Goal: Task Accomplishment & Management: Complete application form

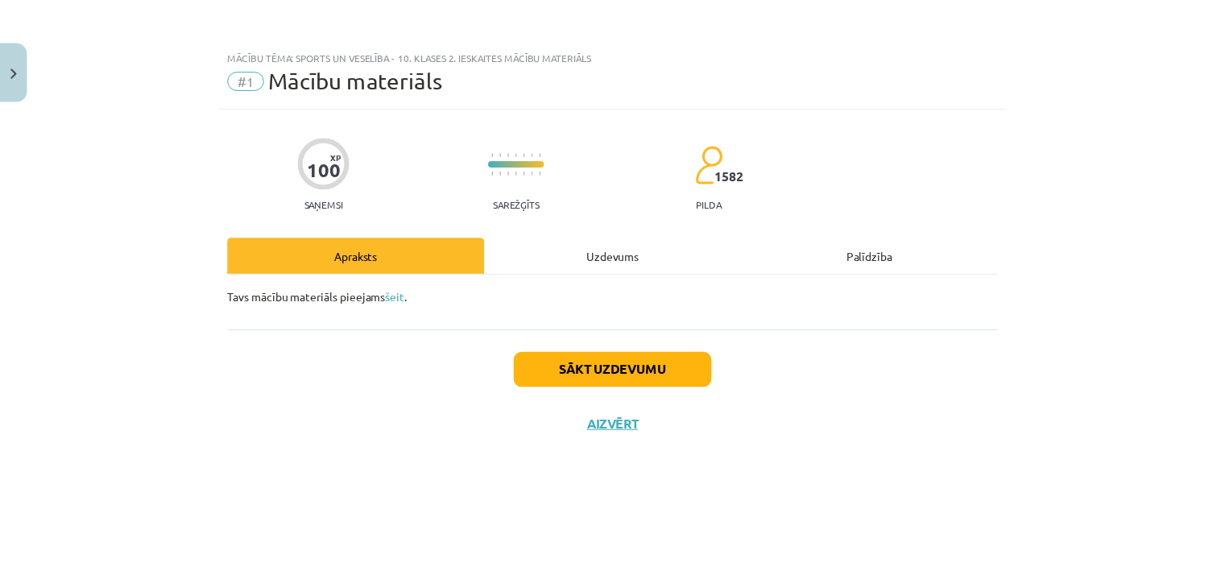
scroll to position [161, 0]
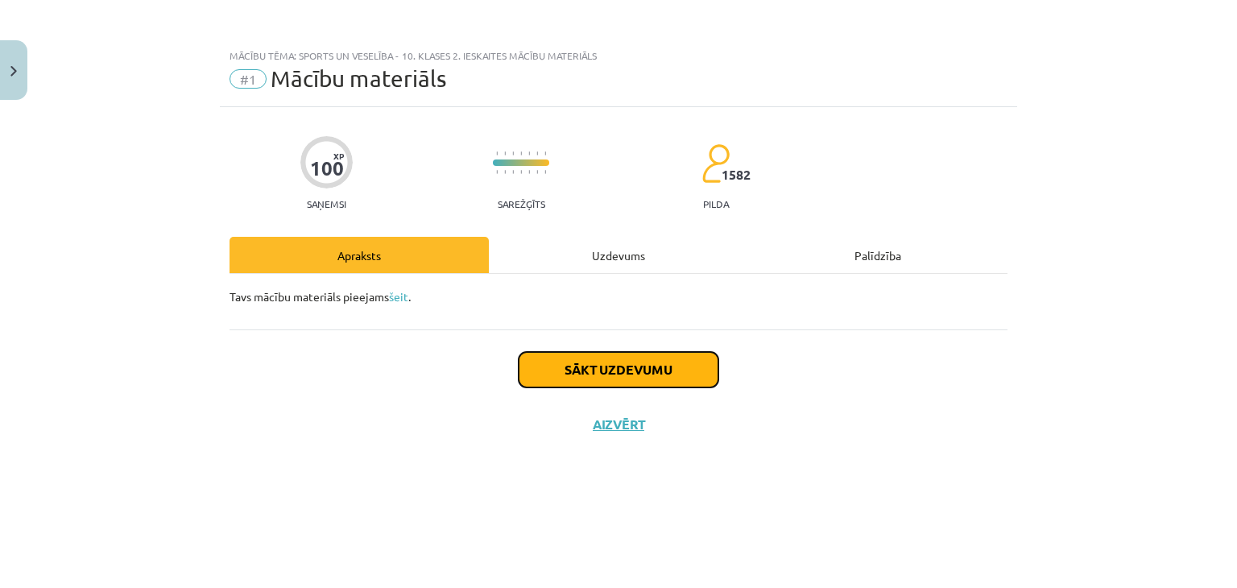
click at [609, 376] on button "Sākt uzdevumu" at bounding box center [619, 369] width 200 height 35
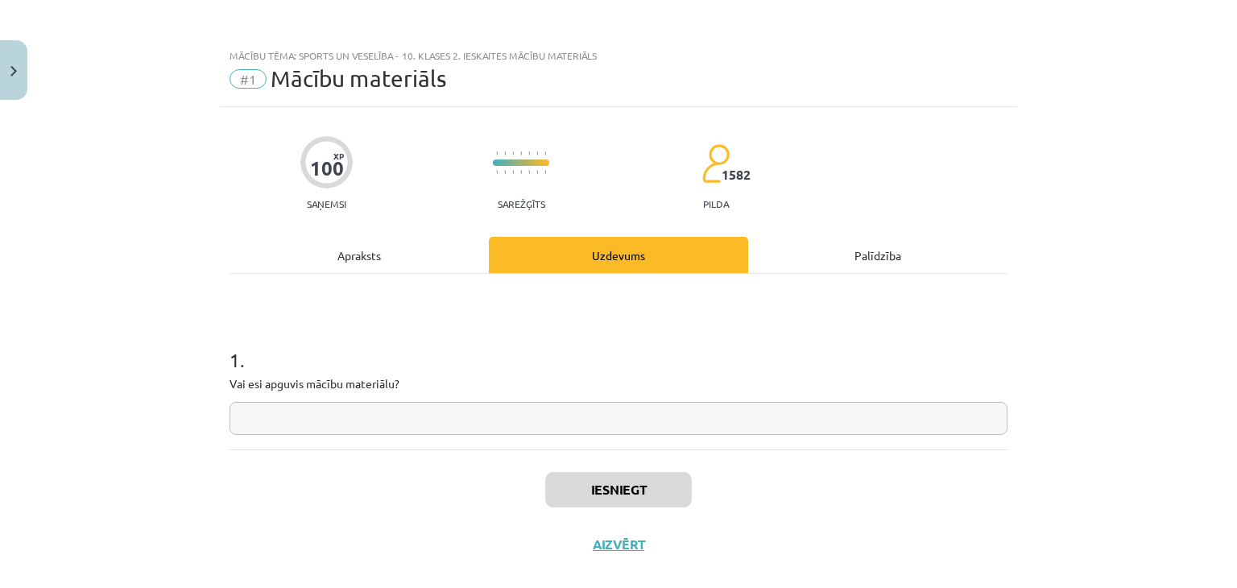
click at [490, 416] on input "text" at bounding box center [619, 418] width 778 height 33
type input "**"
click at [545, 490] on button "Iesniegt" at bounding box center [618, 489] width 147 height 35
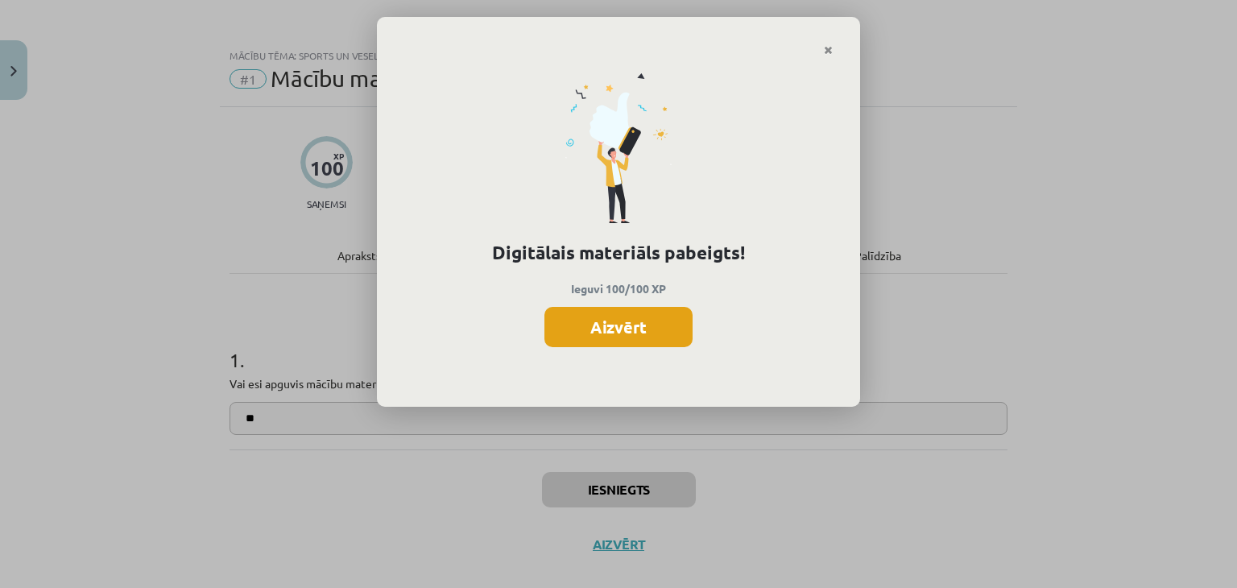
click at [661, 326] on button "Aizvērt" at bounding box center [618, 327] width 148 height 40
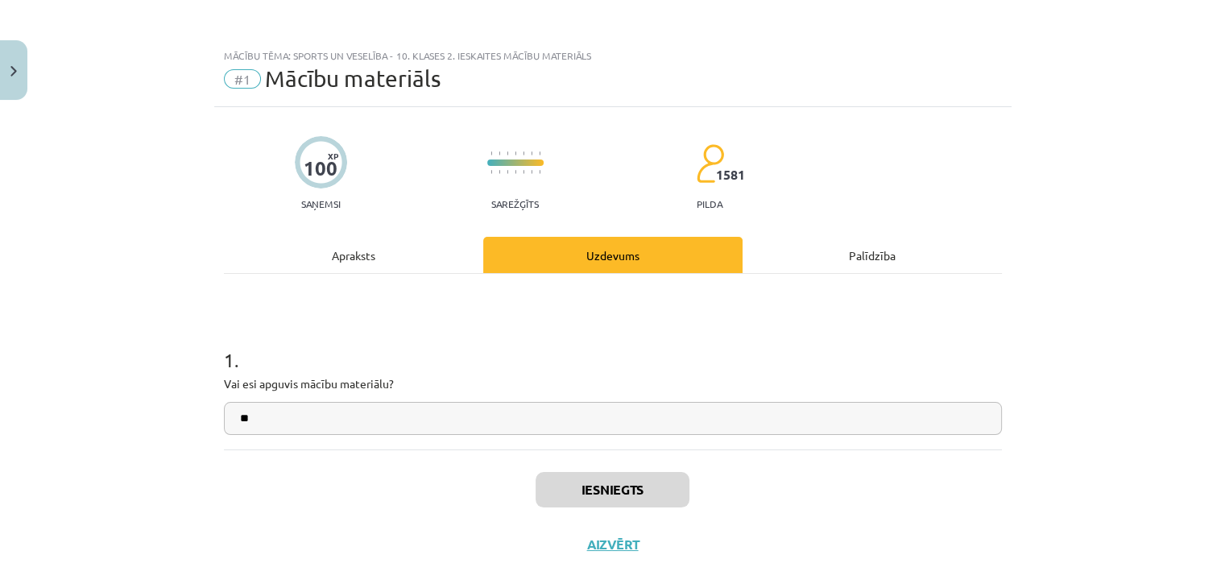
click at [336, 267] on div "Apraksts" at bounding box center [353, 255] width 259 height 36
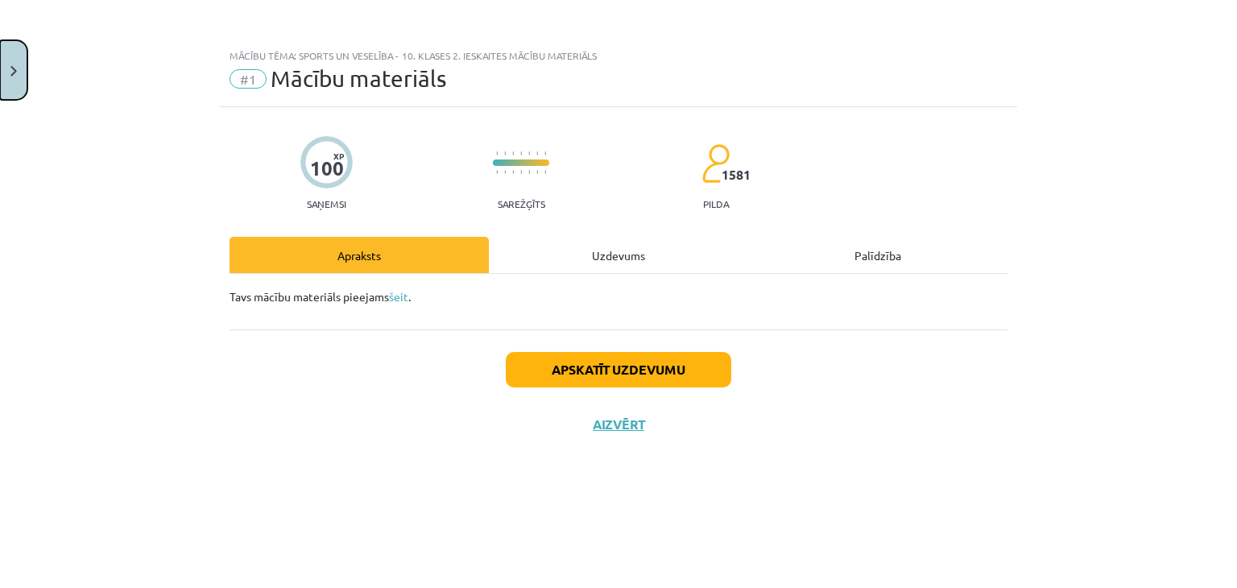
click at [1, 60] on button "Close" at bounding box center [13, 70] width 27 height 60
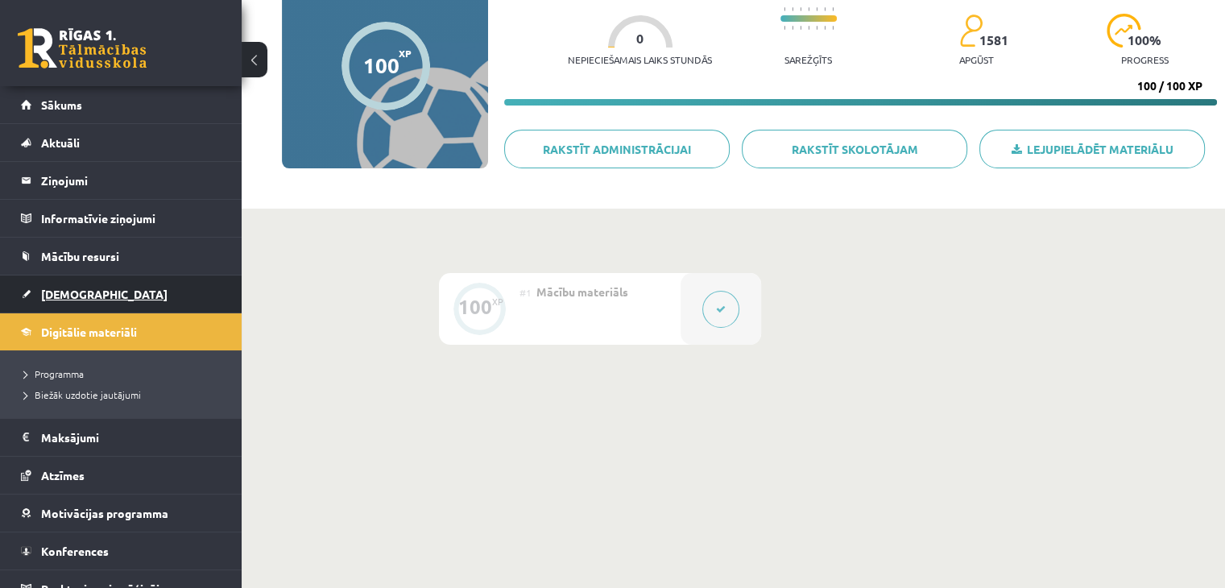
click at [74, 294] on span "[DEMOGRAPHIC_DATA]" at bounding box center [104, 294] width 126 height 14
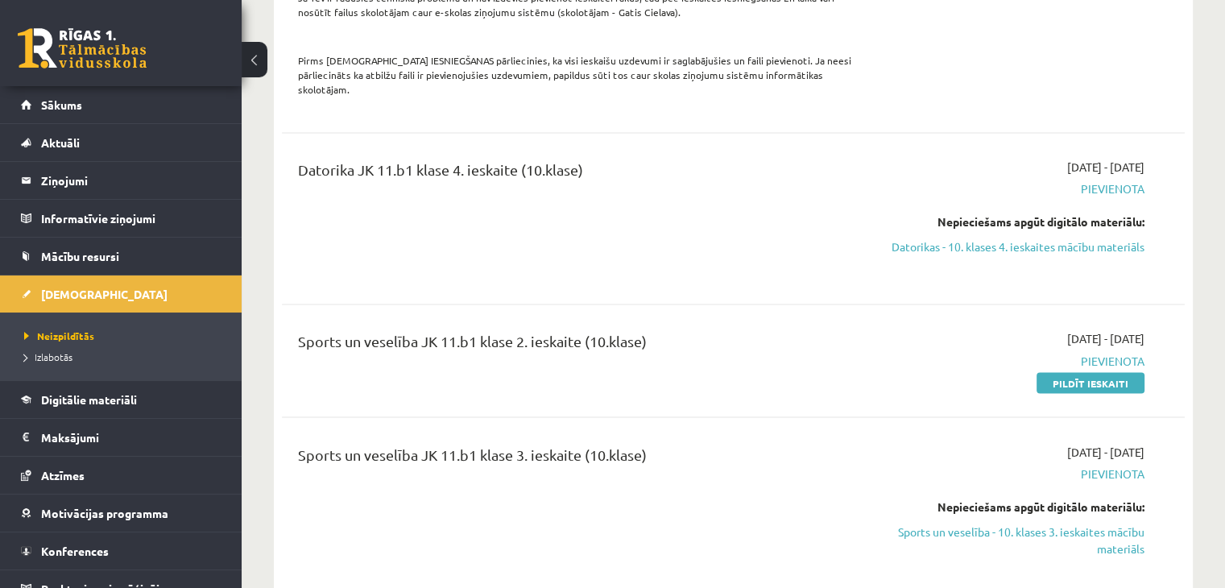
scroll to position [2819, 0]
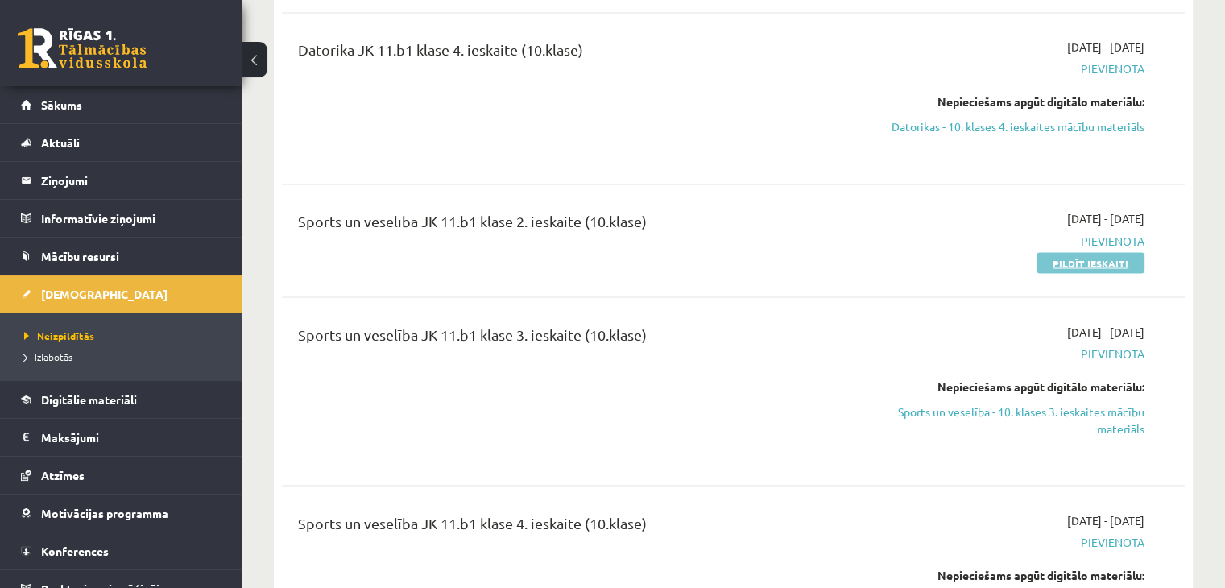
click at [1137, 252] on link "Pildīt ieskaiti" at bounding box center [1090, 262] width 108 height 21
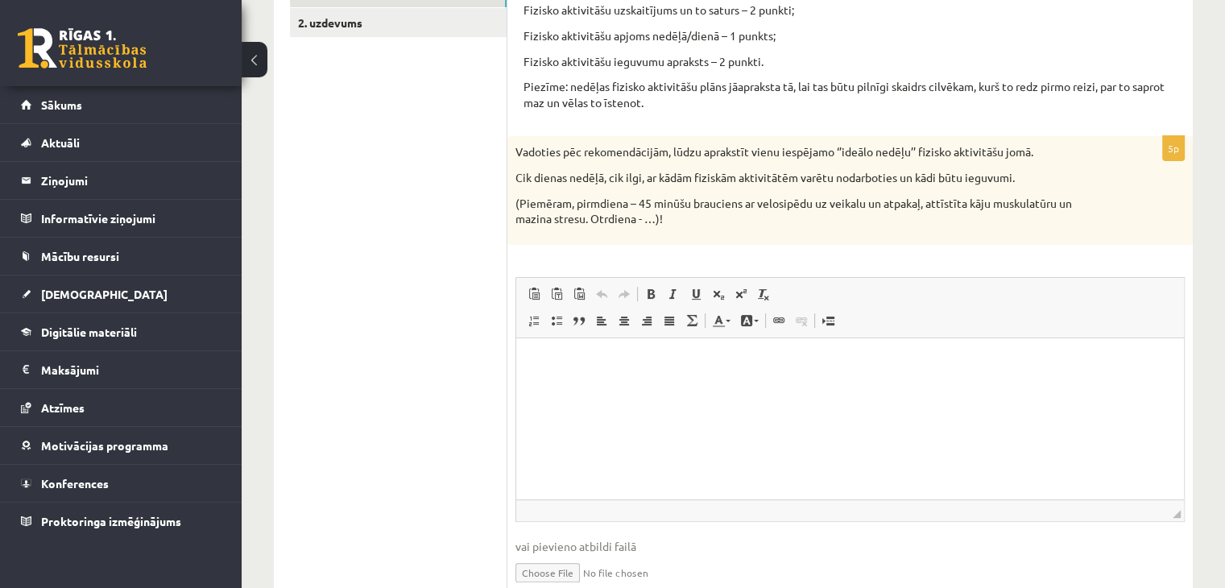
scroll to position [161, 0]
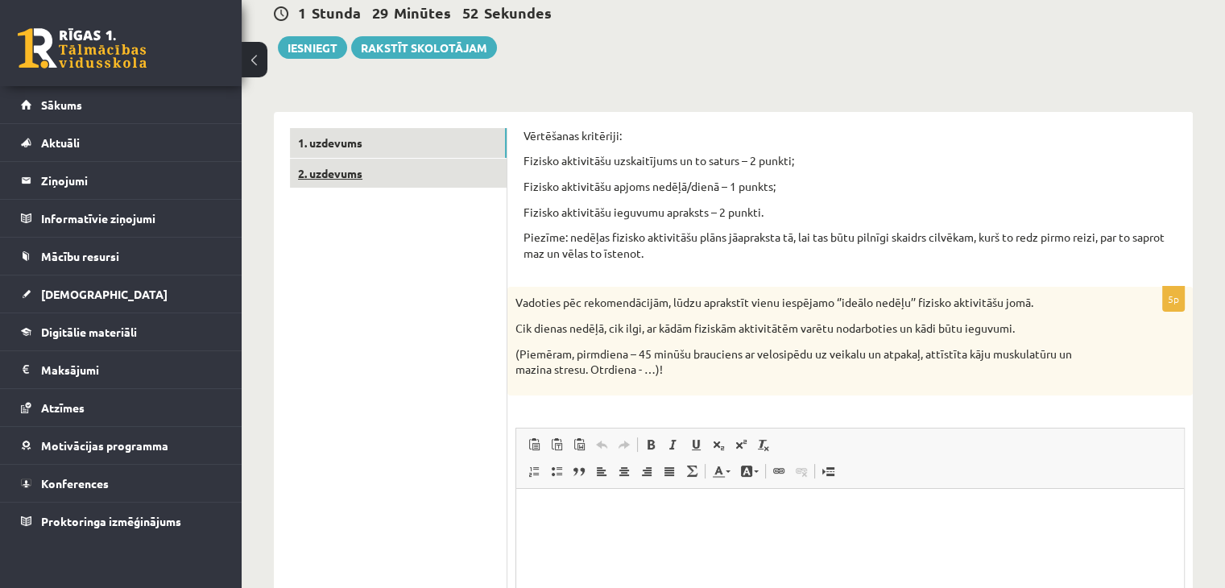
click at [335, 172] on link "2. uzdevums" at bounding box center [398, 174] width 217 height 30
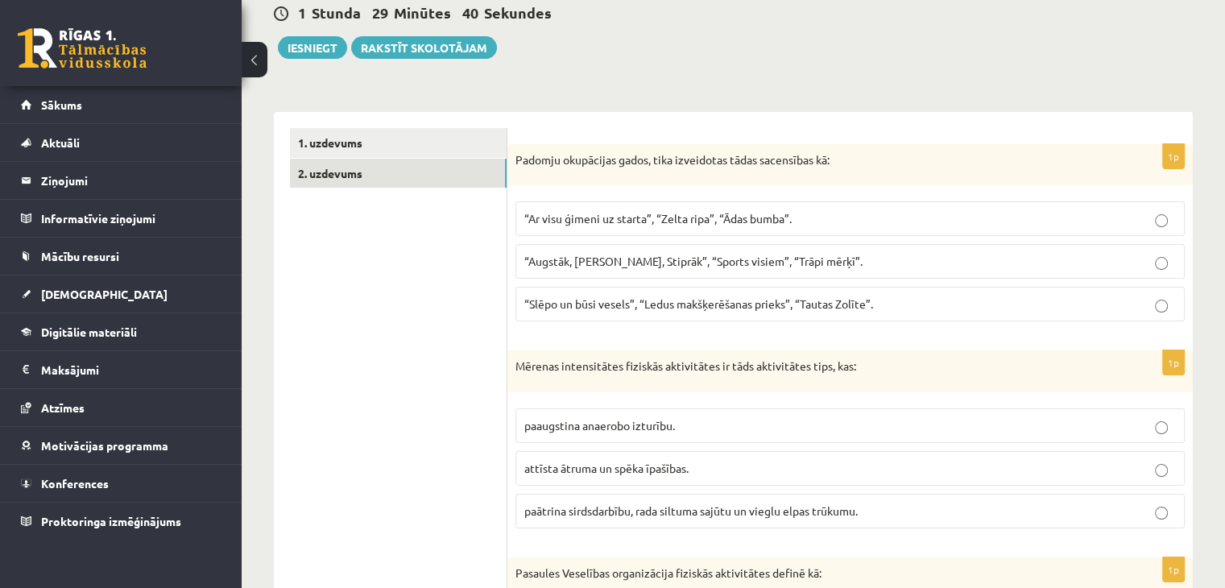
click at [591, 220] on span "“Ar visu ģimeni uz starta”, “Zelta ripa”, “Ādas bumba”." at bounding box center [657, 218] width 267 height 14
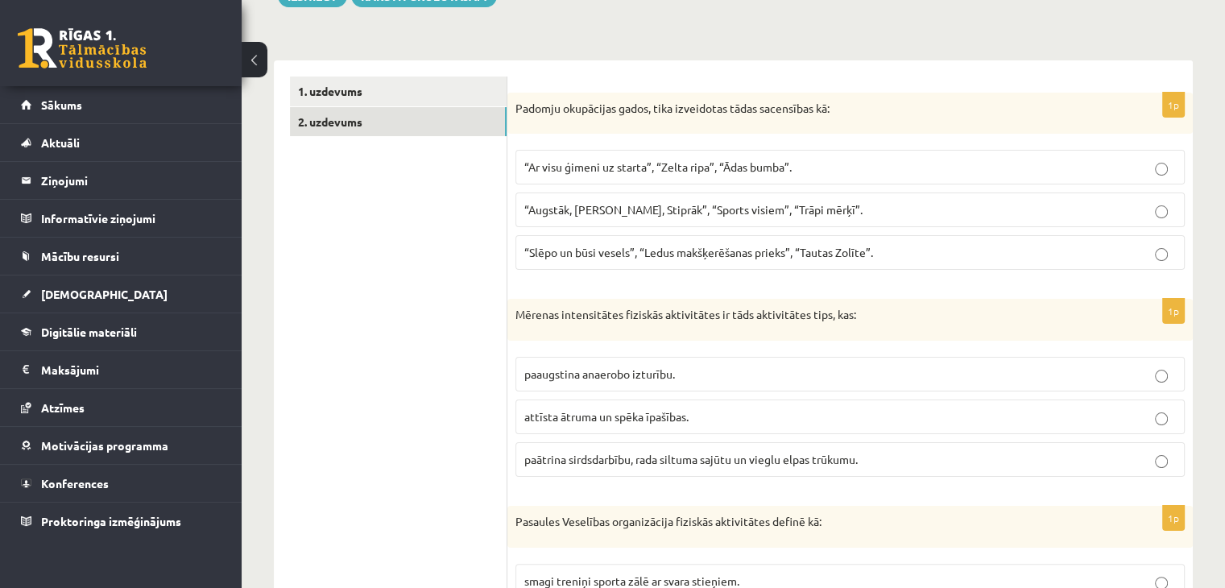
scroll to position [242, 0]
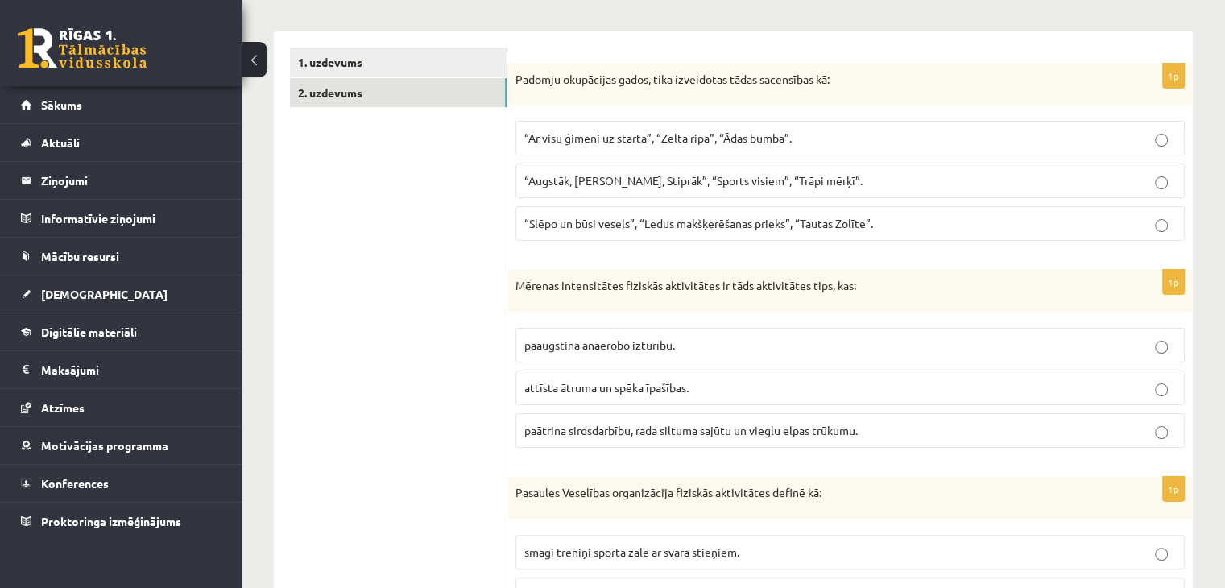
click at [689, 433] on span "paātrina sirdsdarbību, rada siltuma sajūtu un vieglu elpas trūkumu." at bounding box center [690, 430] width 333 height 14
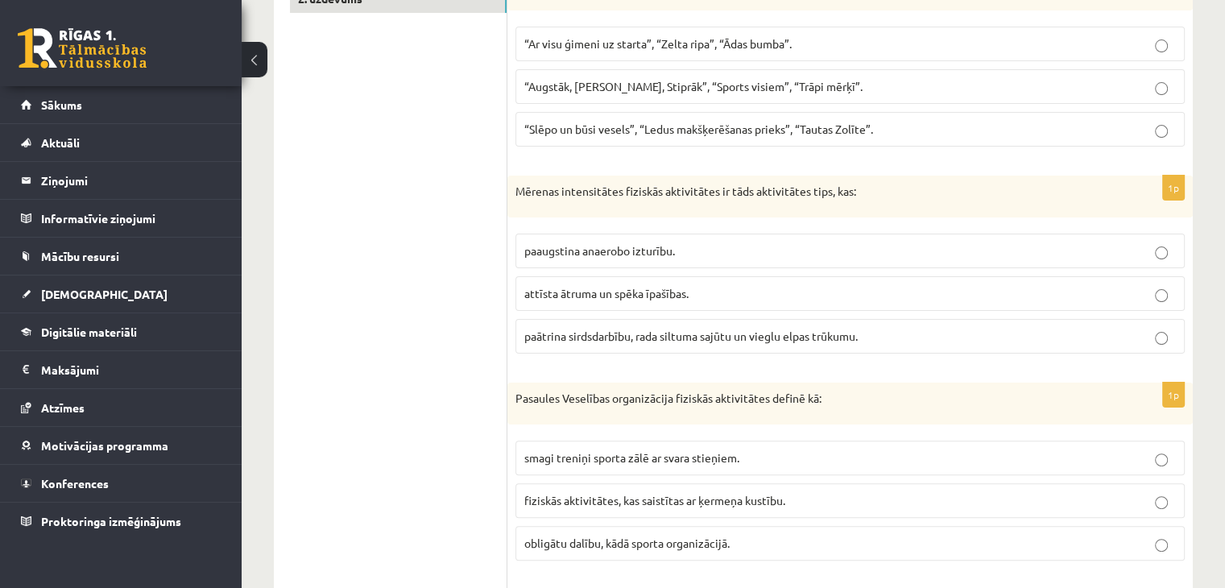
scroll to position [483, 0]
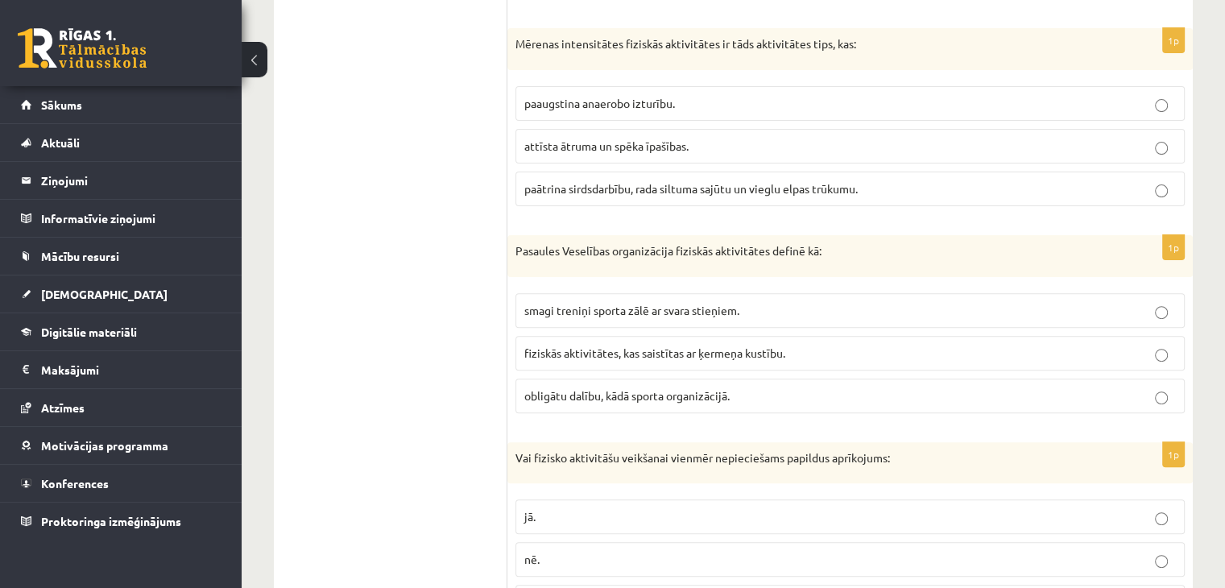
click at [631, 346] on span "fiziskās aktivitātes, kas saistītas ar ķermeņa kustību." at bounding box center [654, 352] width 261 height 14
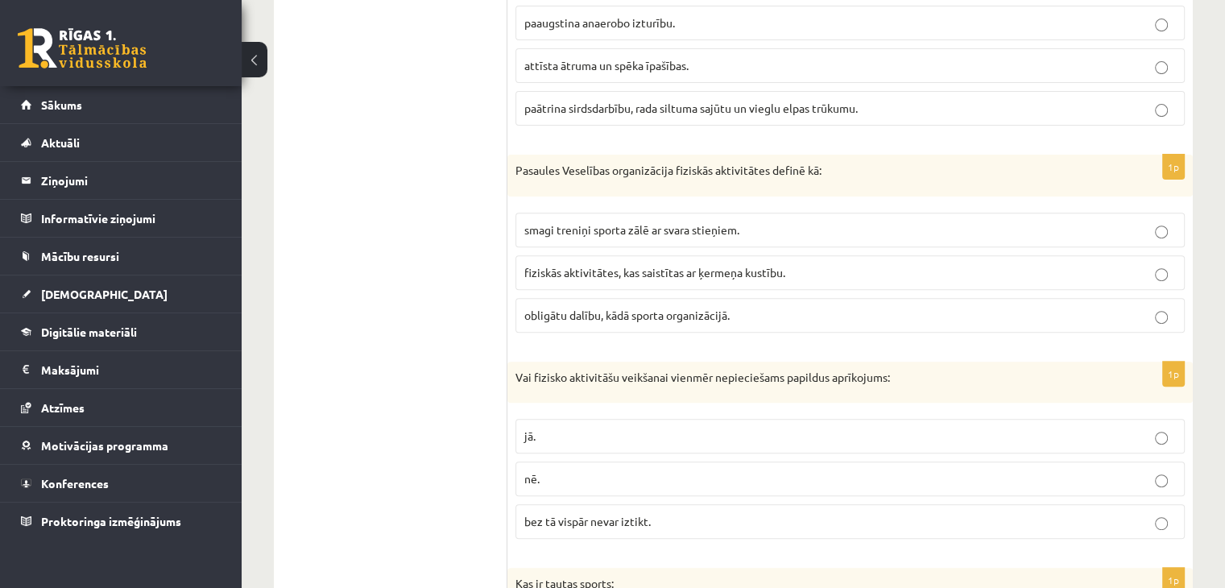
scroll to position [644, 0]
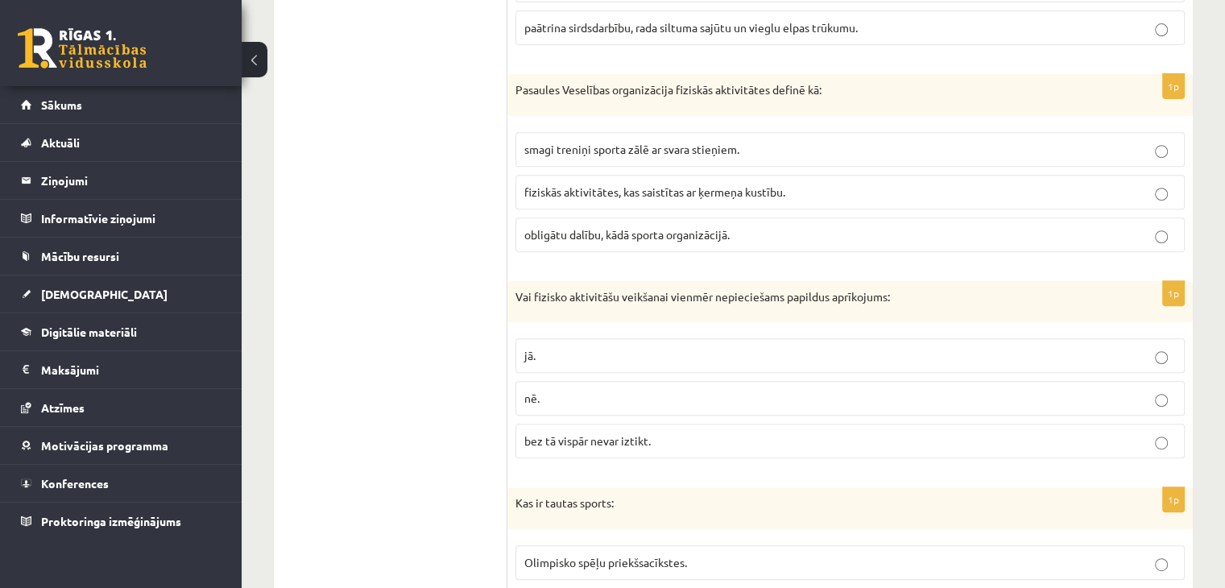
click at [631, 347] on p "jā." at bounding box center [850, 355] width 652 height 17
click at [614, 414] on fieldset "jā. nē. bez tā vispār nevar iztikt." at bounding box center [849, 396] width 669 height 133
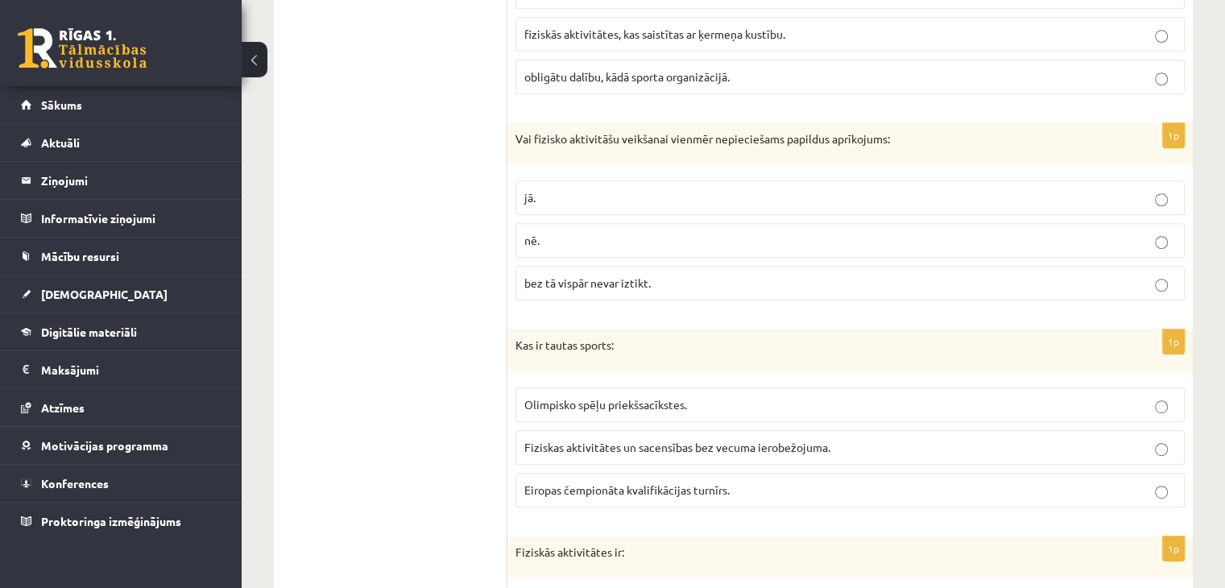
scroll to position [805, 0]
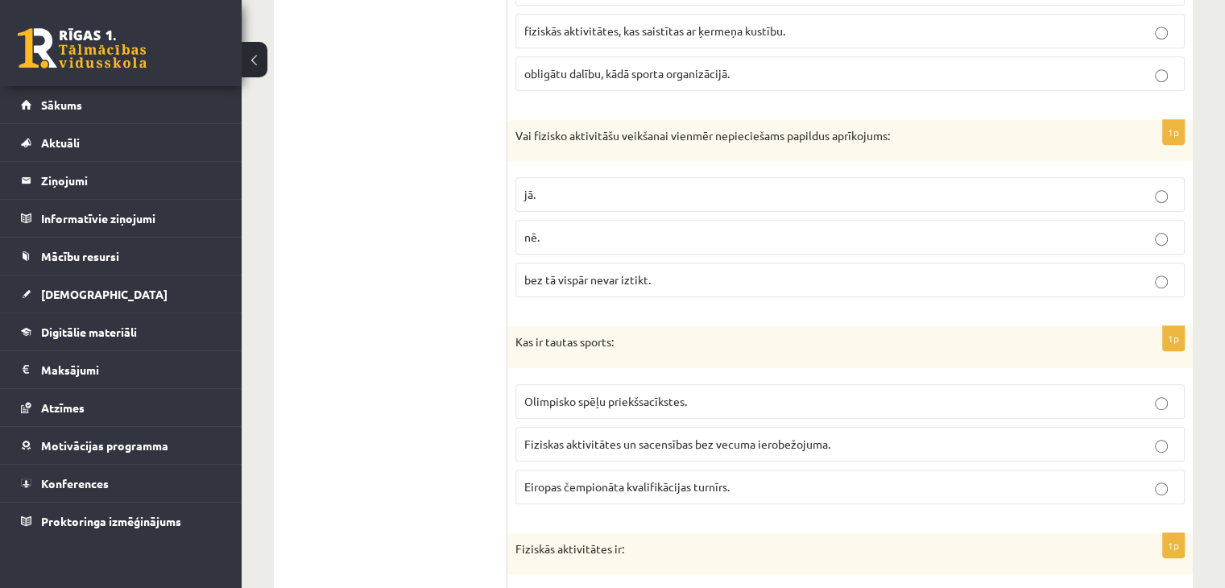
click at [718, 246] on label "nē." at bounding box center [849, 237] width 669 height 35
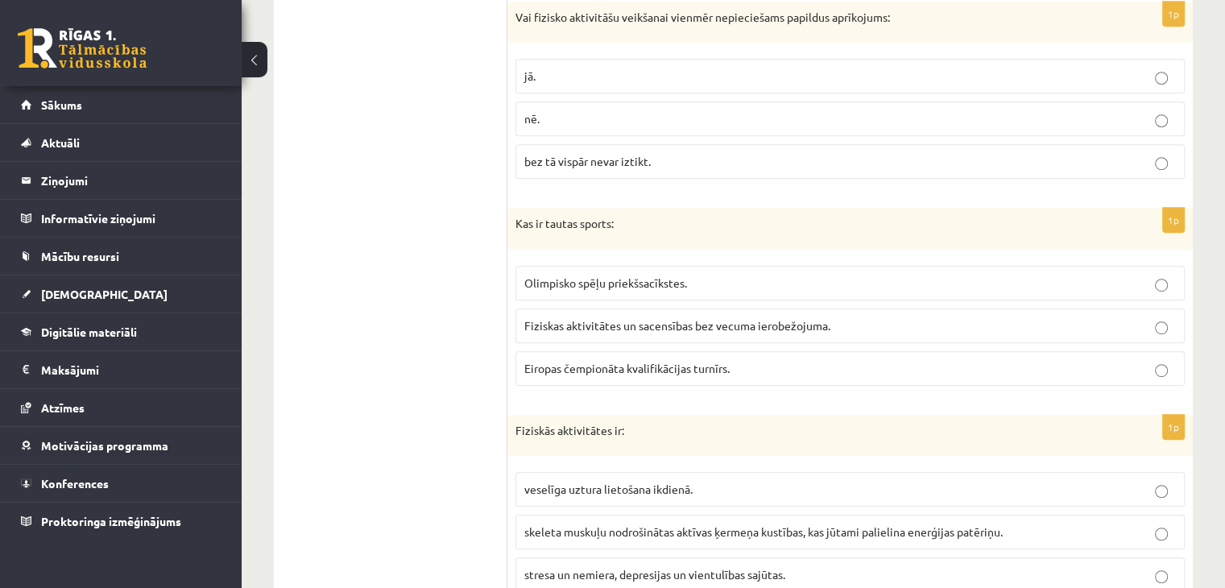
scroll to position [966, 0]
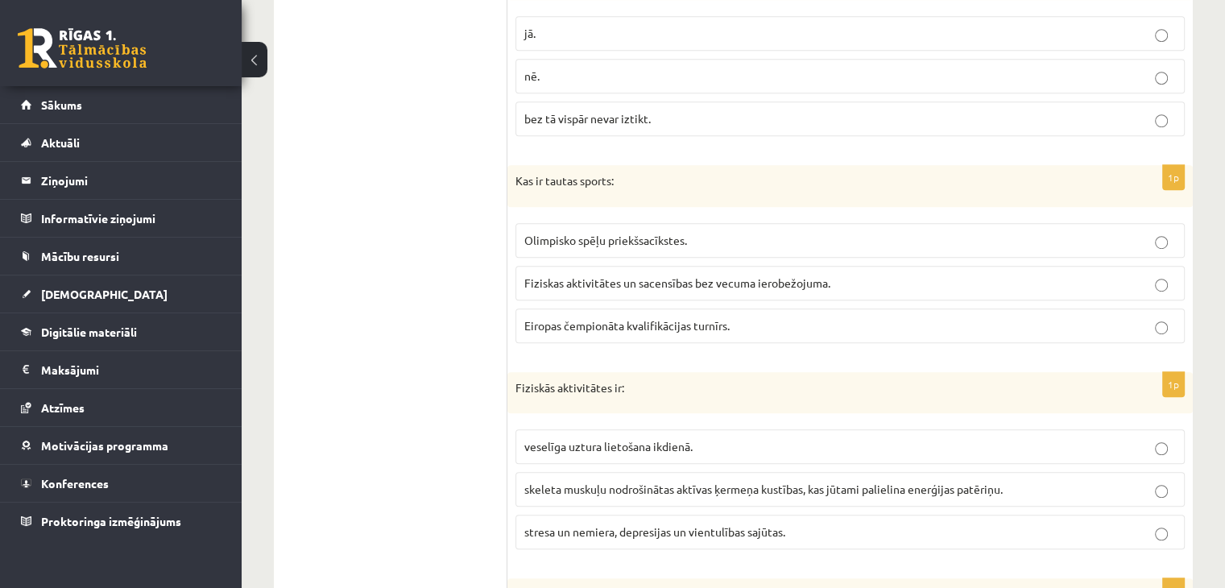
click at [693, 285] on p "Fiziskas aktivitātes un sacensības bez vecuma ierobežojuma." at bounding box center [850, 283] width 652 height 17
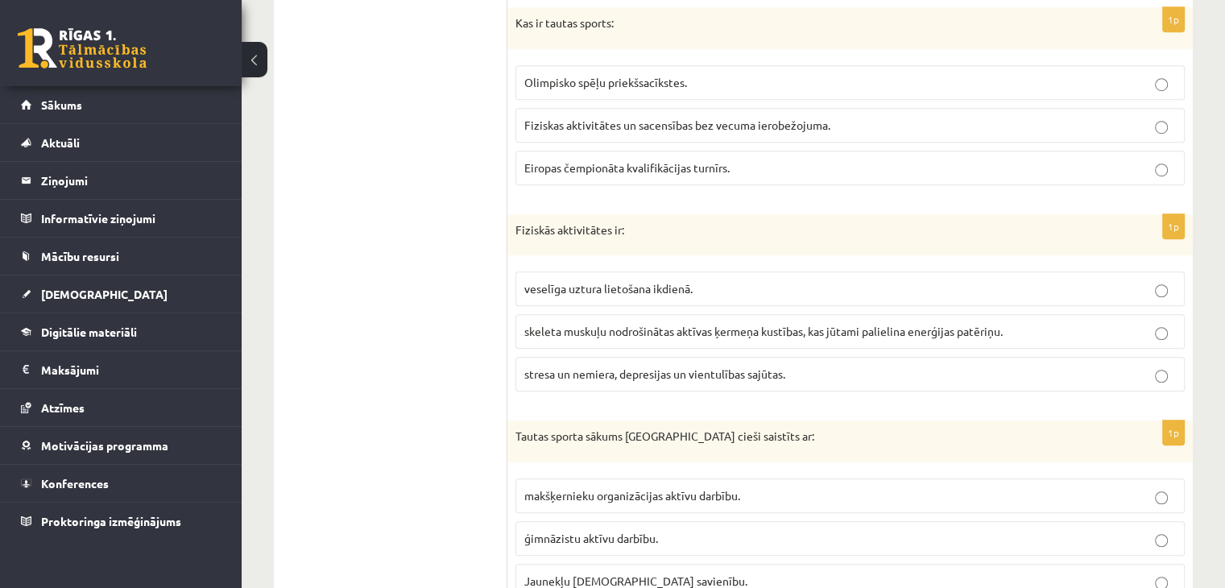
scroll to position [1127, 0]
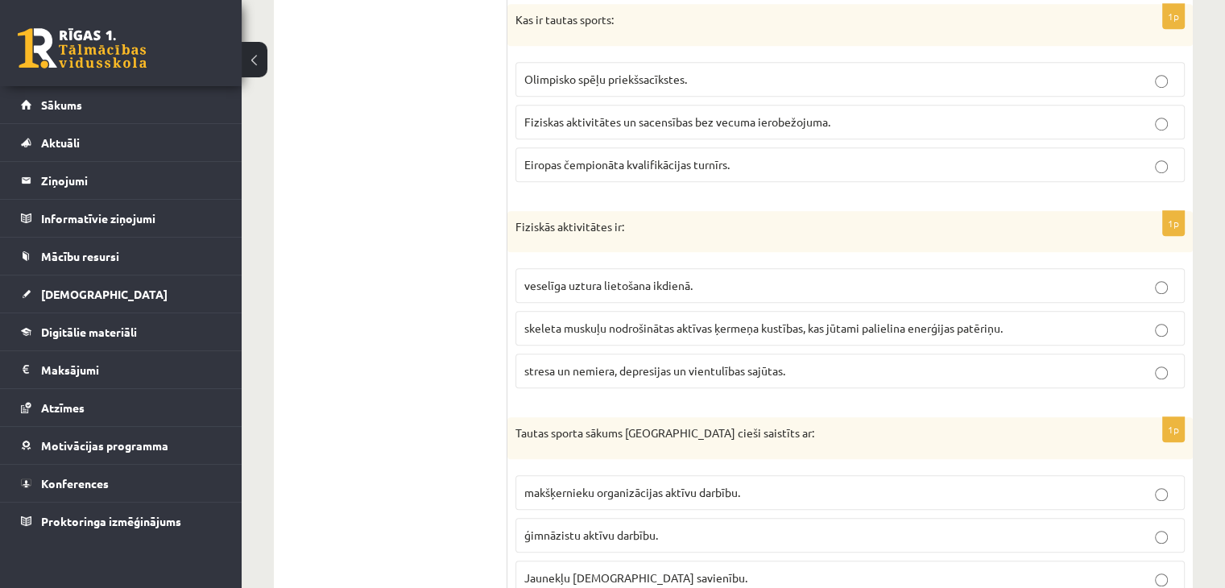
click at [666, 323] on span "skeleta muskuļu nodrošinātas aktīvas ķermeņa kustības, kas jūtami palielina ene…" at bounding box center [763, 328] width 478 height 14
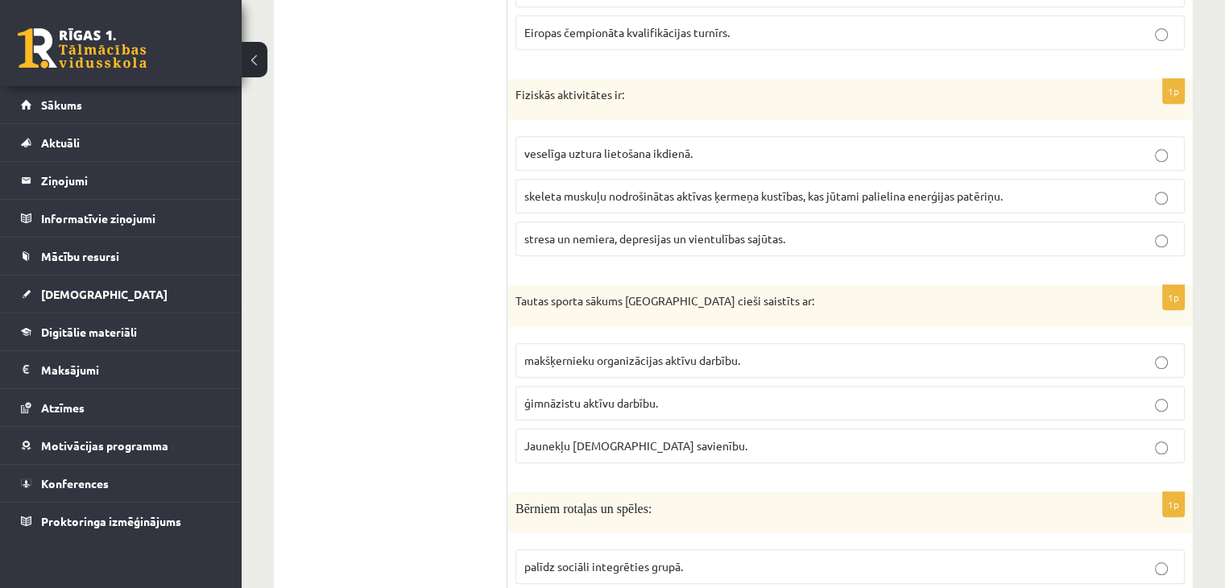
scroll to position [1289, 0]
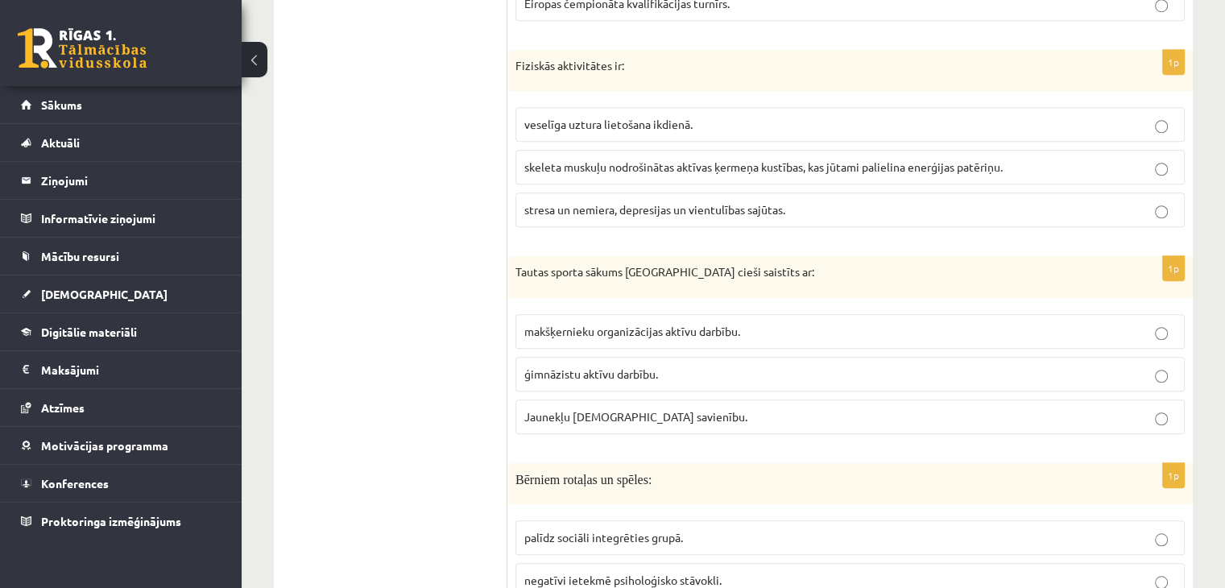
click at [658, 411] on span "Jaunekļu kristīgo savienību." at bounding box center [635, 416] width 223 height 14
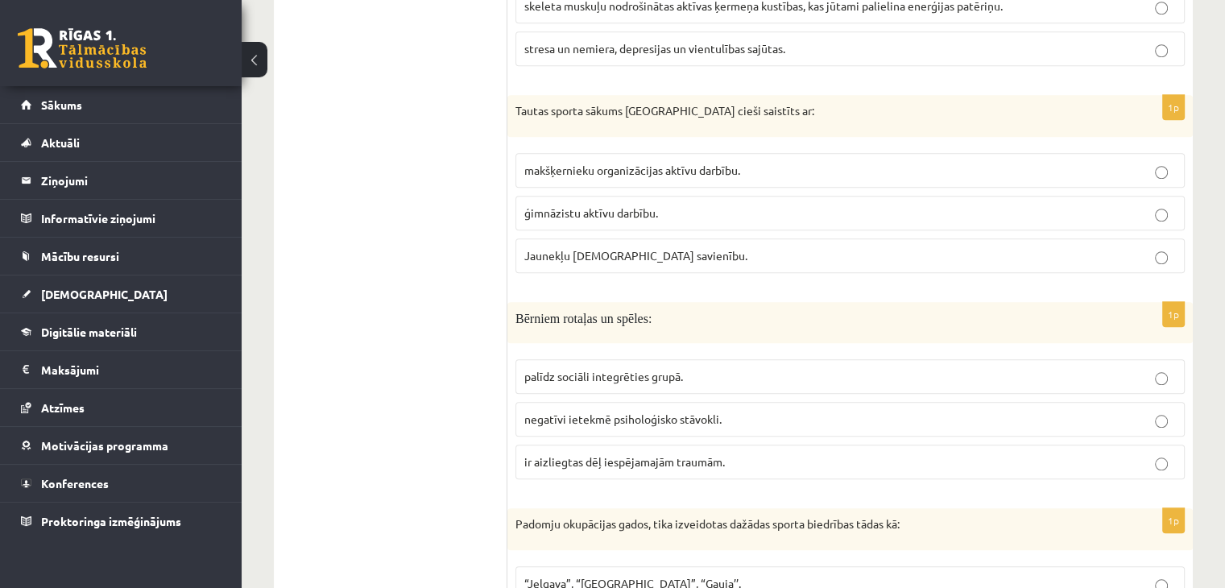
scroll to position [1530, 0]
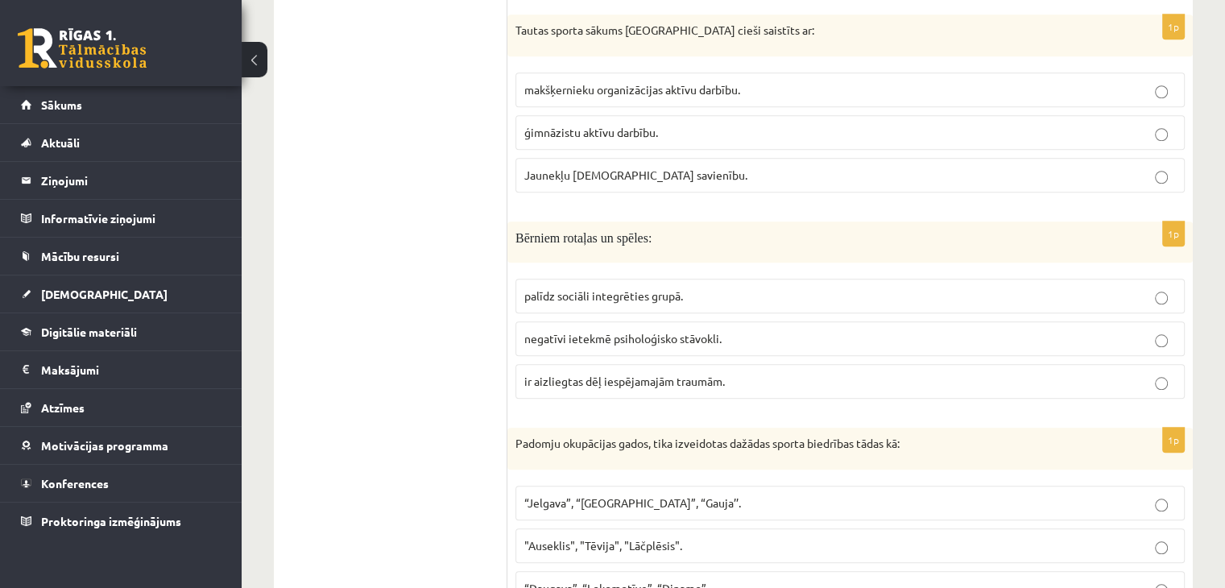
click at [647, 291] on span "palīdz sociāli integrēties grupā." at bounding box center [603, 295] width 159 height 14
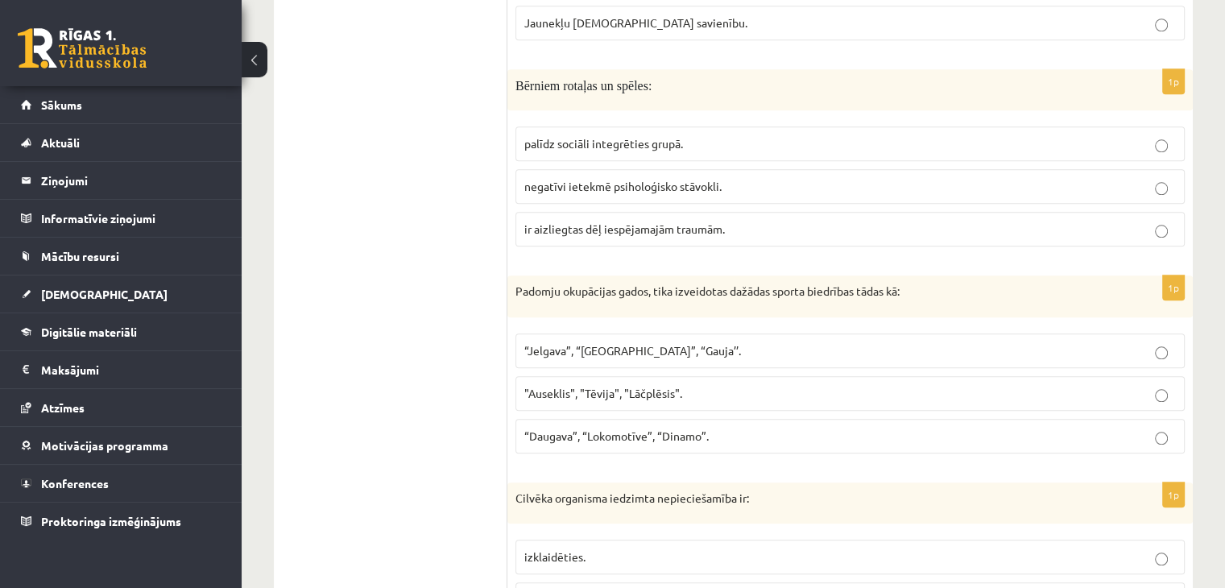
scroll to position [1691, 0]
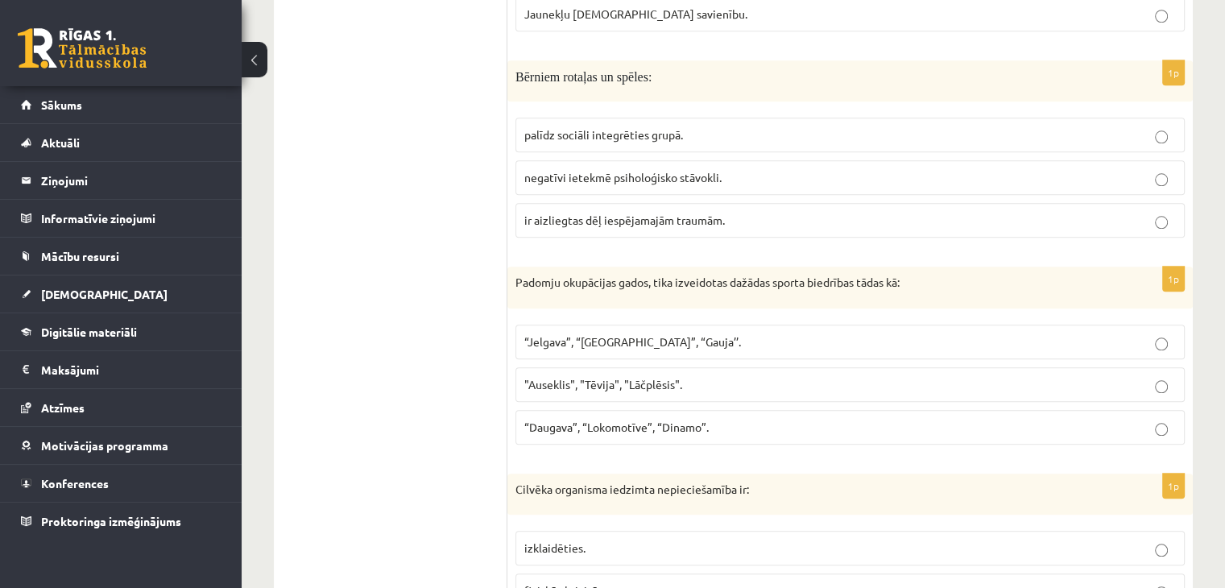
click at [615, 344] on label "“Jelgava”, “Rīga”, “Gauja’’." at bounding box center [849, 342] width 669 height 35
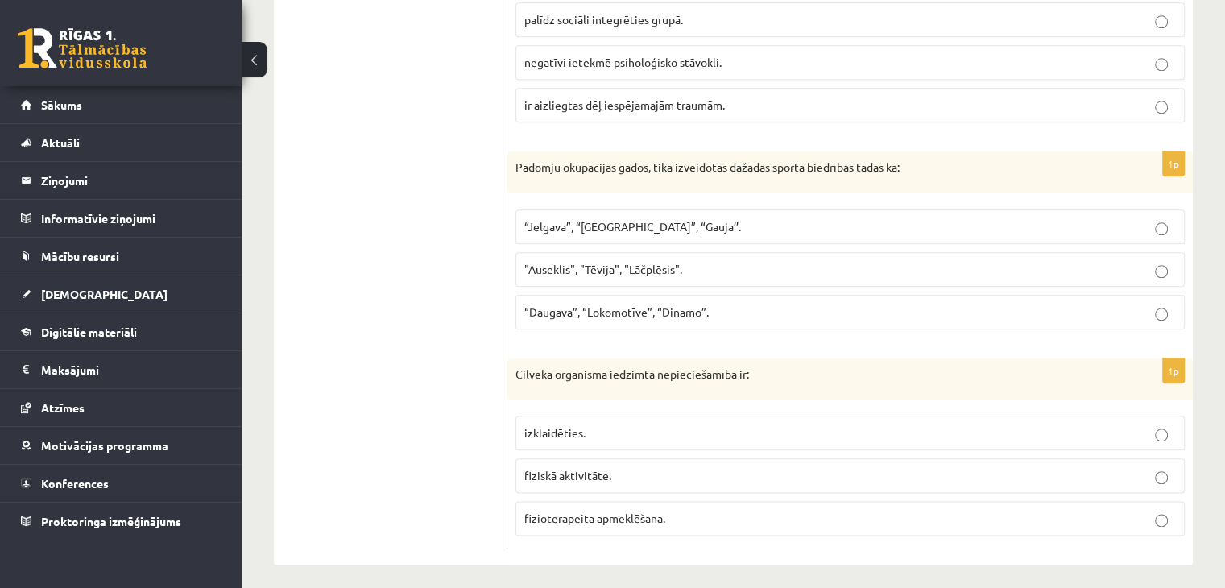
scroll to position [1807, 0]
click at [616, 466] on p "fiziskā aktivitāte." at bounding box center [850, 474] width 652 height 17
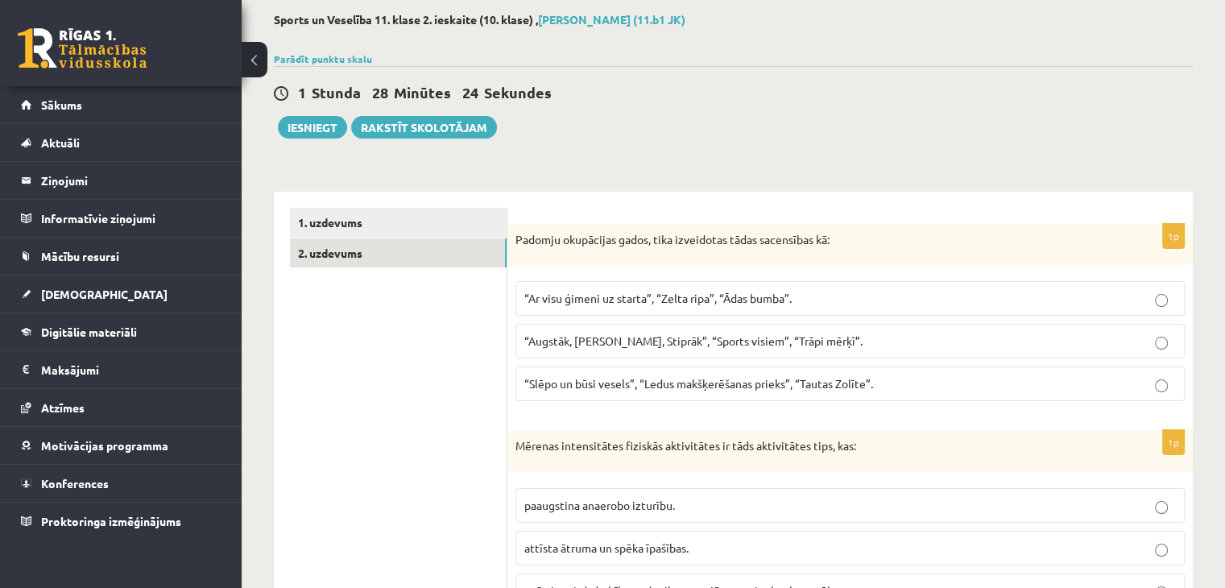
scroll to position [0, 0]
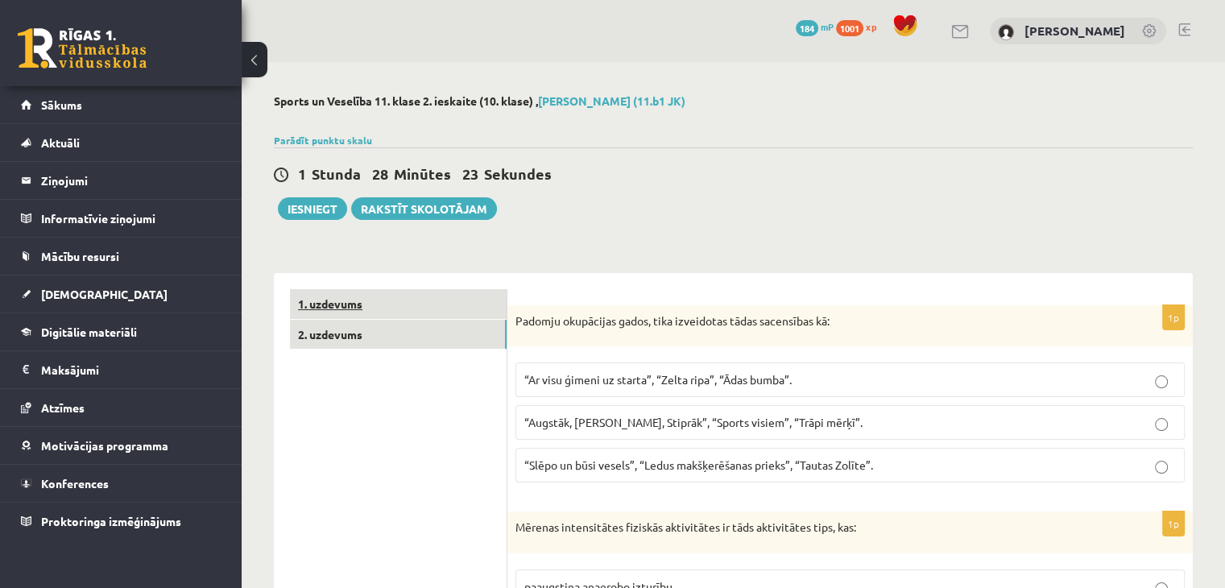
click at [422, 300] on link "1. uzdevums" at bounding box center [398, 304] width 217 height 30
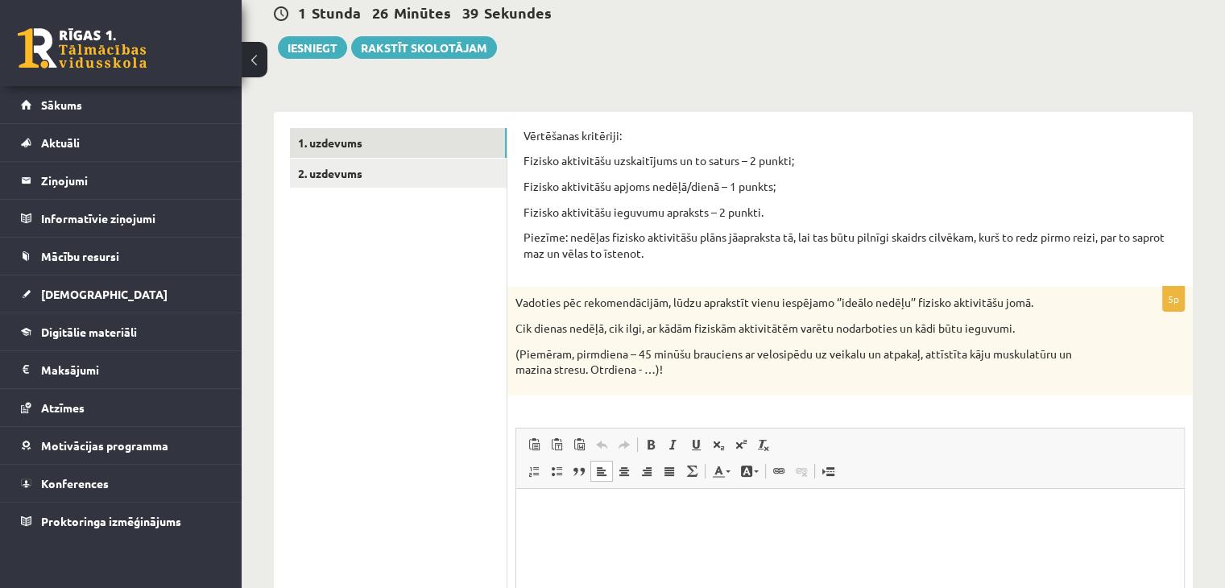
click at [730, 523] on html at bounding box center [850, 512] width 668 height 49
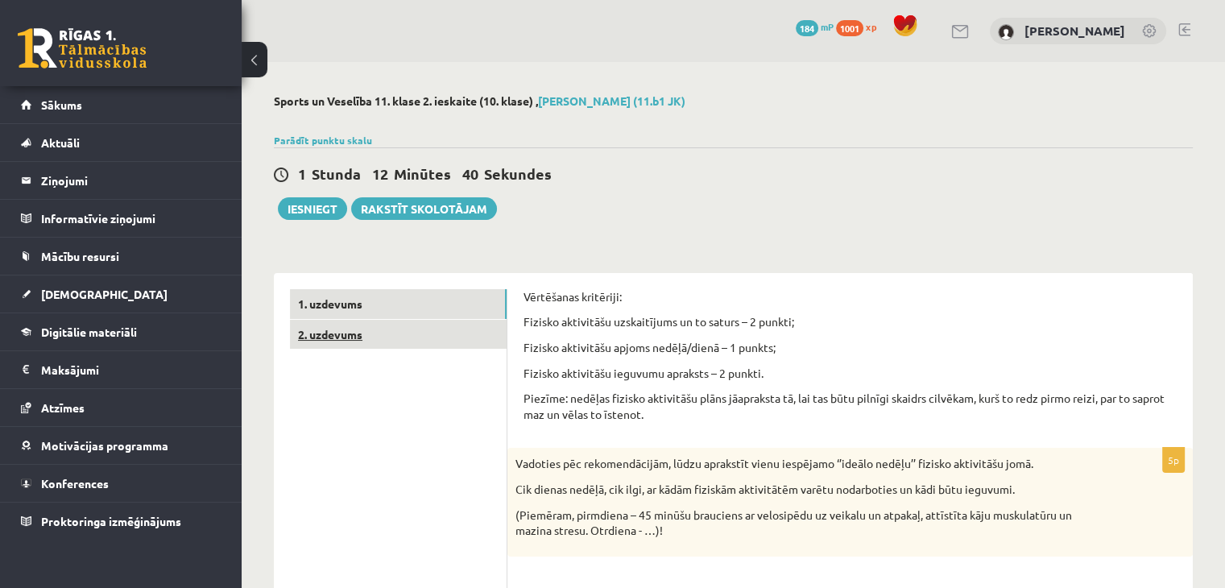
click at [332, 327] on link "2. uzdevums" at bounding box center [398, 335] width 217 height 30
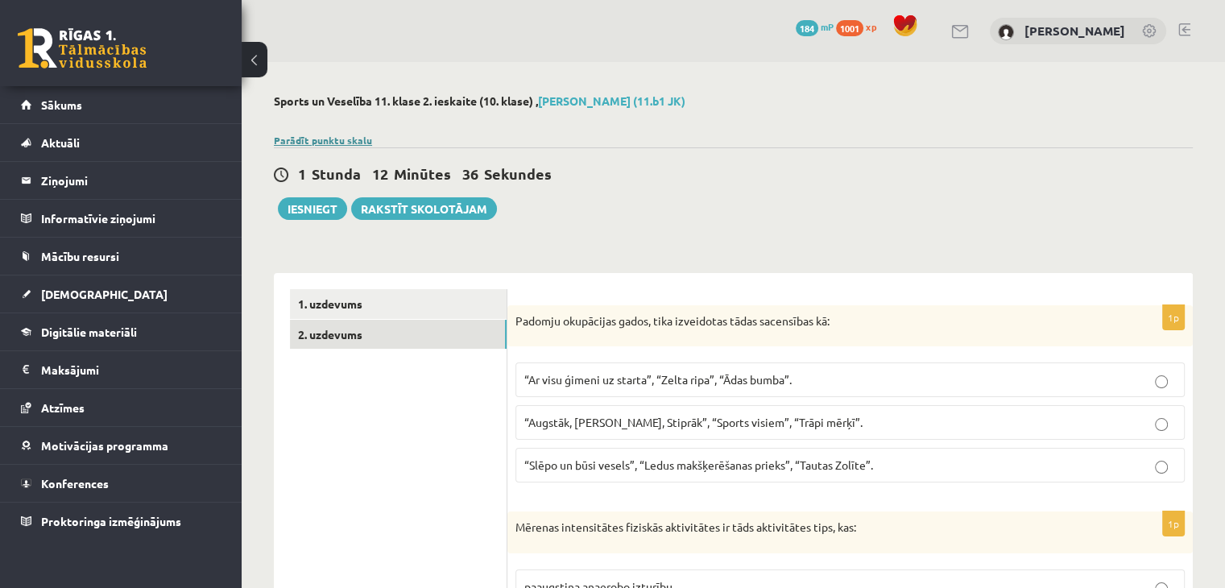
click at [354, 142] on link "Parādīt punktu skalu" at bounding box center [323, 140] width 98 height 13
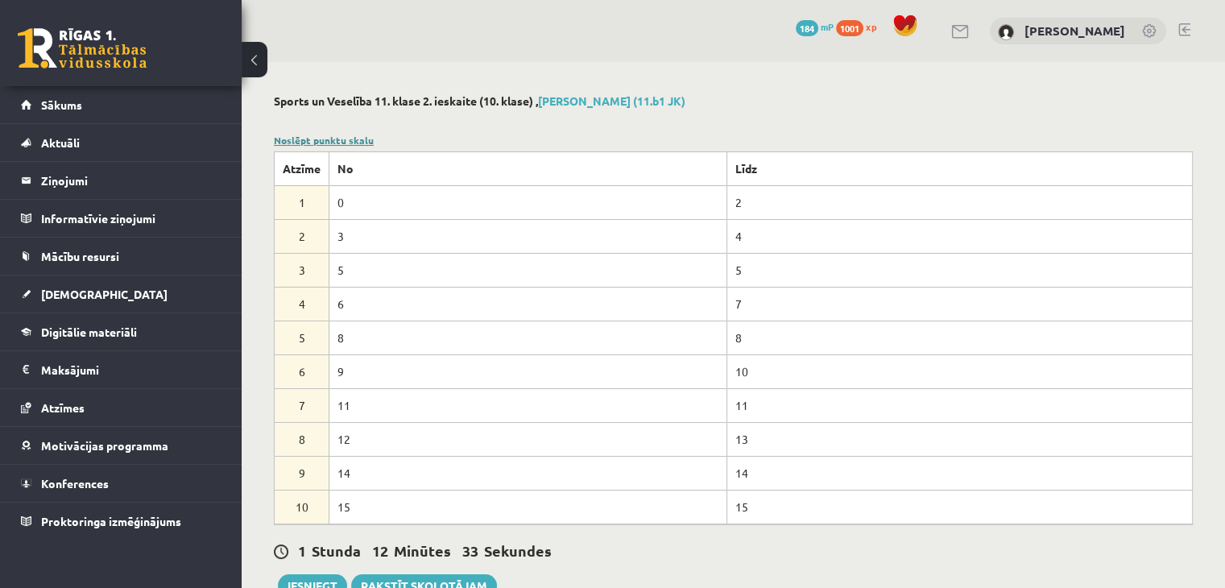
click at [349, 142] on link "Noslēpt punktu skalu" at bounding box center [324, 140] width 100 height 13
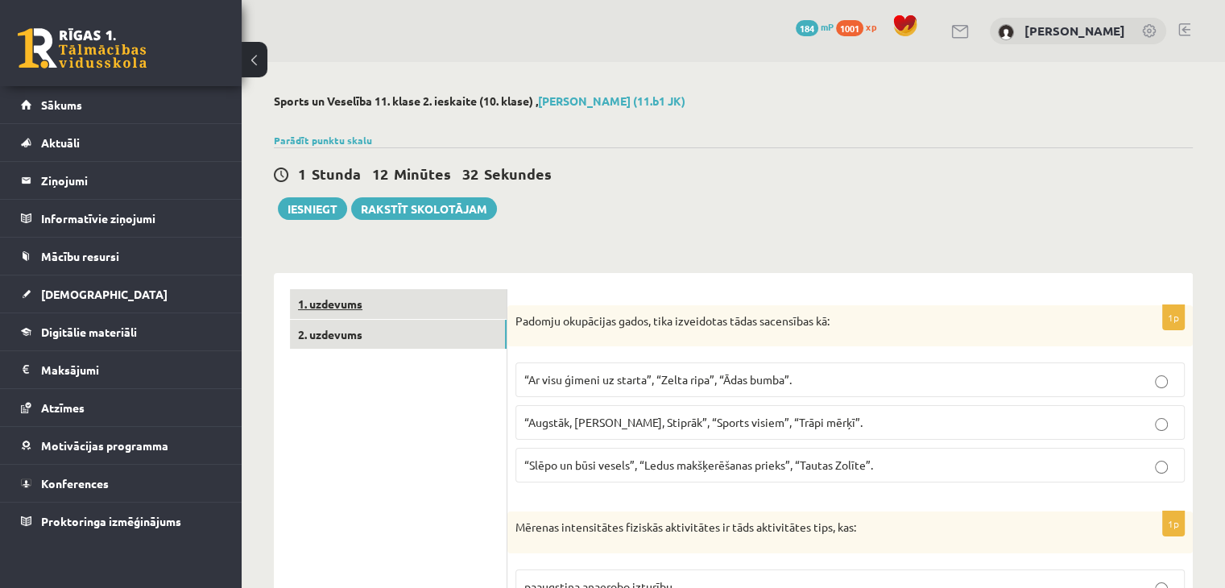
click at [329, 298] on link "1. uzdevums" at bounding box center [398, 304] width 217 height 30
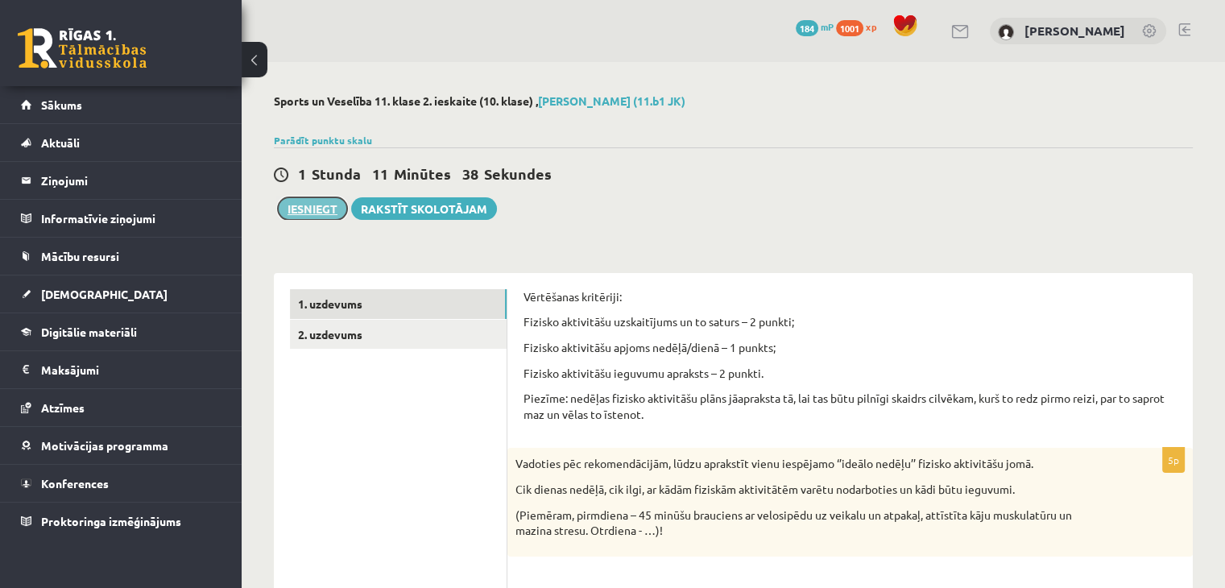
click at [293, 209] on button "Iesniegt" at bounding box center [312, 208] width 69 height 23
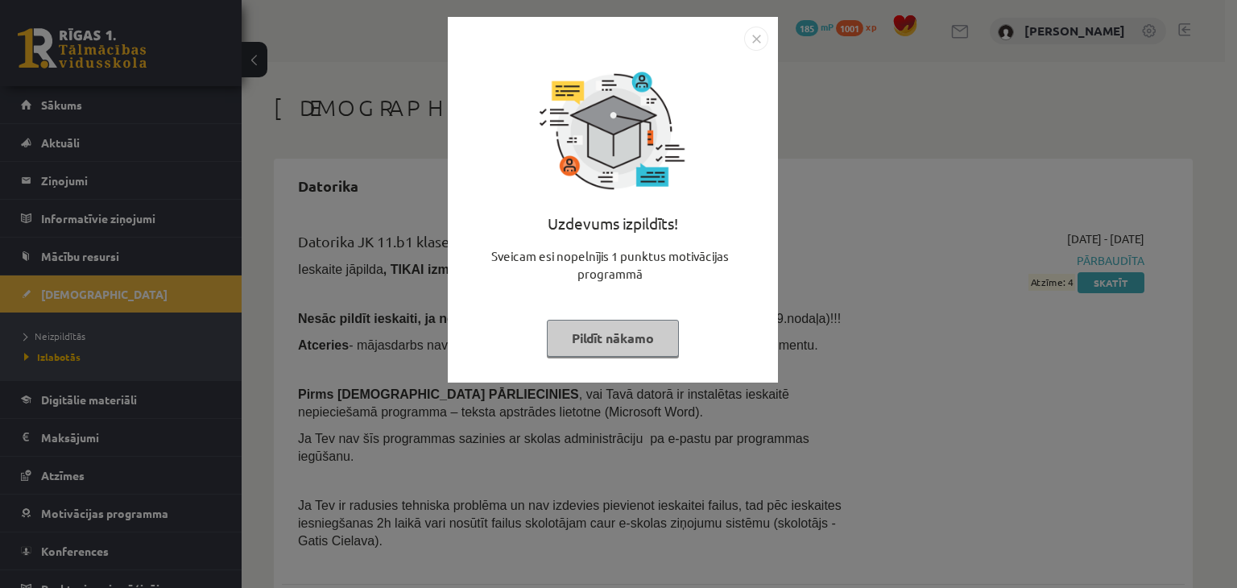
click at [628, 347] on button "Pildīt nākamo" at bounding box center [613, 338] width 132 height 37
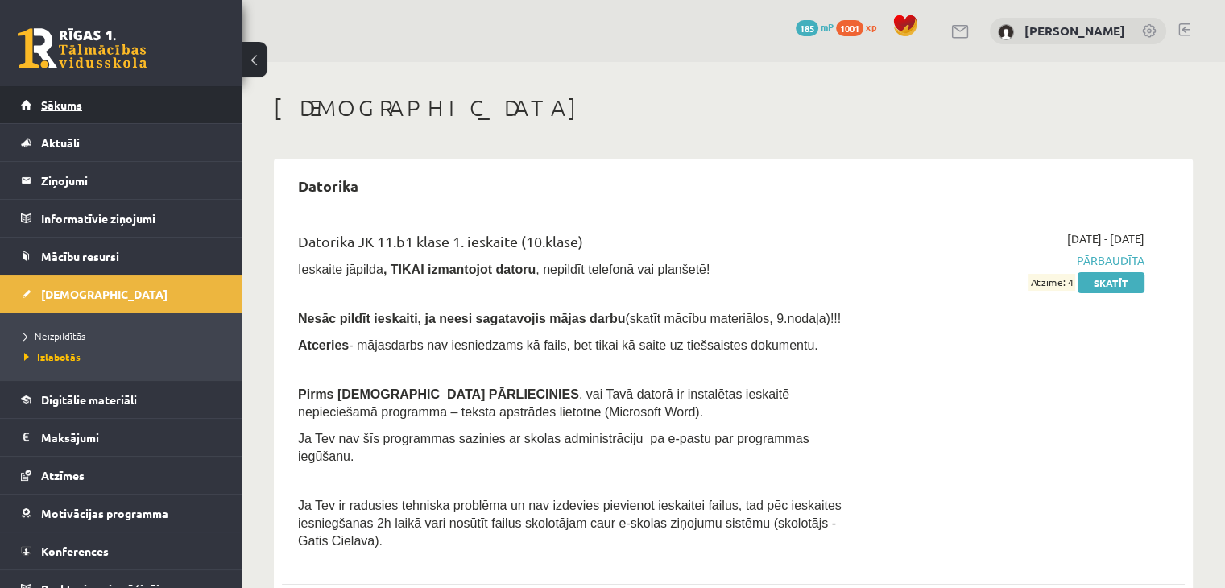
click at [76, 95] on link "Sākums" at bounding box center [121, 104] width 201 height 37
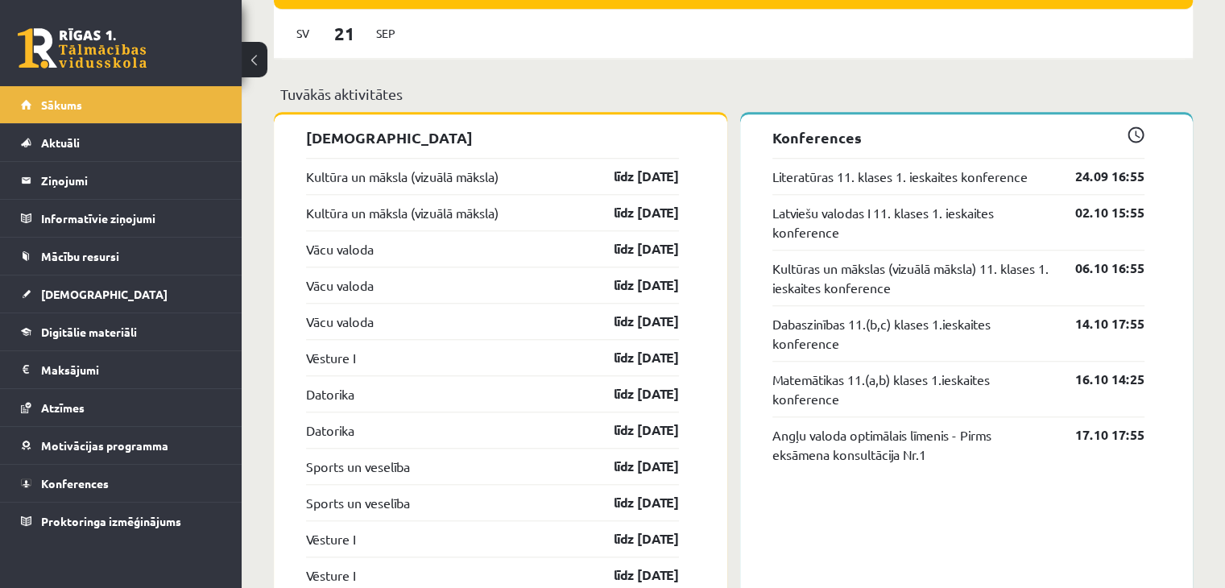
scroll to position [1369, 0]
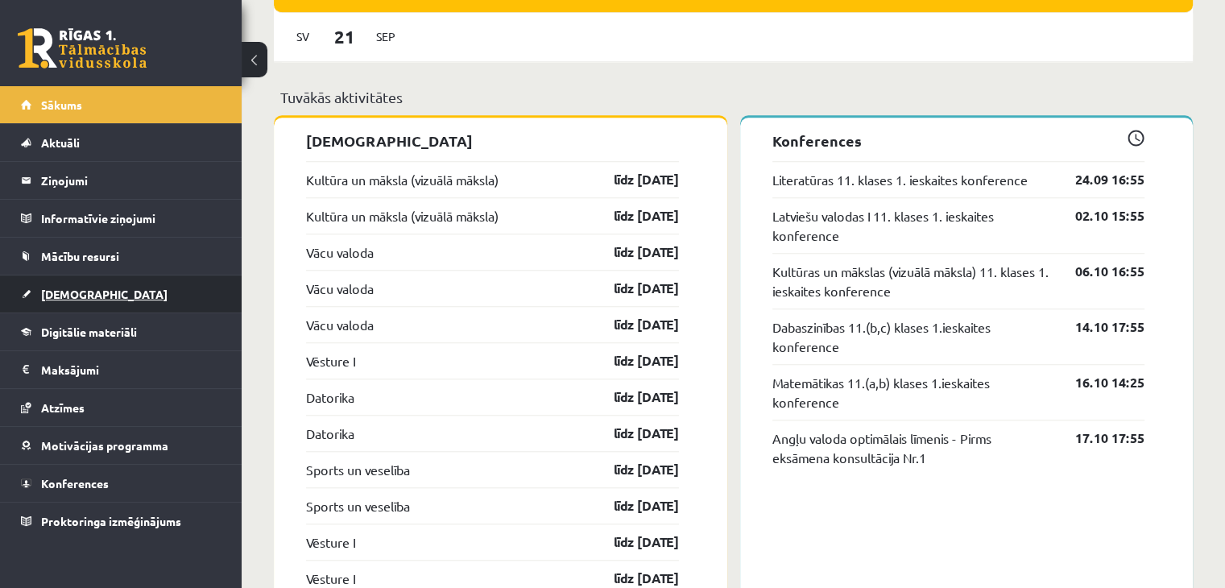
click at [61, 291] on span "[DEMOGRAPHIC_DATA]" at bounding box center [104, 294] width 126 height 14
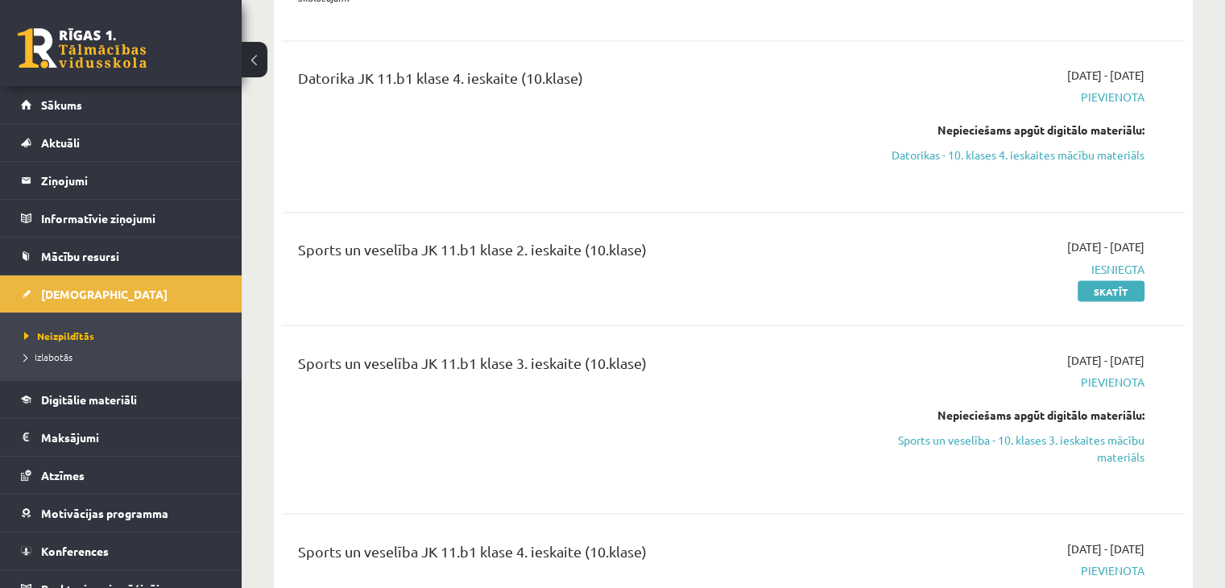
scroll to position [2819, 0]
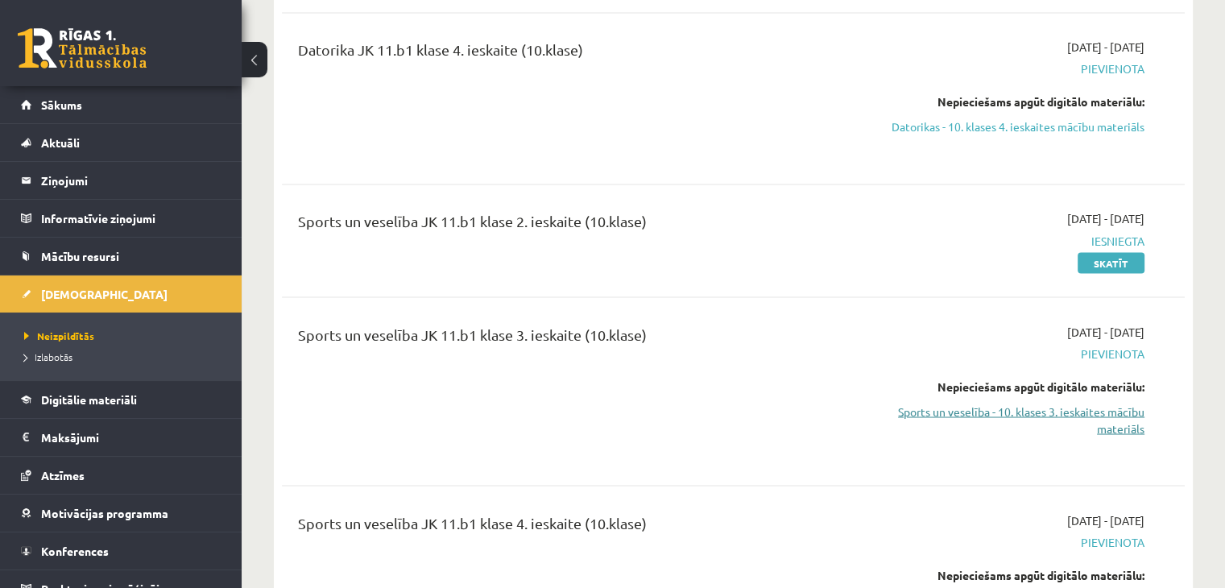
click at [952, 403] on link "Sports un veselība - 10. klases 3. ieskaites mācību materiāls" at bounding box center [1012, 420] width 266 height 34
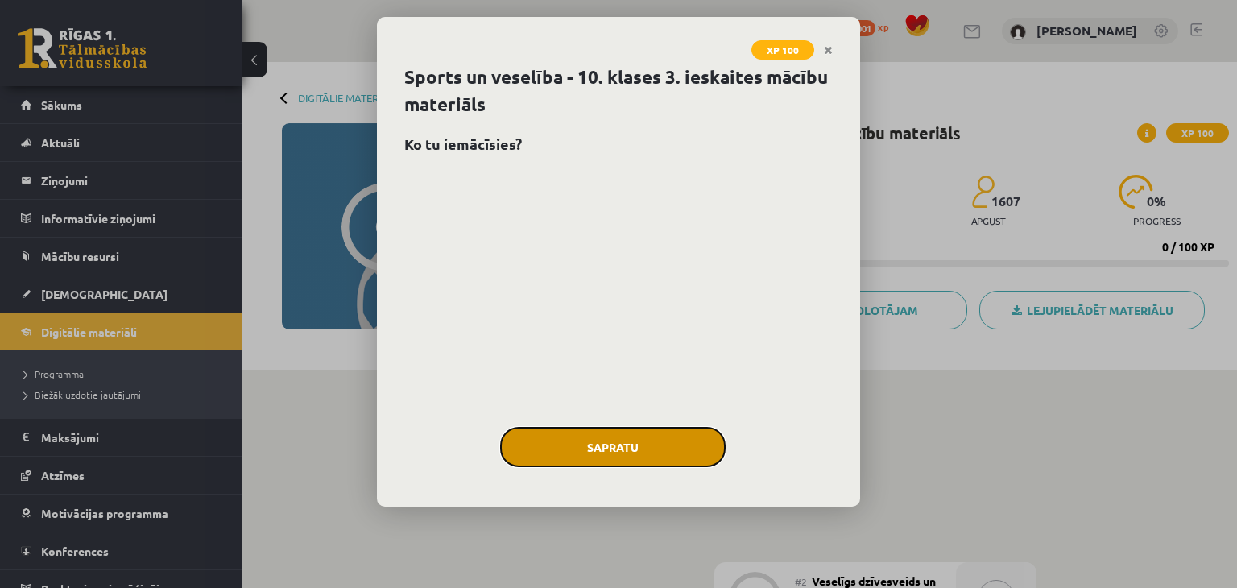
click at [575, 439] on button "Sapratu" at bounding box center [612, 447] width 225 height 40
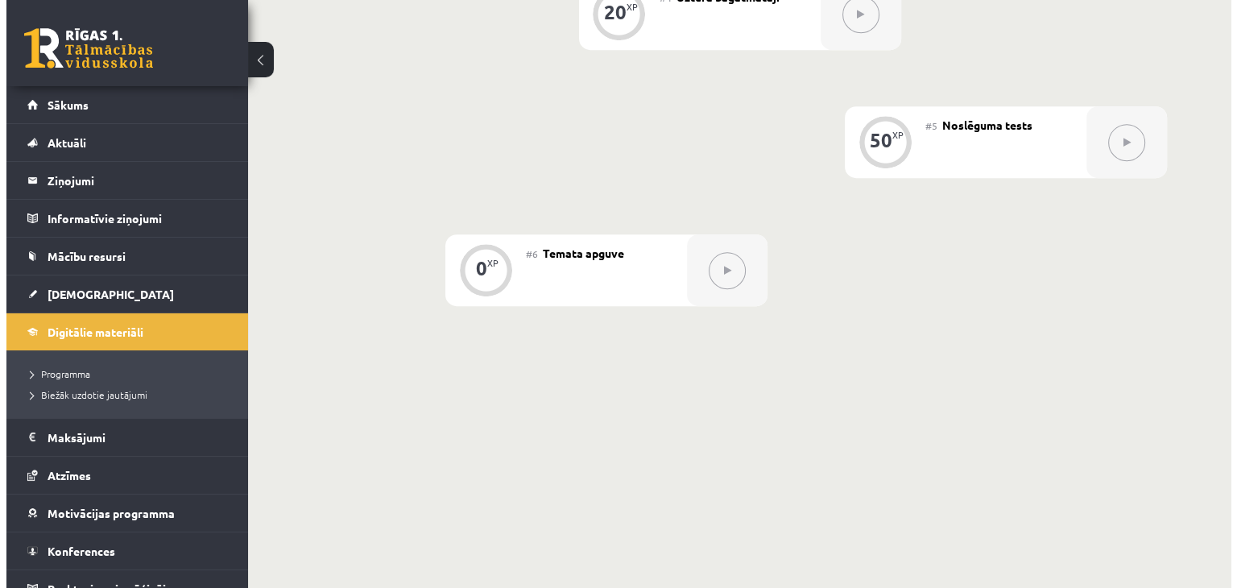
scroll to position [357, 0]
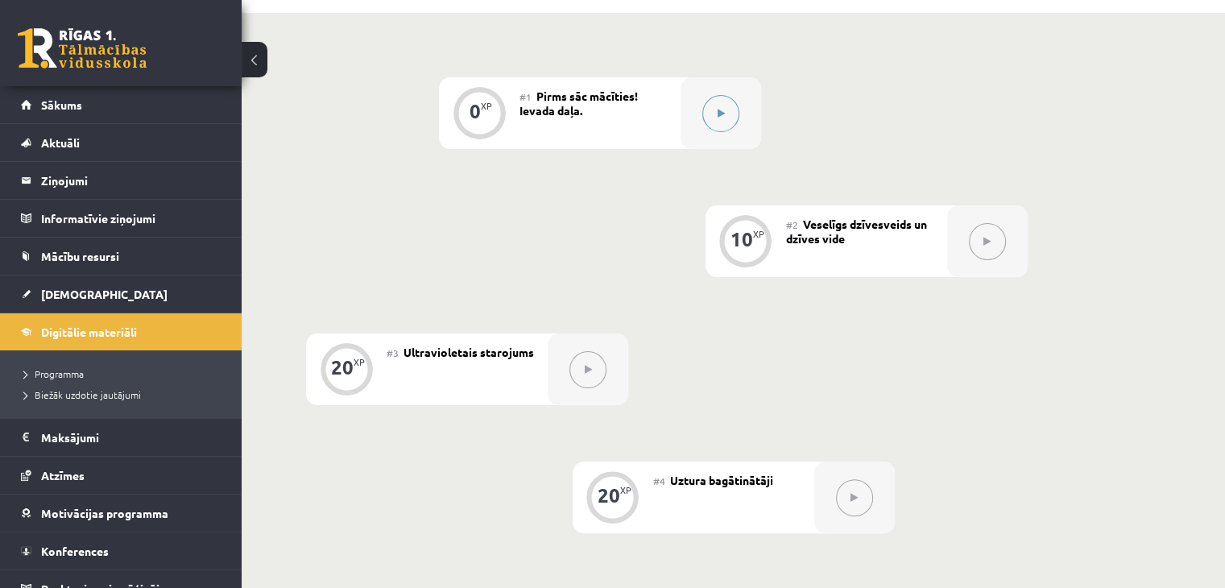
click at [718, 124] on button at bounding box center [720, 113] width 37 height 37
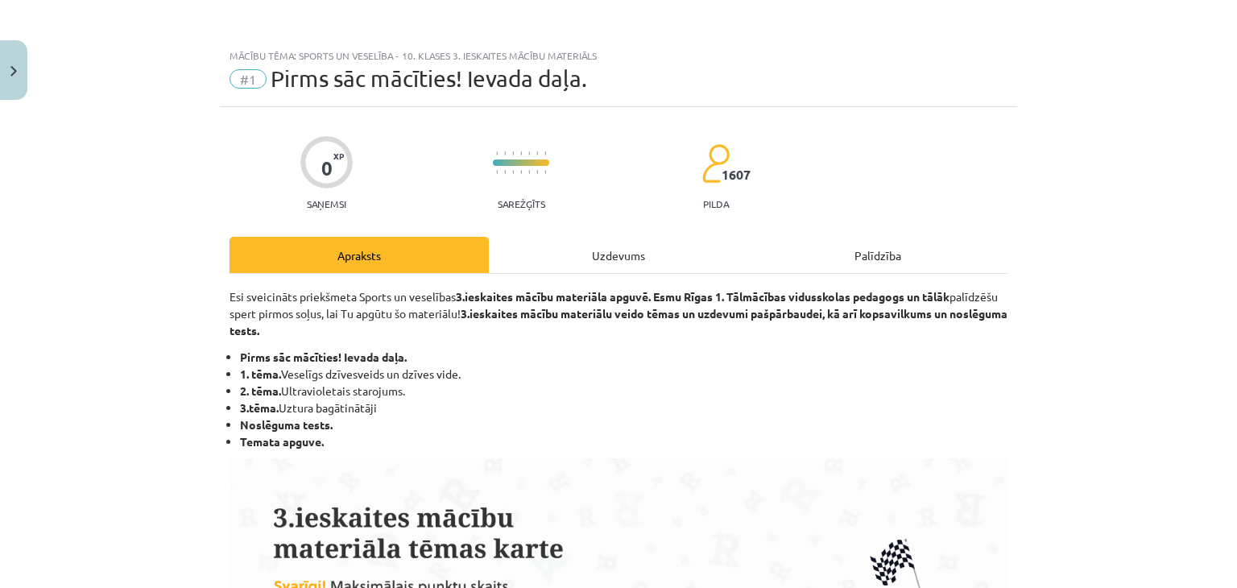
click at [576, 259] on div "Uzdevums" at bounding box center [618, 255] width 259 height 36
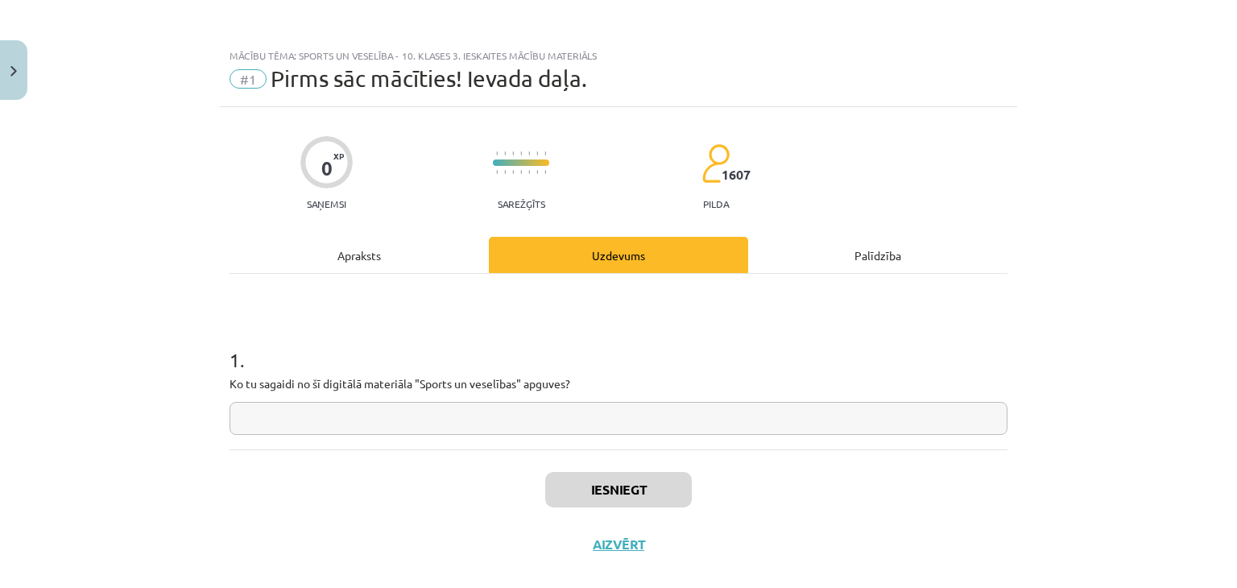
scroll to position [23, 0]
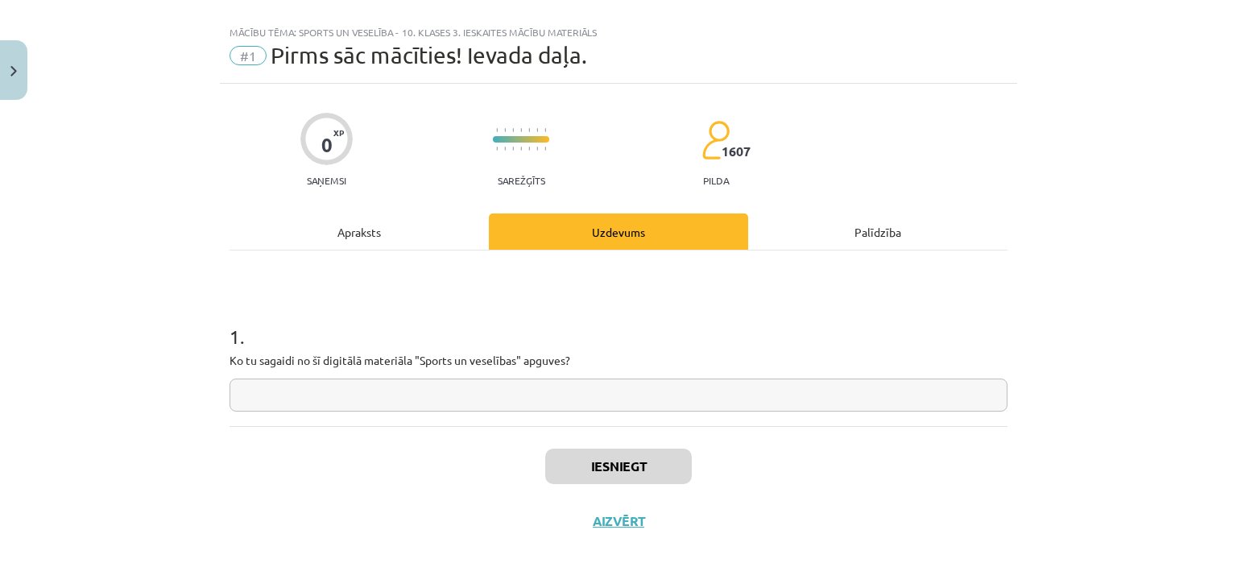
click at [359, 231] on div "Apraksts" at bounding box center [359, 231] width 259 height 36
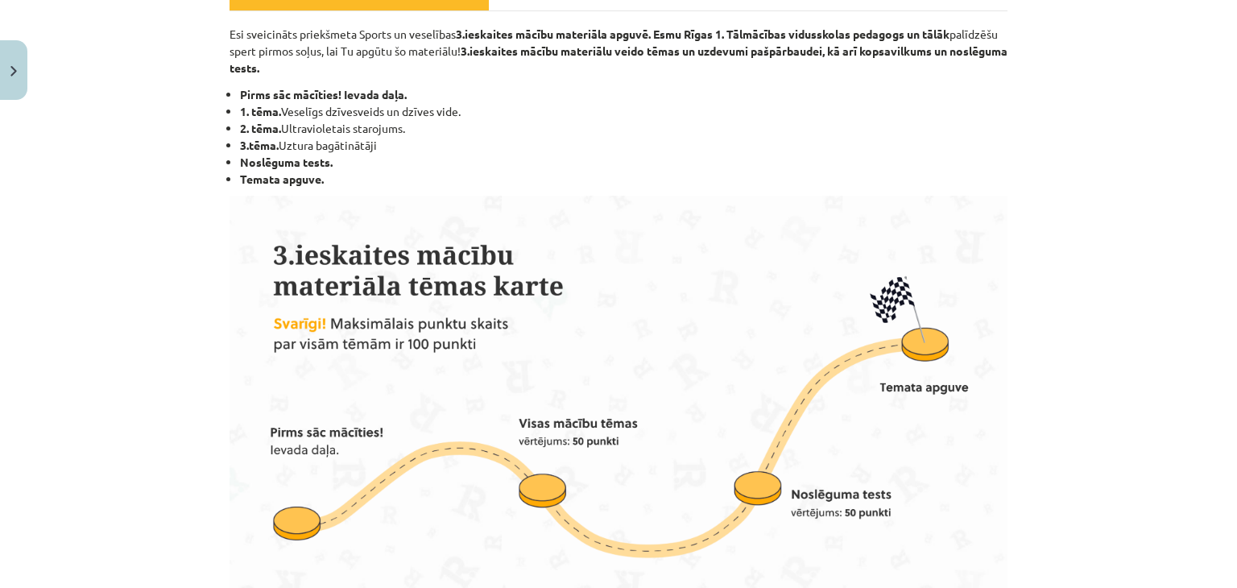
scroll to position [104, 0]
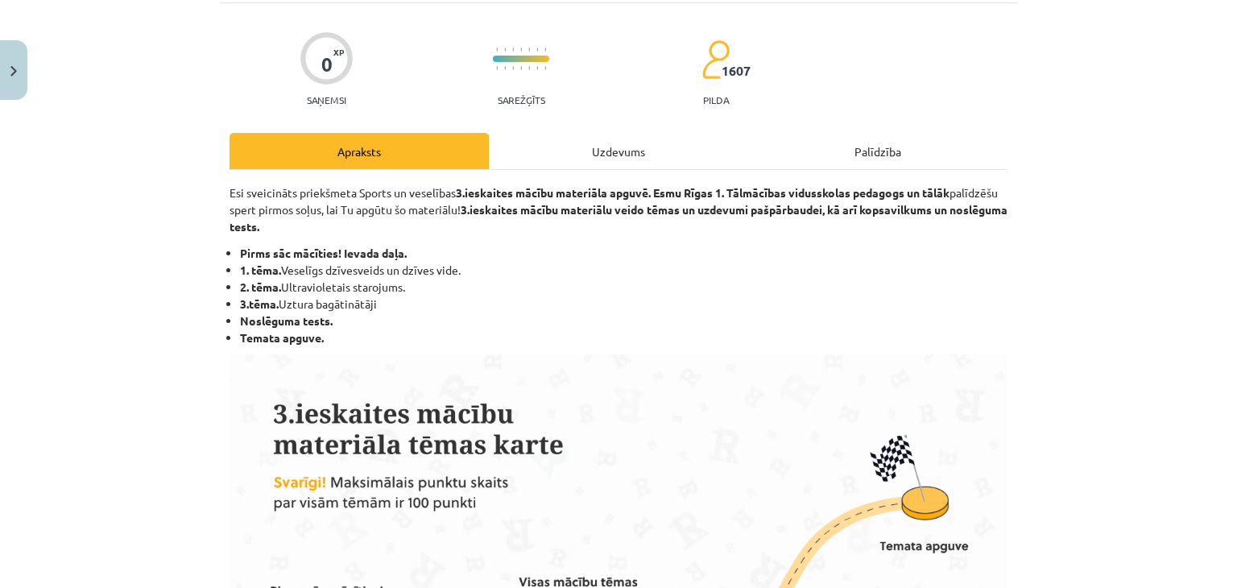
click at [593, 155] on div "Uzdevums" at bounding box center [618, 151] width 259 height 36
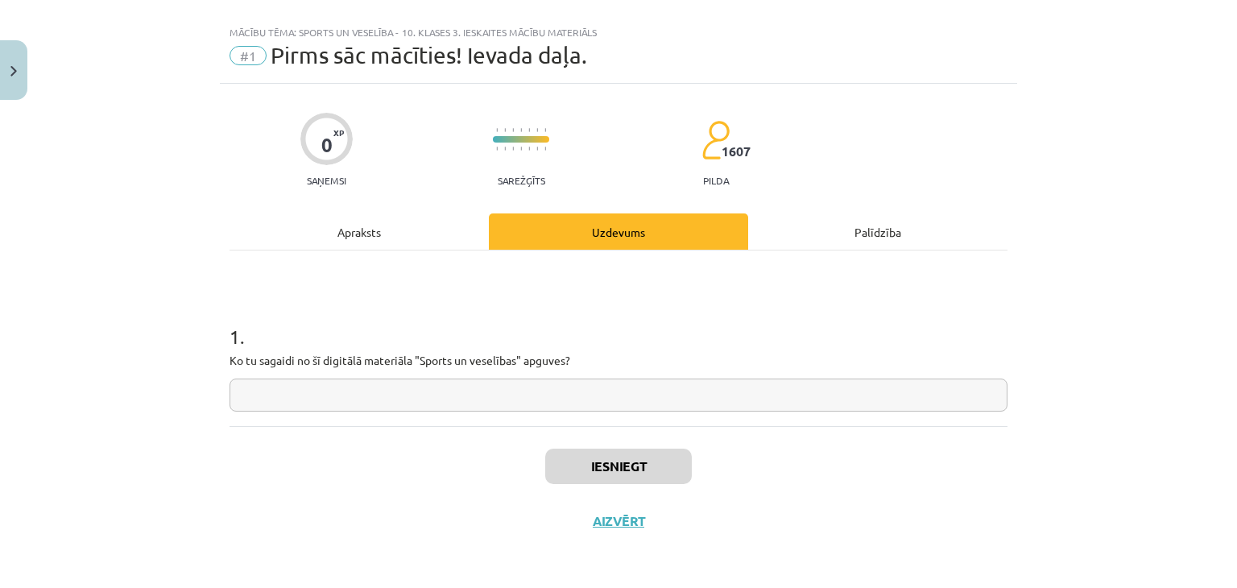
click at [439, 388] on input "text" at bounding box center [619, 395] width 778 height 33
type input "*"
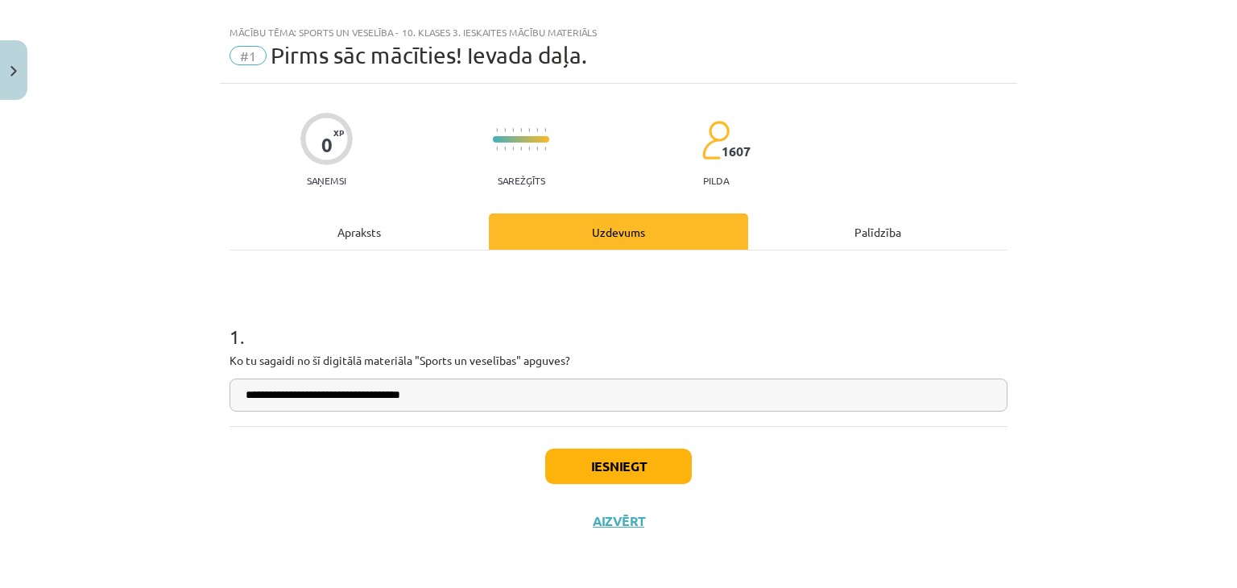
drag, startPoint x: 484, startPoint y: 400, endPoint x: 176, endPoint y: 405, distance: 307.7
click at [176, 405] on div "**********" at bounding box center [618, 294] width 1237 height 588
type input "**********"
click at [614, 457] on button "Iesniegt" at bounding box center [618, 466] width 147 height 35
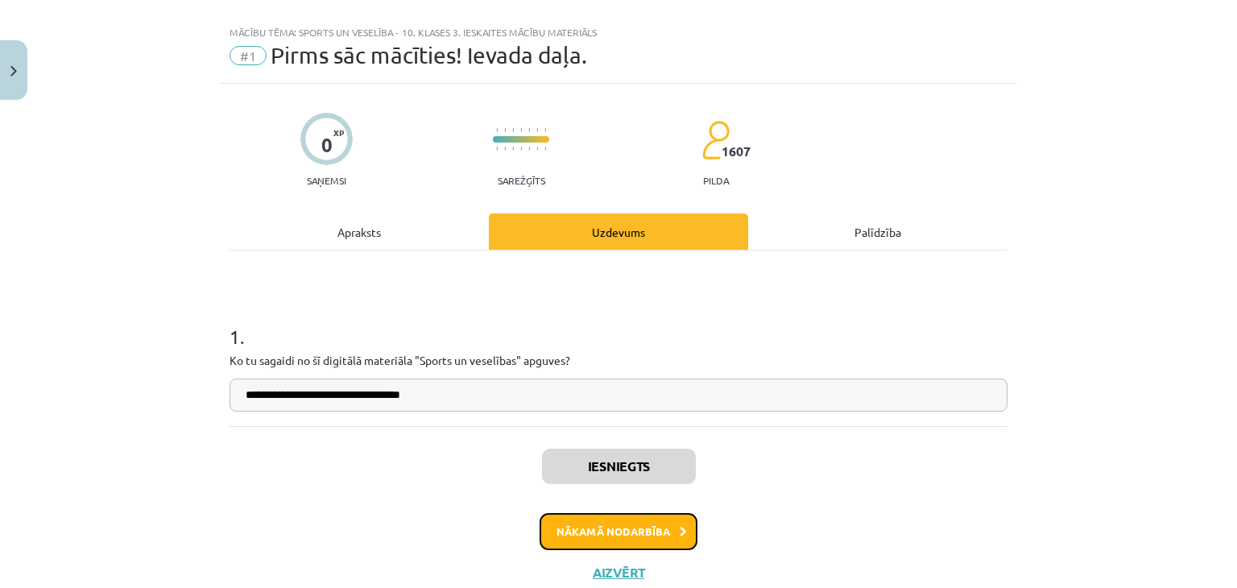
click at [598, 523] on button "Nākamā nodarbība" at bounding box center [619, 531] width 158 height 37
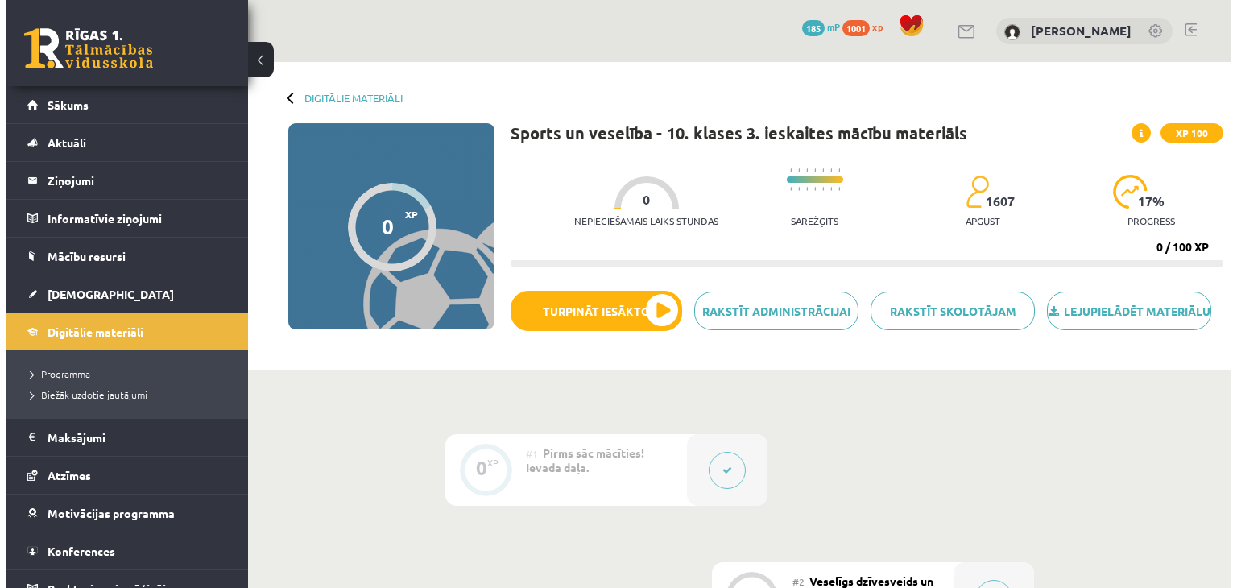
scroll to position [357, 0]
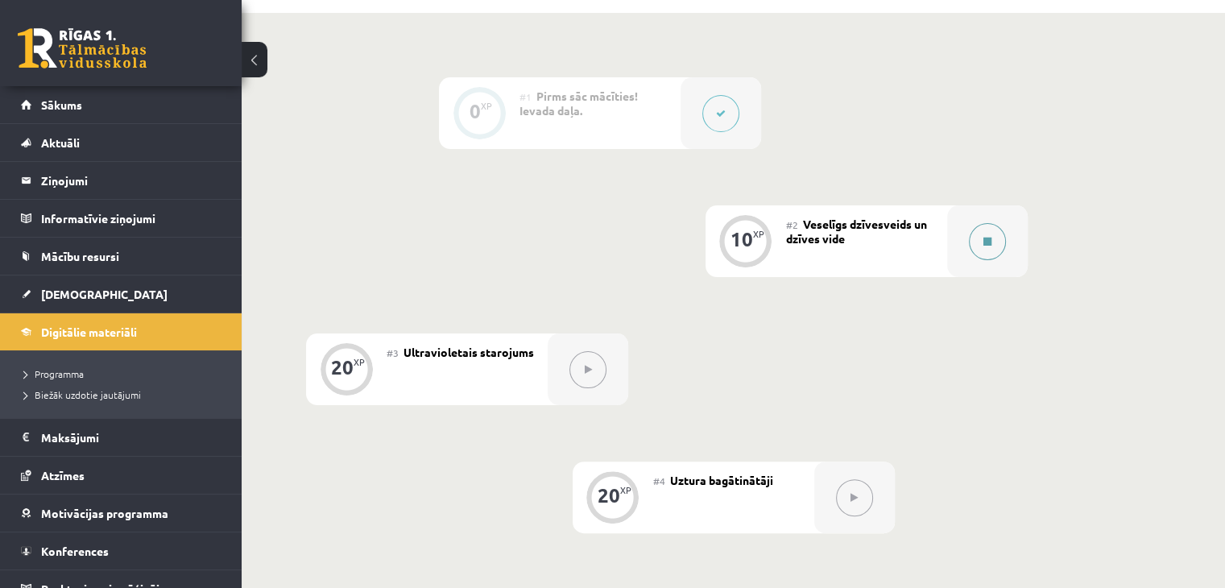
click at [1000, 252] on button at bounding box center [987, 241] width 37 height 37
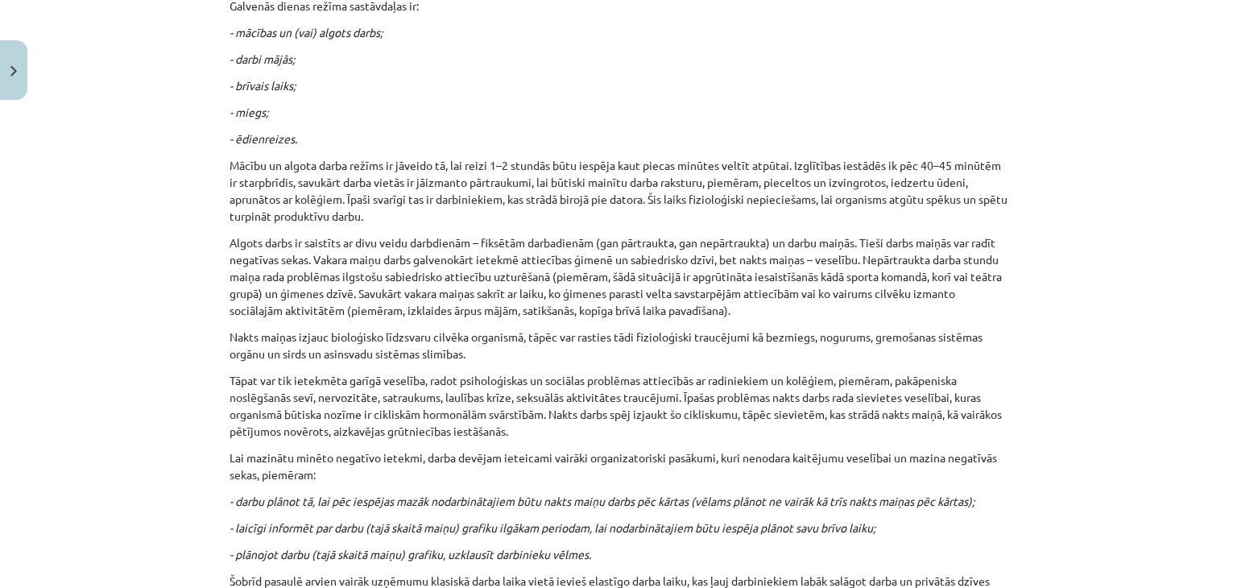
scroll to position [966, 0]
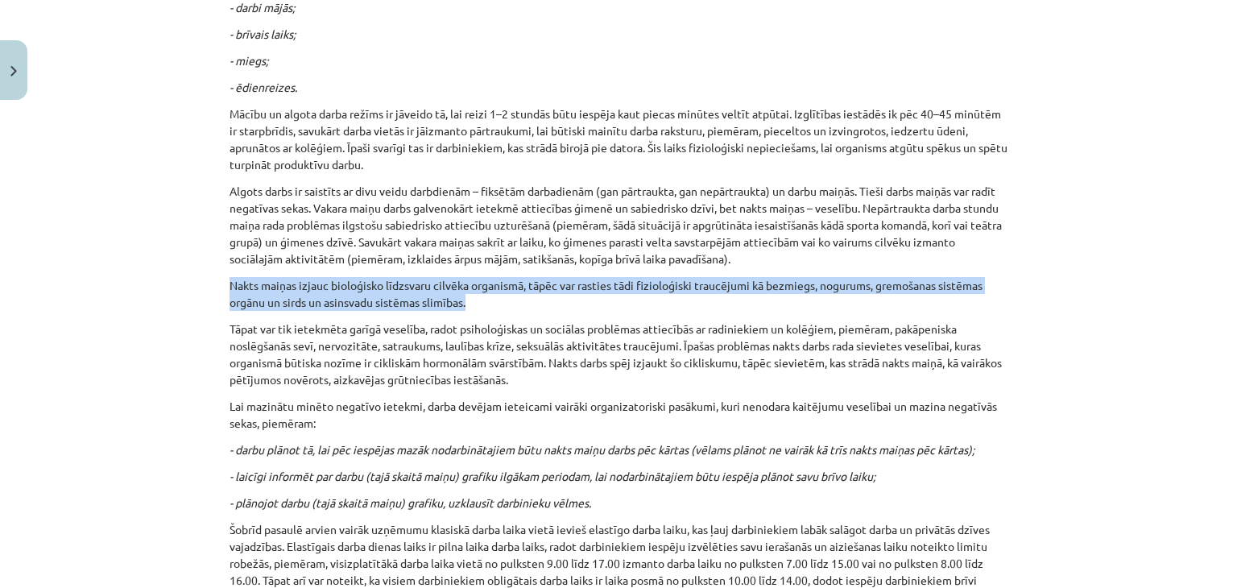
drag, startPoint x: 509, startPoint y: 304, endPoint x: 222, endPoint y: 289, distance: 287.1
copy p "Nakts maiņas izjauc bioloģisko līdzsvaru cilvēka organismā, tāpēc var rasties t…"
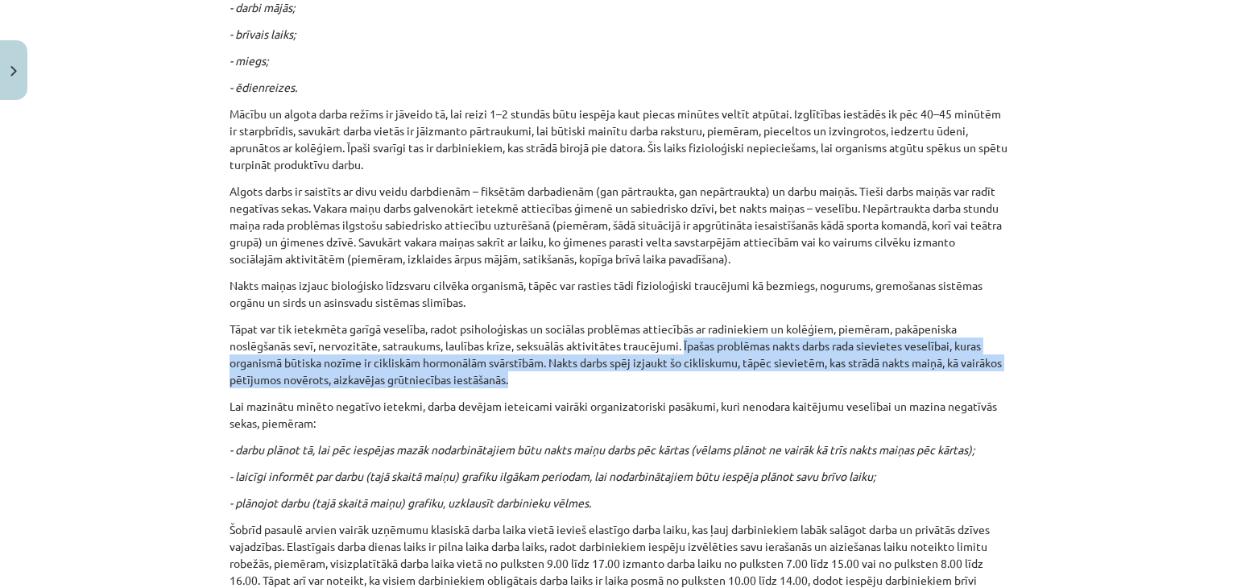
drag, startPoint x: 680, startPoint y: 348, endPoint x: 683, endPoint y: 378, distance: 30.0
click at [683, 378] on p "Tāpat var tik ietekmēta garīgā veselība, radot psiholoģiskas un sociālas problē…" at bounding box center [619, 355] width 778 height 68
copy p "Īpašas problēmas nakts darbs rada sievietes veselībai, kuras organismā būtiska …"
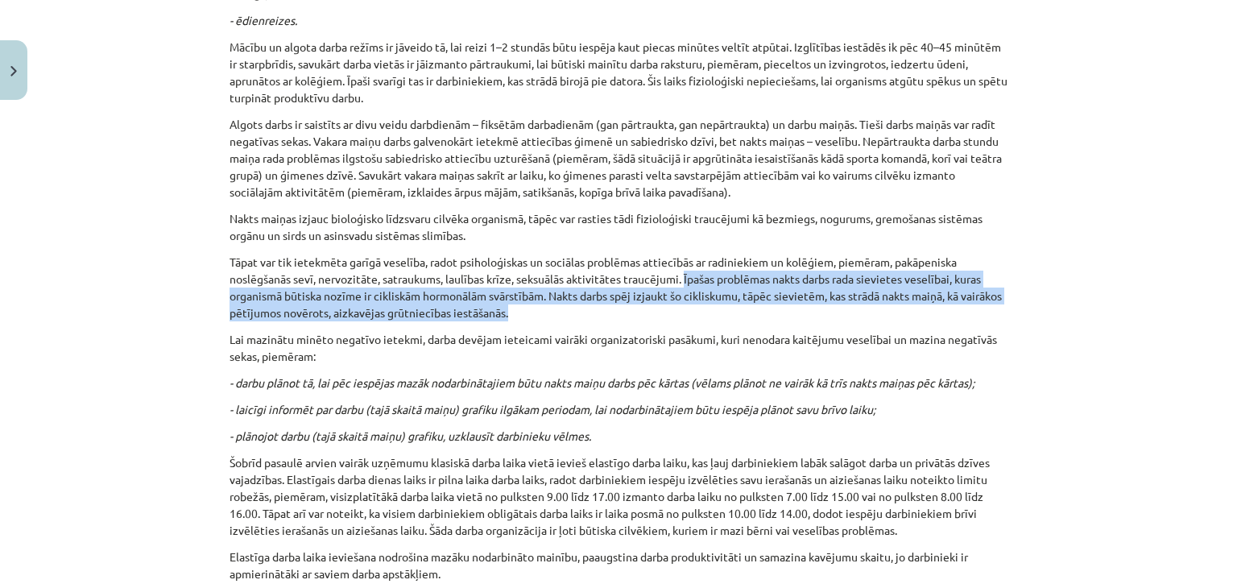
scroll to position [1127, 0]
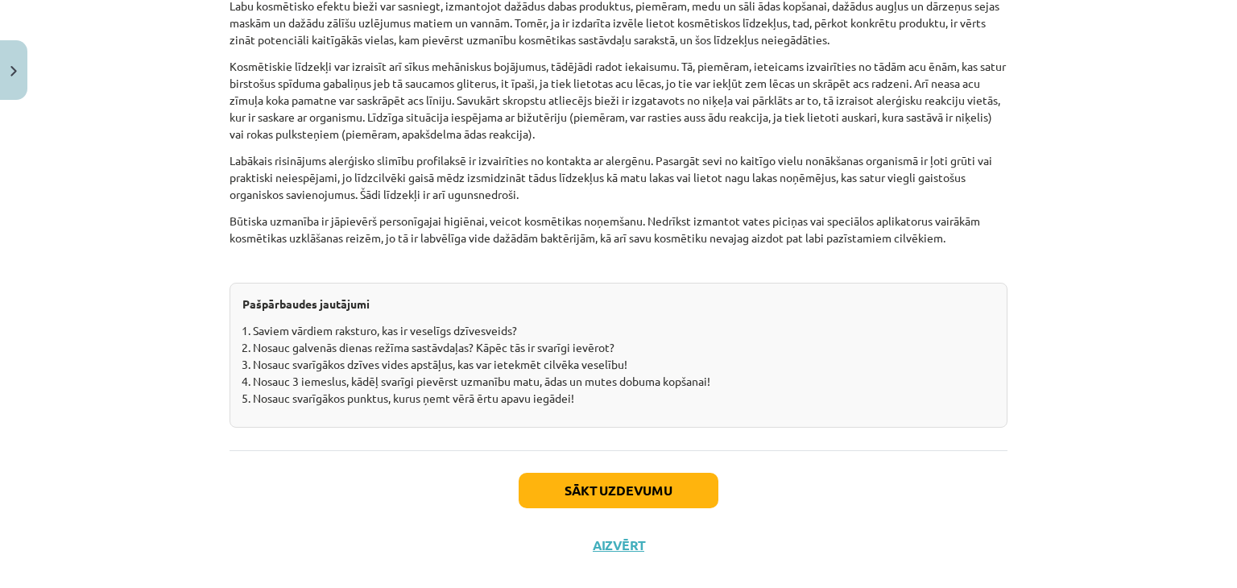
scroll to position [5006, 0]
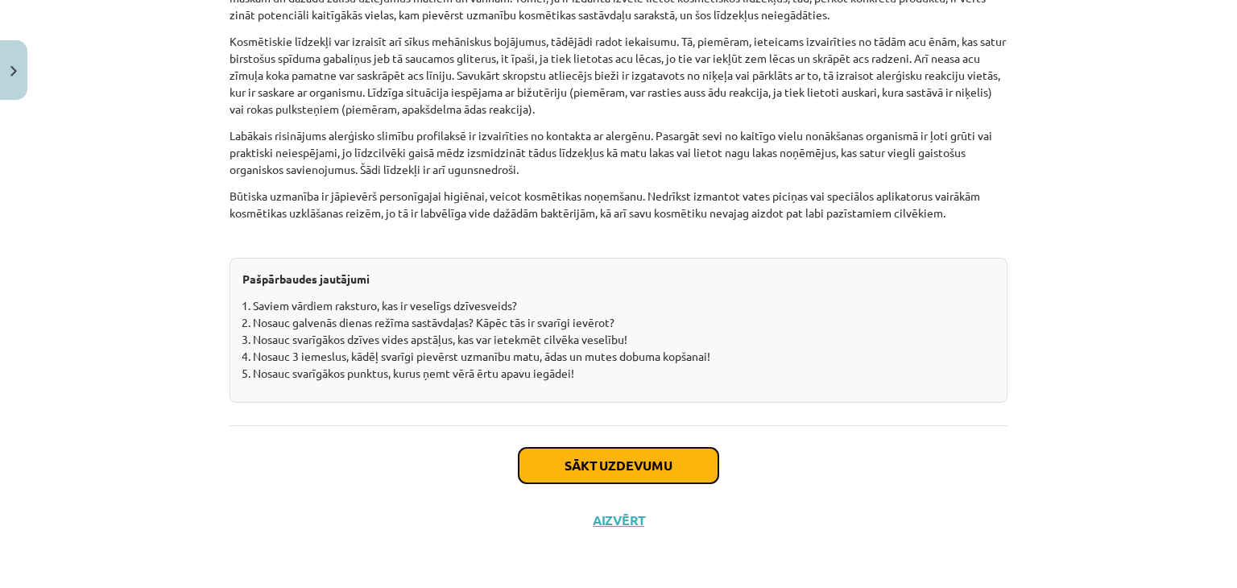
click at [544, 476] on button "Sākt uzdevumu" at bounding box center [619, 465] width 200 height 35
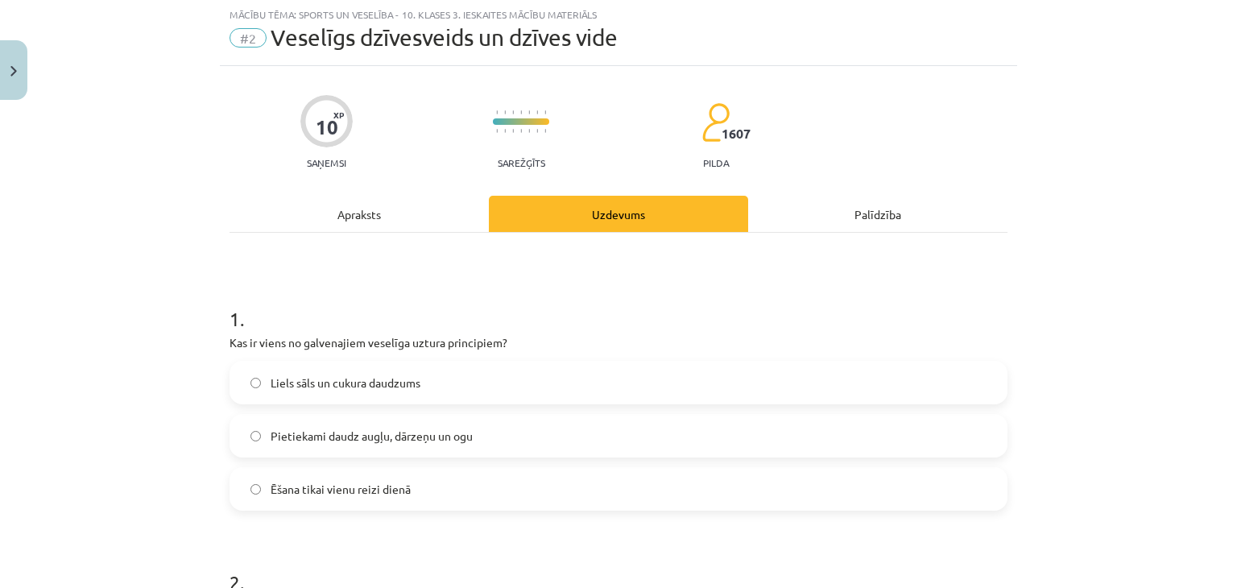
scroll to position [40, 0]
click at [296, 440] on span "Pietiekami daudz augļu, dārzeņu un ogu" at bounding box center [372, 436] width 202 height 17
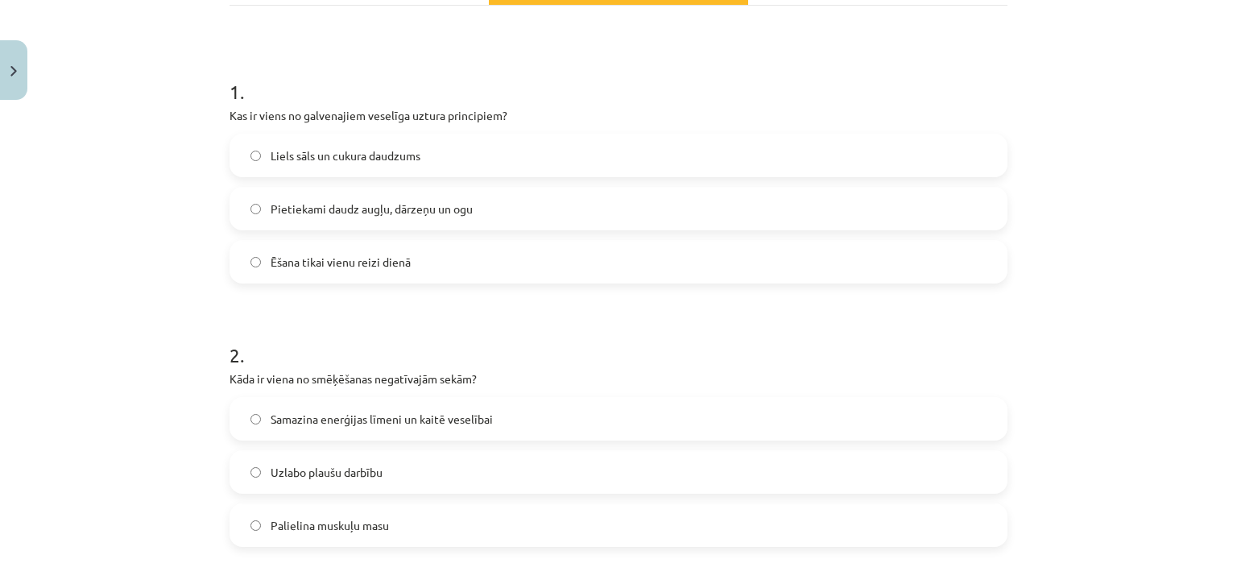
scroll to position [362, 0]
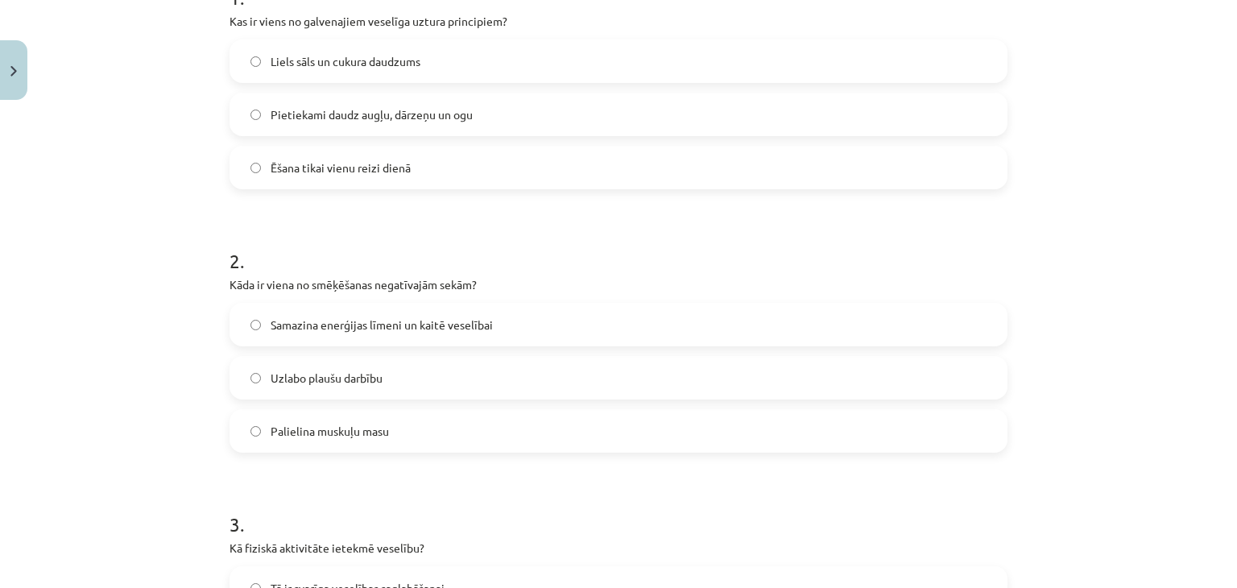
click at [387, 320] on span "Samazina enerģijas līmeni un kaitē veselībai" at bounding box center [382, 325] width 222 height 17
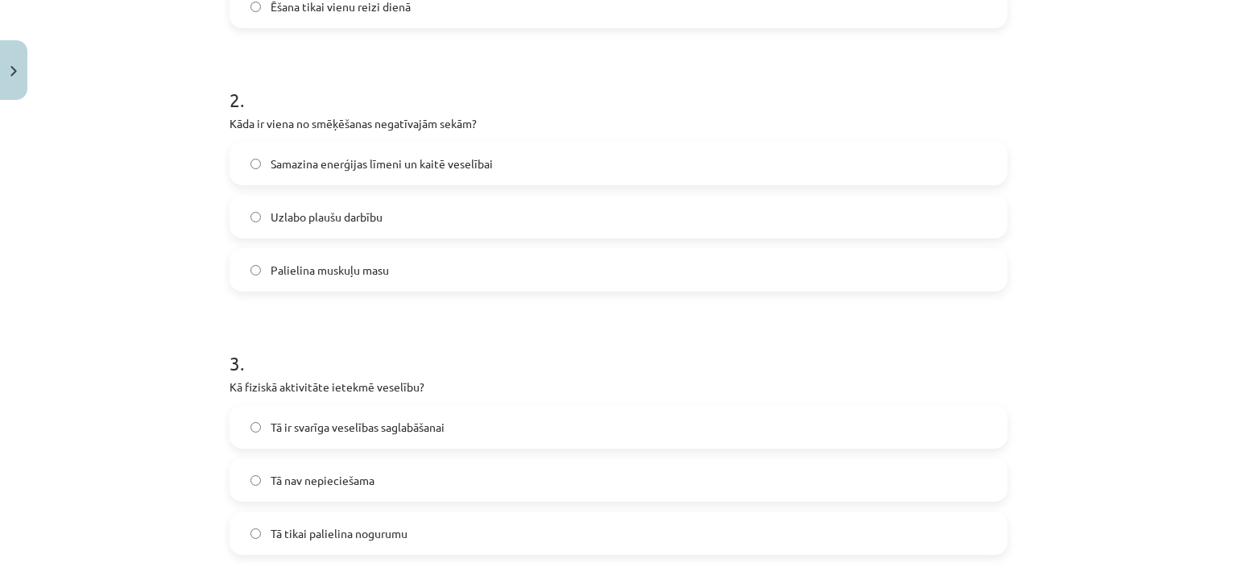
scroll to position [604, 0]
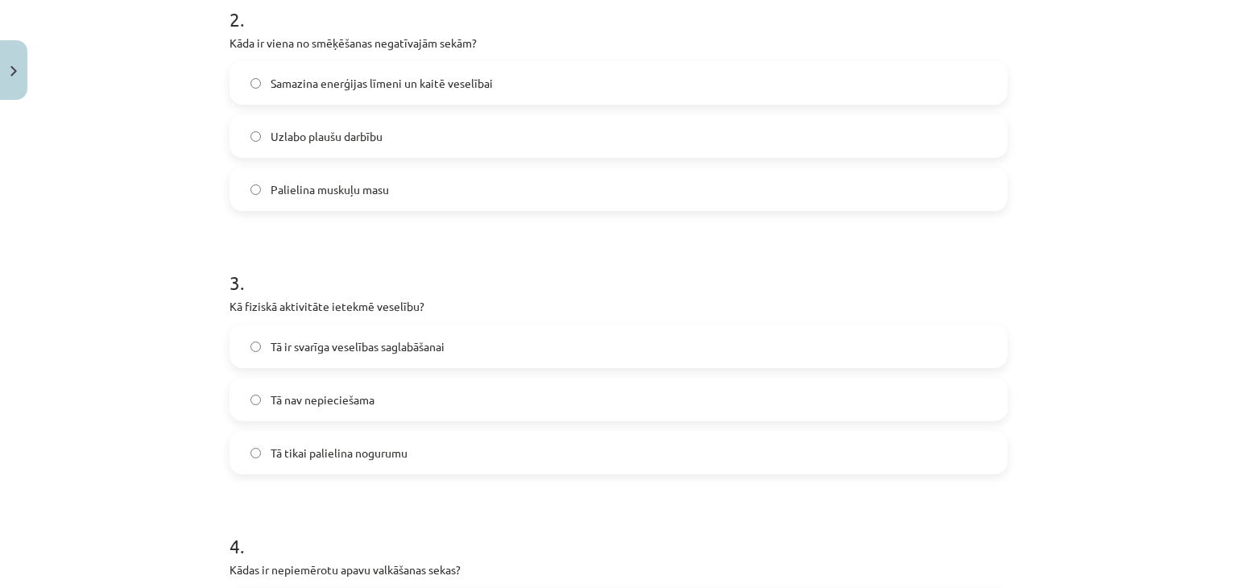
click at [441, 346] on label "Tā ir svarīga veselības saglabāšanai" at bounding box center [618, 346] width 775 height 40
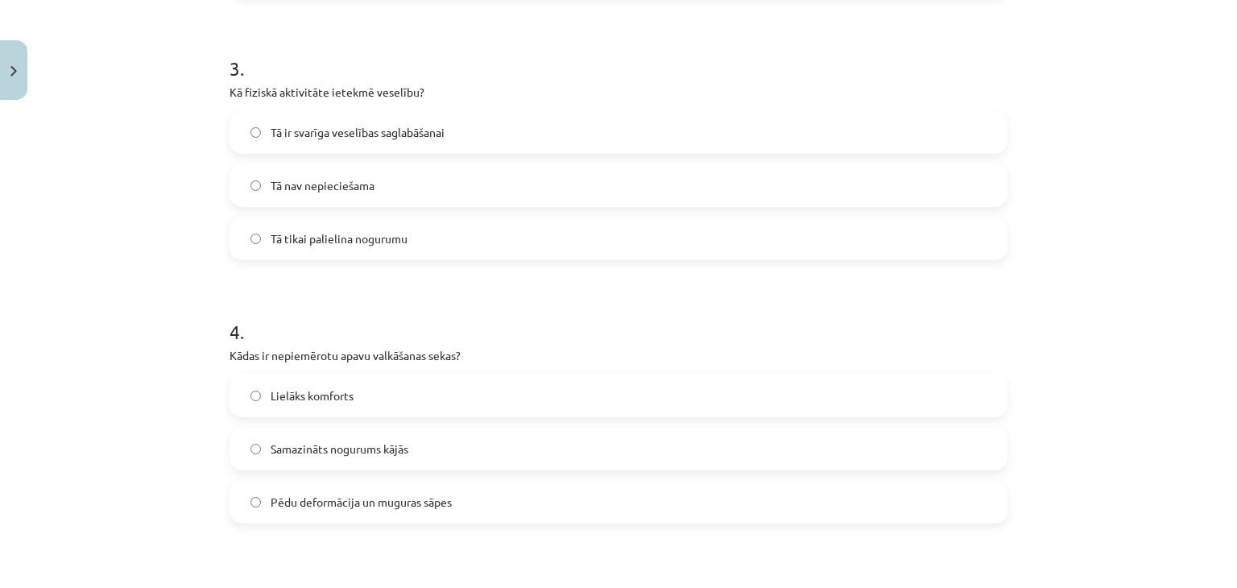
scroll to position [846, 0]
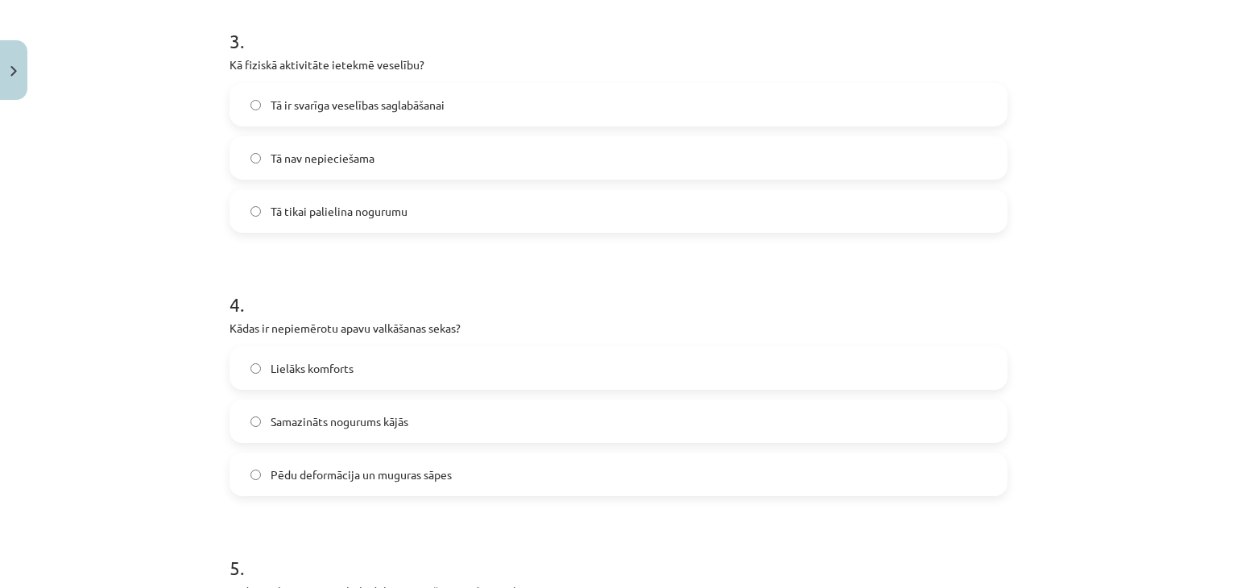
click at [338, 478] on span "Pēdu deformācija un muguras sāpes" at bounding box center [361, 474] width 181 height 17
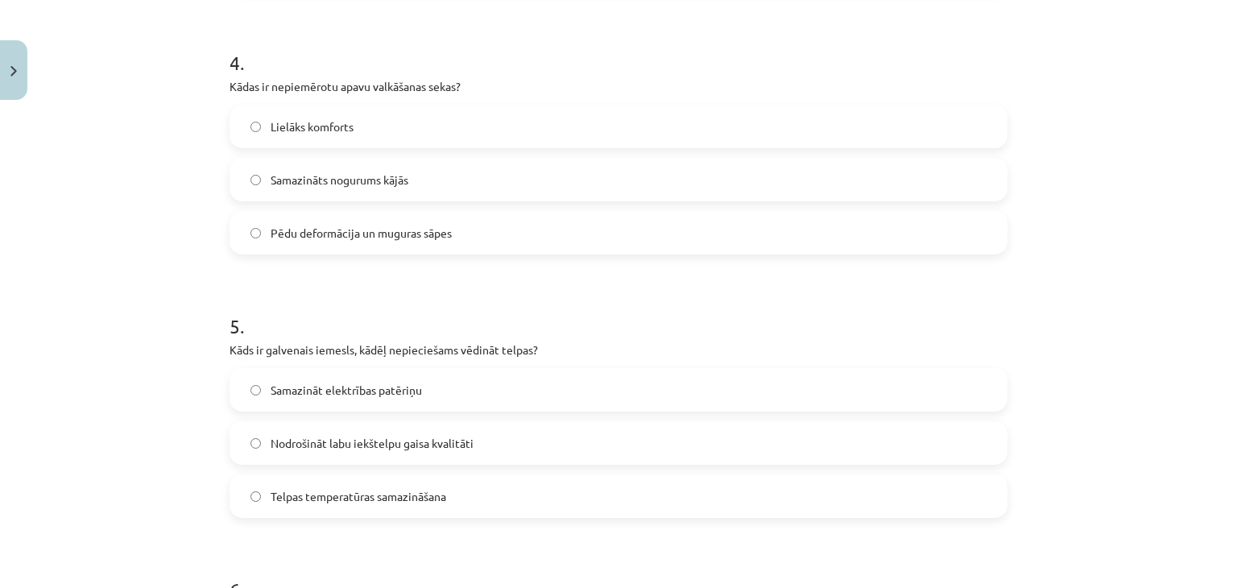
scroll to position [1168, 0]
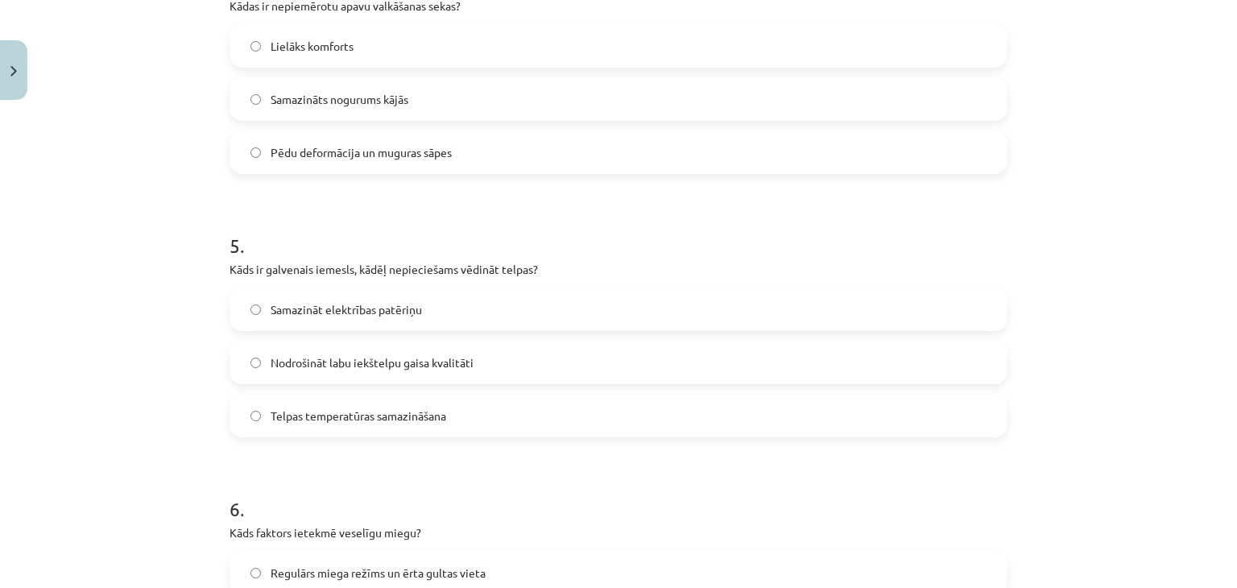
click at [441, 358] on span "Nodrošināt labu iekštelpu gaisa kvalitāti" at bounding box center [372, 362] width 203 height 17
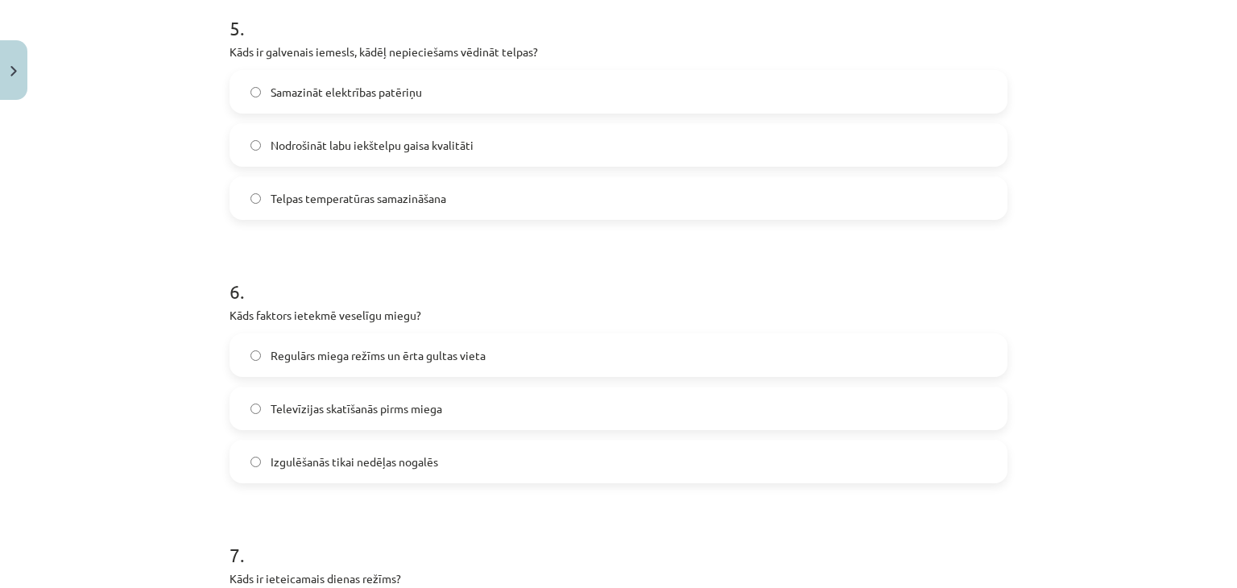
scroll to position [1409, 0]
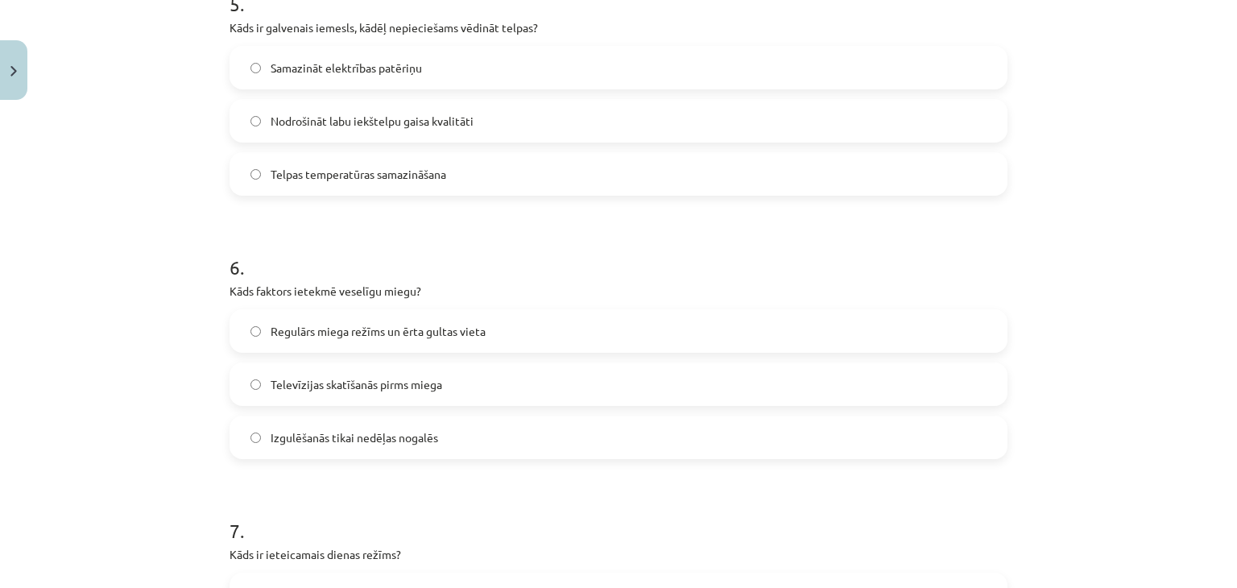
click at [488, 336] on label "Regulārs miega režīms un ērta gultas vieta" at bounding box center [618, 331] width 775 height 40
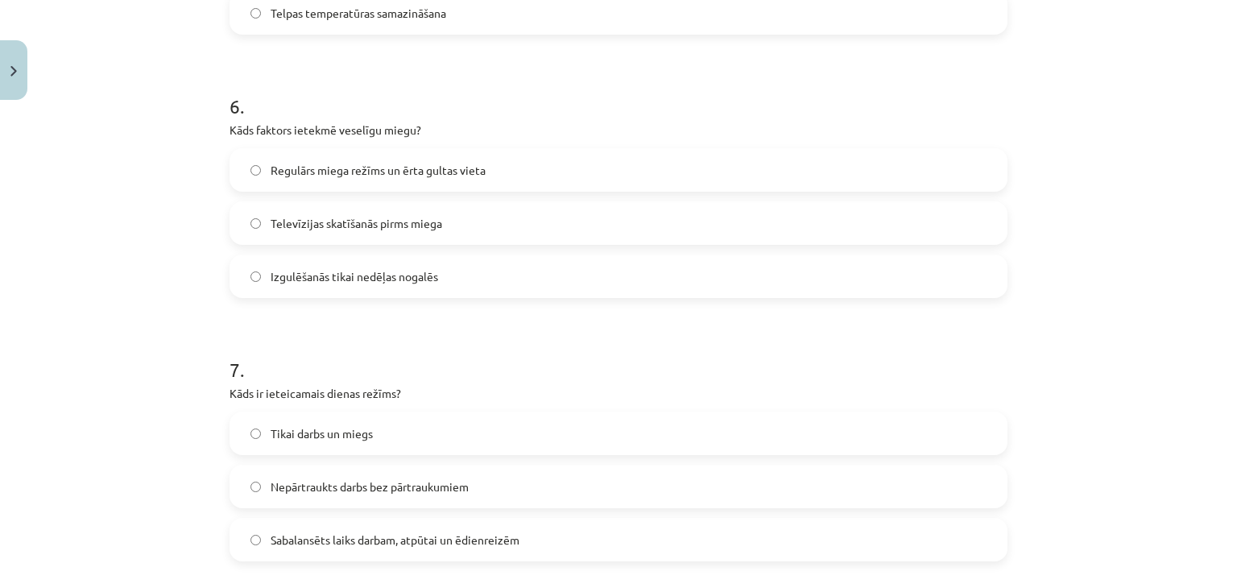
scroll to position [1731, 0]
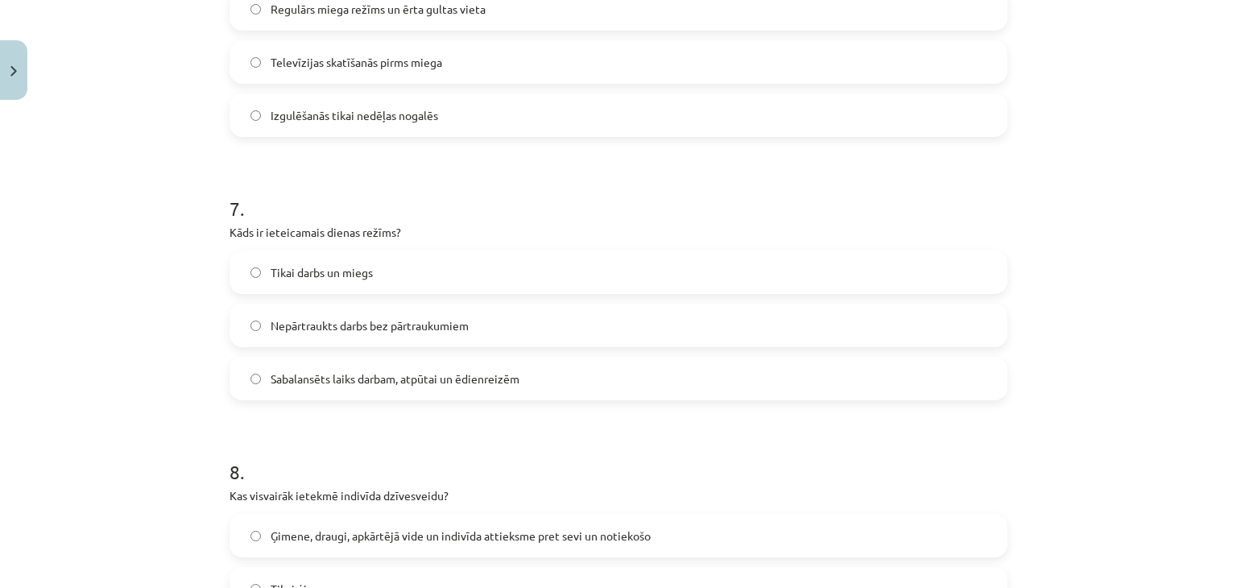
click at [478, 371] on span "Sabalansēts laiks darbam, atpūtai un ēdienreizēm" at bounding box center [395, 378] width 249 height 17
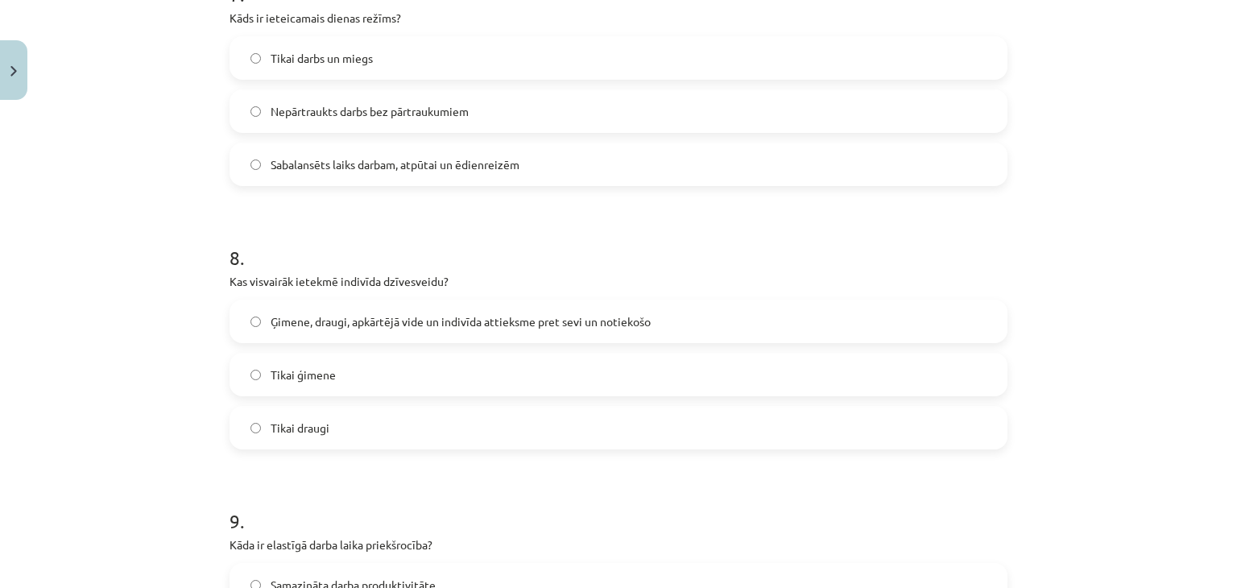
scroll to position [1973, 0]
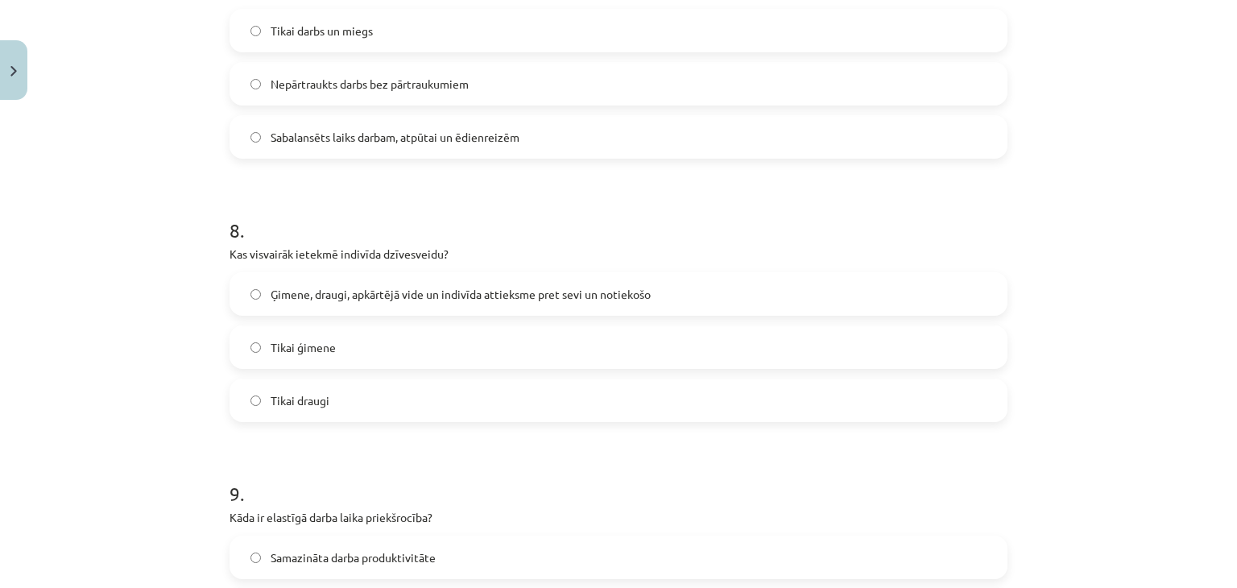
click at [475, 304] on label "Ģimene, draugi, apkārtējā vide un indivīda attieksme pret sevi un notiekošo" at bounding box center [618, 294] width 775 height 40
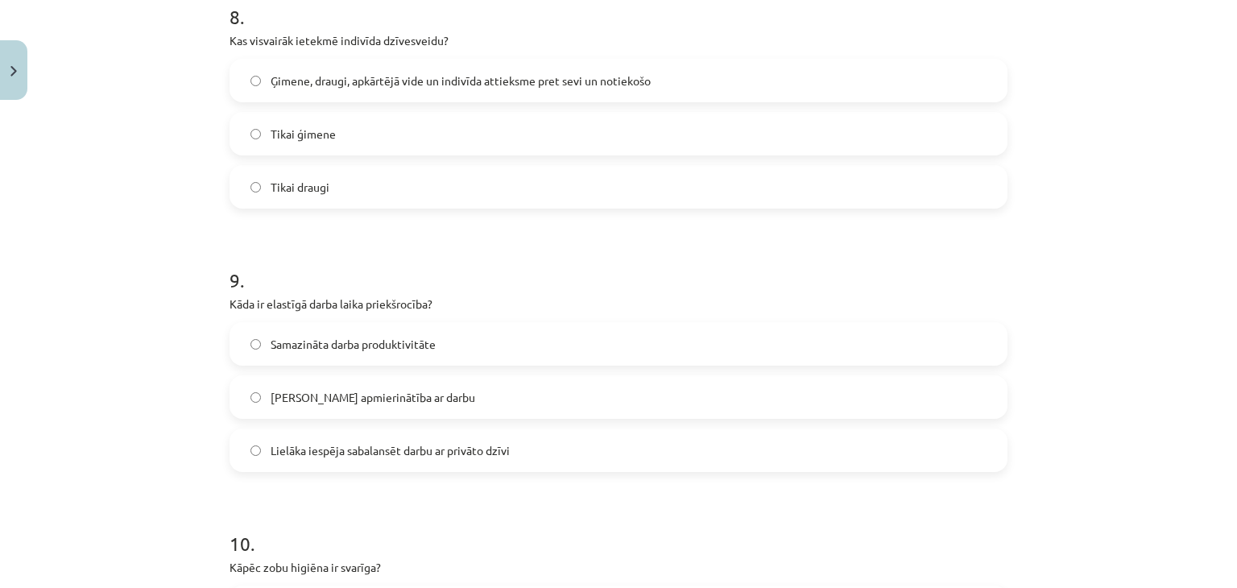
scroll to position [2215, 0]
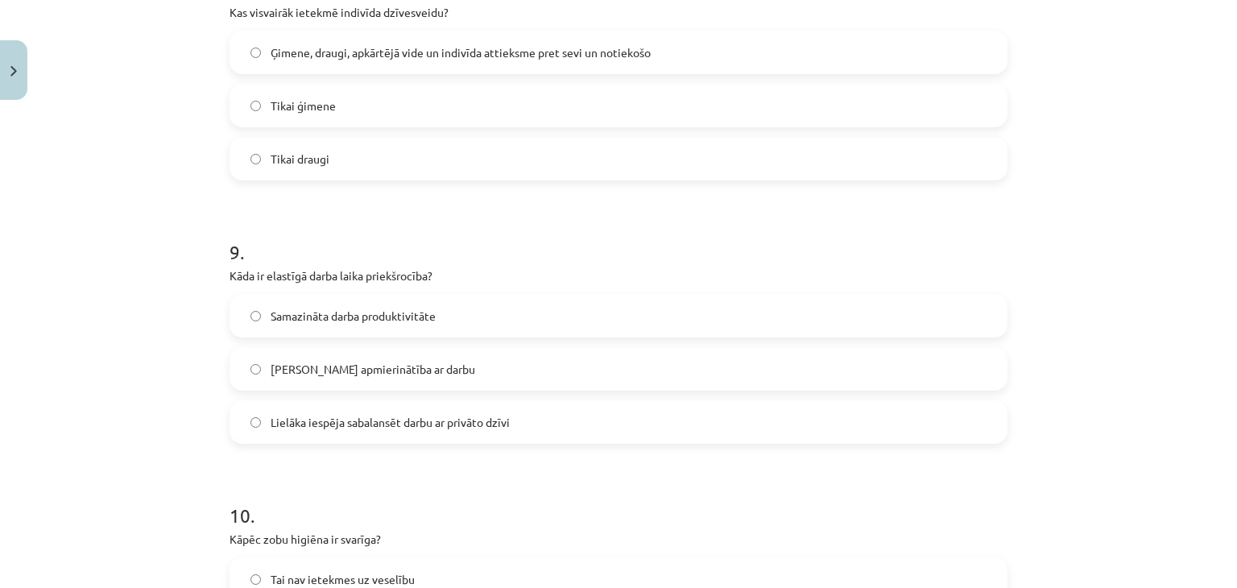
click at [514, 415] on label "Lielāka iespēja sabalansēt darbu ar privāto dzīvi" at bounding box center [618, 422] width 775 height 40
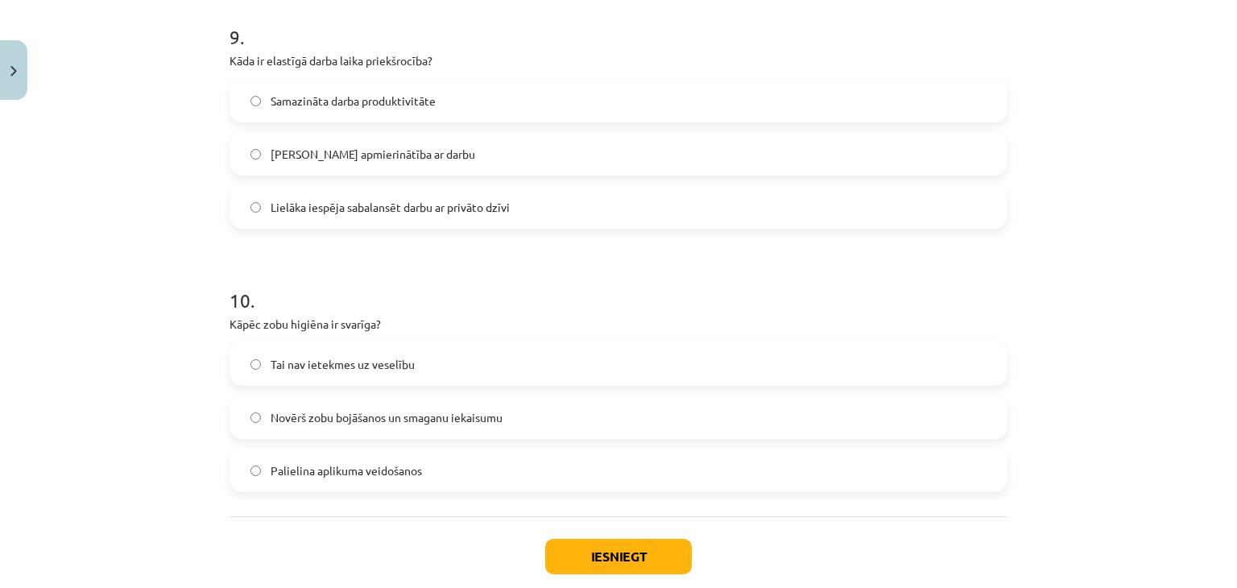
scroll to position [2456, 0]
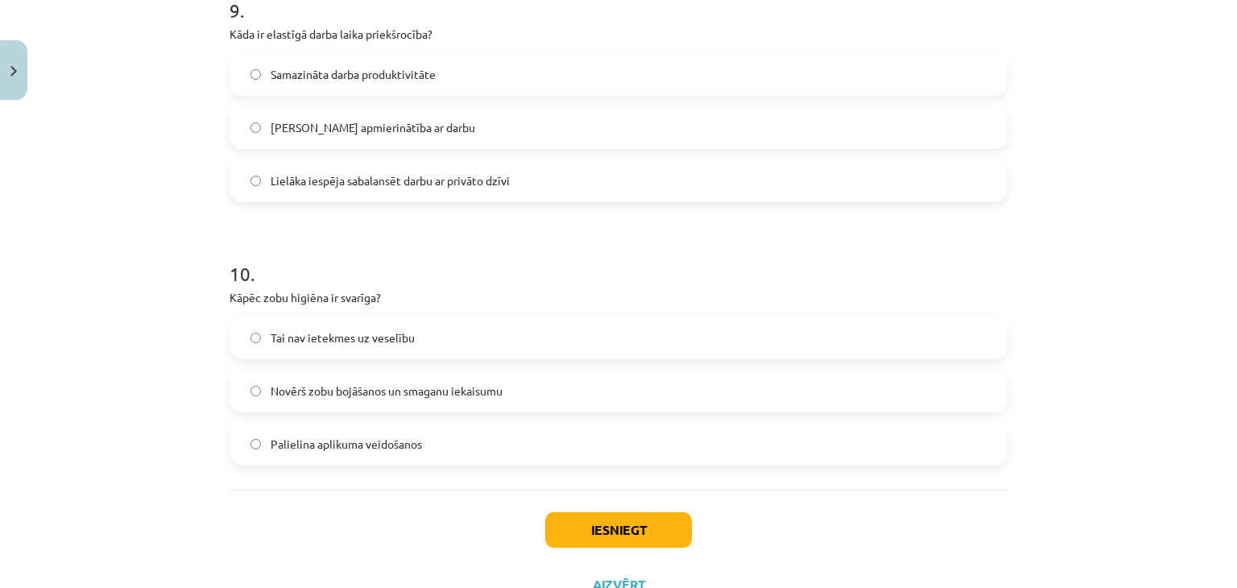
click at [350, 398] on span "Novērš zobu bojāšanos un smaganu iekaisumu" at bounding box center [387, 391] width 232 height 17
click at [556, 529] on button "Iesniegt" at bounding box center [618, 529] width 147 height 35
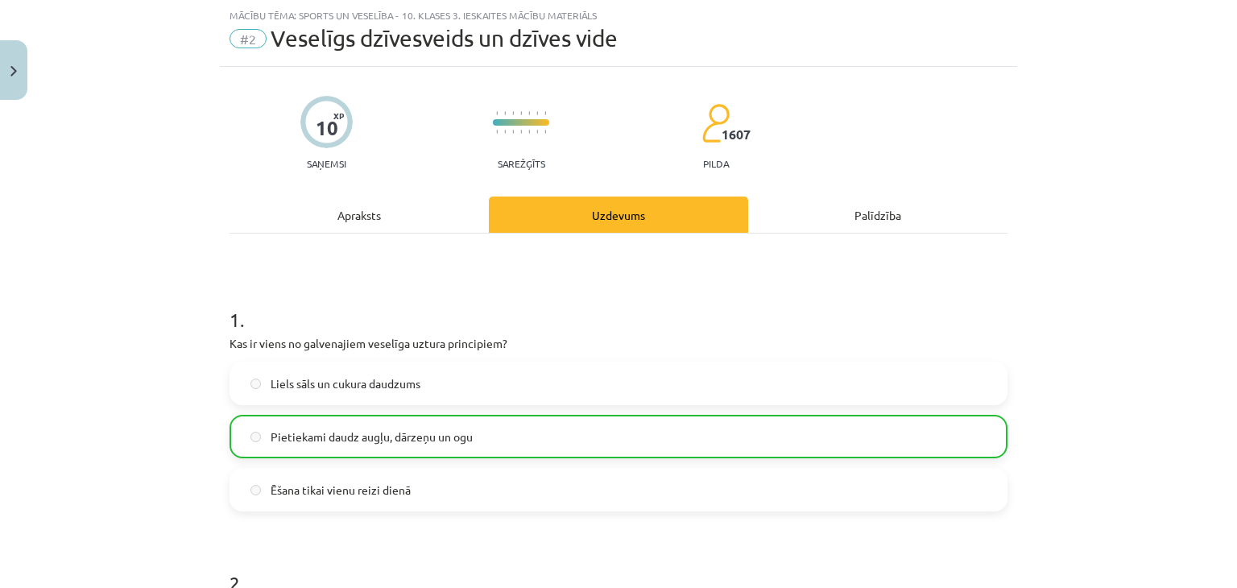
scroll to position [0, 0]
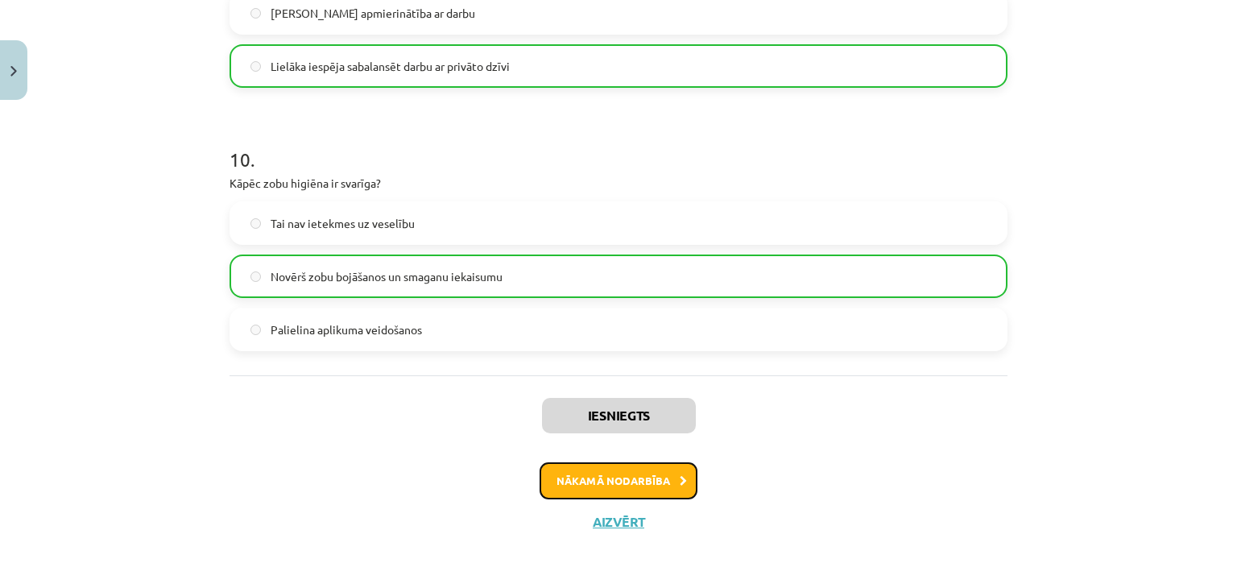
click at [584, 474] on button "Nākamā nodarbība" at bounding box center [619, 480] width 158 height 37
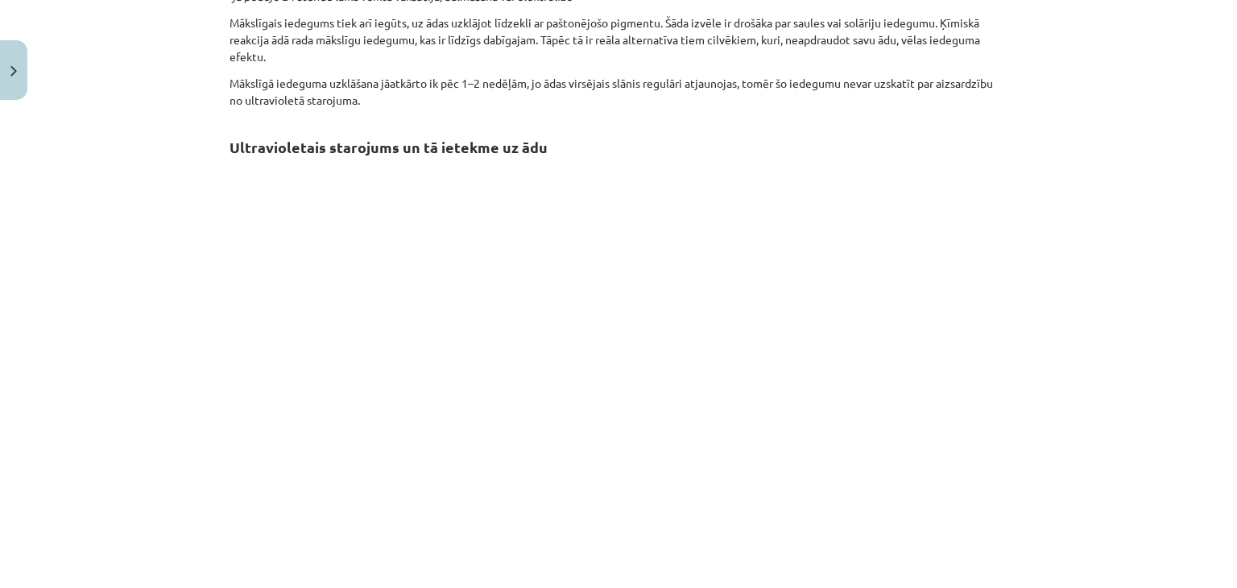
scroll to position [846, 0]
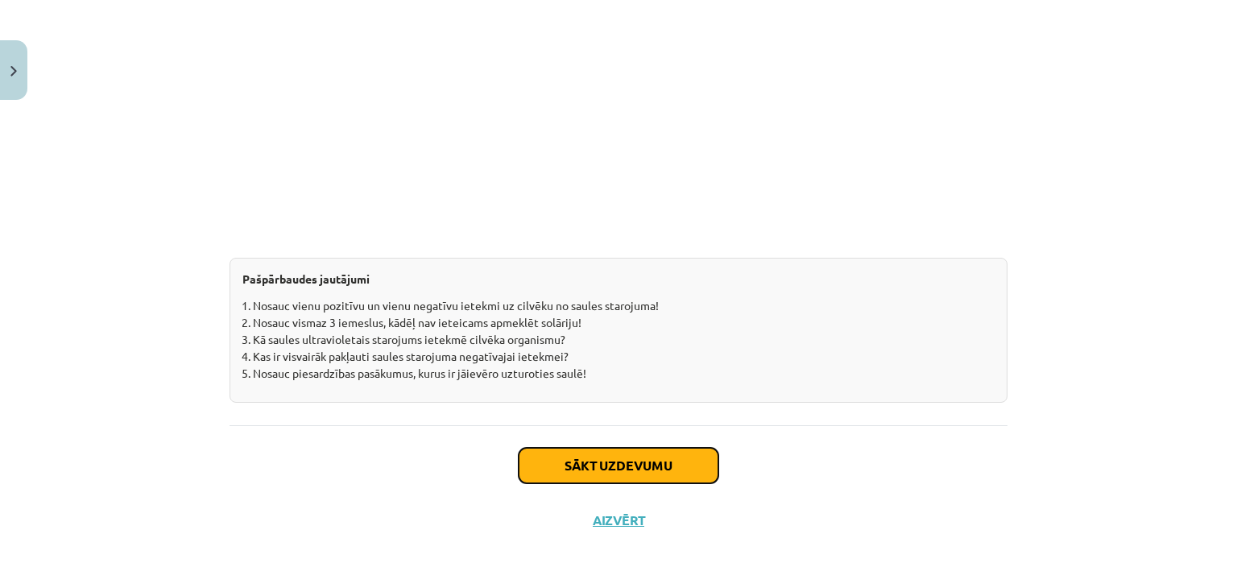
click at [589, 471] on button "Sākt uzdevumu" at bounding box center [619, 465] width 200 height 35
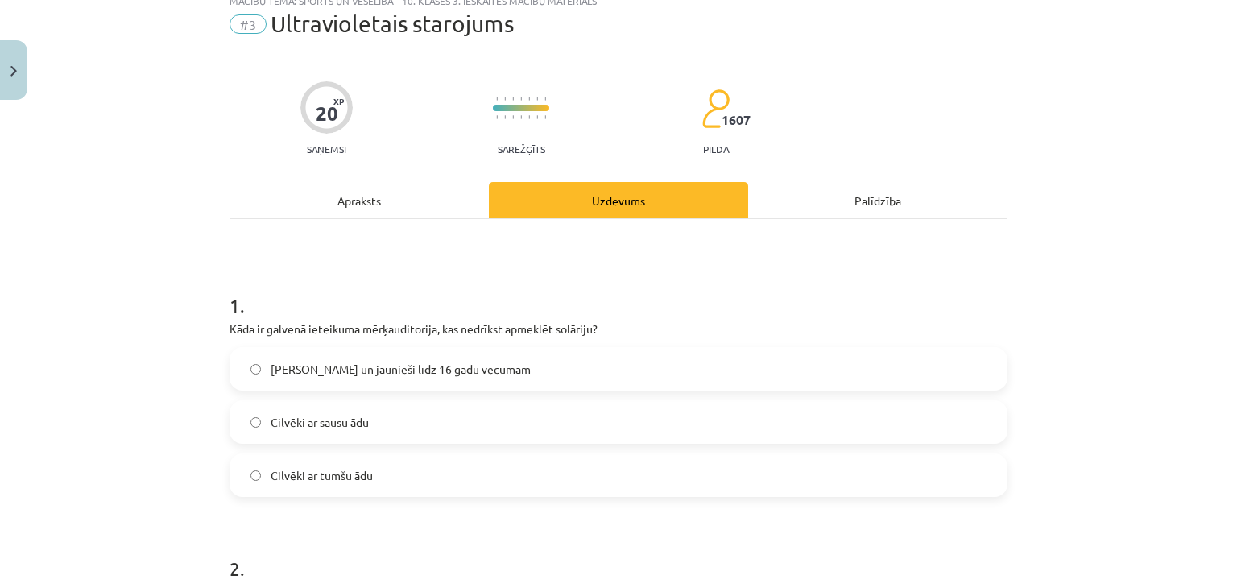
scroll to position [40, 0]
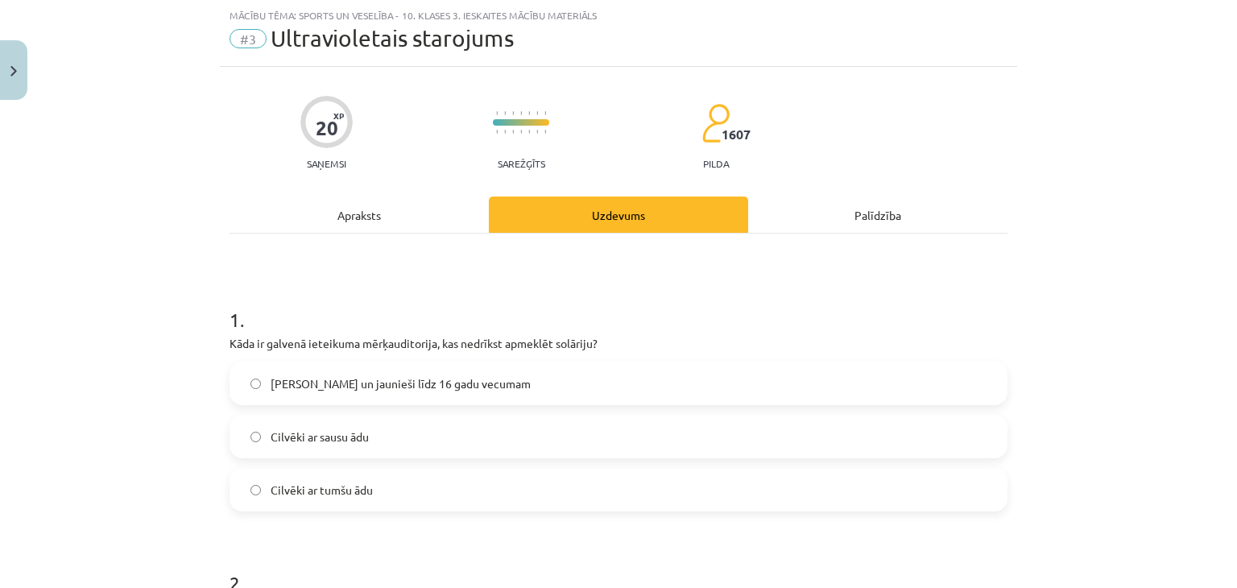
click at [380, 383] on span "Bērni un jaunieši līdz 16 gadu vecumam" at bounding box center [401, 383] width 260 height 17
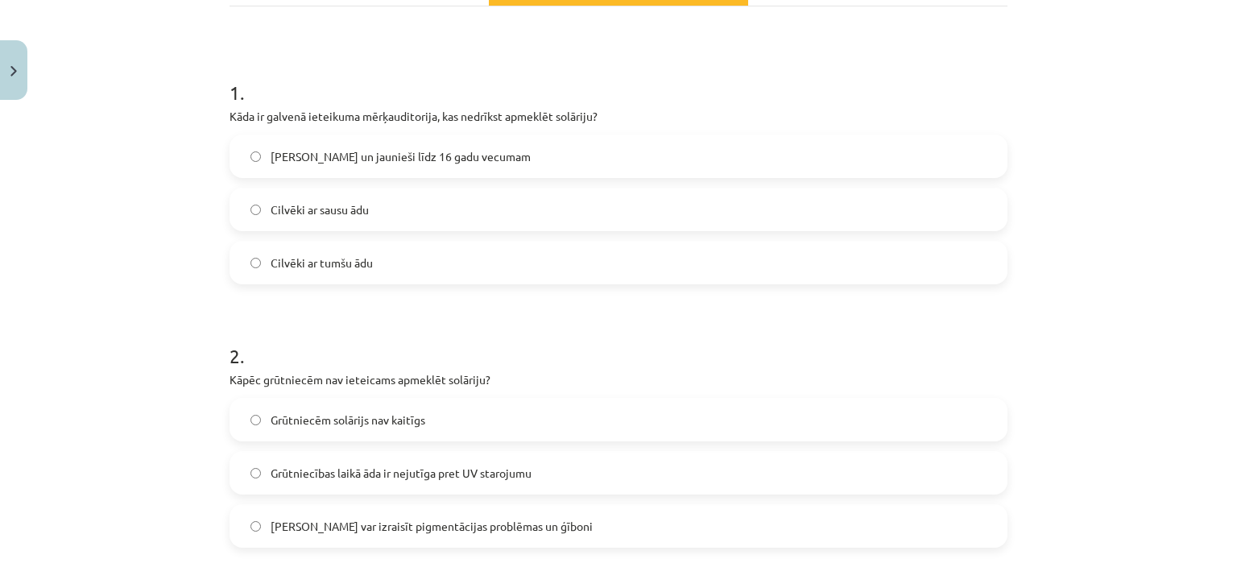
scroll to position [362, 0]
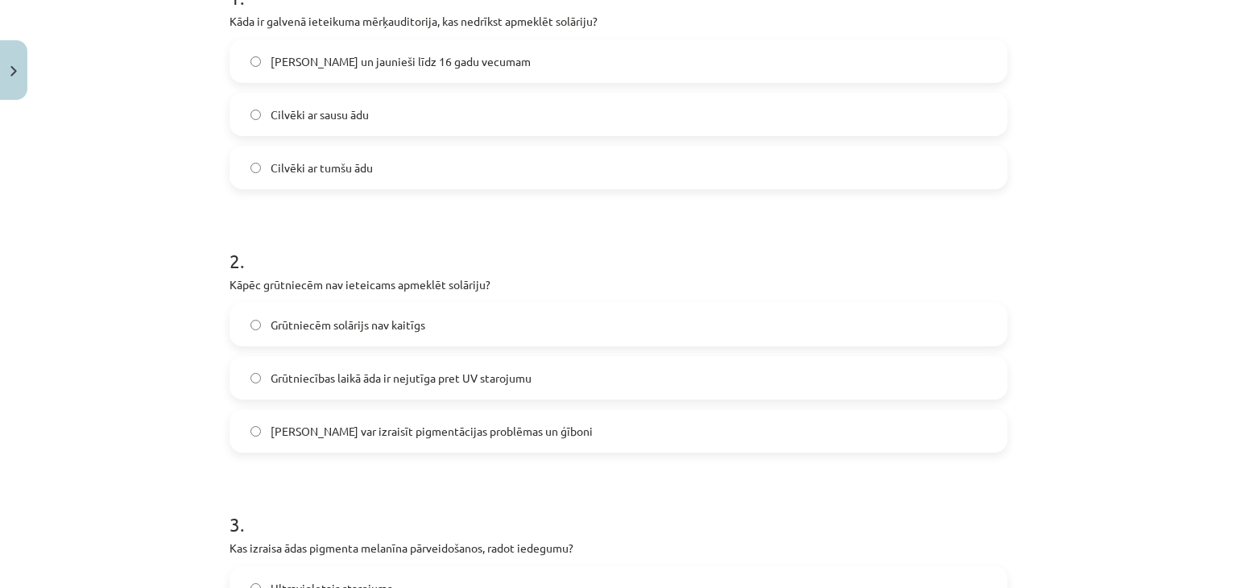
click at [313, 440] on label "Solārijs var izraisīt pigmentācijas problēmas un ģīboni" at bounding box center [618, 431] width 775 height 40
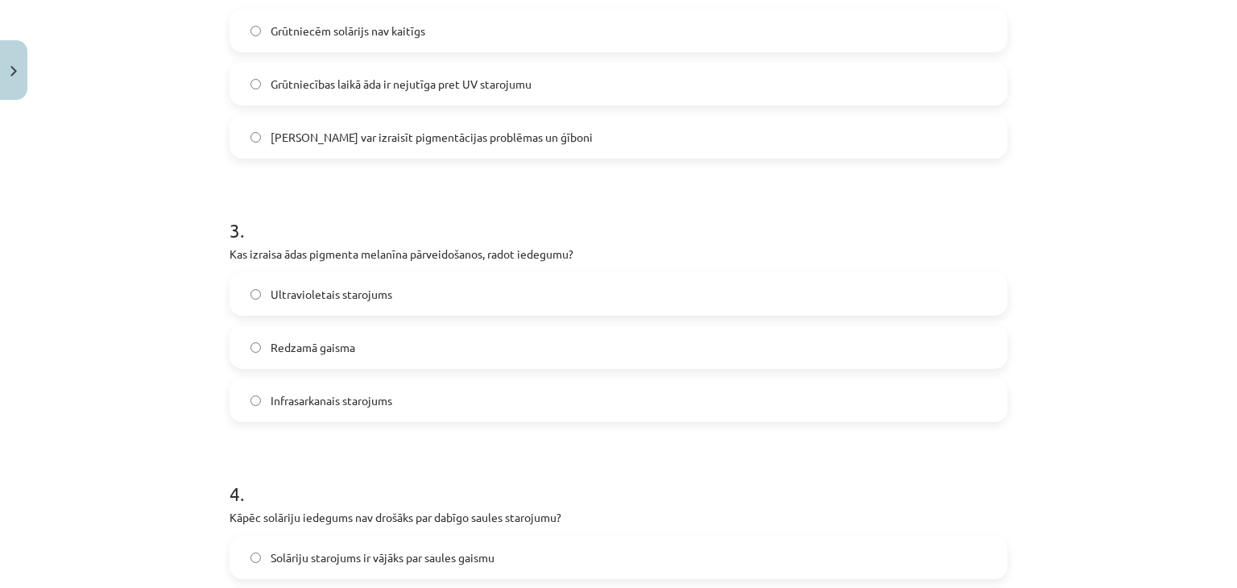
scroll to position [685, 0]
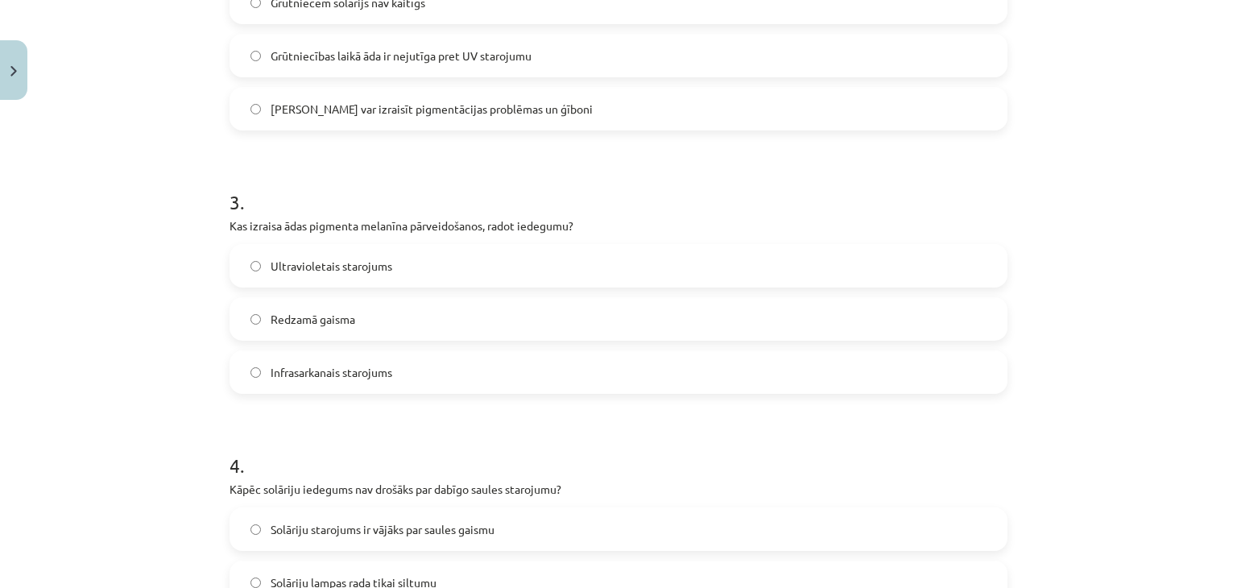
click at [355, 378] on span "Infrasarkanais starojums" at bounding box center [332, 372] width 122 height 17
click at [435, 265] on label "Ultravioletais starojums" at bounding box center [618, 266] width 775 height 40
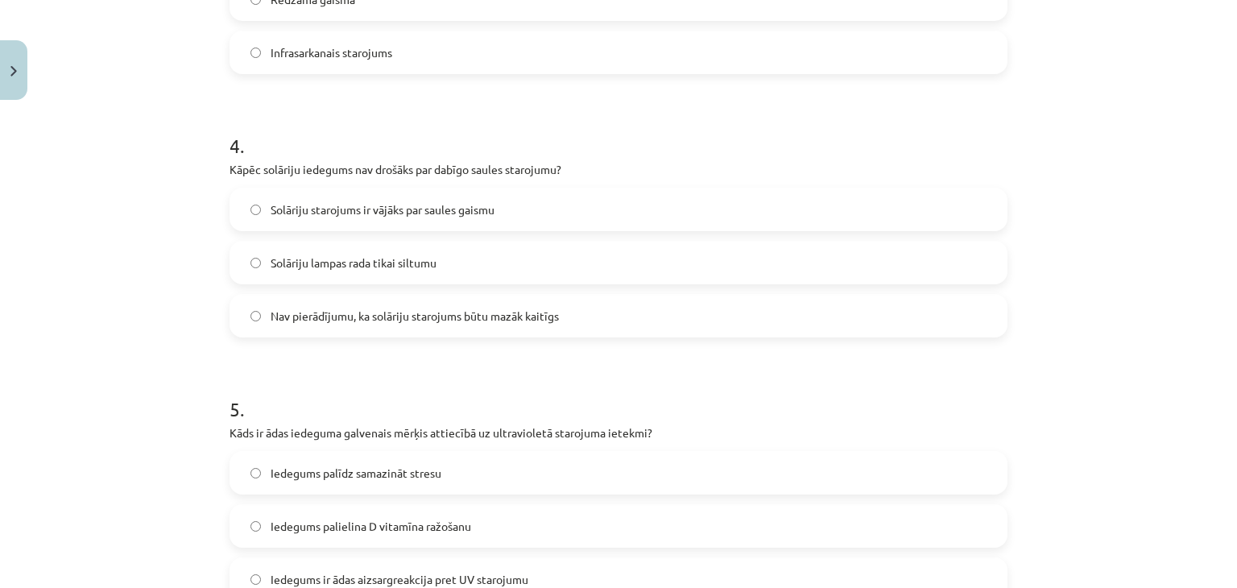
scroll to position [1007, 0]
click at [329, 214] on span "Solāriju starojums ir vājāks par saules gaismu" at bounding box center [383, 207] width 224 height 17
click at [389, 311] on span "Nav pierādījumu, ka solāriju starojums būtu mazāk kaitīgs" at bounding box center [415, 313] width 288 height 17
click at [469, 212] on span "Solāriju starojums ir vājāks par saules gaismu" at bounding box center [383, 207] width 224 height 17
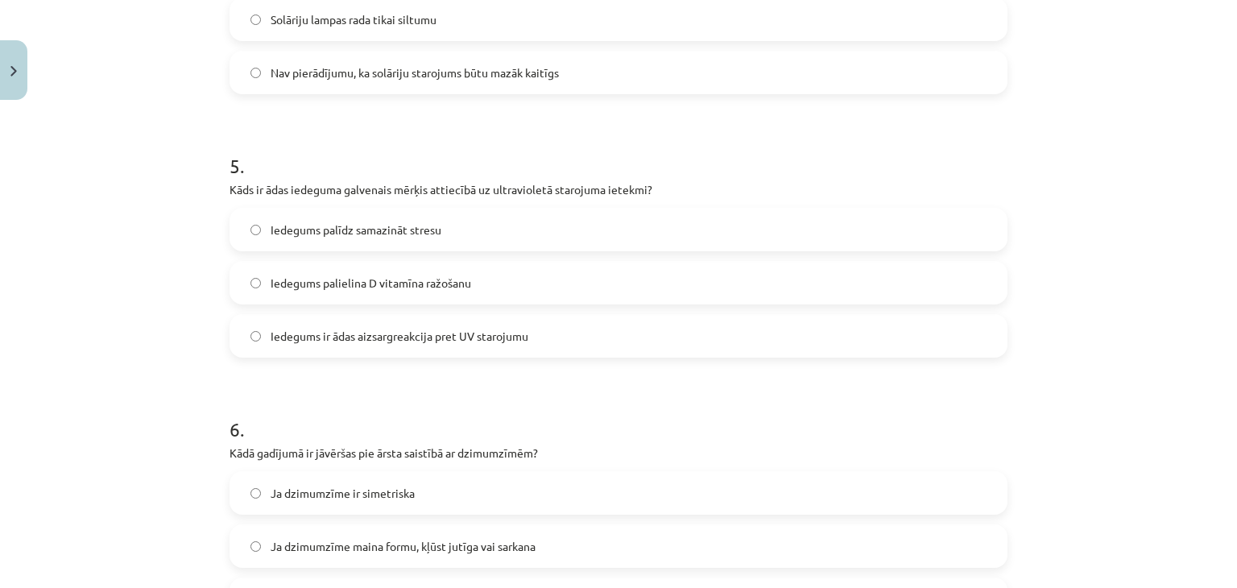
scroll to position [1248, 0]
click at [389, 293] on label "Iedegums palielina D vitamīna ražošanu" at bounding box center [618, 282] width 775 height 40
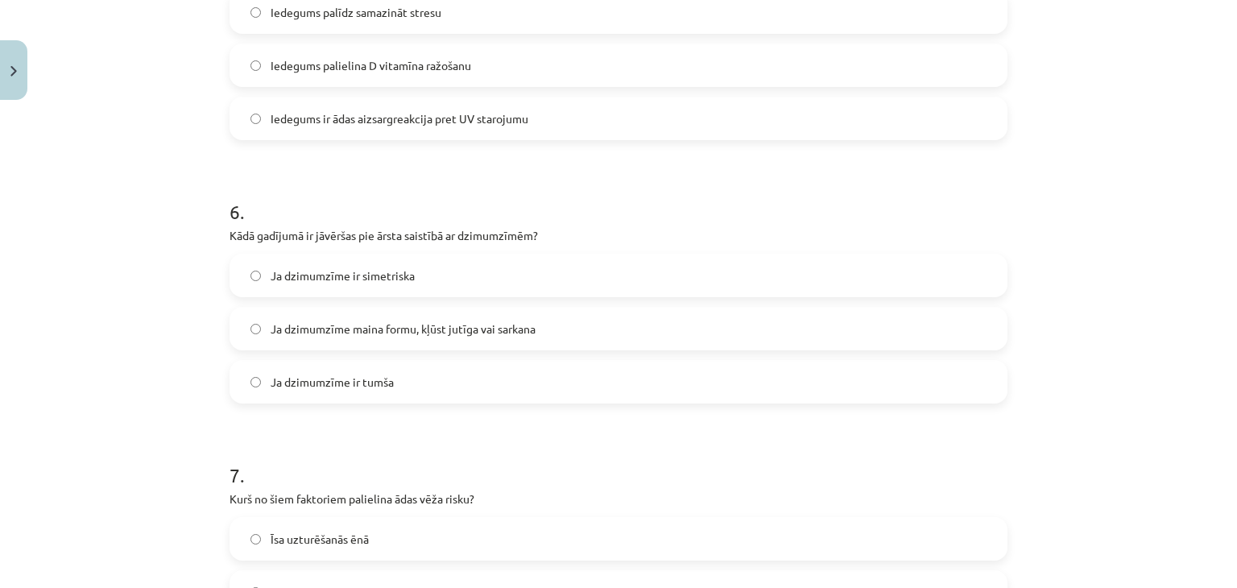
scroll to position [1490, 0]
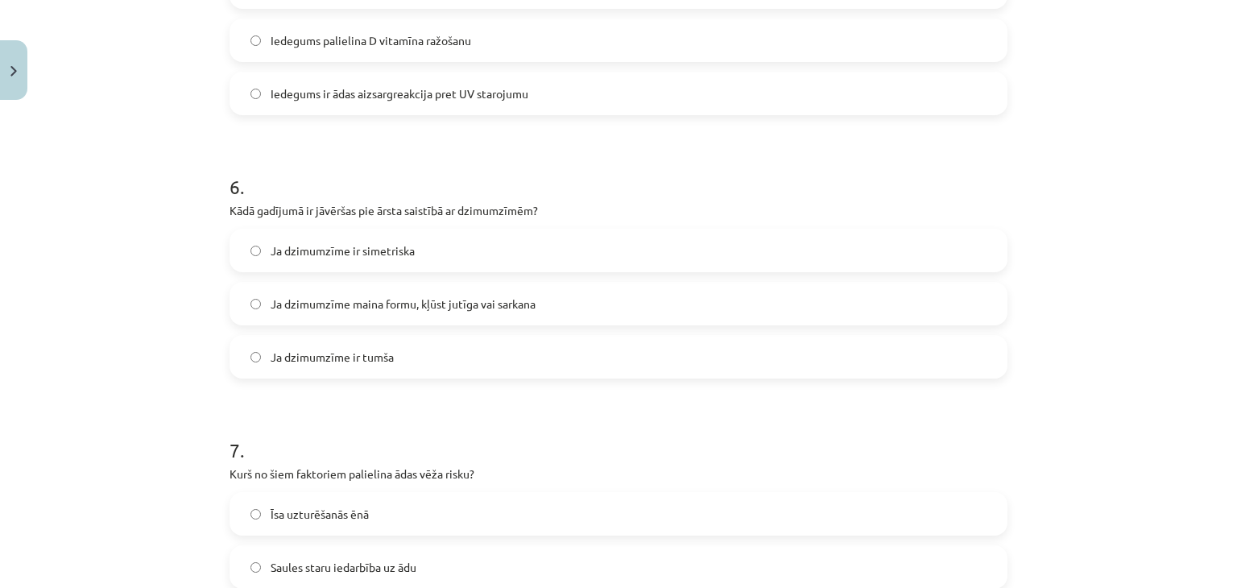
click at [390, 310] on span "Ja dzimumzīme maina formu, kļūst jutīga vai sarkana" at bounding box center [403, 304] width 265 height 17
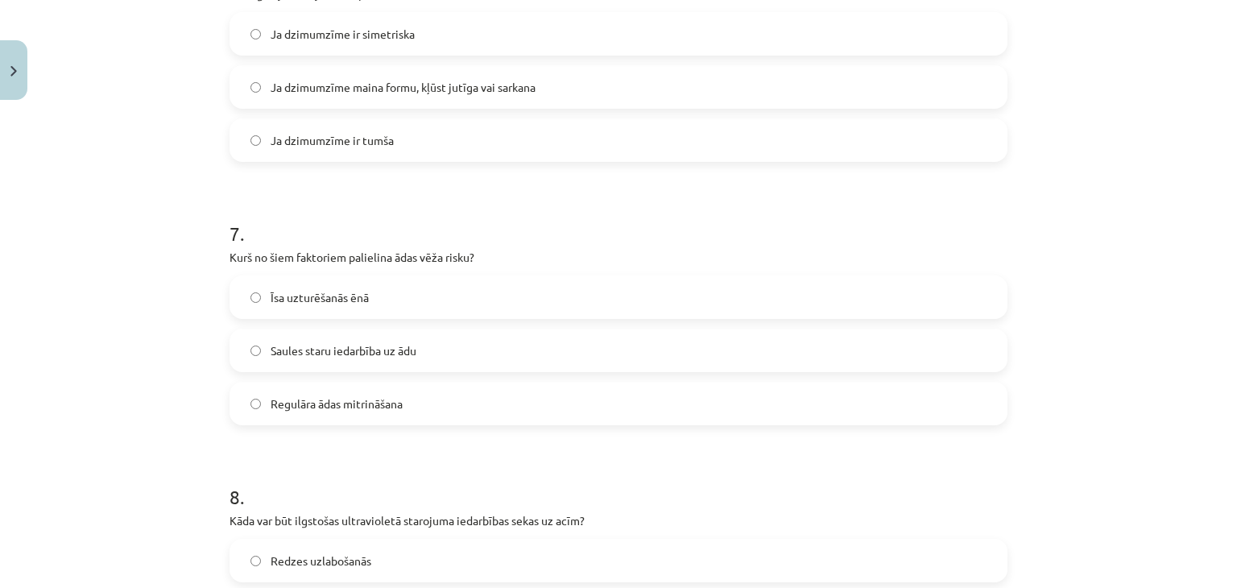
scroll to position [1731, 0]
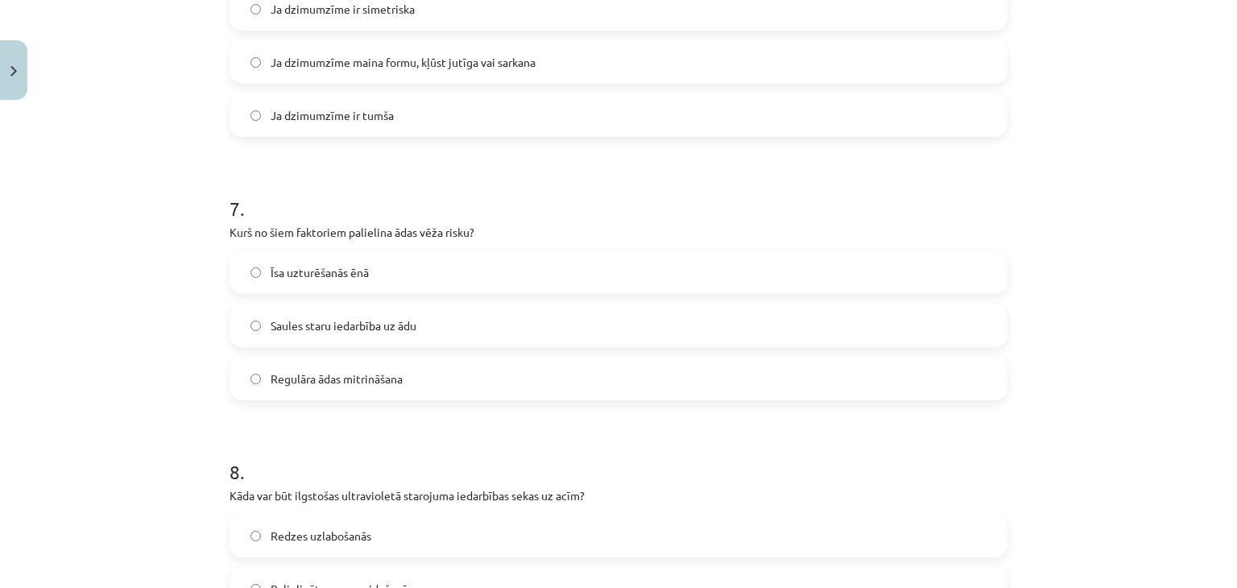
click at [438, 326] on label "Saules staru iedarbība uz ādu" at bounding box center [618, 325] width 775 height 40
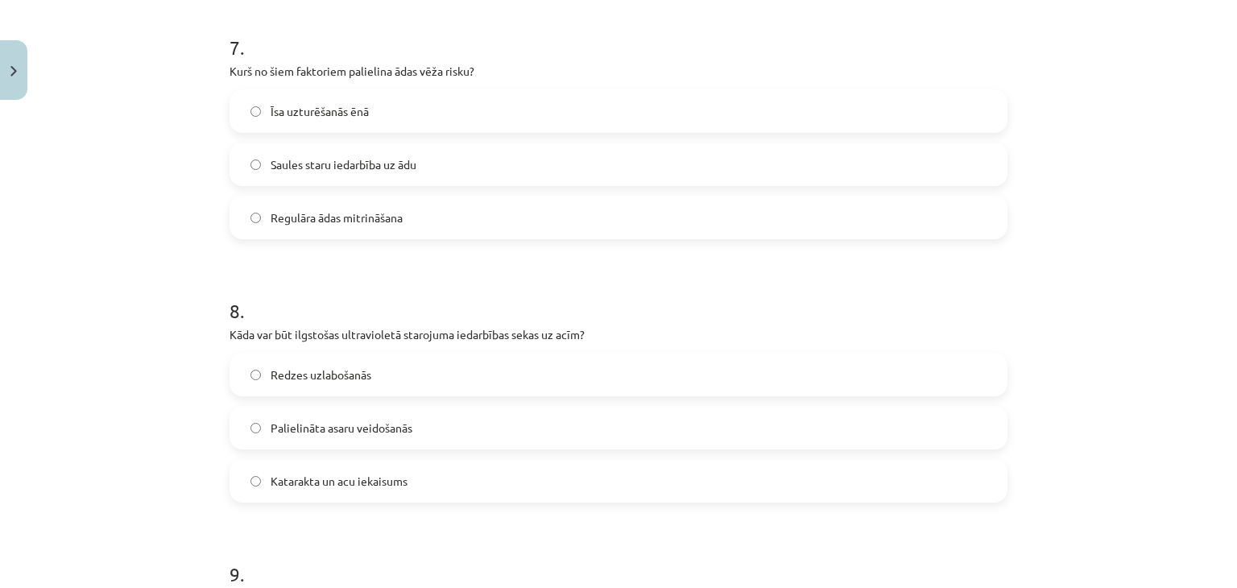
scroll to position [2054, 0]
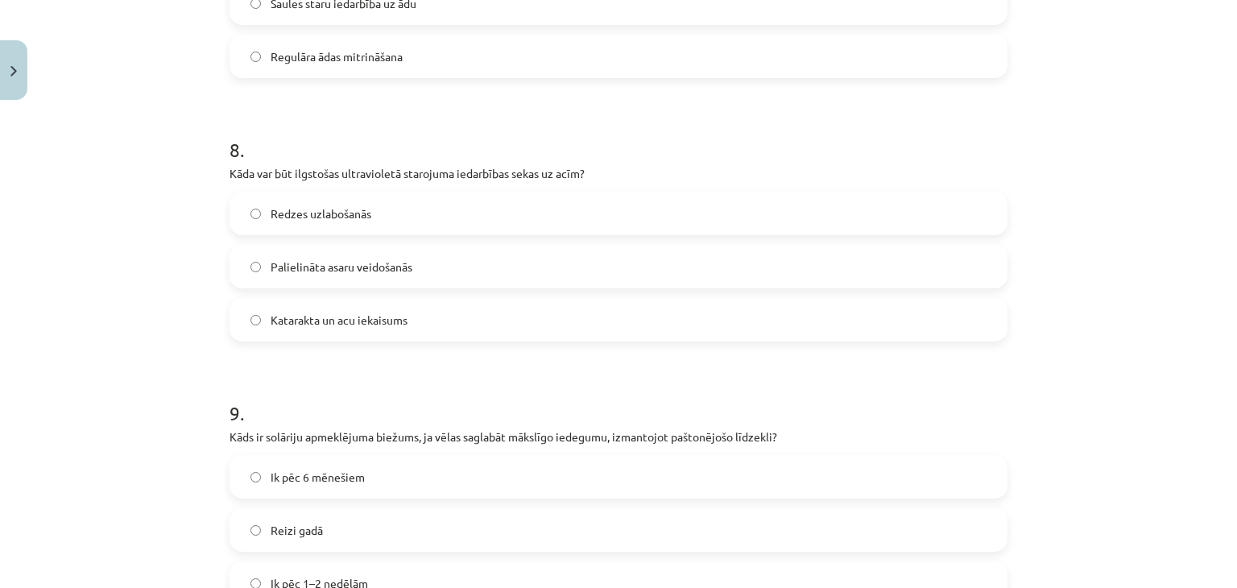
click at [445, 319] on label "Katarakta un acu iekaisums" at bounding box center [618, 320] width 775 height 40
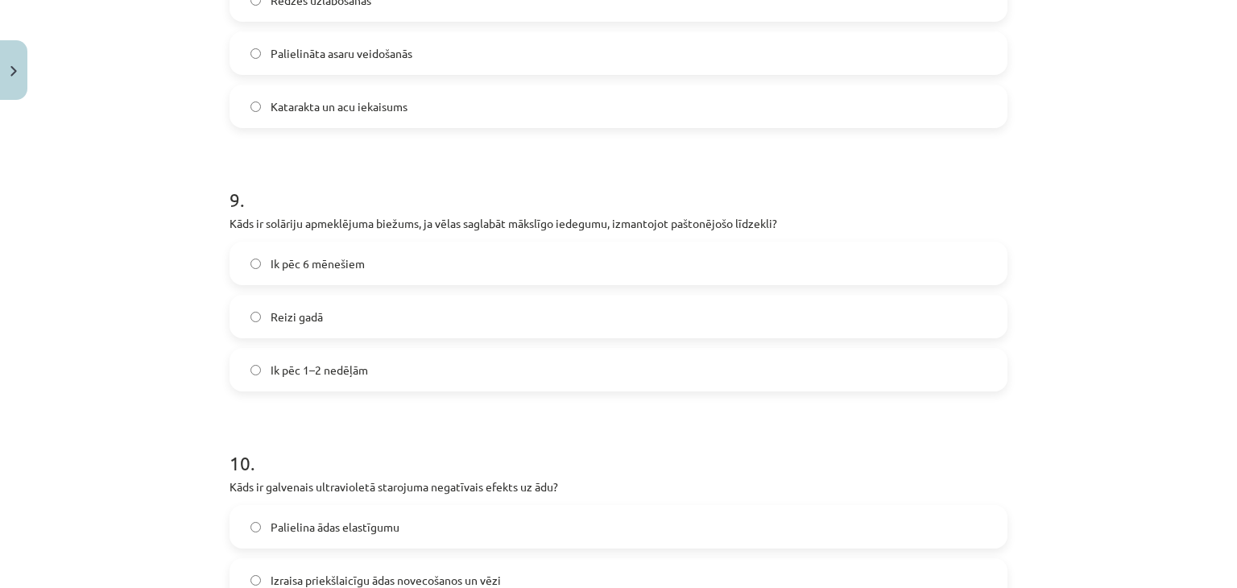
scroll to position [2295, 0]
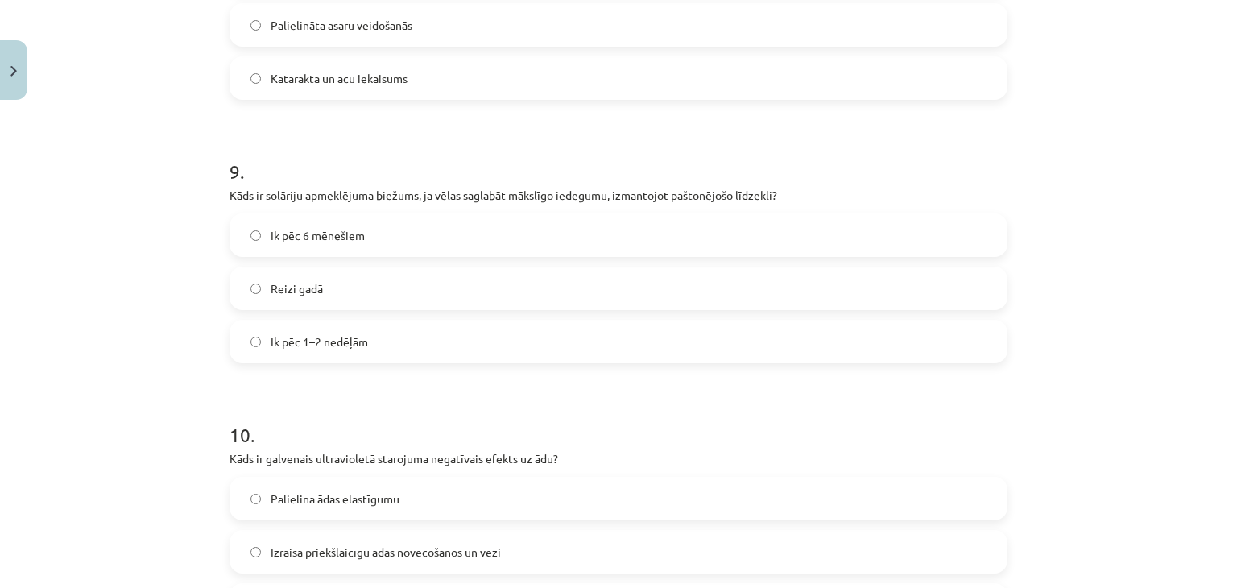
click at [456, 248] on label "Ik pēc 6 mēnešiem" at bounding box center [618, 235] width 775 height 40
click at [390, 344] on label "Ik pēc 1–2 nedēļām" at bounding box center [618, 341] width 775 height 40
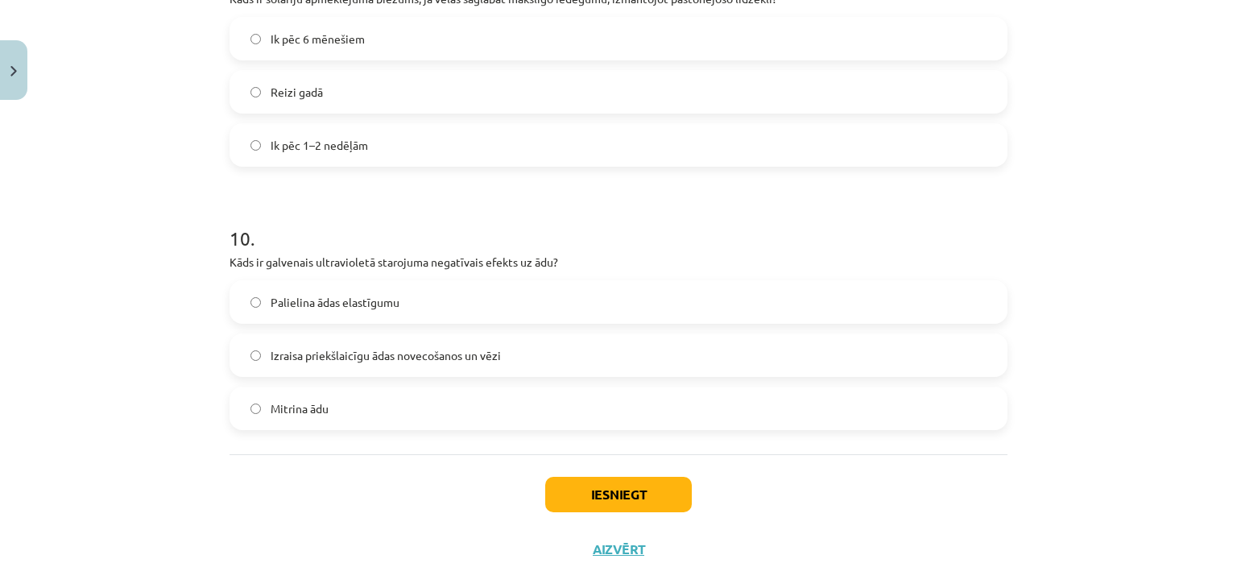
scroll to position [2520, 0]
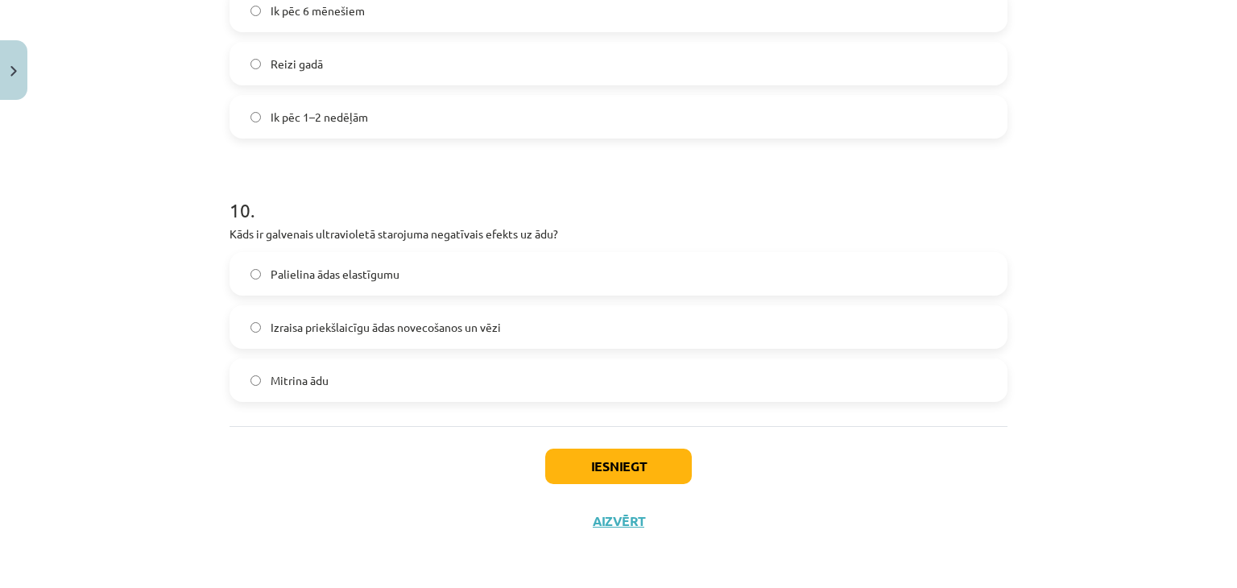
click at [352, 57] on label "Reizi gadā" at bounding box center [618, 63] width 775 height 40
click at [353, 81] on label "Reizi gadā" at bounding box center [618, 63] width 775 height 40
click at [370, 19] on label "Ik pēc 6 mēnešiem" at bounding box center [618, 10] width 775 height 40
click at [376, 333] on span "Izraisa priekšlaicīgu ādas novecošanos un vēzi" at bounding box center [386, 327] width 230 height 17
click at [619, 470] on button "Iesniegt" at bounding box center [618, 466] width 147 height 35
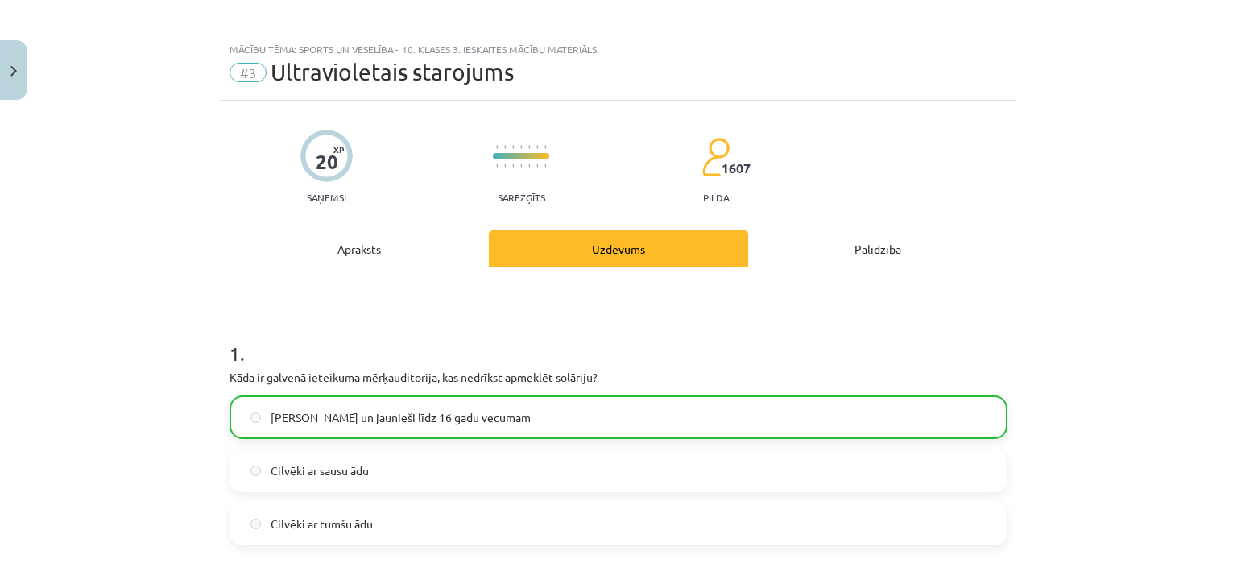
scroll to position [0, 0]
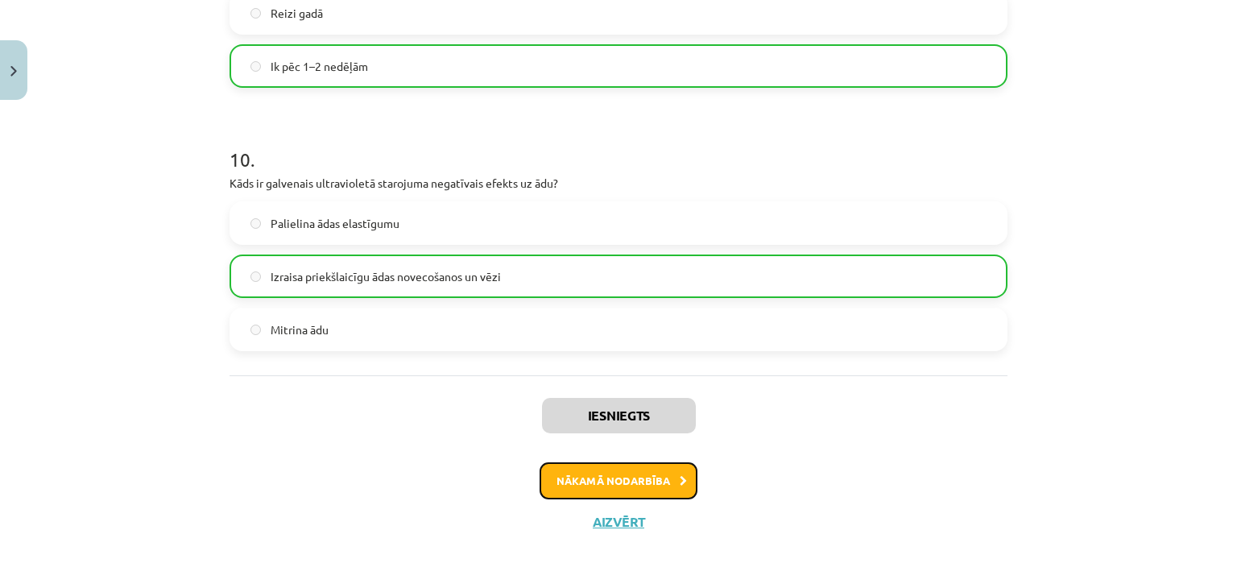
click at [565, 477] on button "Nākamā nodarbība" at bounding box center [619, 480] width 158 height 37
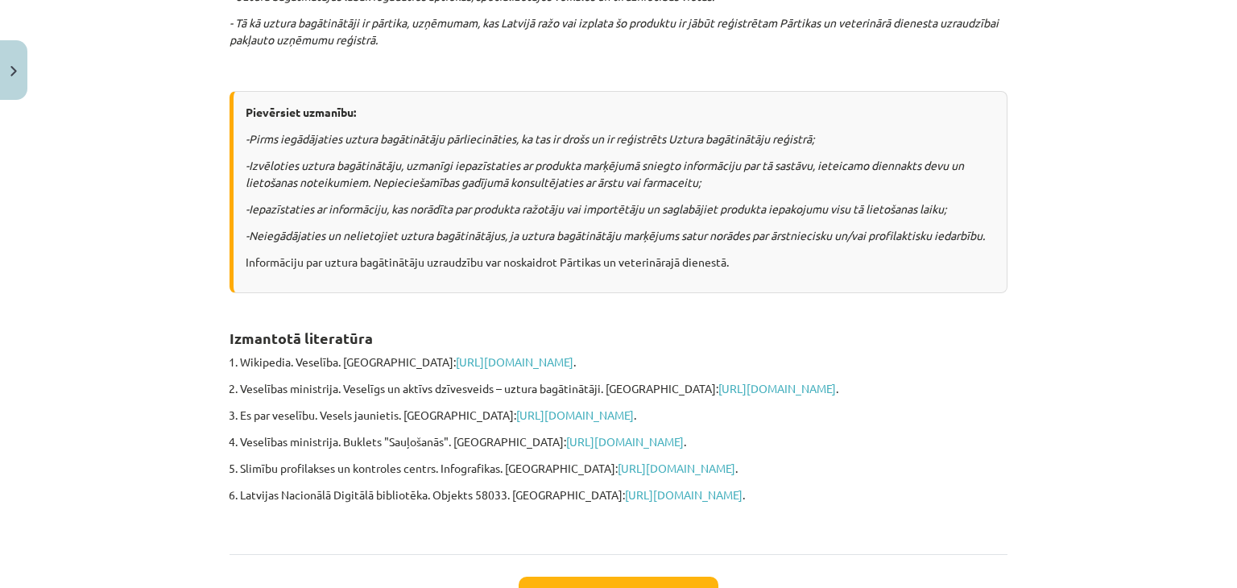
scroll to position [1127, 0]
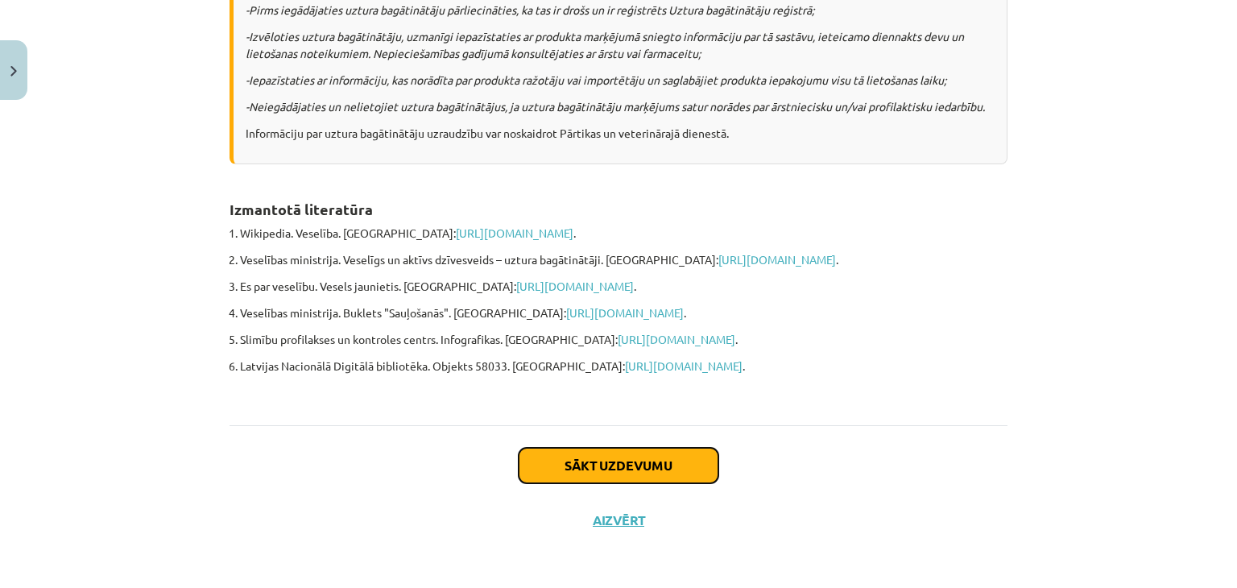
click at [599, 476] on button "Sākt uzdevumu" at bounding box center [619, 465] width 200 height 35
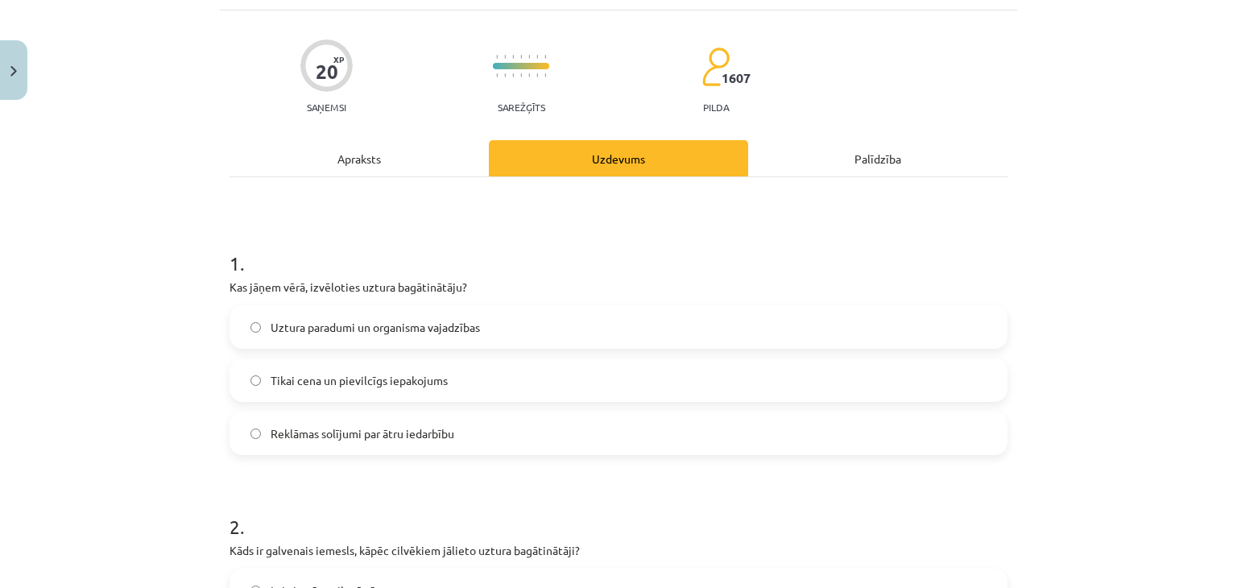
scroll to position [121, 0]
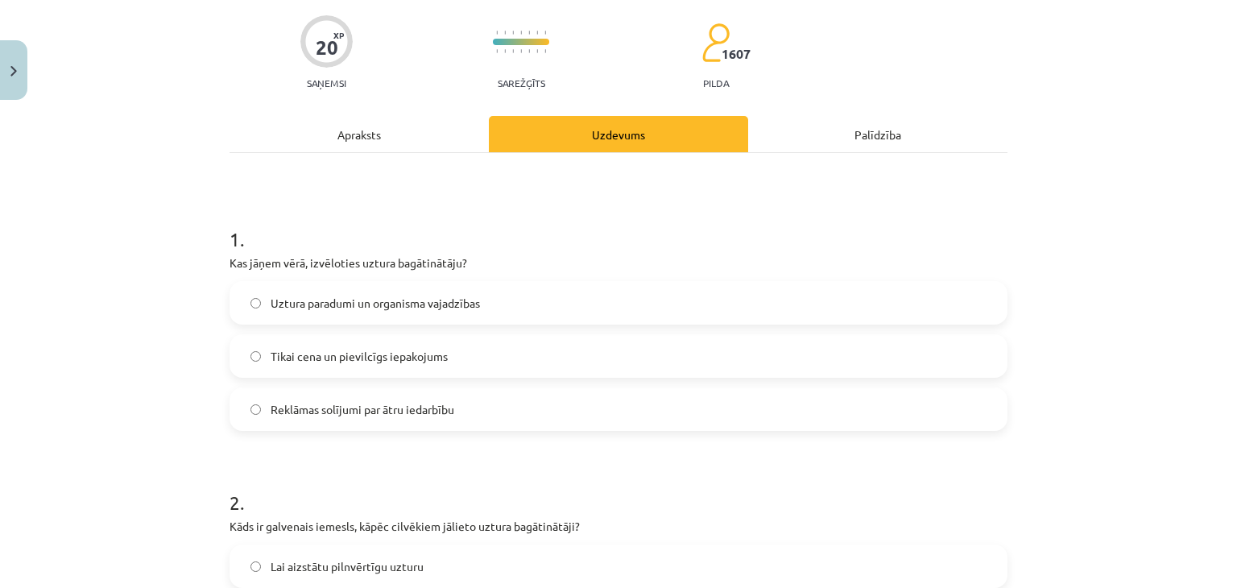
click at [383, 304] on span "Uztura paradumi un organisma vajadzības" at bounding box center [375, 303] width 209 height 17
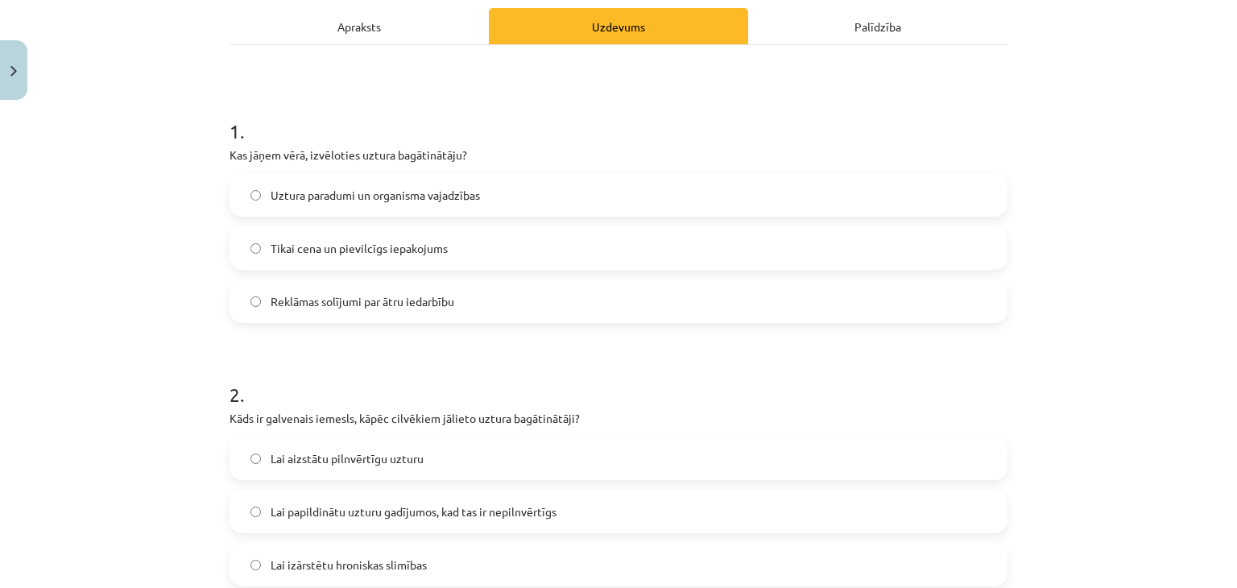
scroll to position [362, 0]
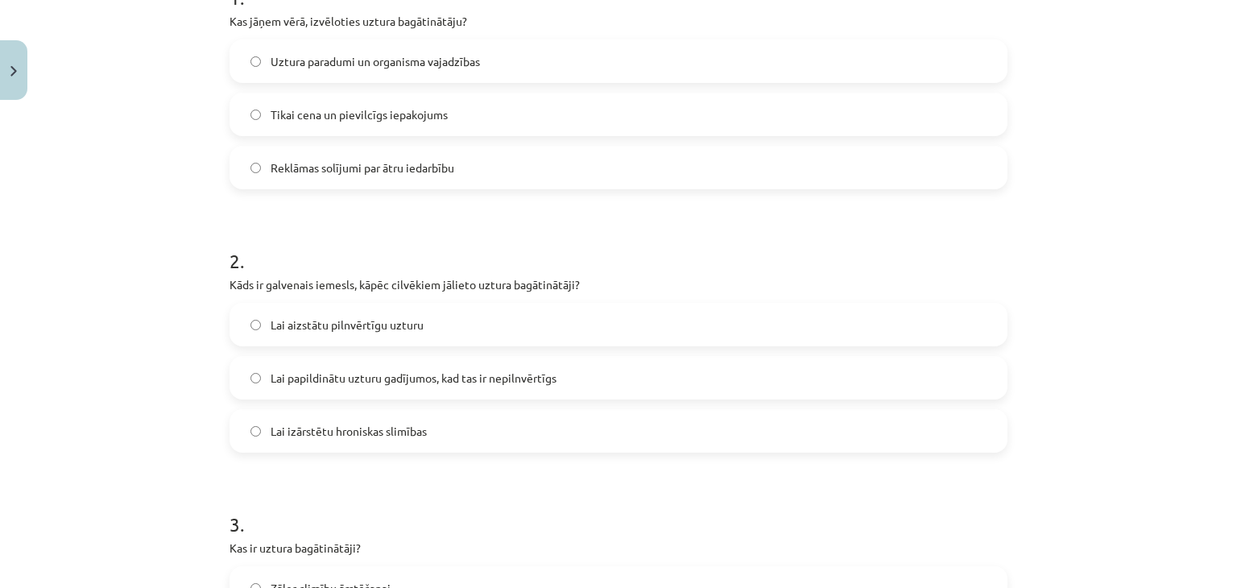
click at [394, 380] on span "Lai papildinātu uzturu gadījumos, kad tas ir nepilnvērtīgs" at bounding box center [414, 378] width 286 height 17
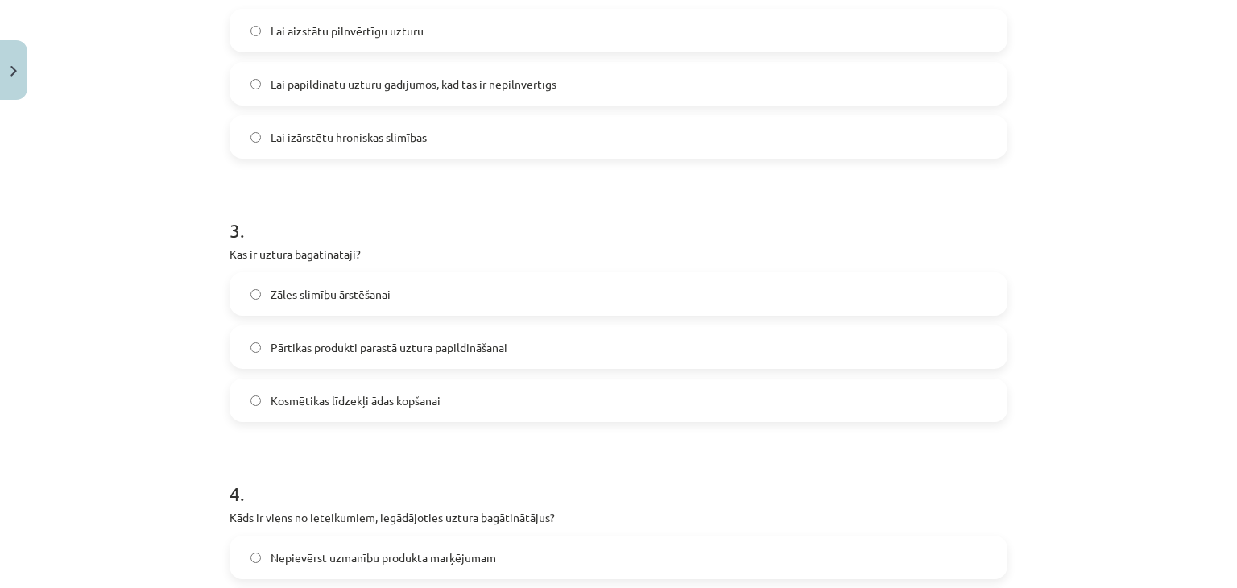
scroll to position [685, 0]
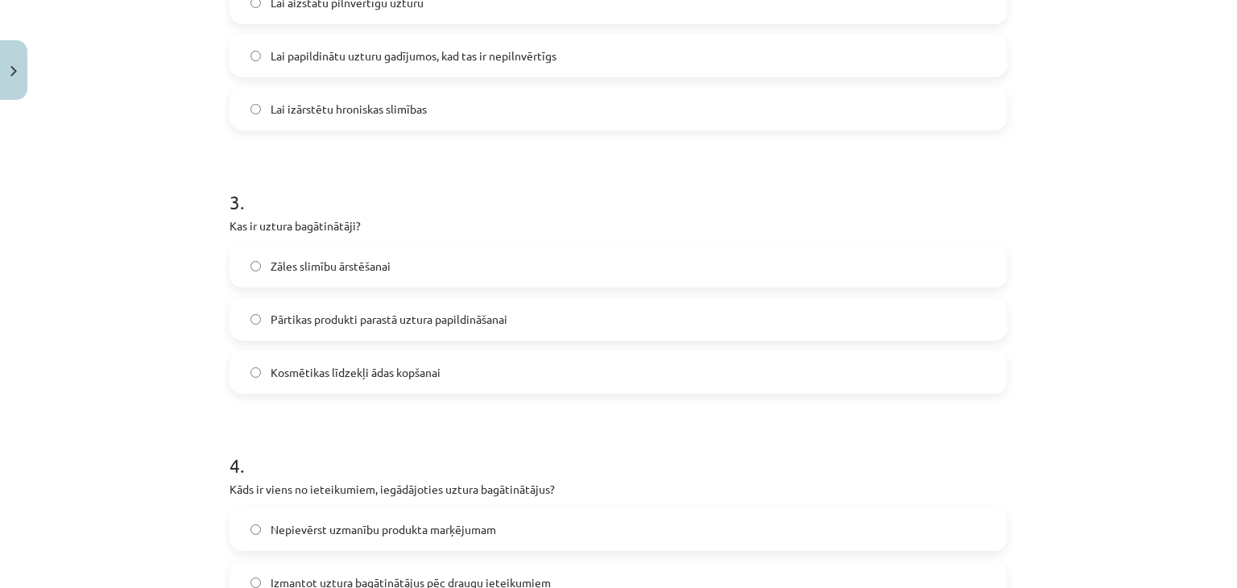
click at [304, 321] on span "Pārtikas produkti parastā uztura papildināšanai" at bounding box center [389, 319] width 237 height 17
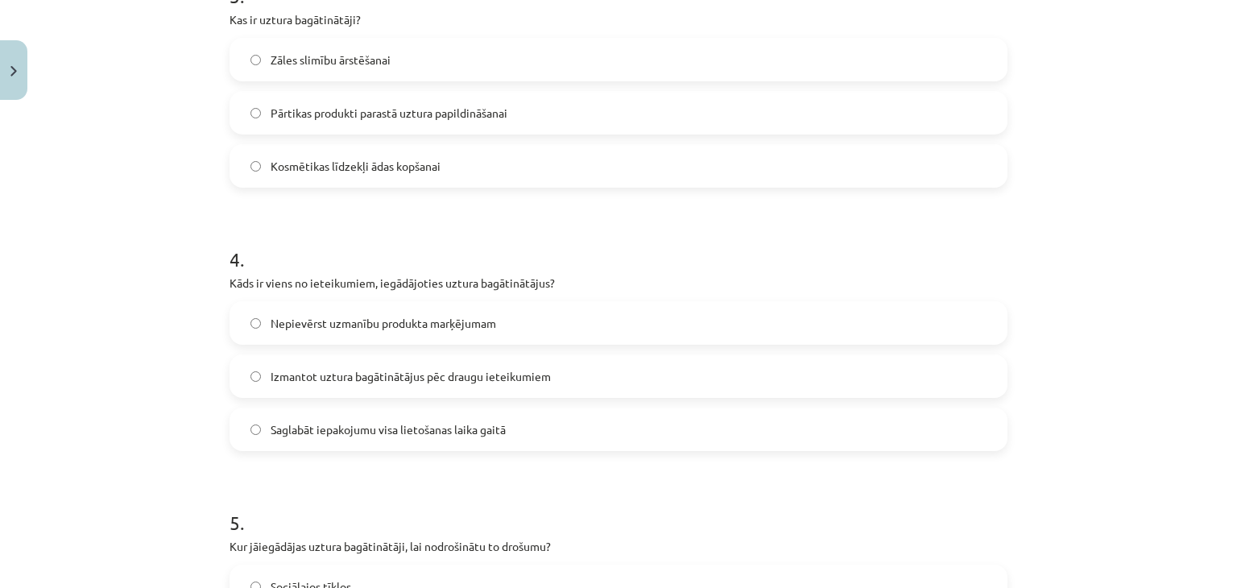
scroll to position [926, 0]
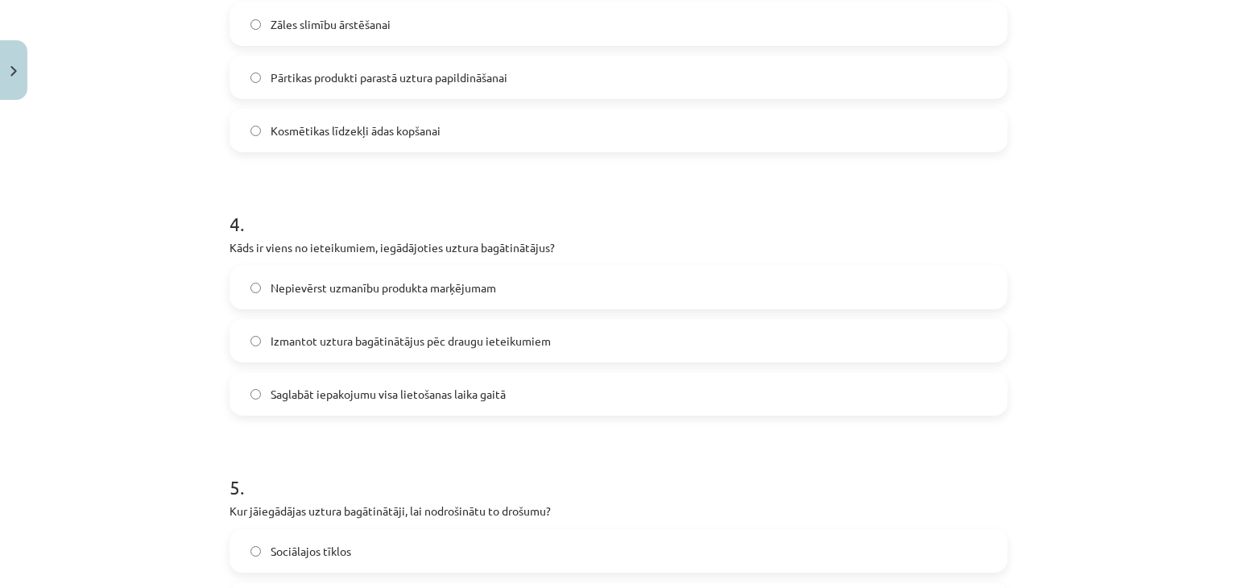
click at [409, 389] on span "Saglabāt iepakojumu visa lietošanas laika gaitā" at bounding box center [388, 394] width 235 height 17
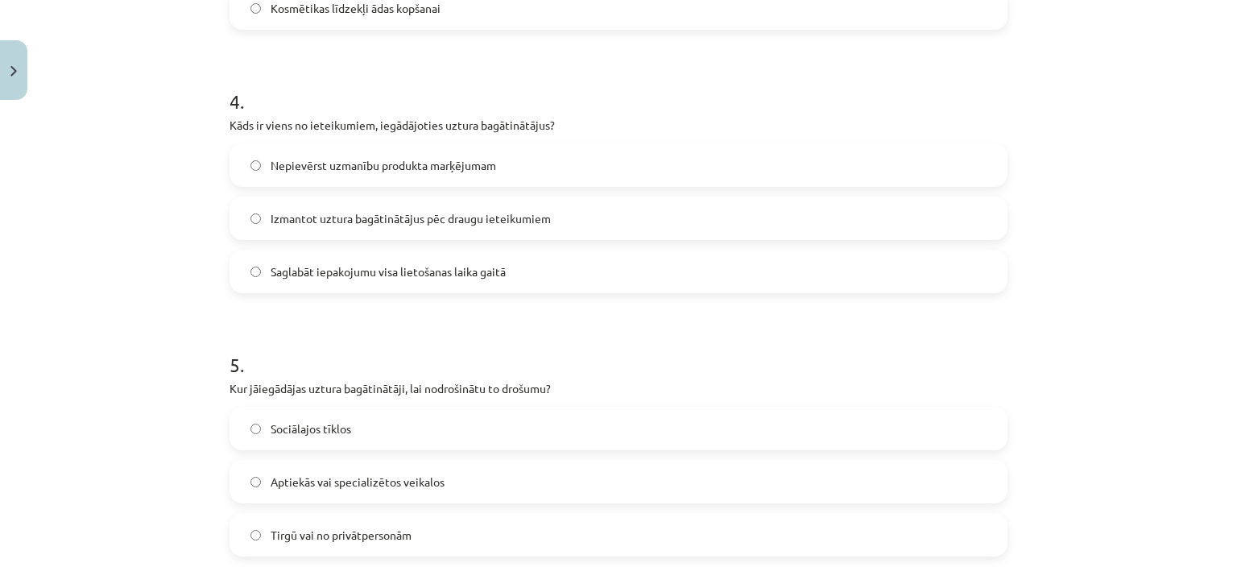
scroll to position [1248, 0]
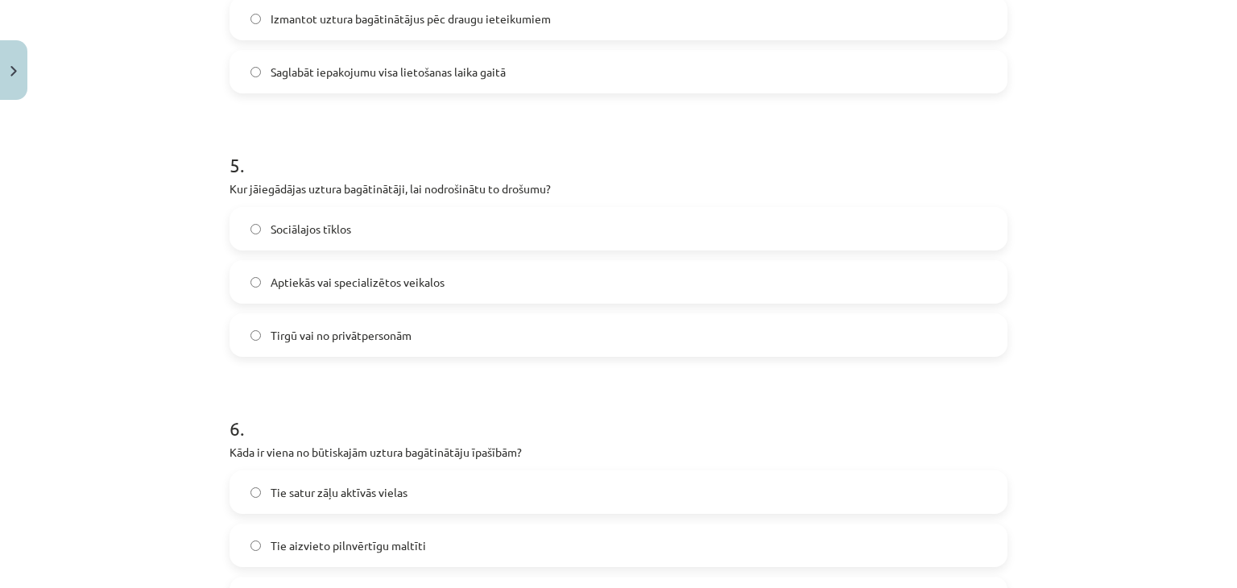
click at [419, 279] on span "Aptiekās vai specializētos veikalos" at bounding box center [358, 282] width 174 height 17
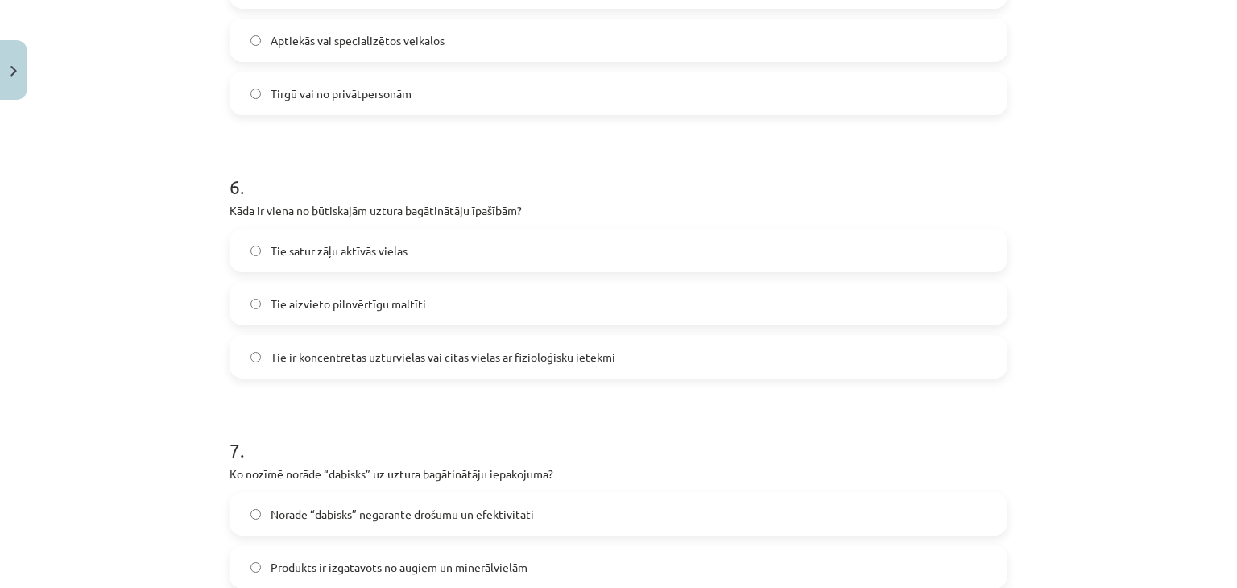
click at [411, 361] on span "Tie ir koncentrētas uzturvielas vai citas vielas ar fizioloģisku ietekmi" at bounding box center [443, 357] width 345 height 17
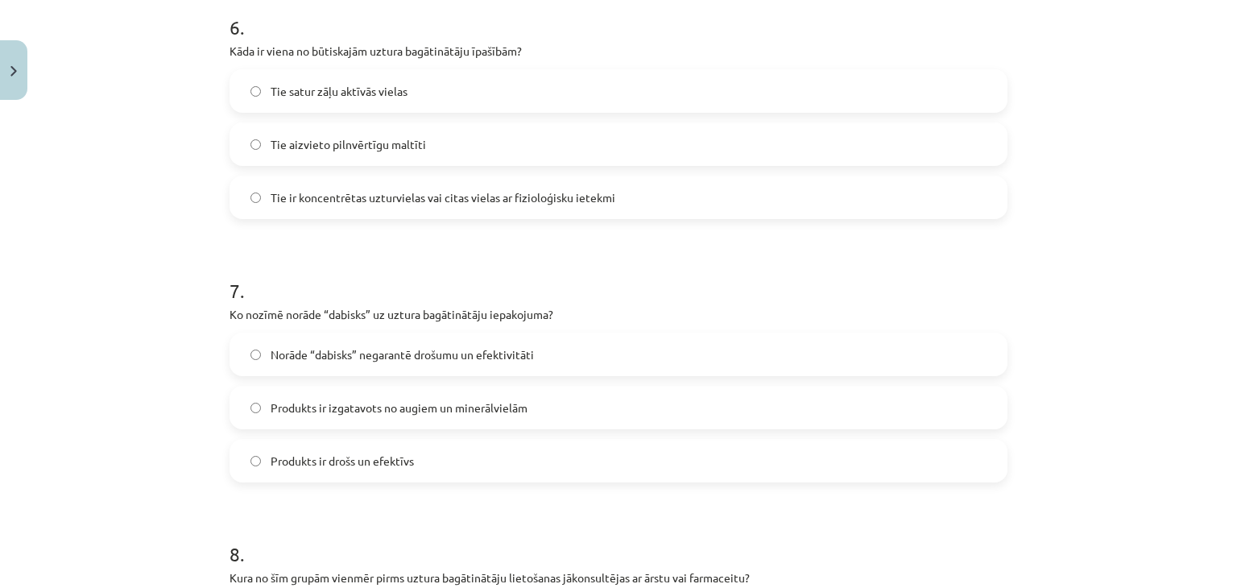
scroll to position [1731, 0]
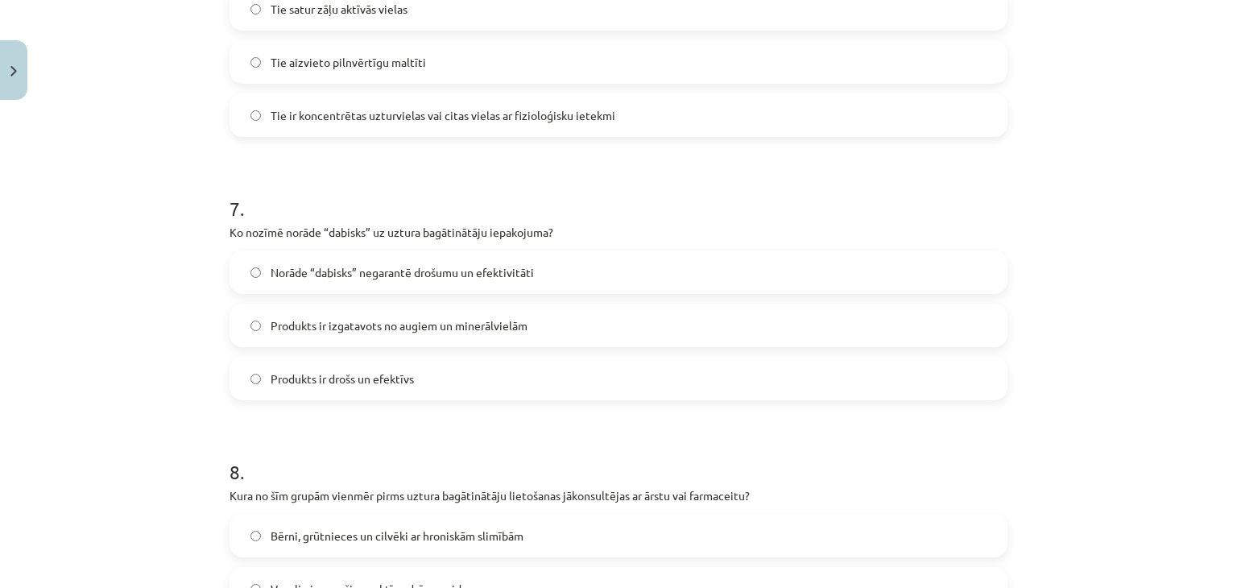
click at [470, 320] on span "Produkts ir izgatavots no augiem un minerālvielām" at bounding box center [399, 325] width 257 height 17
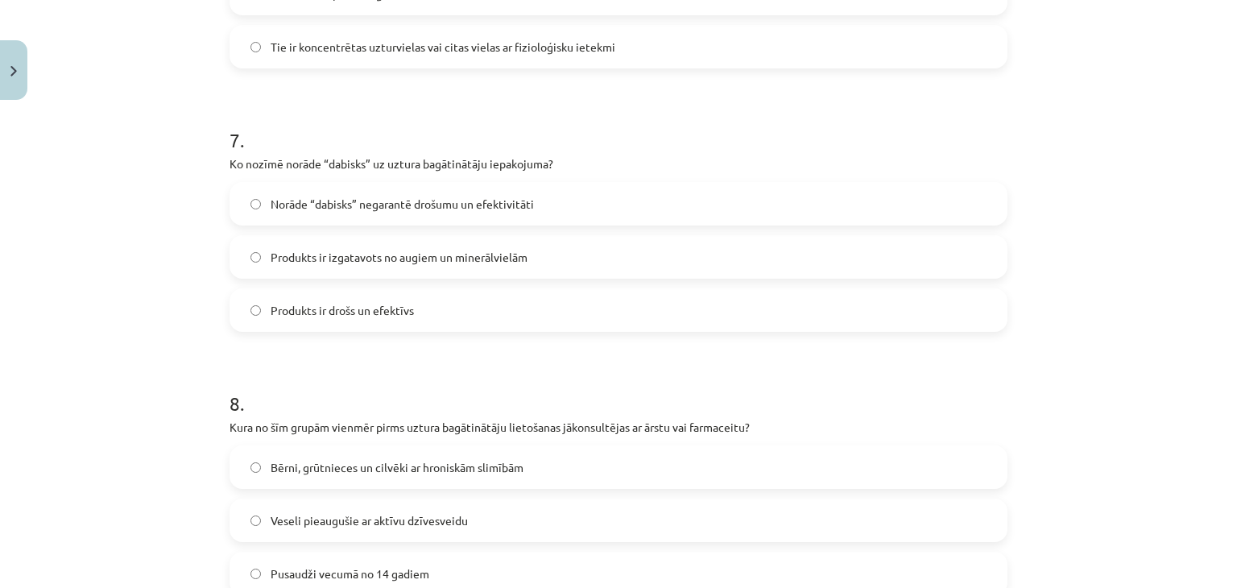
scroll to position [2054, 0]
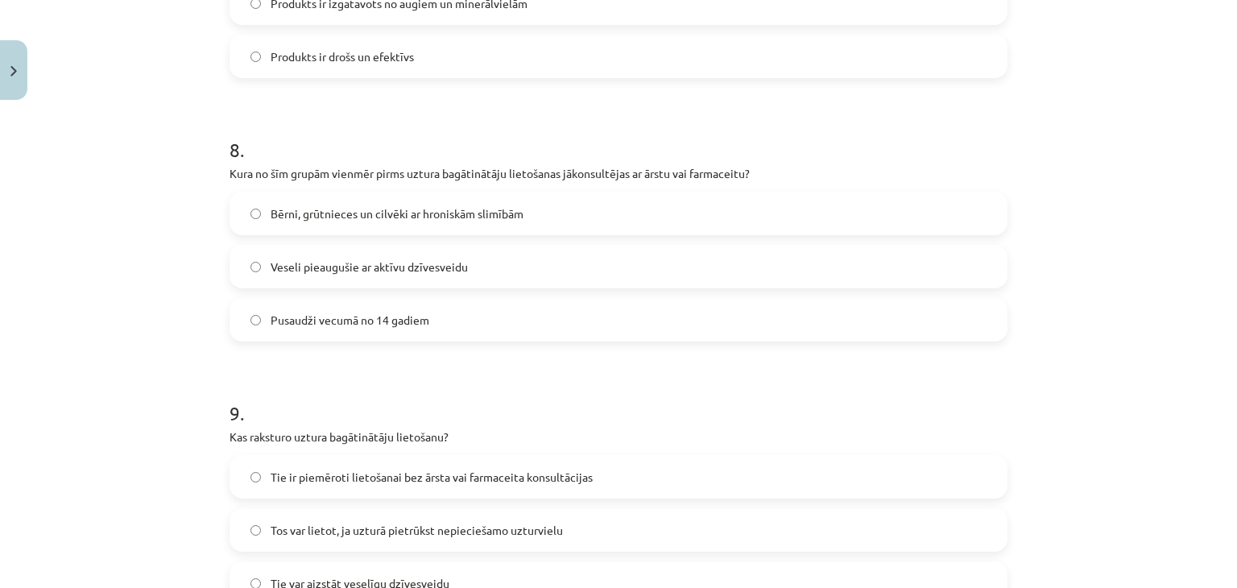
click at [424, 215] on span "Bērni, grūtnieces un cilvēki ar hroniskām slimībām" at bounding box center [397, 213] width 253 height 17
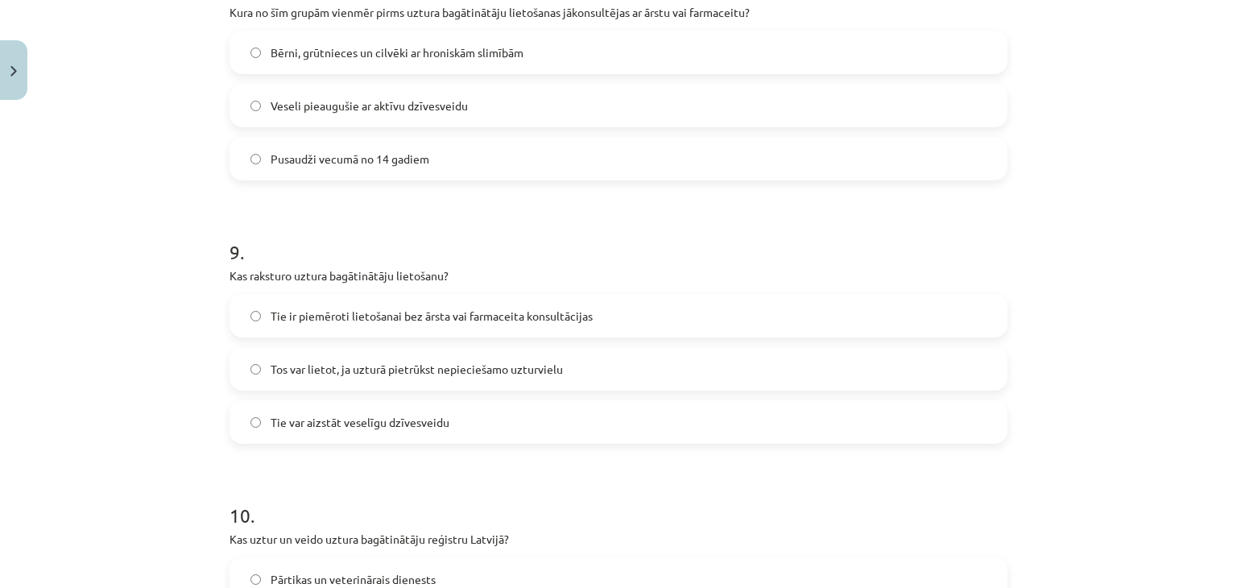
click at [391, 368] on span "Tos var lietot, ja uzturā pietrūkst nepieciešamo uzturvielu" at bounding box center [417, 369] width 292 height 17
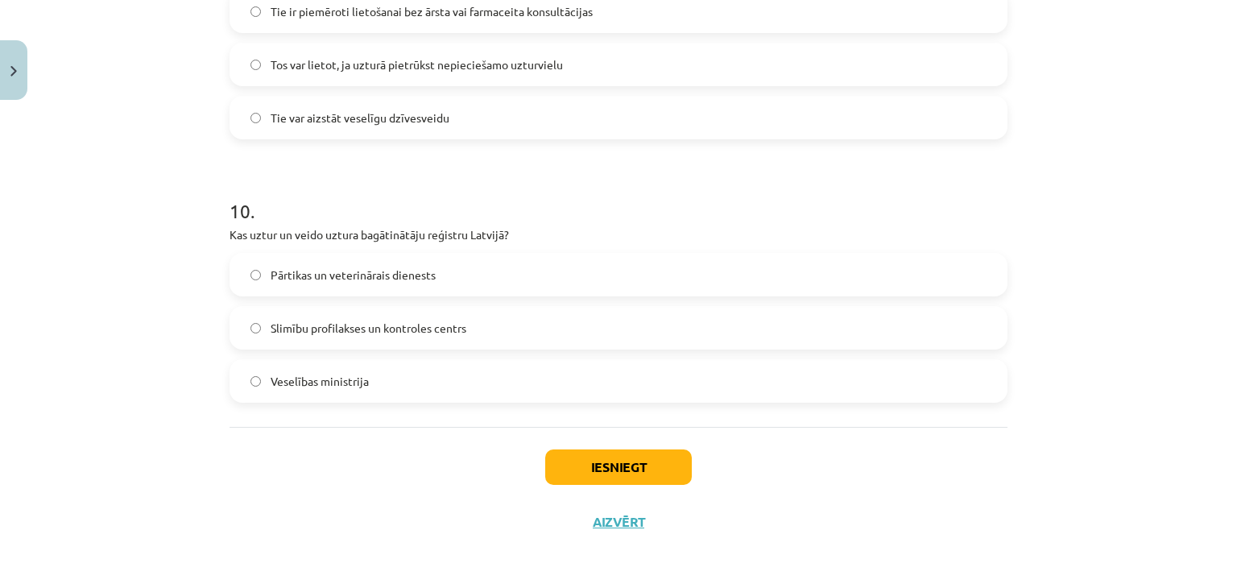
scroll to position [2520, 0]
click at [307, 276] on span "Pārtikas un veterinārais dienests" at bounding box center [353, 274] width 165 height 17
click at [630, 456] on button "Iesniegt" at bounding box center [618, 466] width 147 height 35
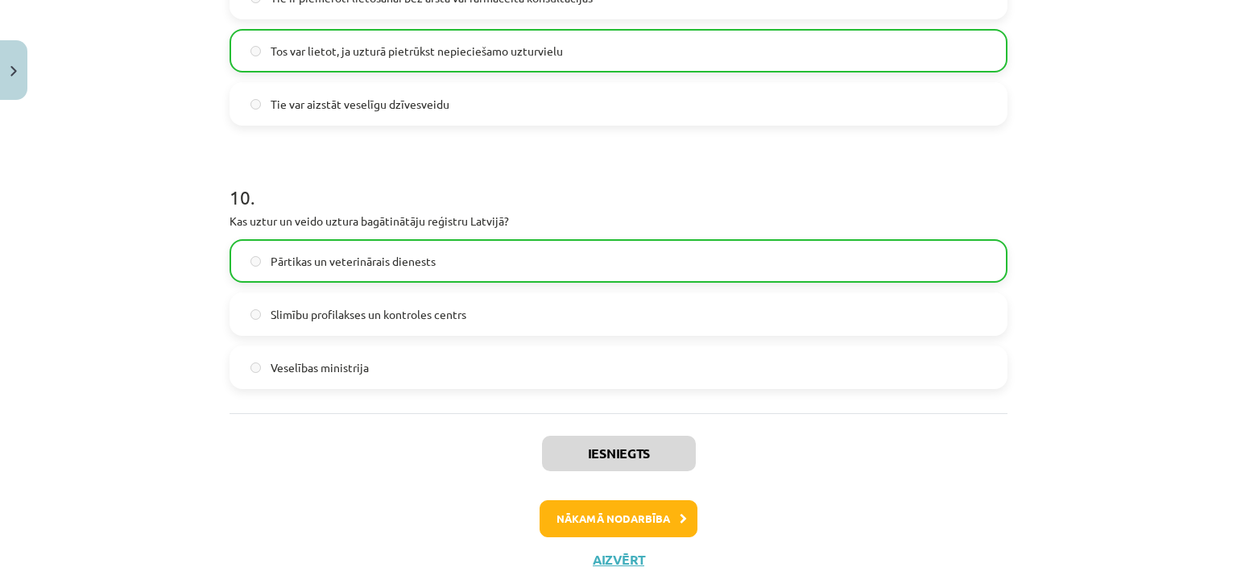
scroll to position [2571, 0]
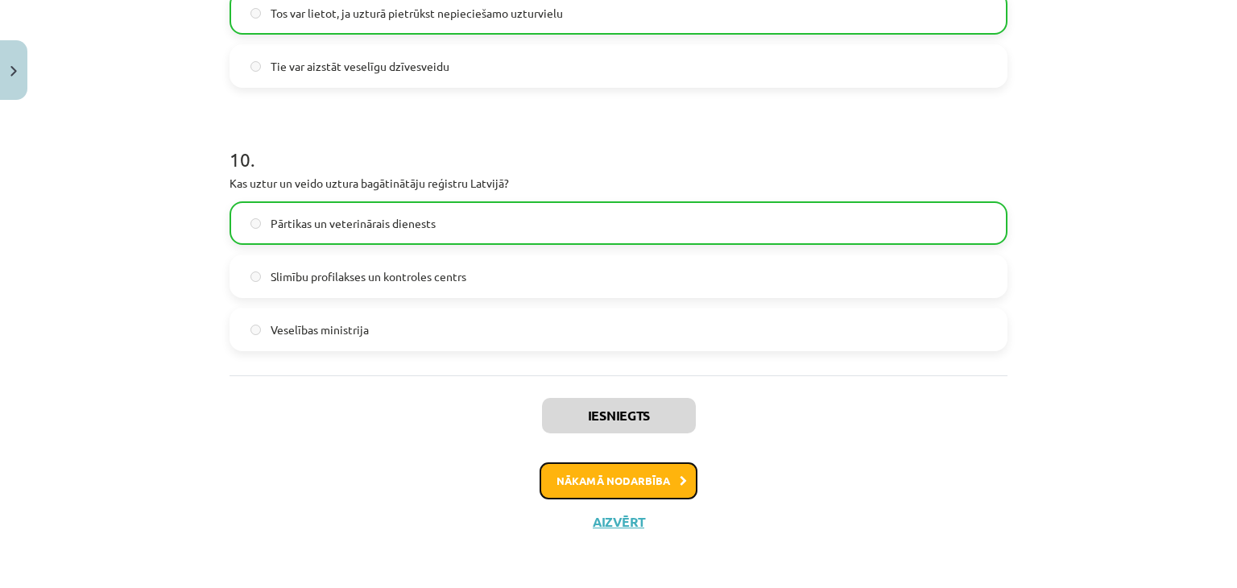
click at [651, 487] on button "Nākamā nodarbība" at bounding box center [619, 480] width 158 height 37
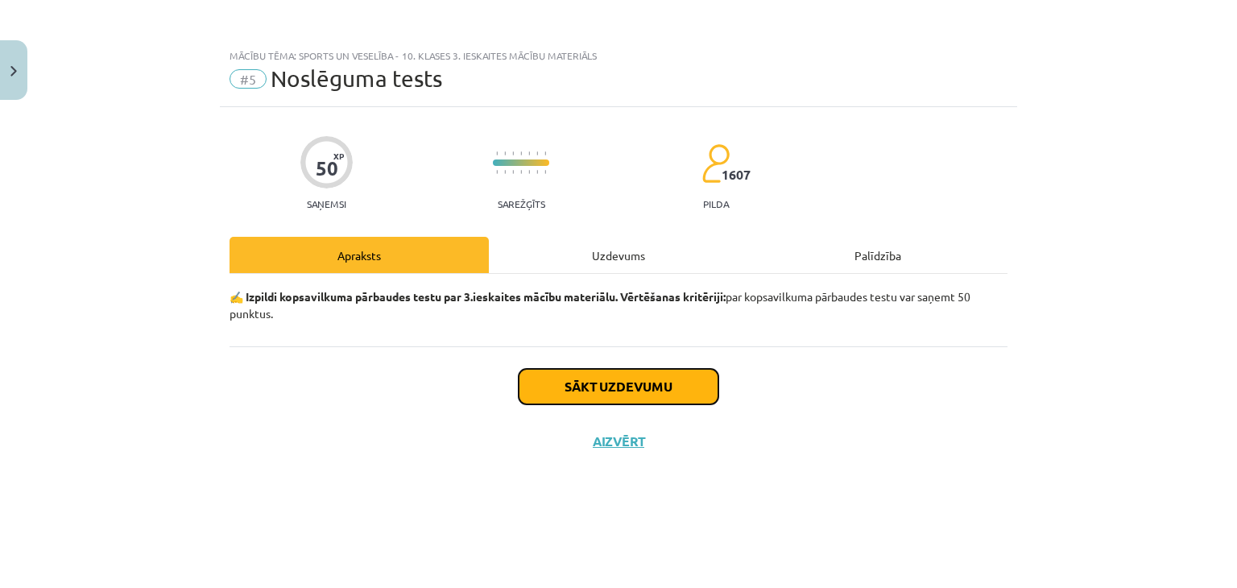
click at [639, 397] on button "Sākt uzdevumu" at bounding box center [619, 386] width 200 height 35
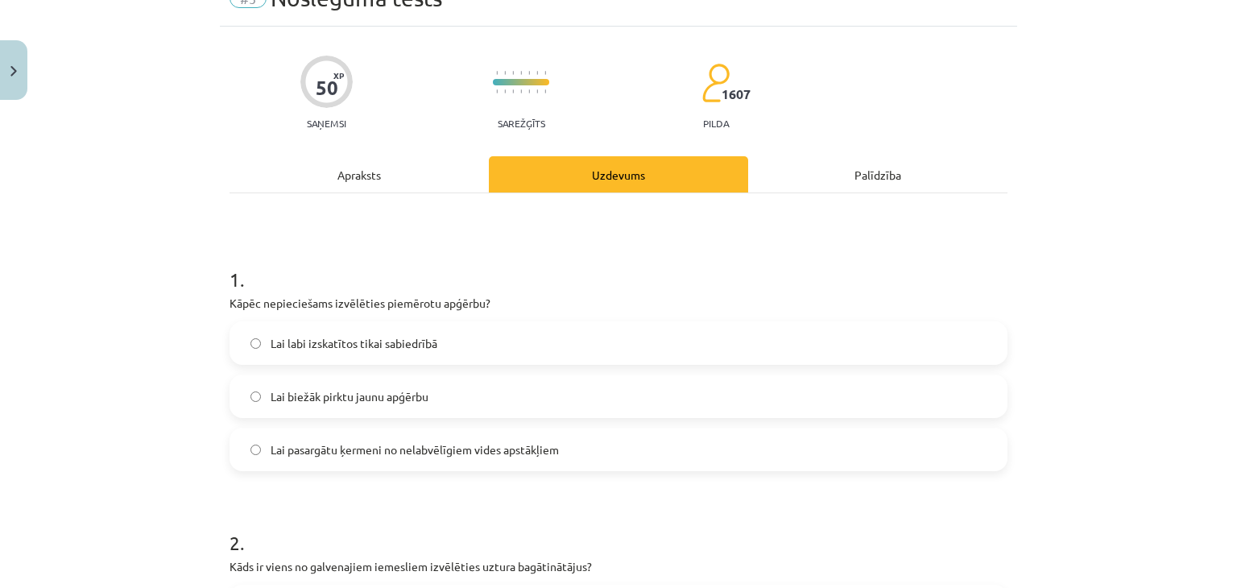
scroll to position [161, 0]
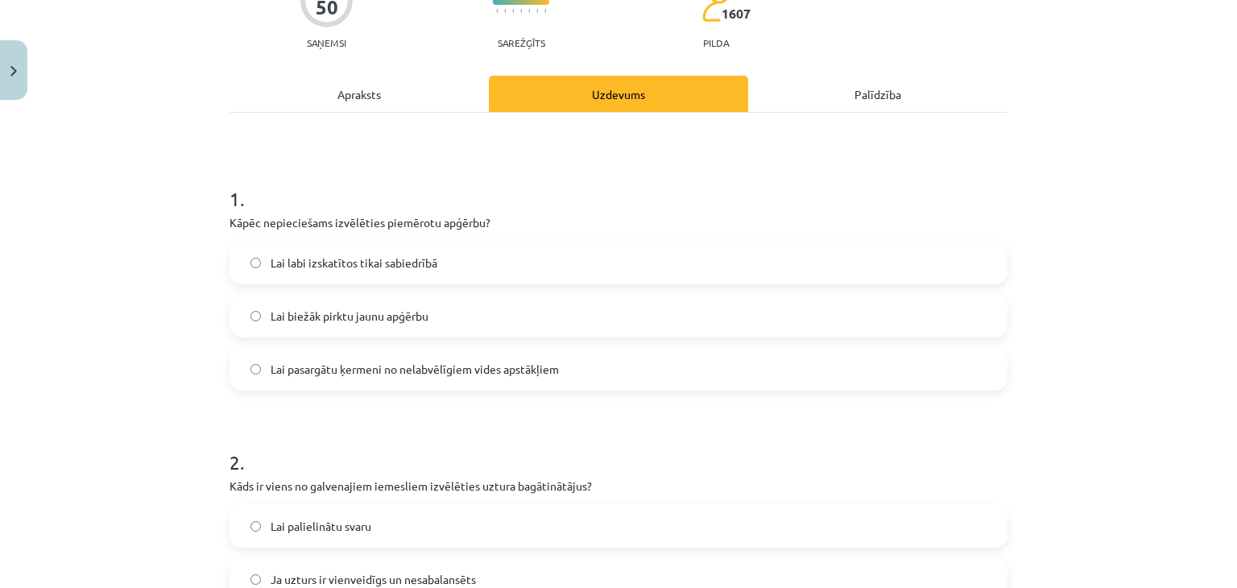
click at [330, 367] on span "Lai pasargātu ķermeni no nelabvēlīgiem vides apstākļiem" at bounding box center [415, 369] width 288 height 17
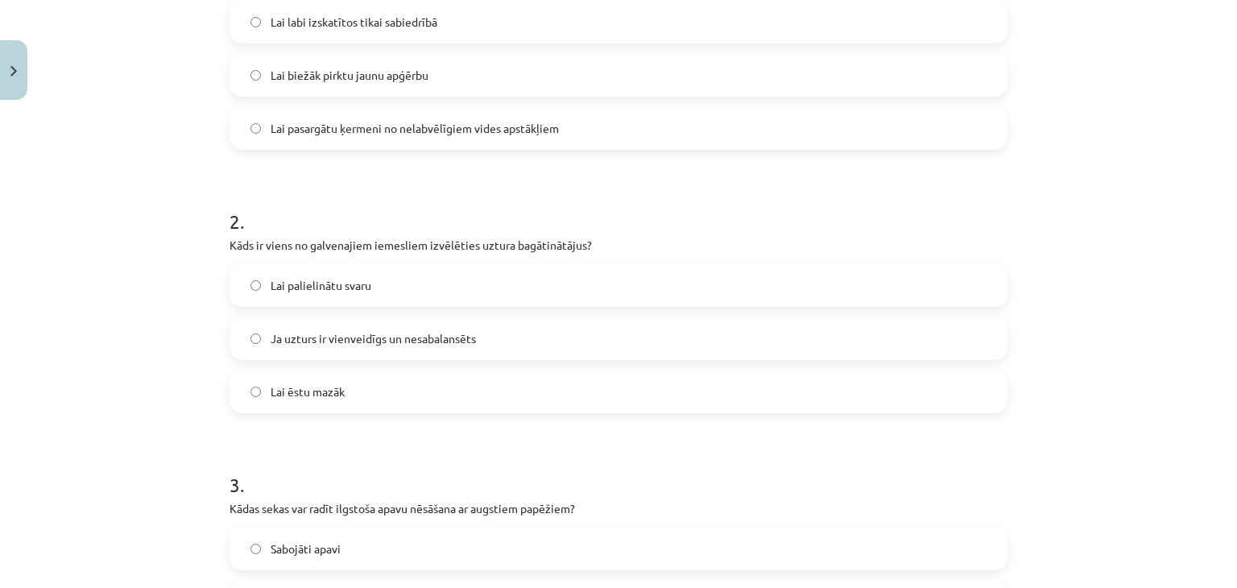
scroll to position [403, 0]
click at [306, 333] on span "Ja uzturs ir vienveidīgs un nesabalansēts" at bounding box center [373, 337] width 205 height 17
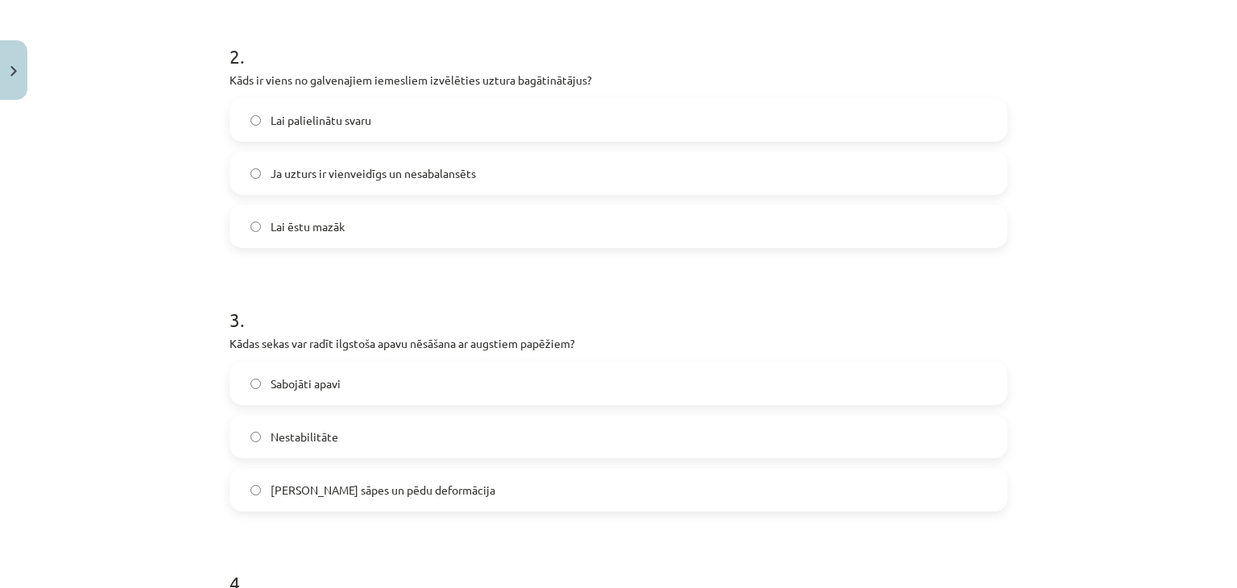
scroll to position [644, 0]
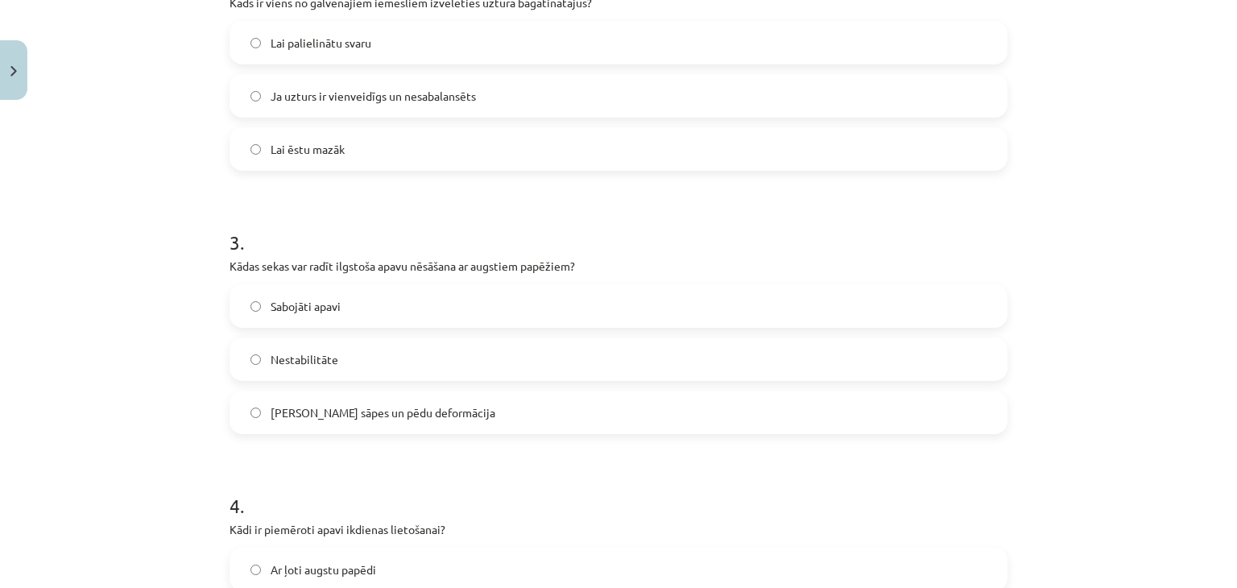
click at [358, 414] on span "Muguras sāpes un pēdu deformācija" at bounding box center [383, 412] width 225 height 17
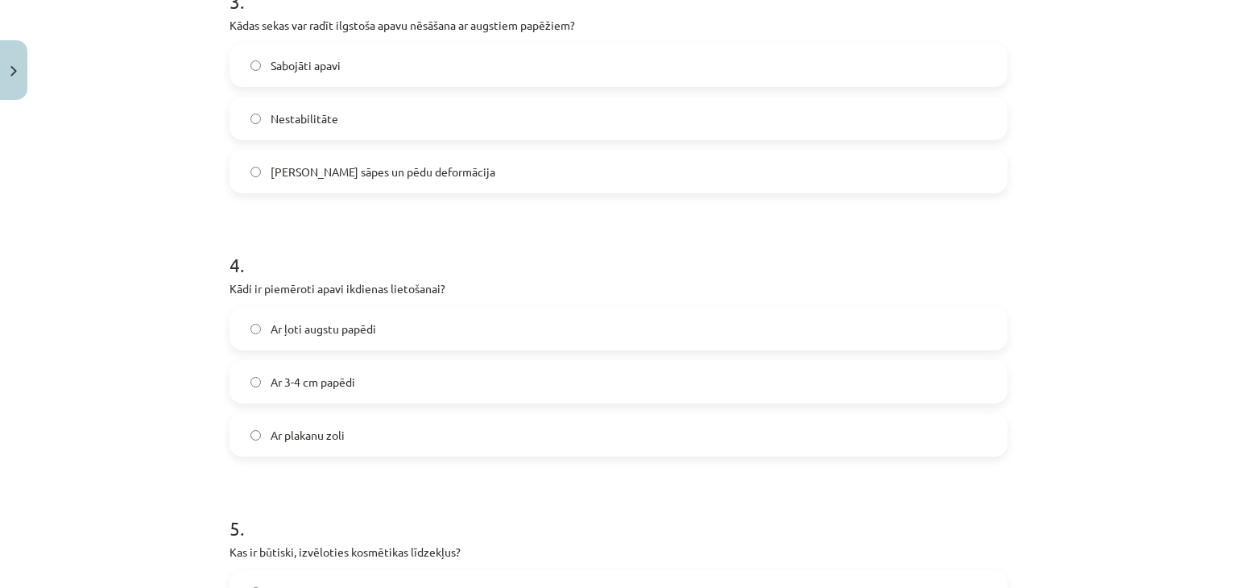
scroll to position [886, 0]
click at [349, 434] on label "Ar plakanu zoli" at bounding box center [618, 434] width 775 height 40
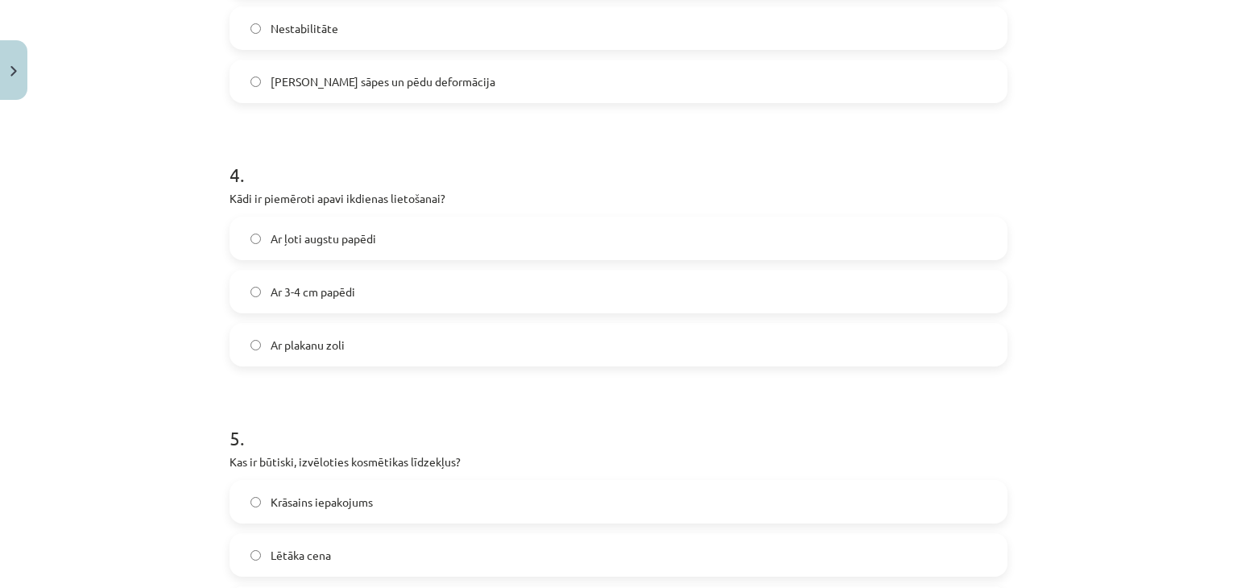
scroll to position [1127, 0]
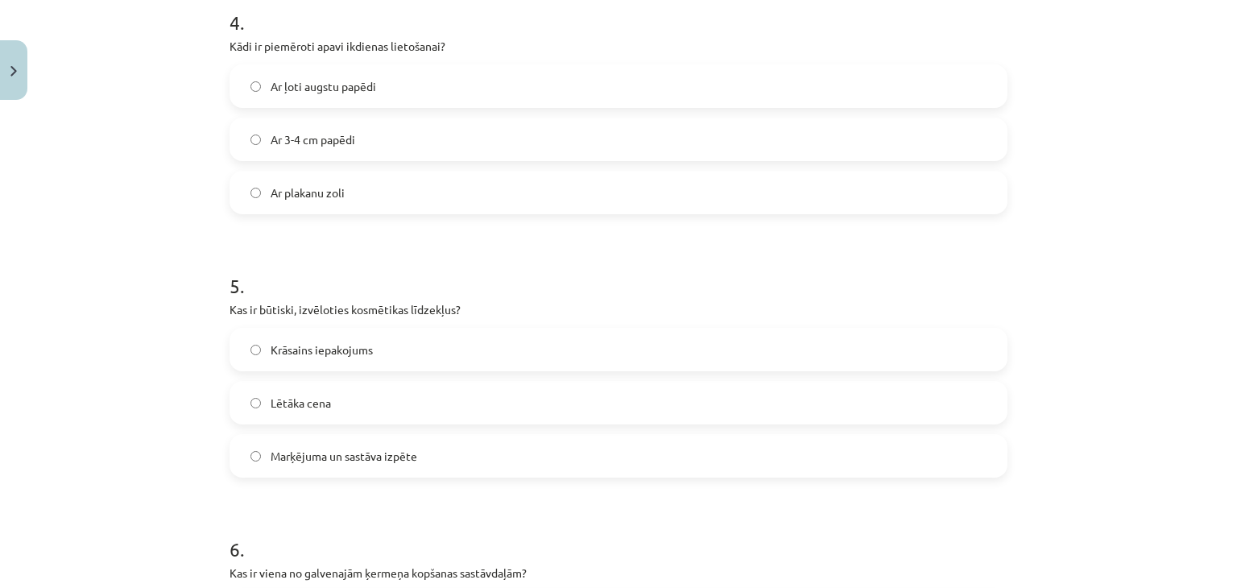
click at [351, 463] on span "Marķējuma un sastāva izpēte" at bounding box center [344, 456] width 147 height 17
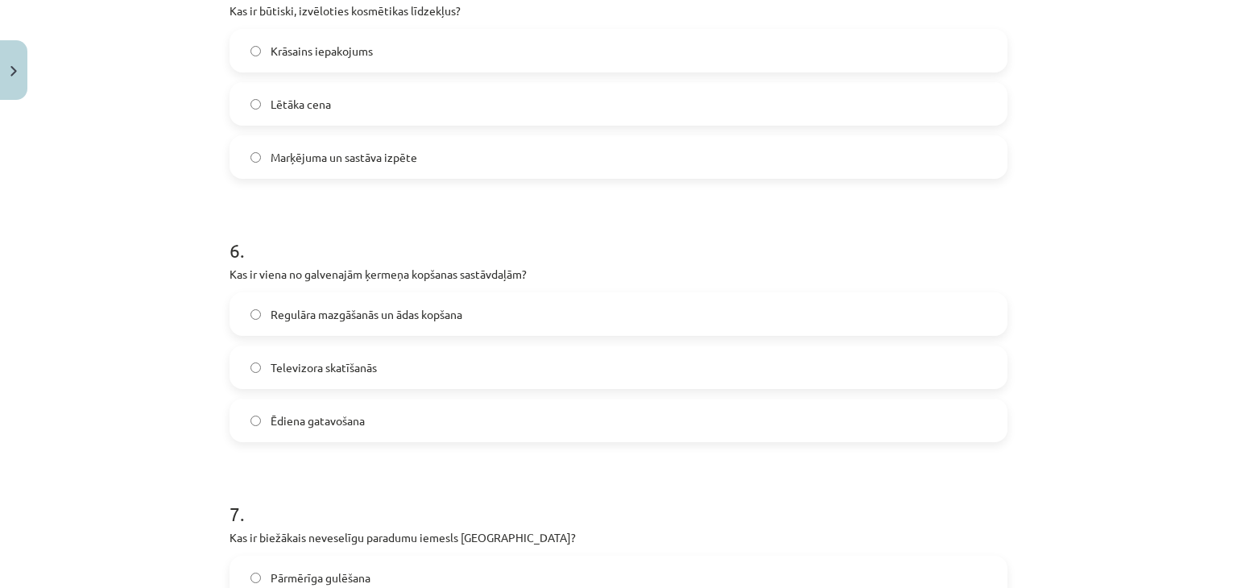
scroll to position [1450, 0]
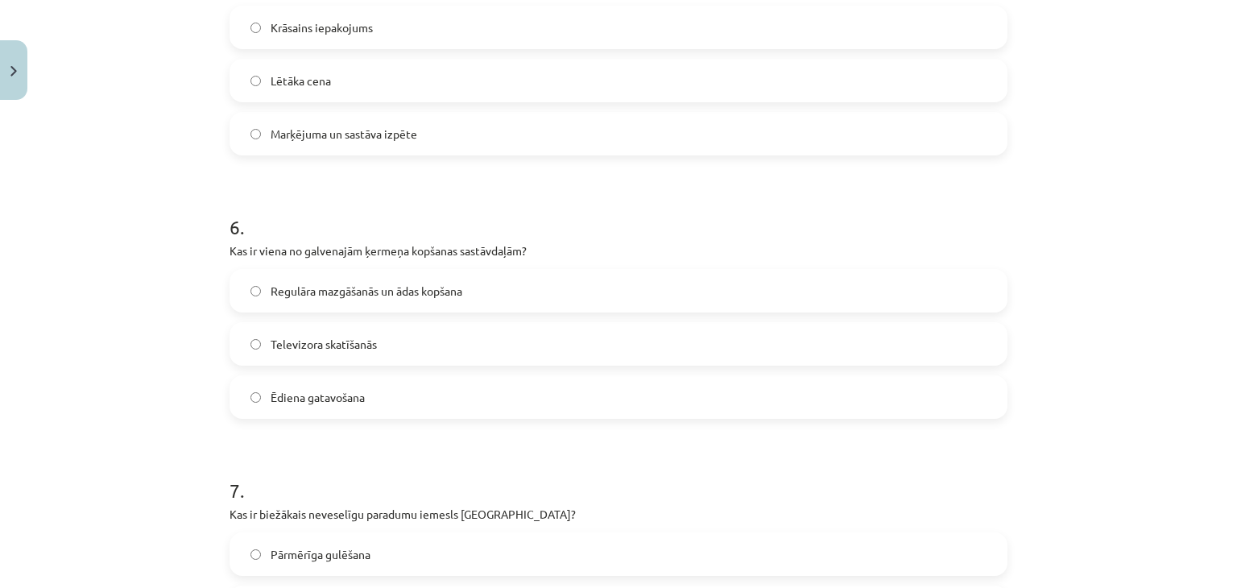
click at [374, 291] on span "Regulāra mazgāšanās un ādas kopšana" at bounding box center [367, 291] width 192 height 17
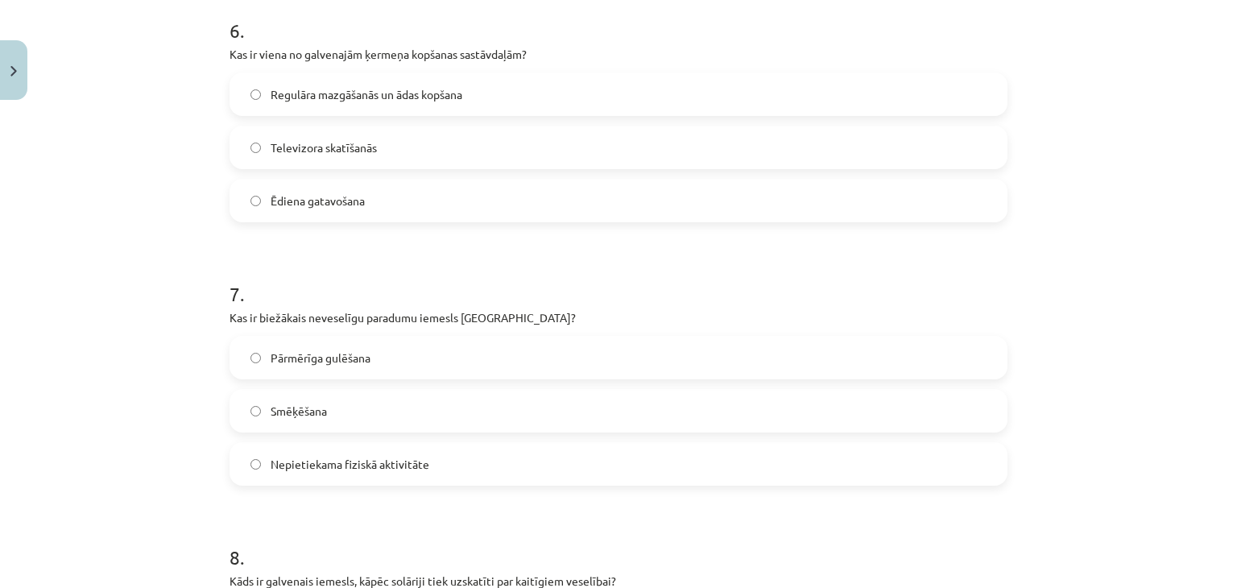
scroll to position [1772, 0]
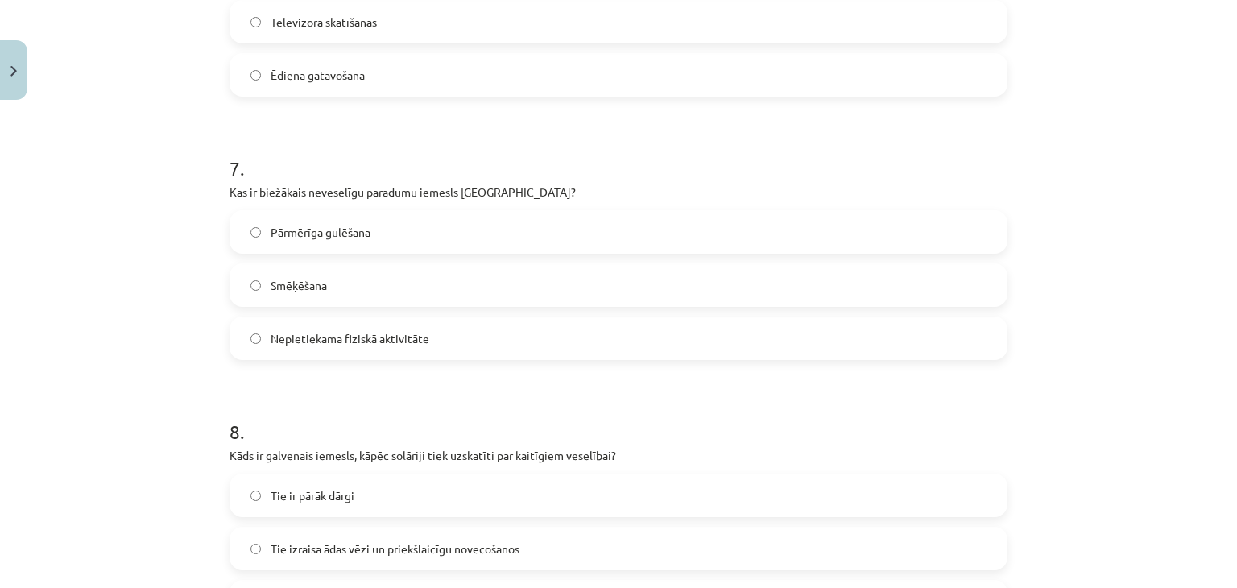
click at [383, 340] on span "Nepietiekama fiziskā aktivitāte" at bounding box center [350, 338] width 159 height 17
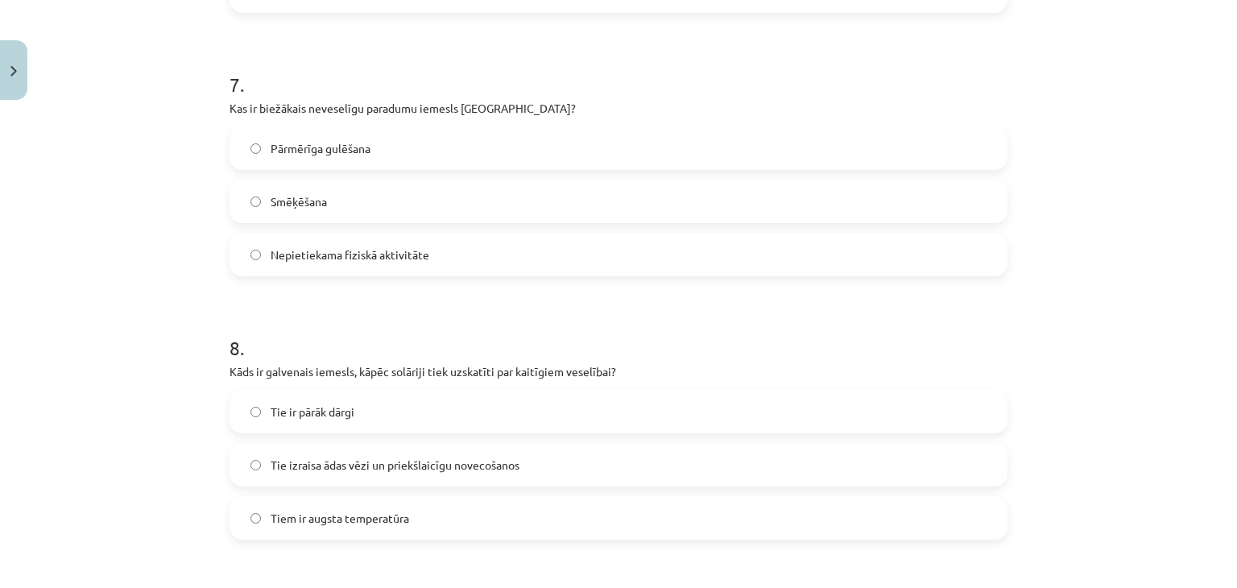
scroll to position [2013, 0]
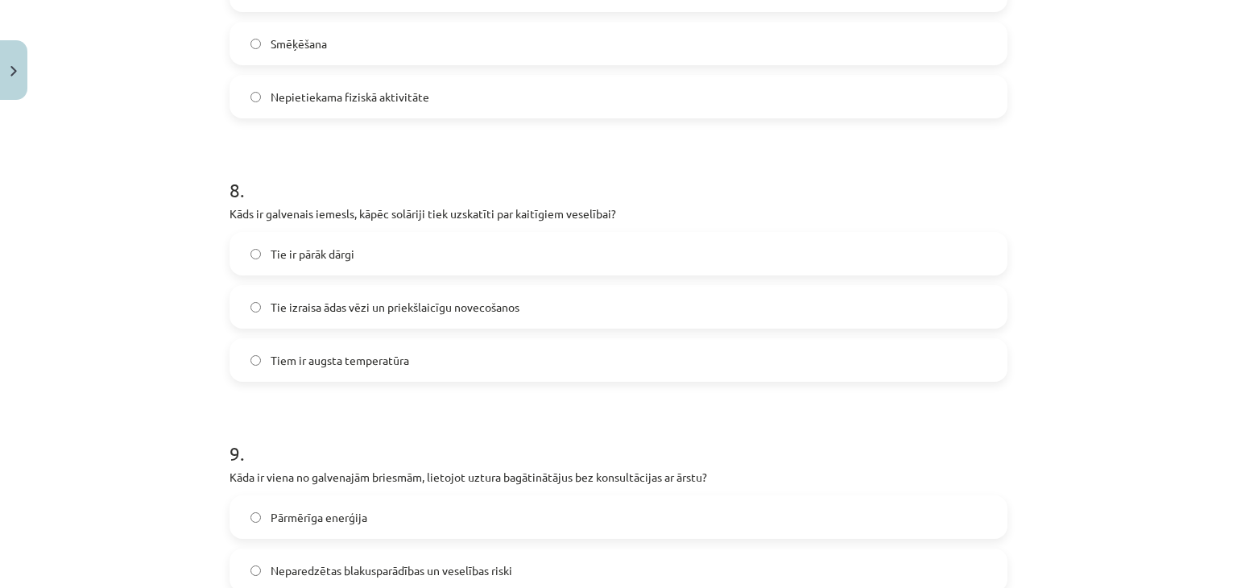
click at [342, 317] on label "Tie izraisa ādas vēzi un priekšlaicīgu novecošanos" at bounding box center [618, 307] width 775 height 40
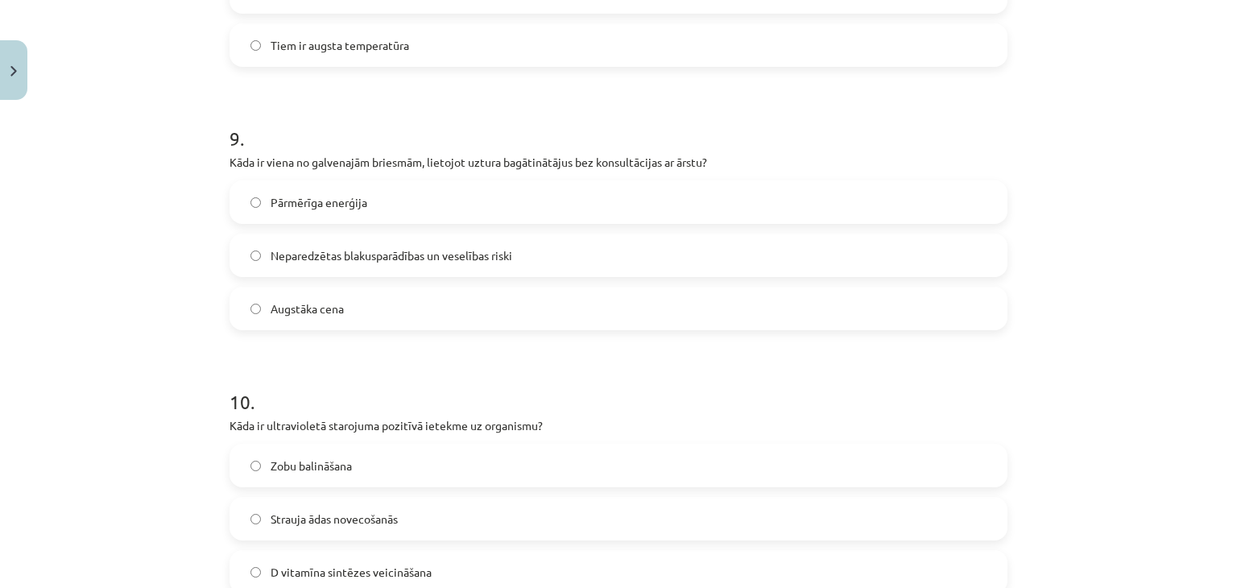
scroll to position [2336, 0]
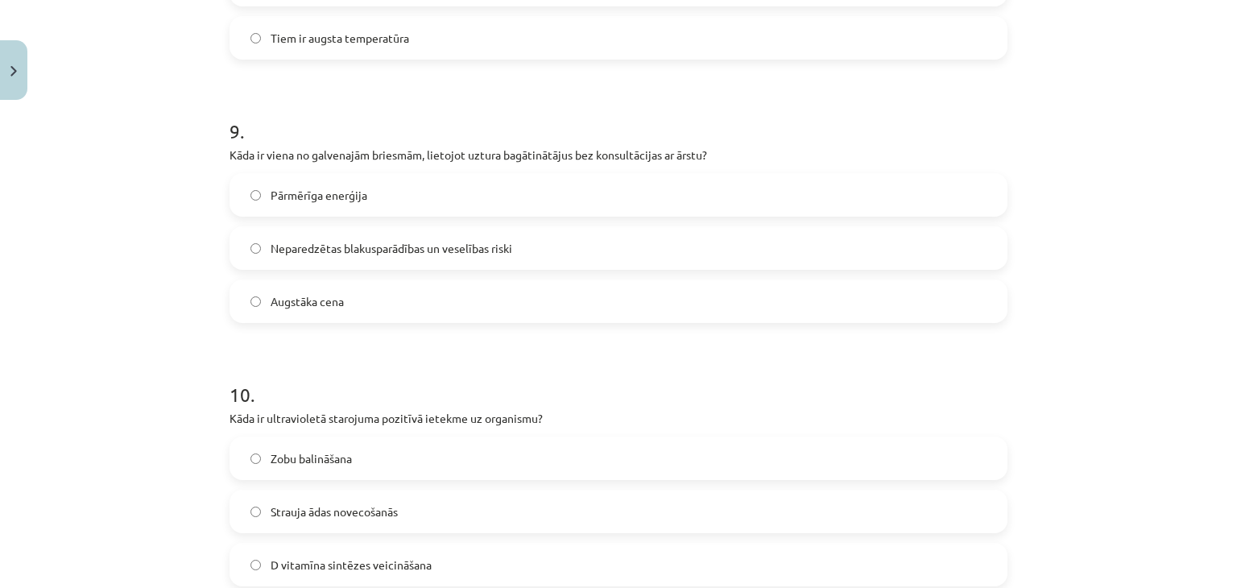
click at [383, 254] on span "Neparedzētas blakusparādības un veselības riski" at bounding box center [392, 248] width 242 height 17
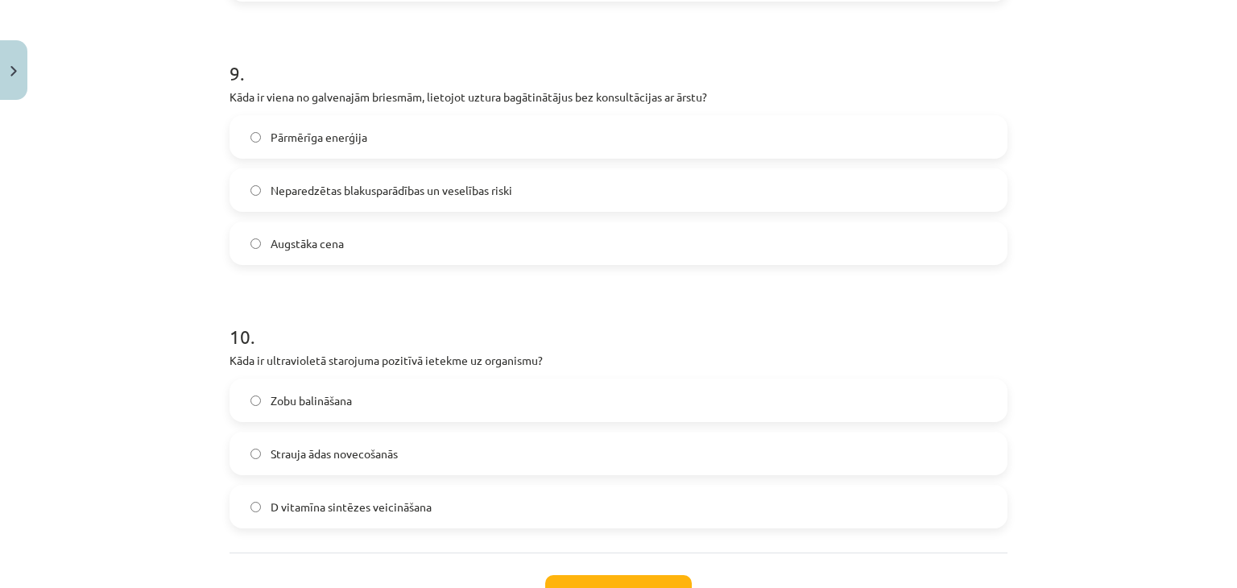
scroll to position [2497, 0]
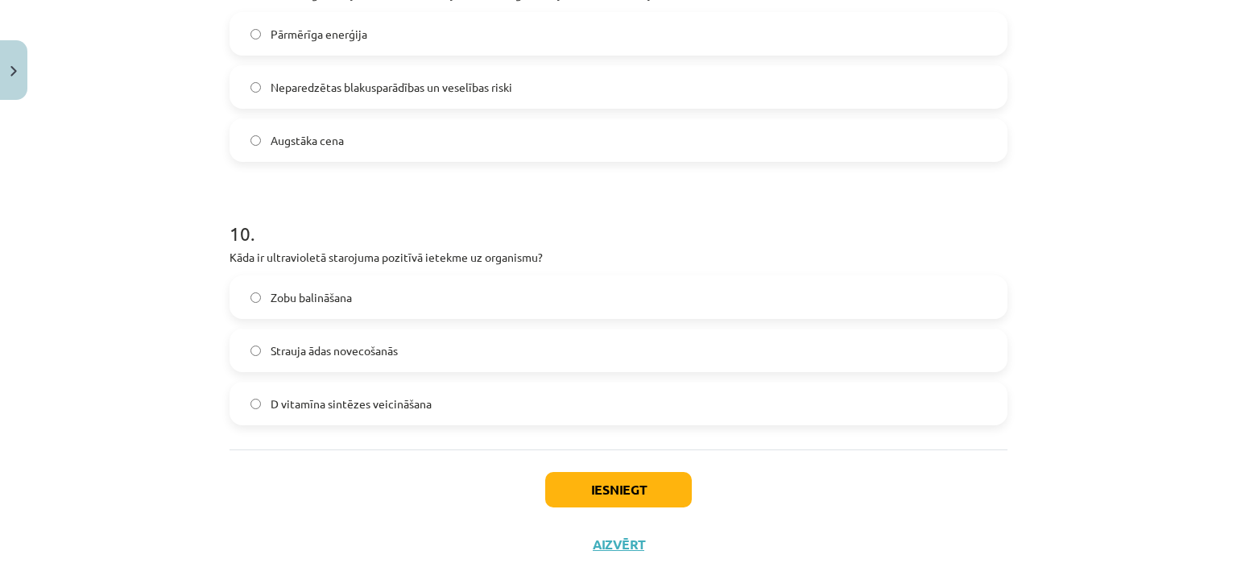
click at [374, 403] on span "D vitamīna sintēzes veicināšana" at bounding box center [351, 403] width 161 height 17
click at [661, 490] on button "Iesniegt" at bounding box center [618, 489] width 147 height 35
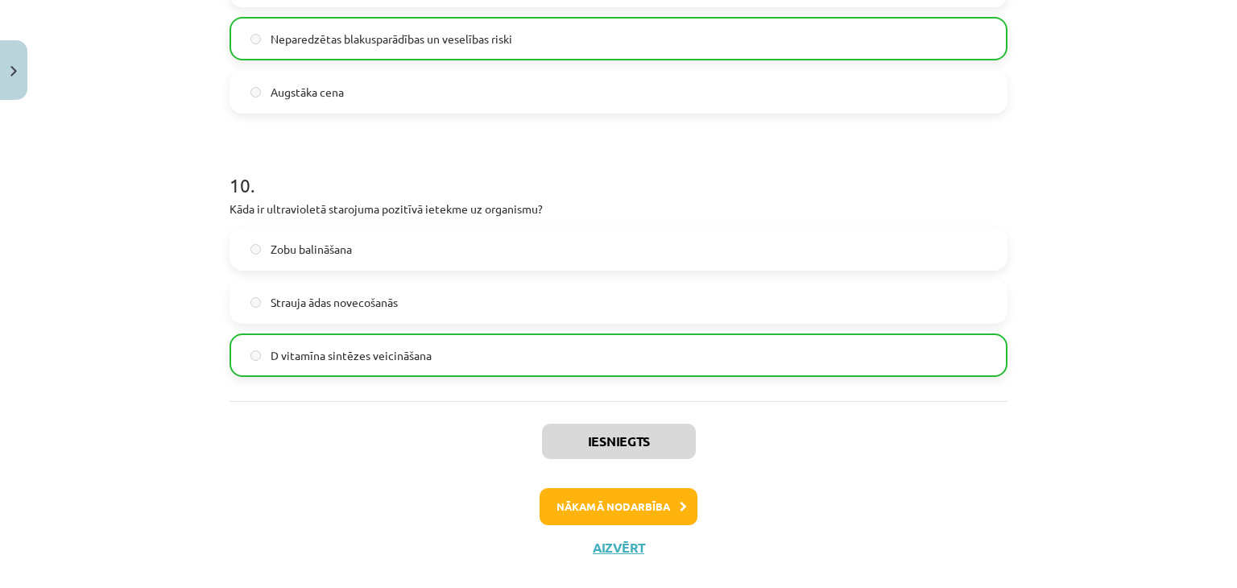
scroll to position [2571, 0]
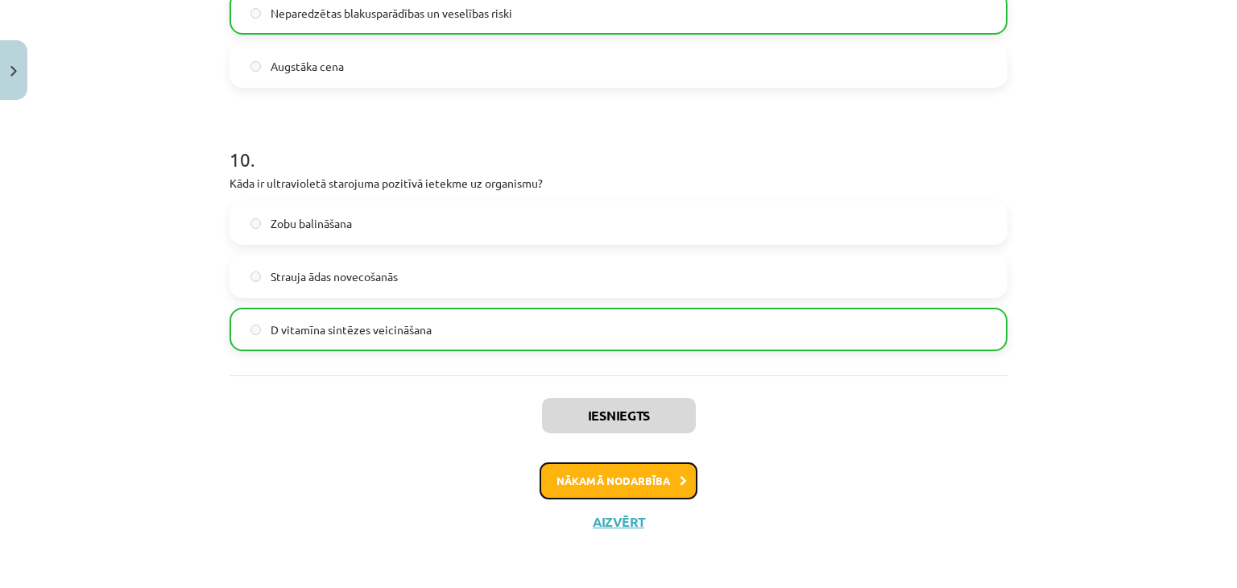
click at [648, 474] on button "Nākamā nodarbība" at bounding box center [619, 480] width 158 height 37
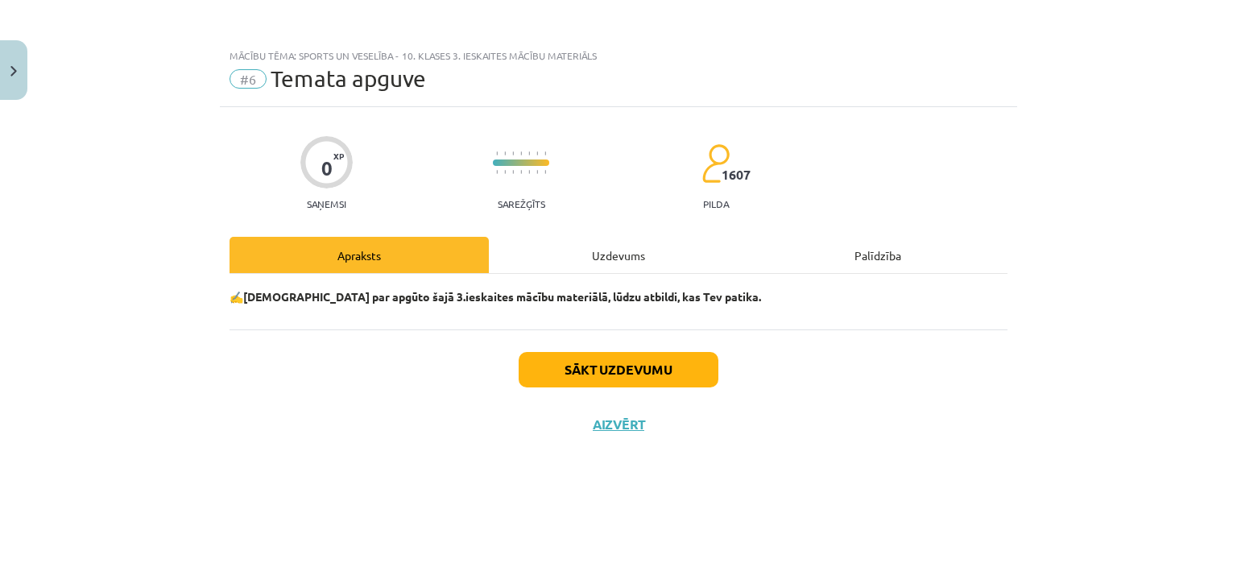
scroll to position [0, 0]
click at [643, 353] on button "Sākt uzdevumu" at bounding box center [619, 369] width 200 height 35
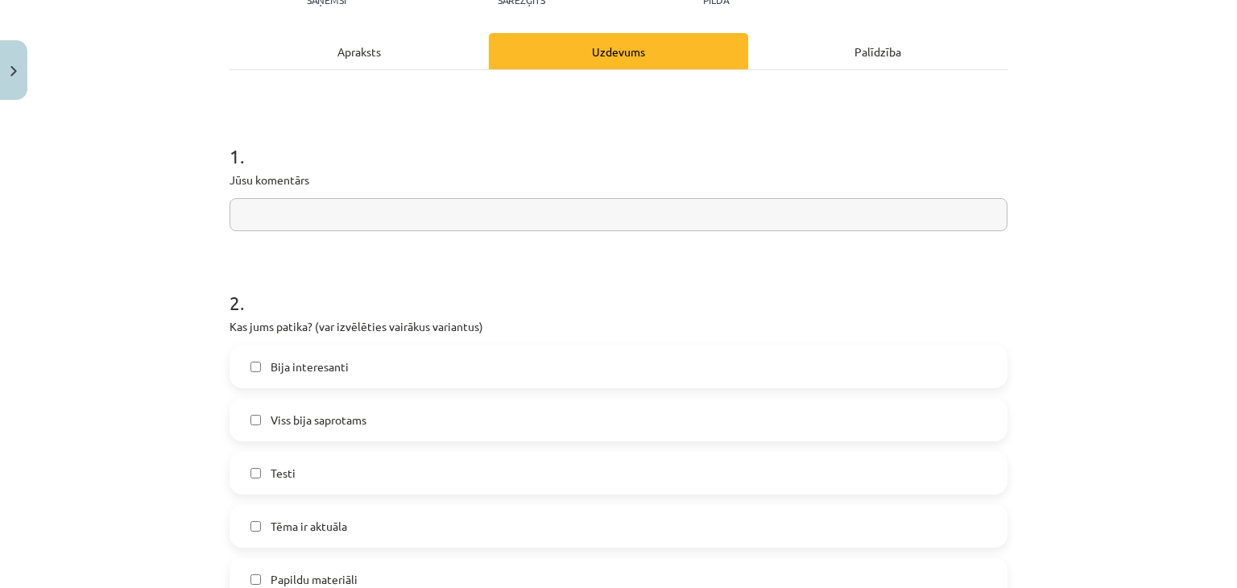
scroll to position [242, 0]
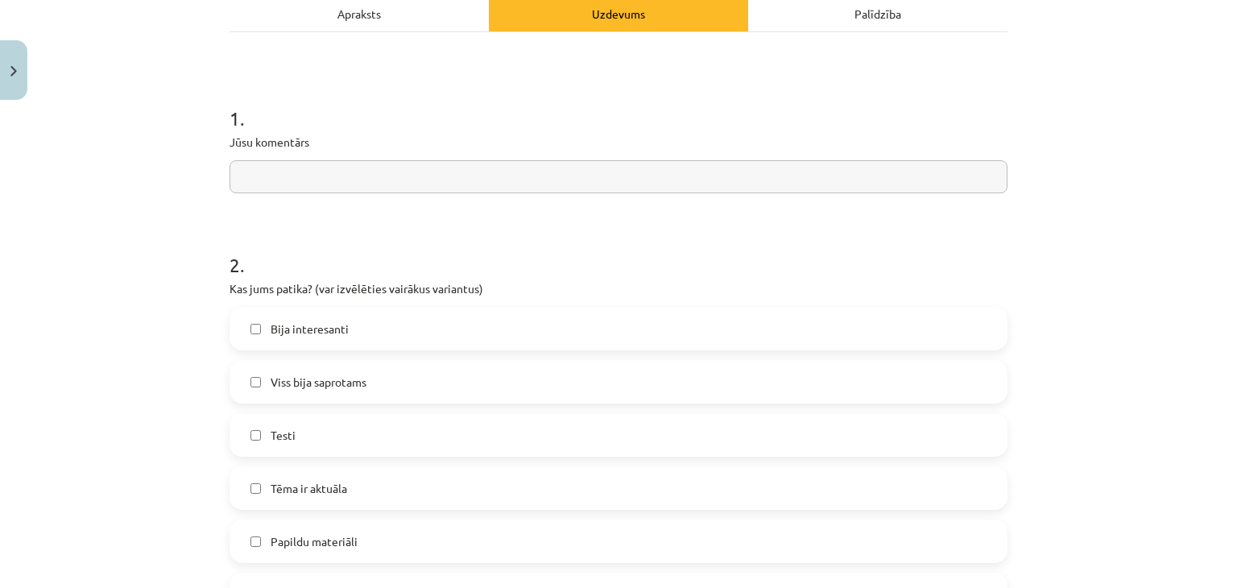
click at [383, 326] on label "Bija interesanti" at bounding box center [618, 328] width 775 height 40
click at [373, 374] on label "Viss bija saprotams" at bounding box center [618, 382] width 775 height 40
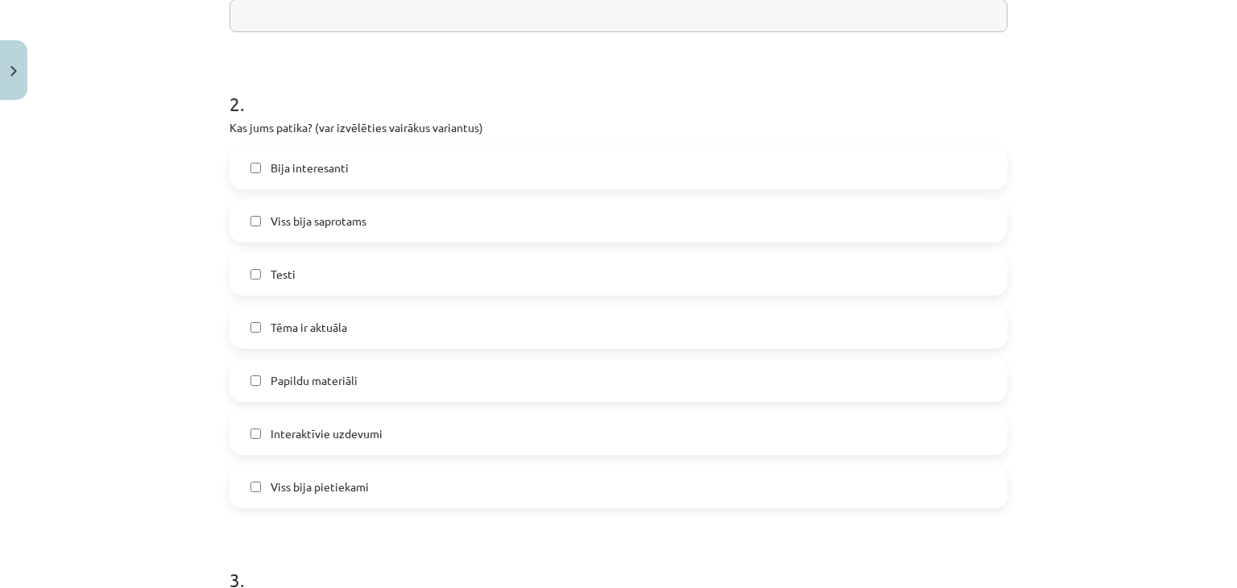
click at [367, 326] on label "Tēma ir aktuāla" at bounding box center [618, 327] width 775 height 40
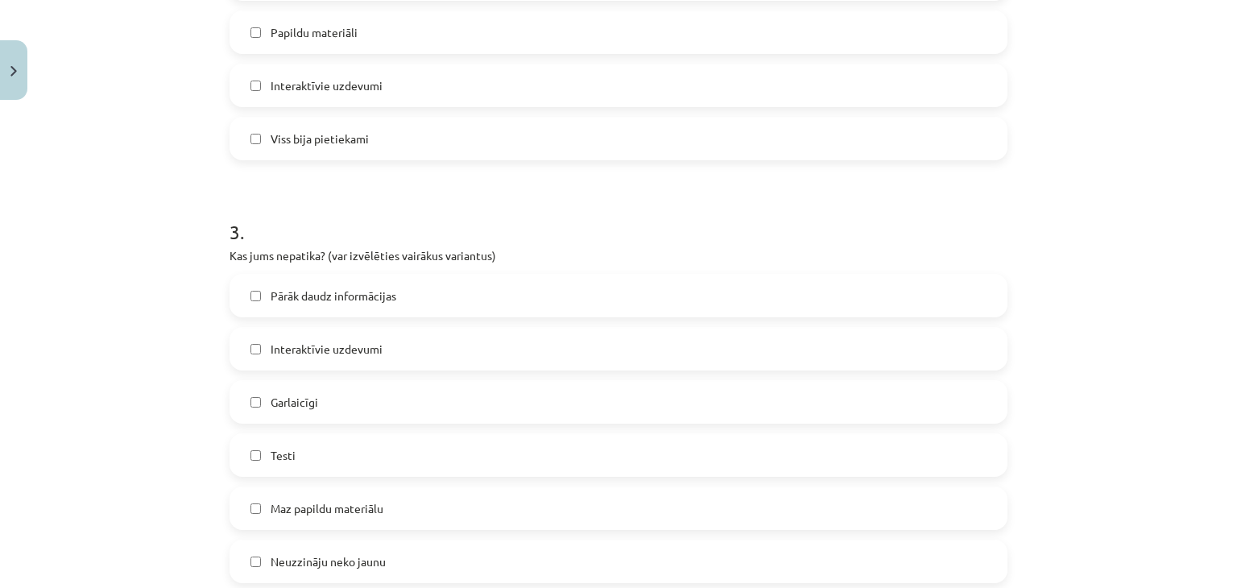
scroll to position [725, 0]
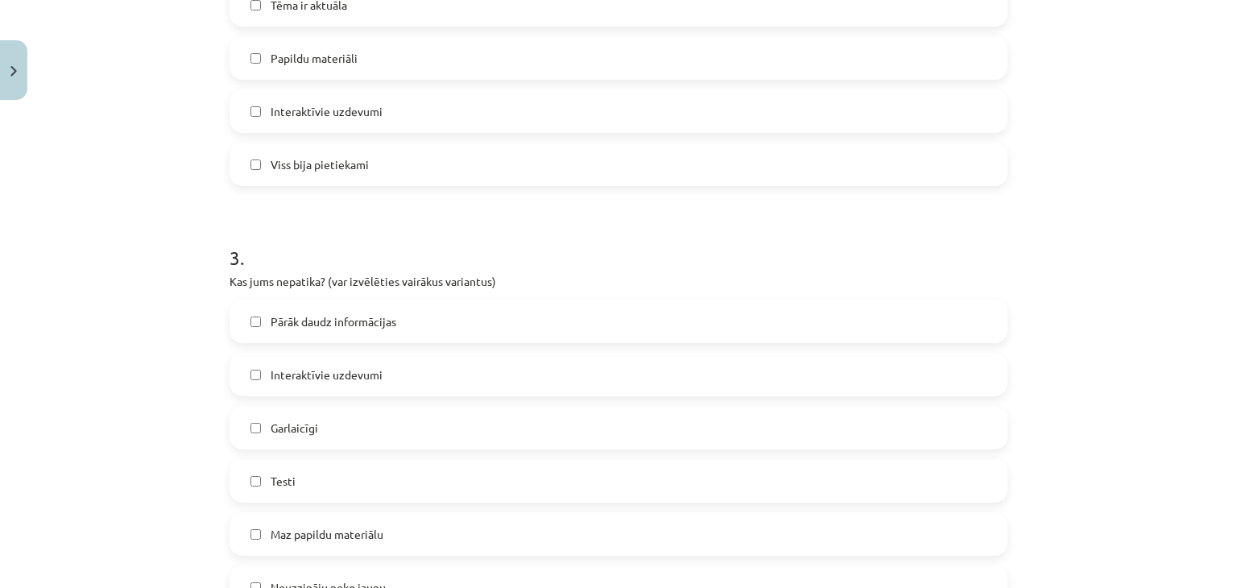
click at [371, 60] on label "Papildu materiāli" at bounding box center [618, 58] width 775 height 40
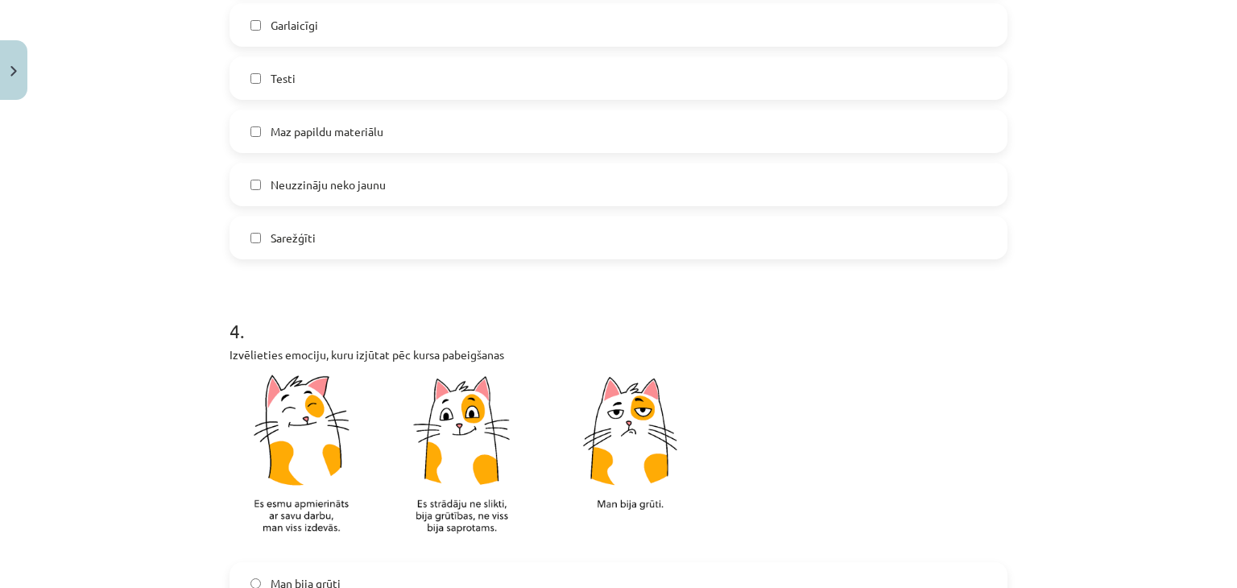
scroll to position [1369, 0]
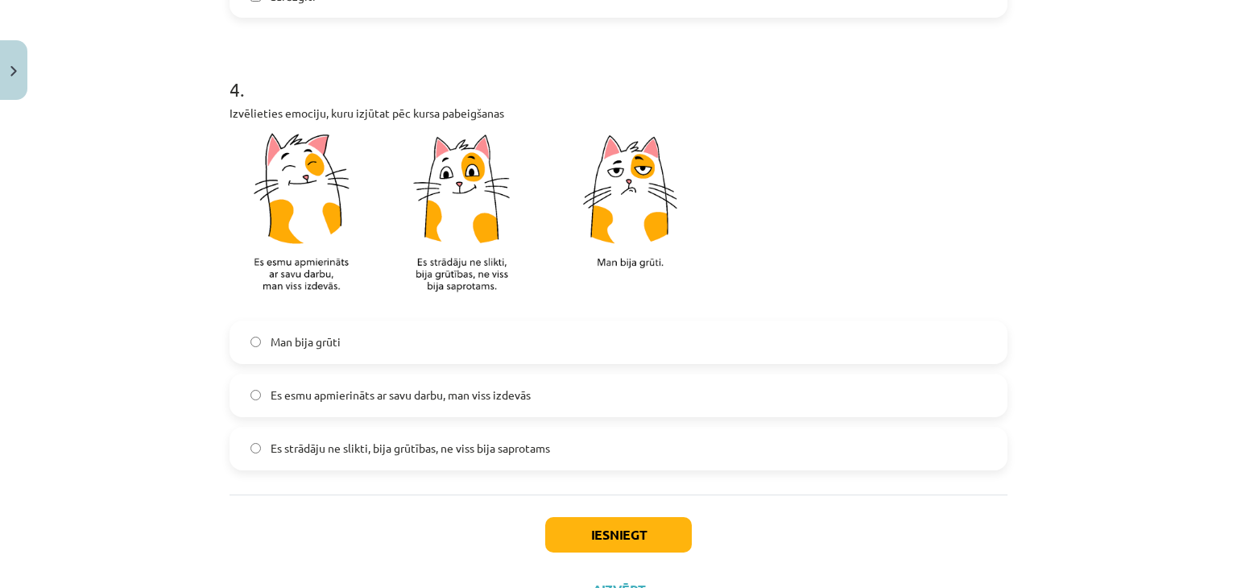
click at [371, 385] on label "Es esmu apmierināts ar savu darbu, man viss izdevās" at bounding box center [618, 395] width 775 height 40
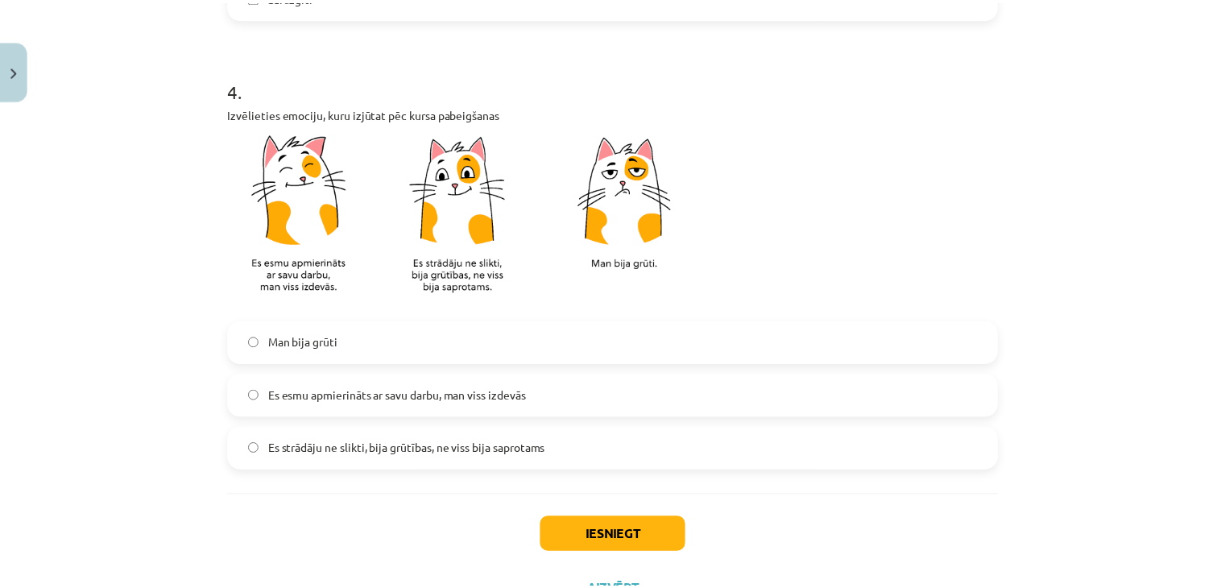
scroll to position [1438, 0]
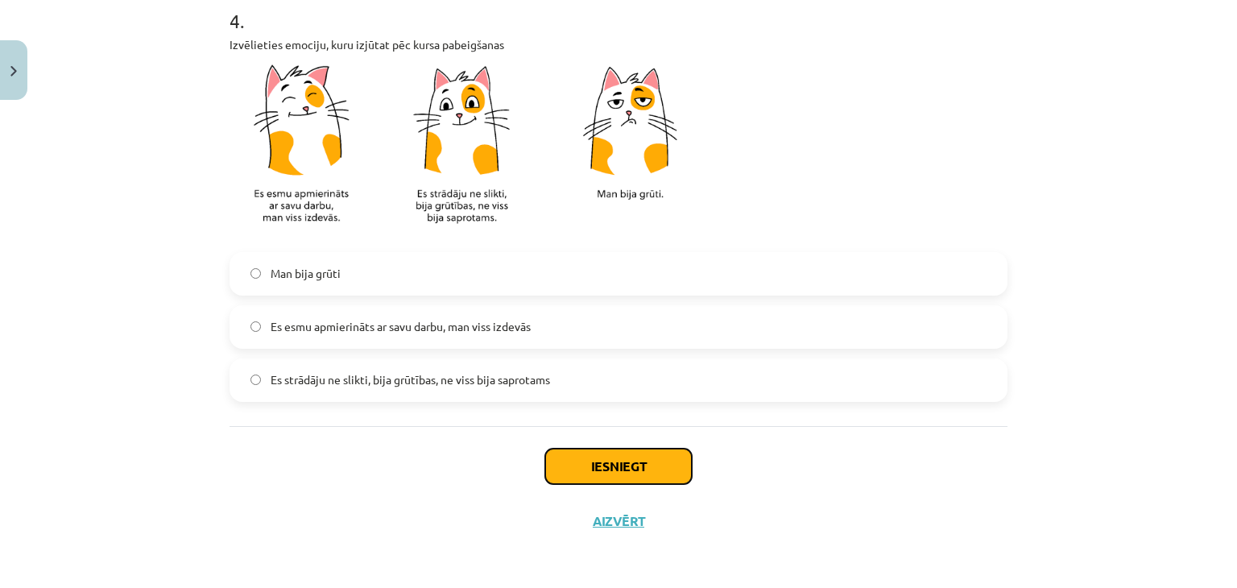
click at [609, 467] on button "Iesniegt" at bounding box center [618, 466] width 147 height 35
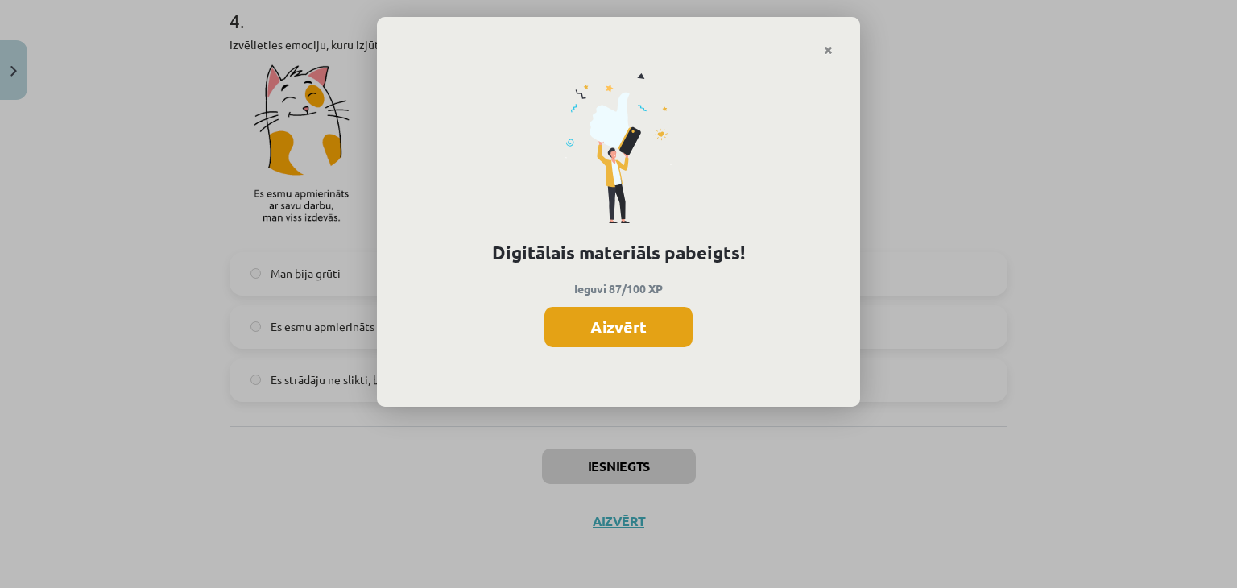
click at [627, 329] on button "Aizvērt" at bounding box center [618, 327] width 148 height 40
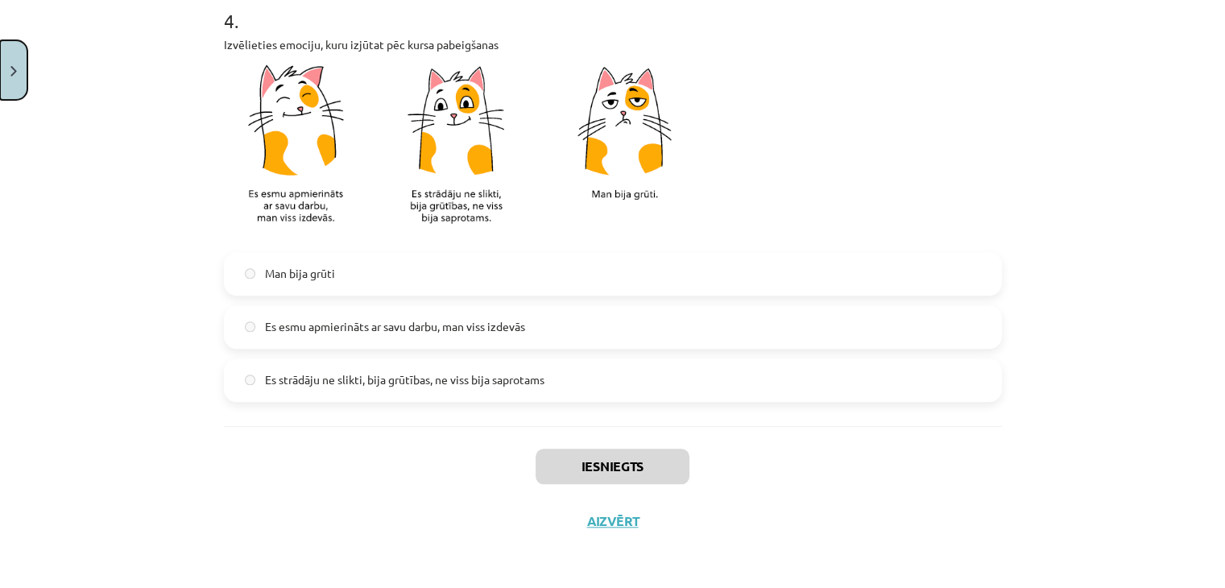
click at [2, 73] on button "Close" at bounding box center [13, 70] width 27 height 60
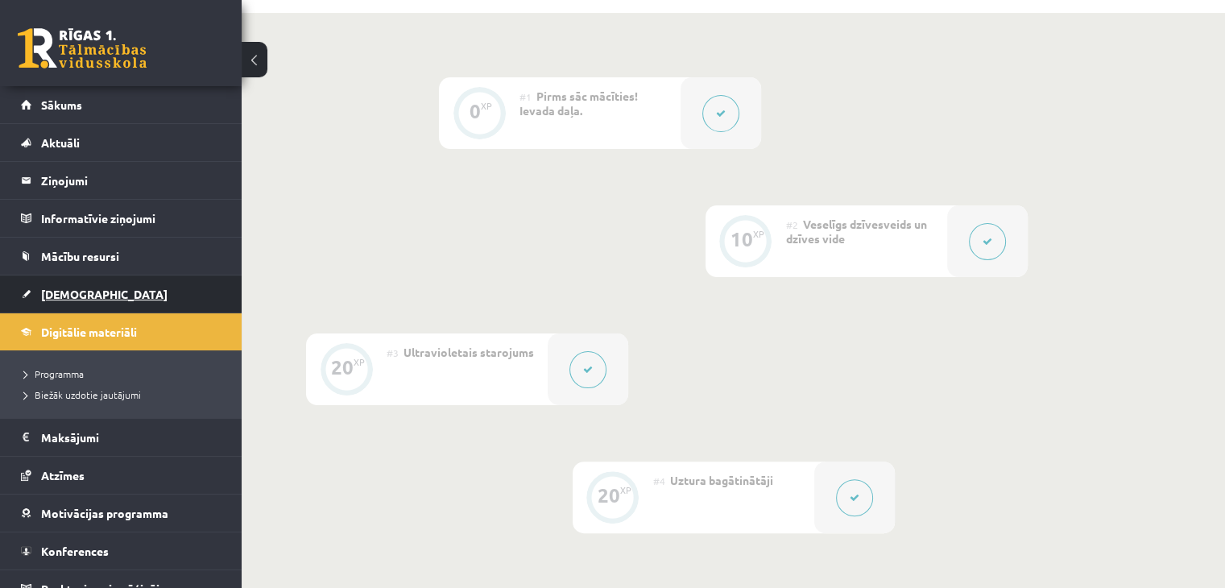
click at [65, 287] on span "[DEMOGRAPHIC_DATA]" at bounding box center [104, 294] width 126 height 14
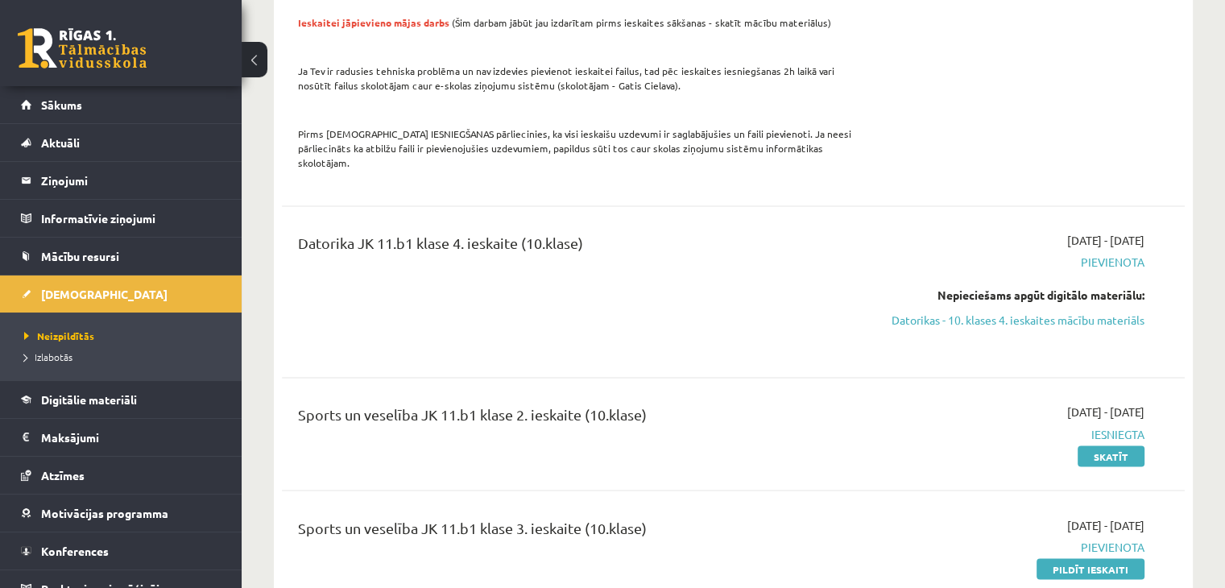
scroll to position [2738, 0]
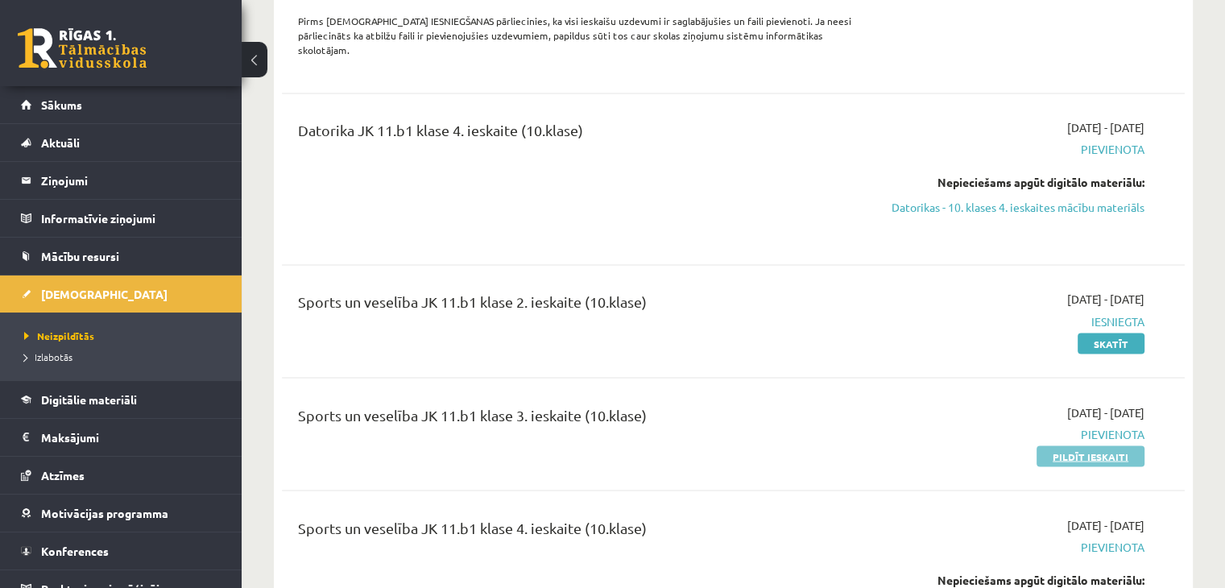
click at [1090, 445] on link "Pildīt ieskaiti" at bounding box center [1090, 455] width 108 height 21
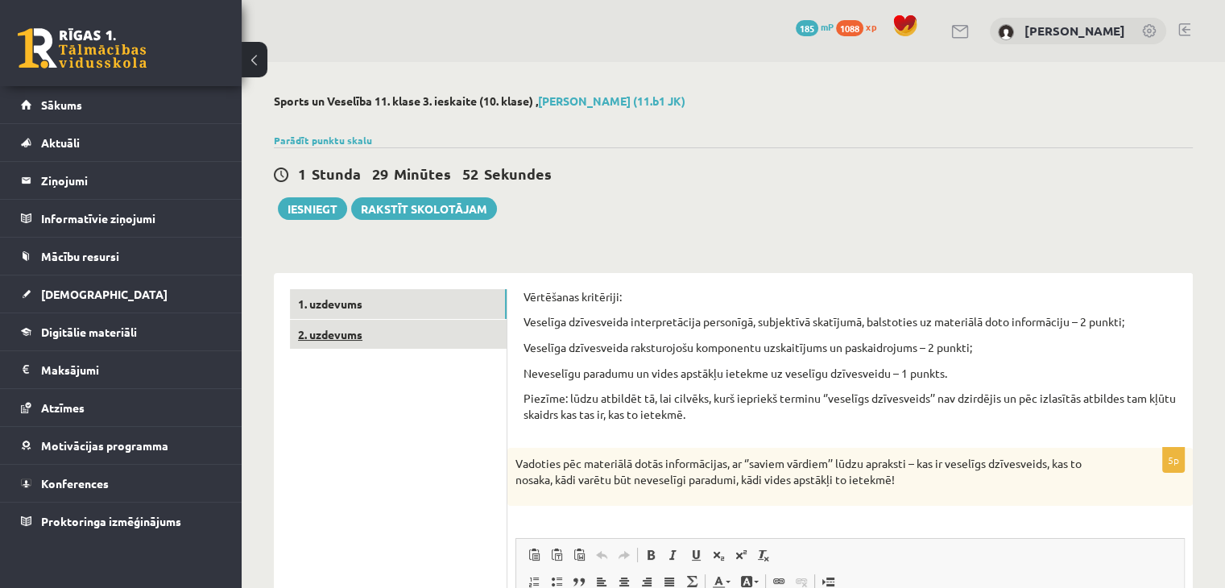
click at [338, 337] on link "2. uzdevums" at bounding box center [398, 335] width 217 height 30
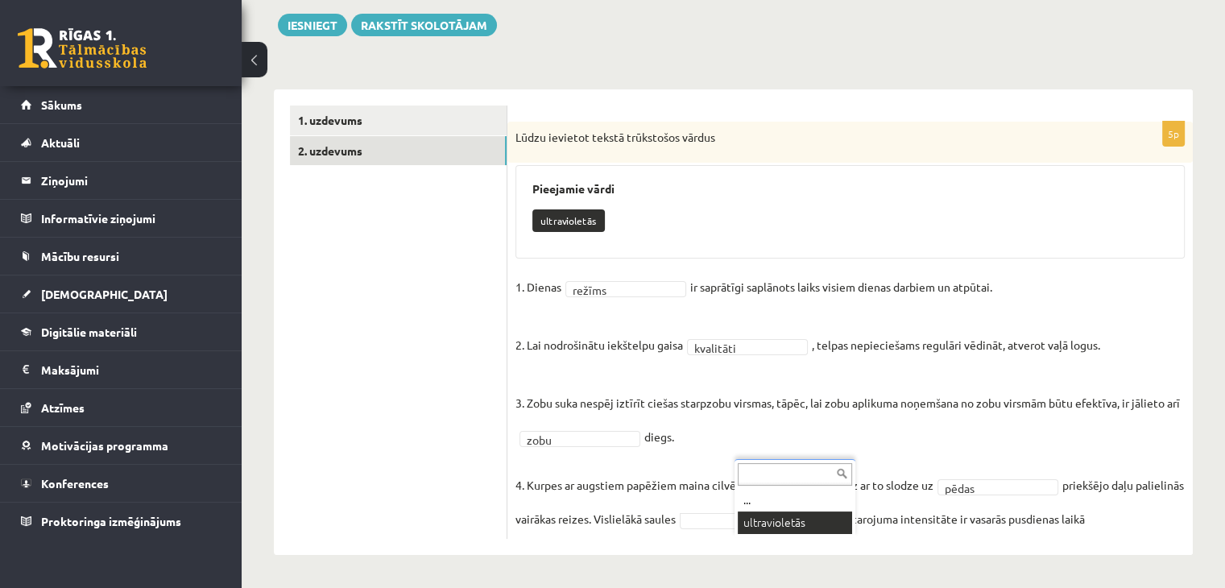
scroll to position [170, 0]
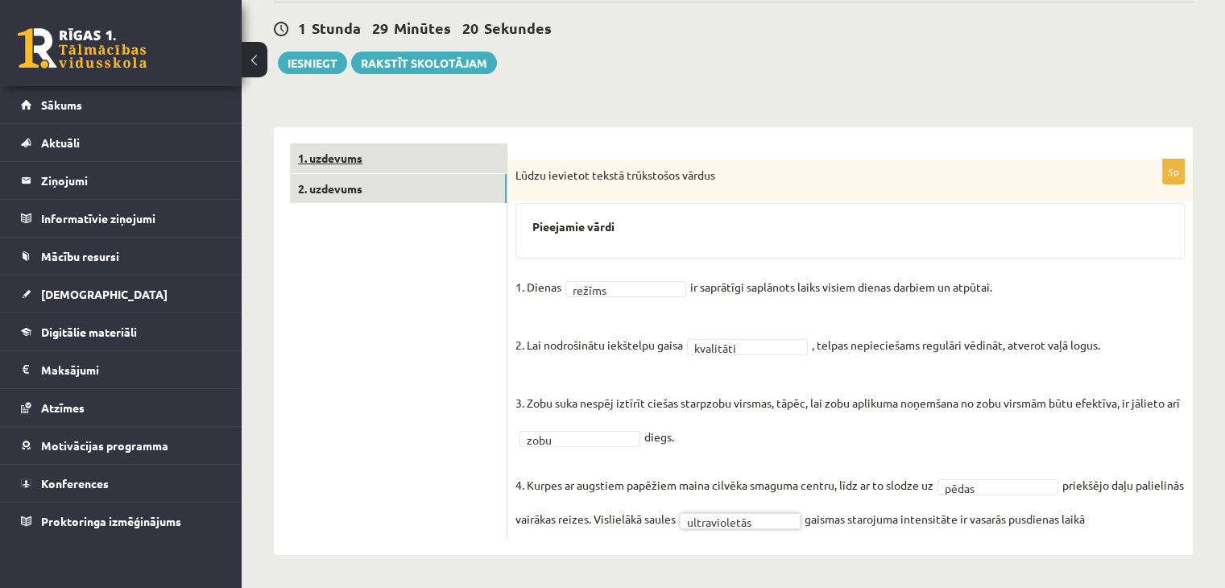
click at [340, 143] on link "1. uzdevums" at bounding box center [398, 158] width 217 height 30
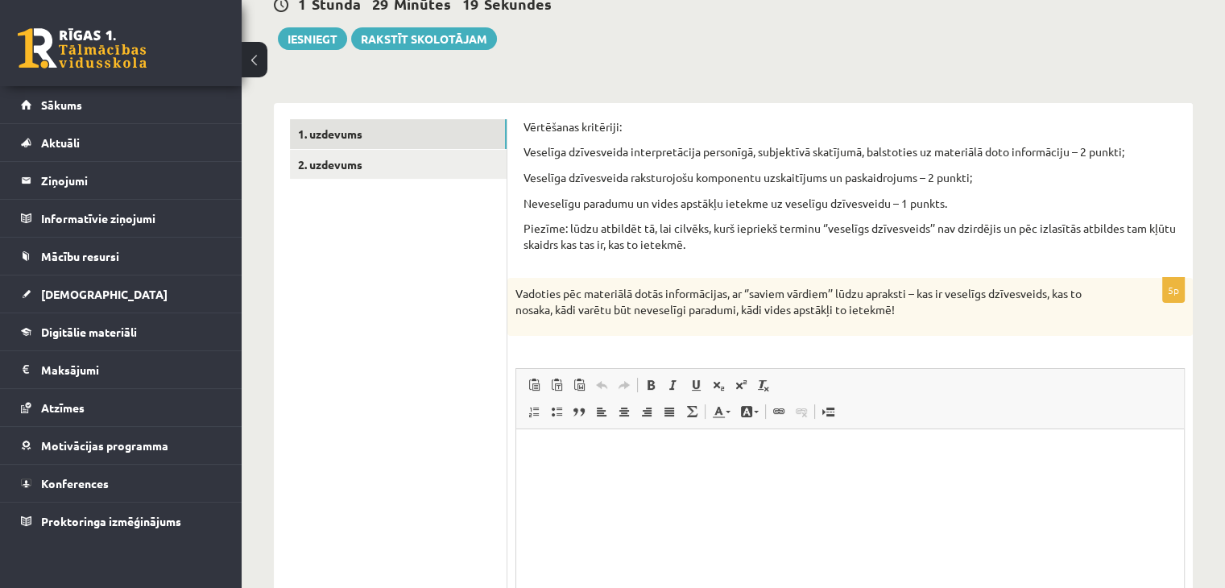
scroll to position [0, 0]
click at [646, 457] on p "Editor, wiswyg-editor-user-answer-47433889158140" at bounding box center [849, 453] width 635 height 17
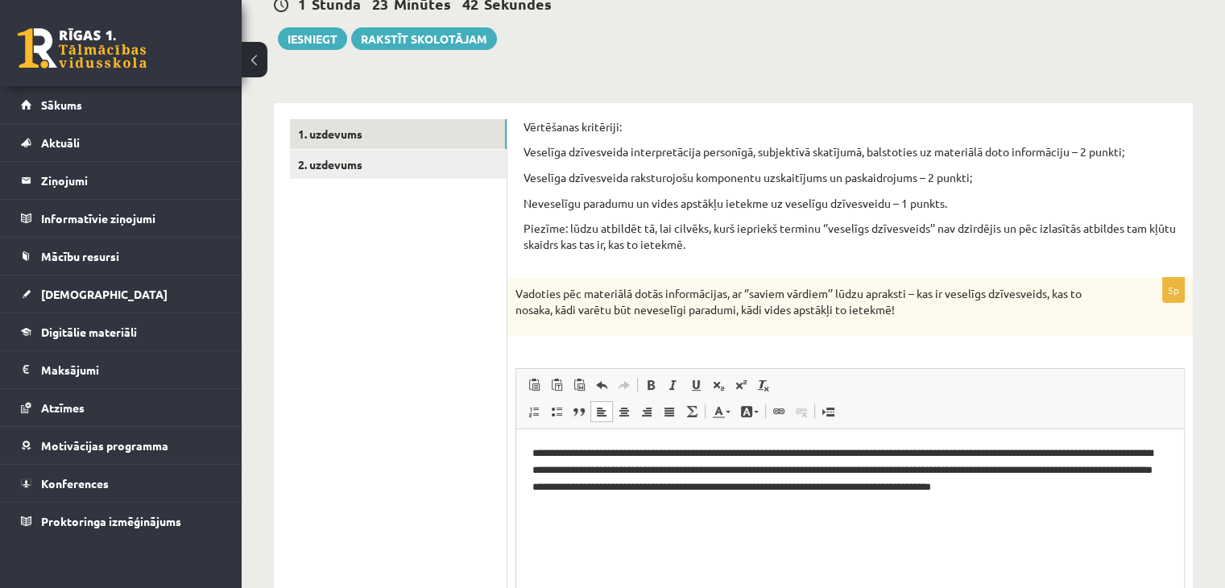
click at [1115, 490] on p "**********" at bounding box center [850, 470] width 636 height 50
click at [1149, 487] on p "**********" at bounding box center [850, 470] width 636 height 50
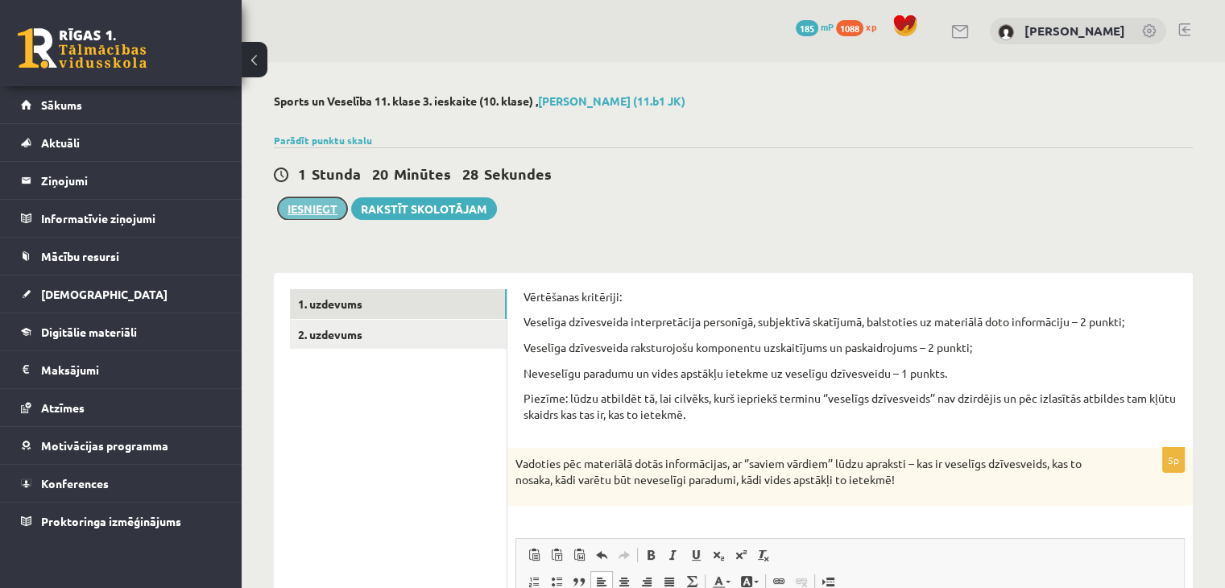
click at [313, 209] on button "Iesniegt" at bounding box center [312, 208] width 69 height 23
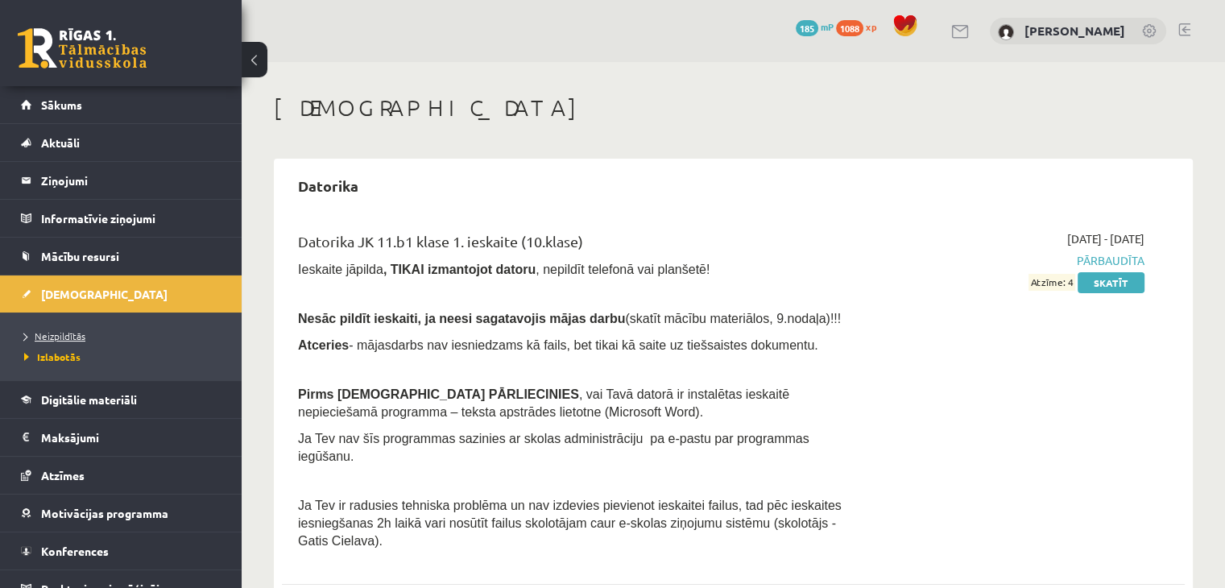
click at [60, 338] on span "Neizpildītās" at bounding box center [54, 335] width 61 height 13
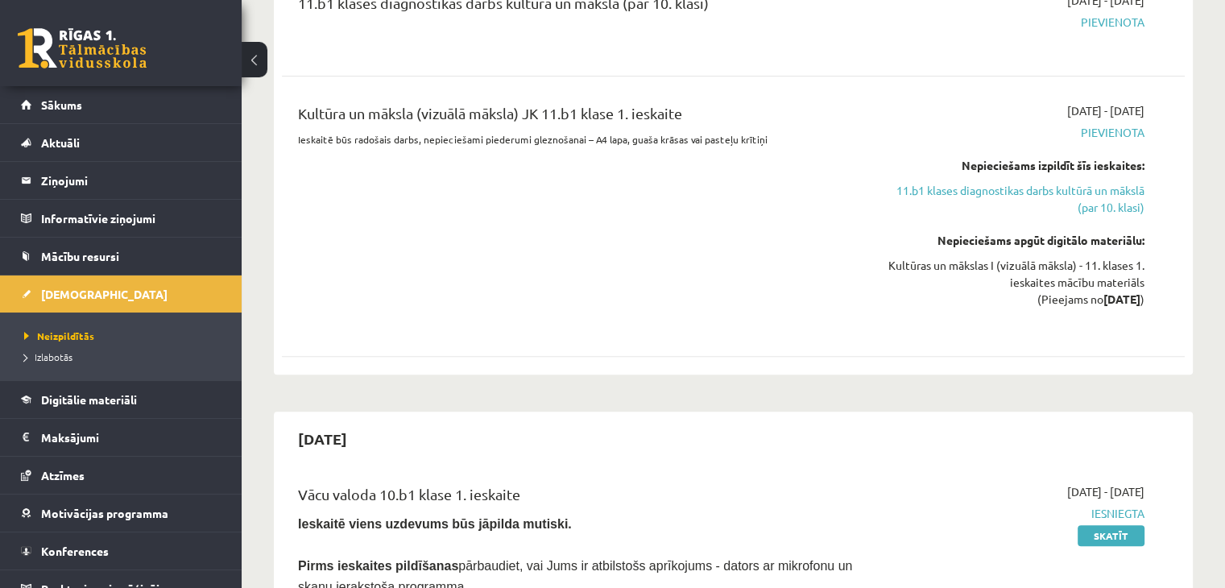
scroll to position [483, 0]
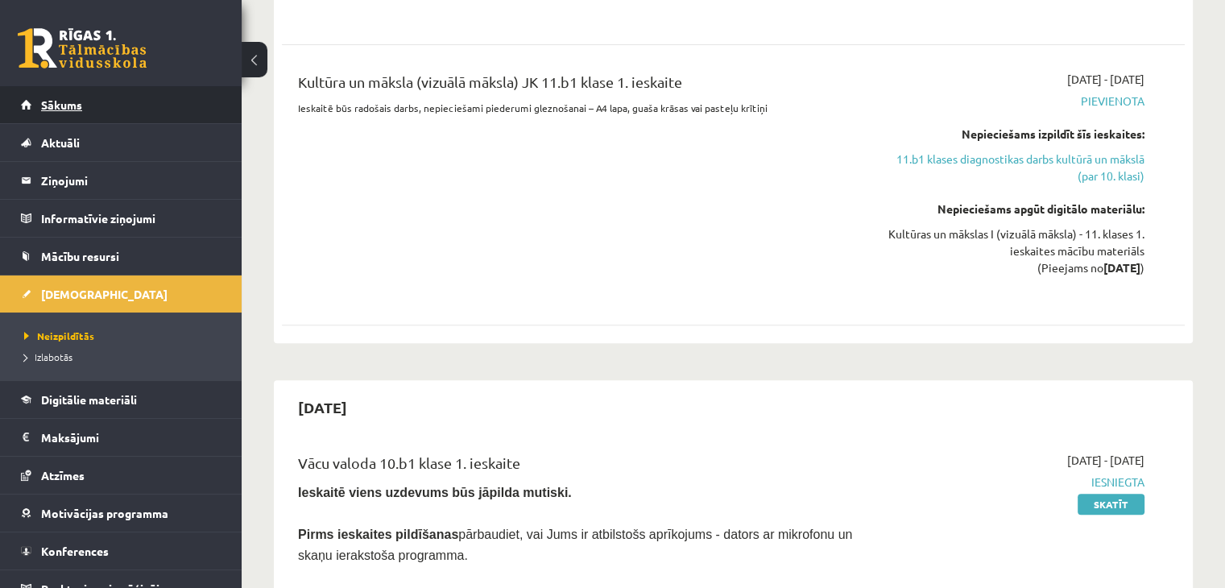
click at [47, 93] on link "Sākums" at bounding box center [121, 104] width 201 height 37
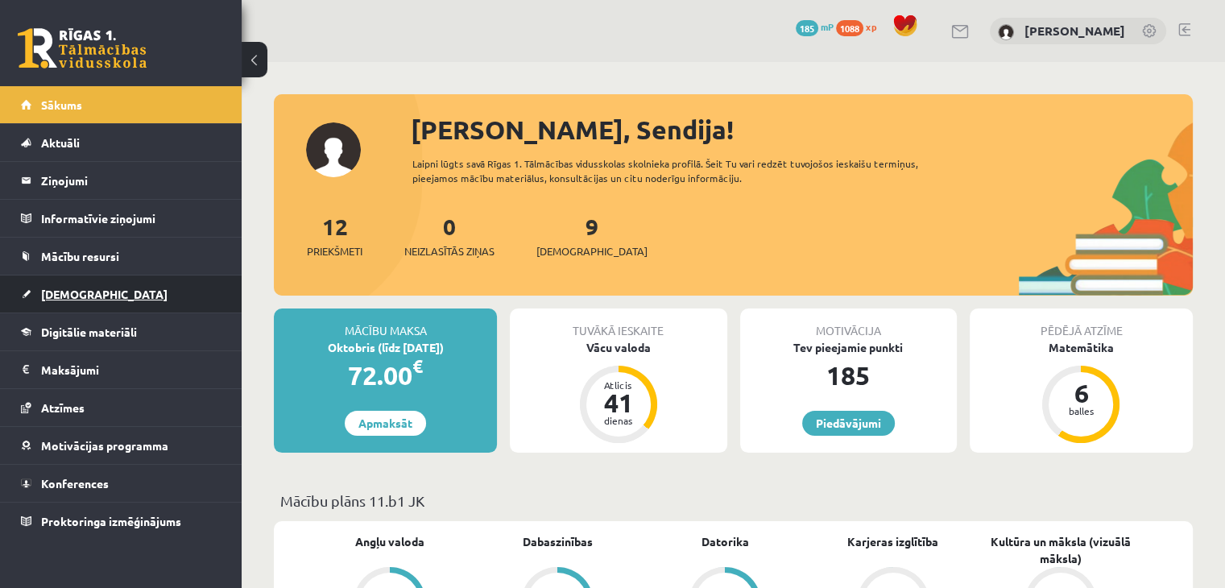
click at [81, 302] on link "[DEMOGRAPHIC_DATA]" at bounding box center [121, 293] width 201 height 37
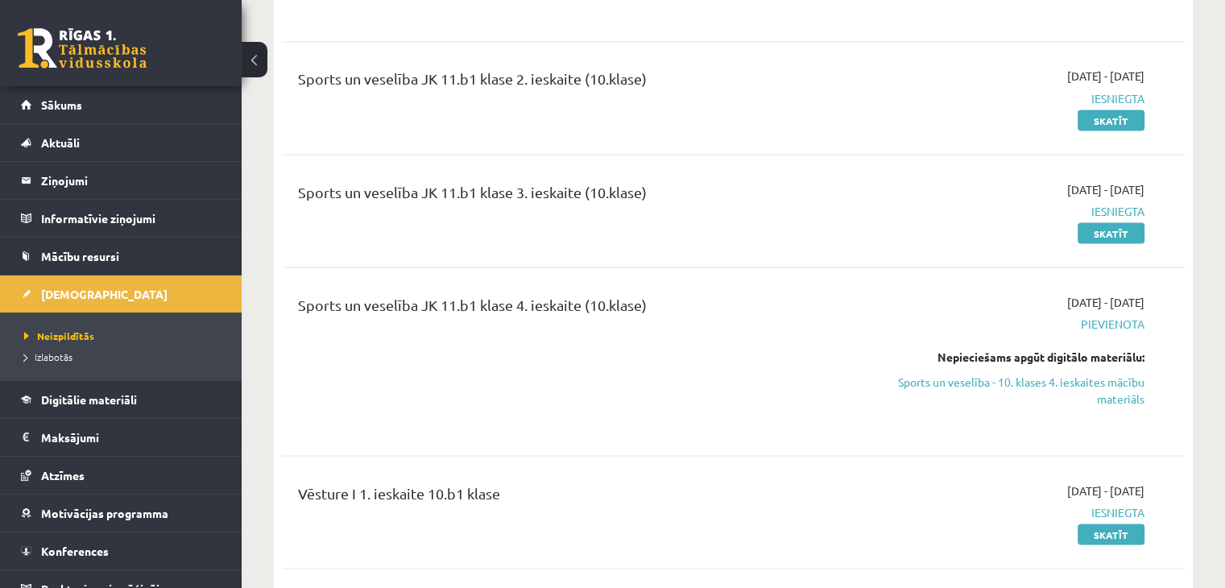
scroll to position [2899, 0]
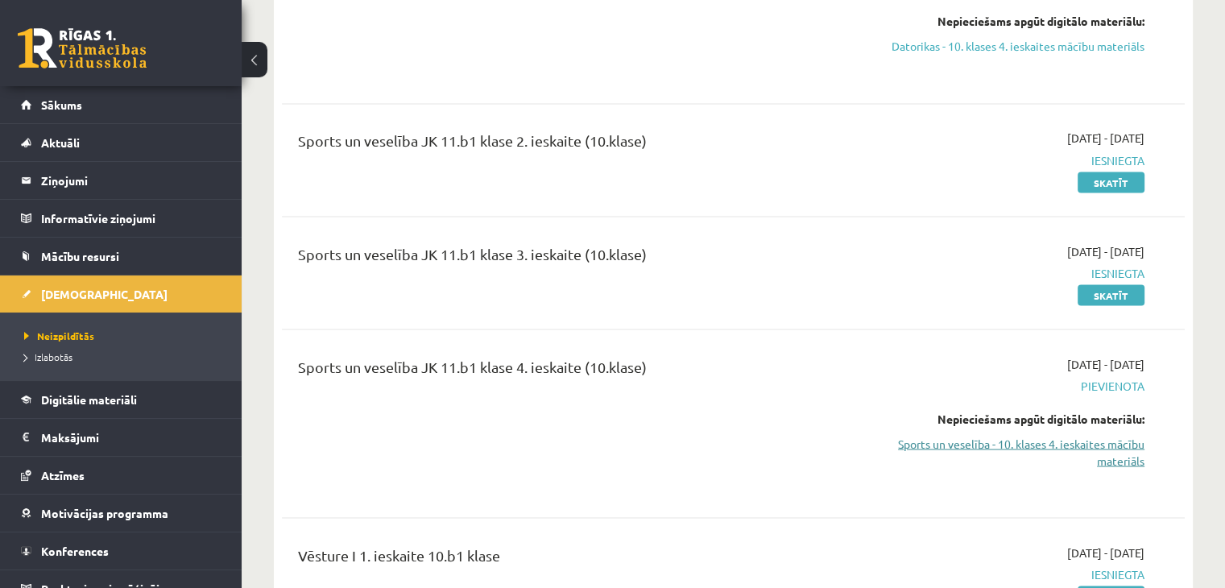
click at [1050, 435] on link "Sports un veselība - 10. klases 4. ieskaites mācību materiāls" at bounding box center [1012, 452] width 266 height 34
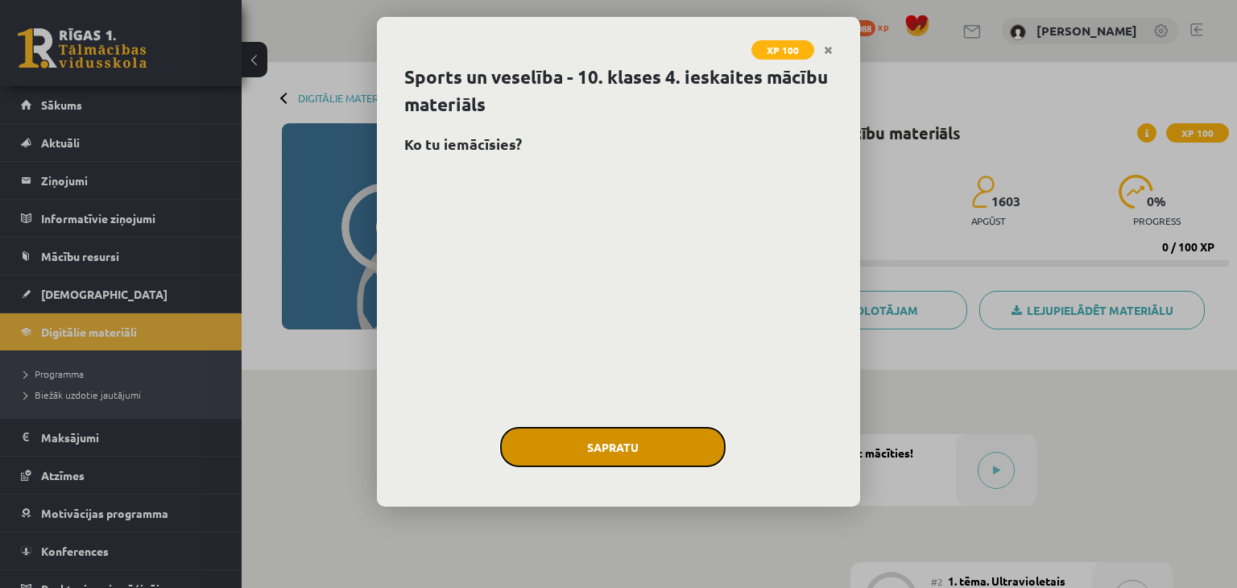
click at [637, 453] on button "Sapratu" at bounding box center [612, 447] width 225 height 40
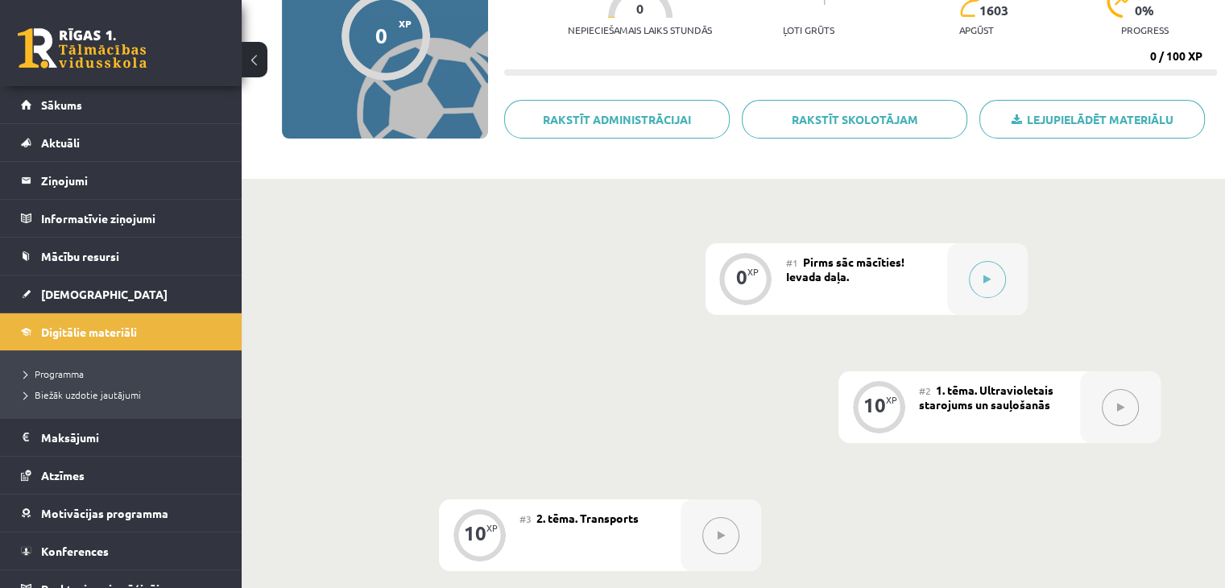
scroll to position [161, 0]
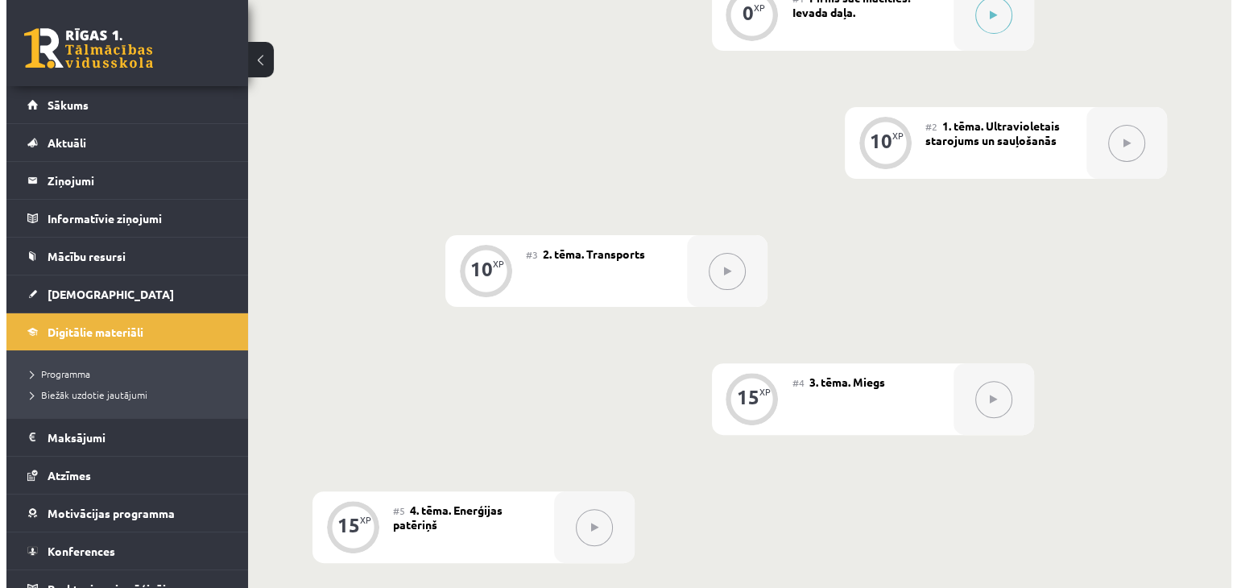
scroll to position [242, 0]
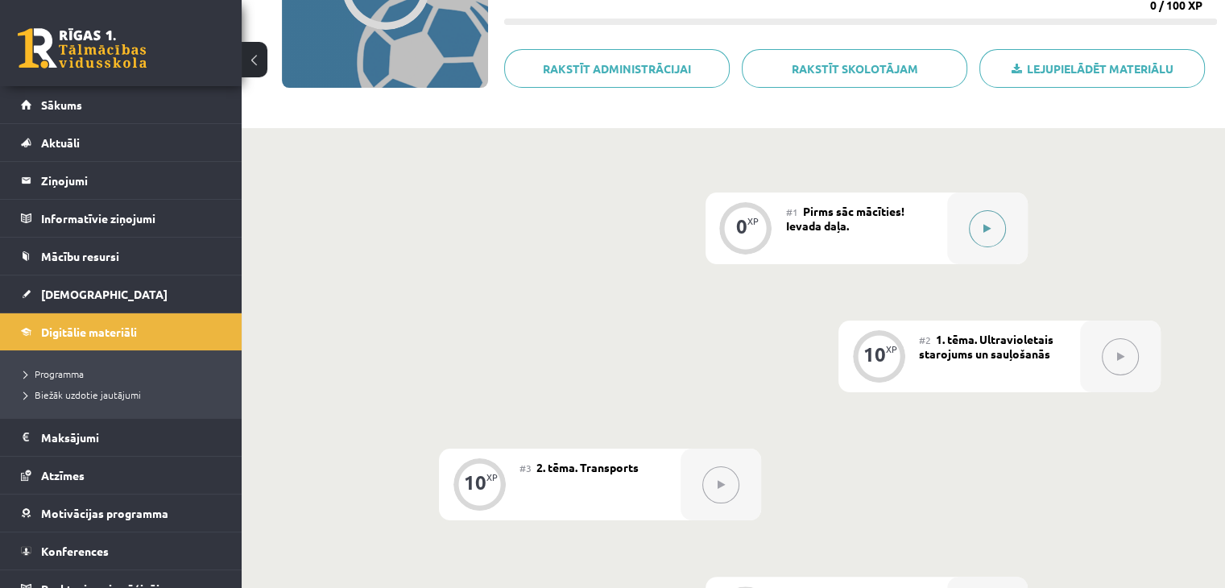
click at [992, 243] on button at bounding box center [987, 228] width 37 height 37
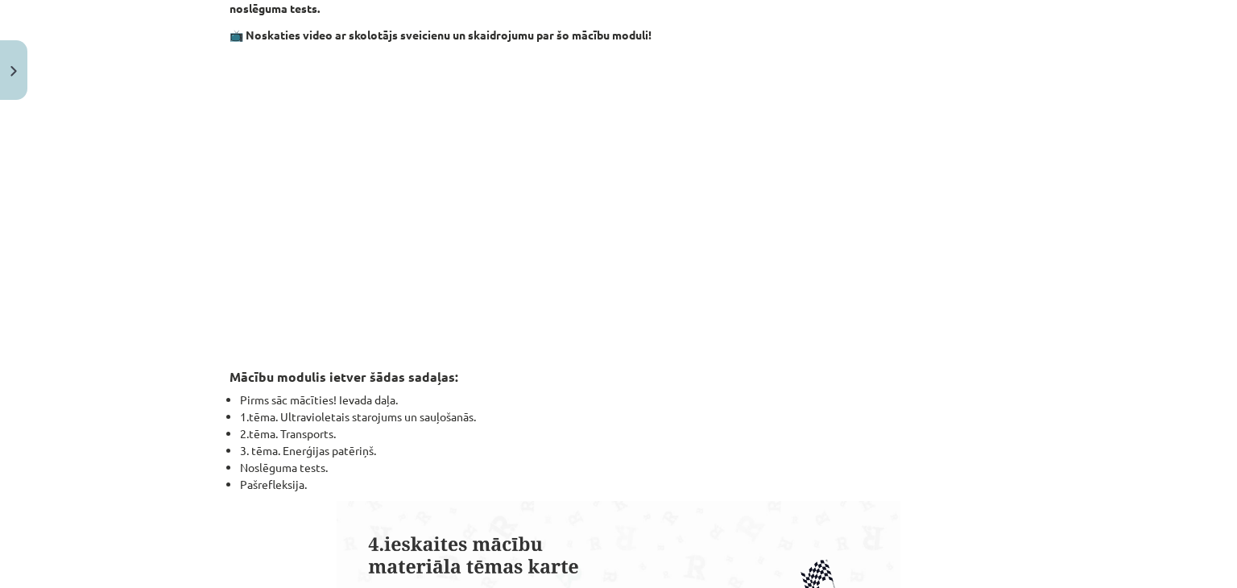
scroll to position [0, 0]
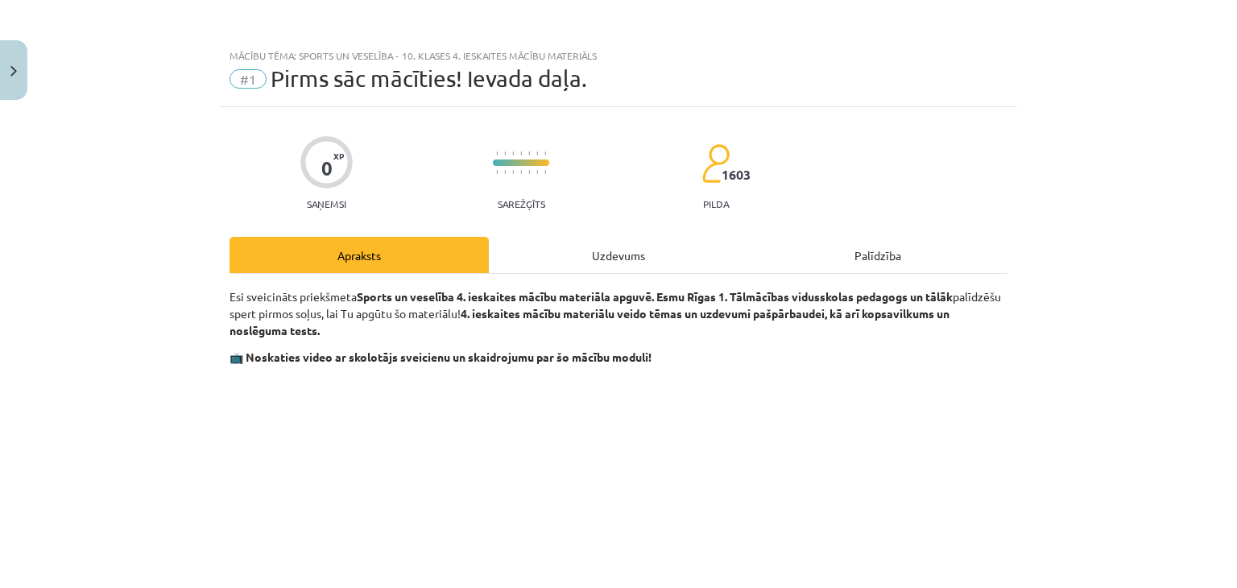
click at [575, 249] on div "Uzdevums" at bounding box center [618, 255] width 259 height 36
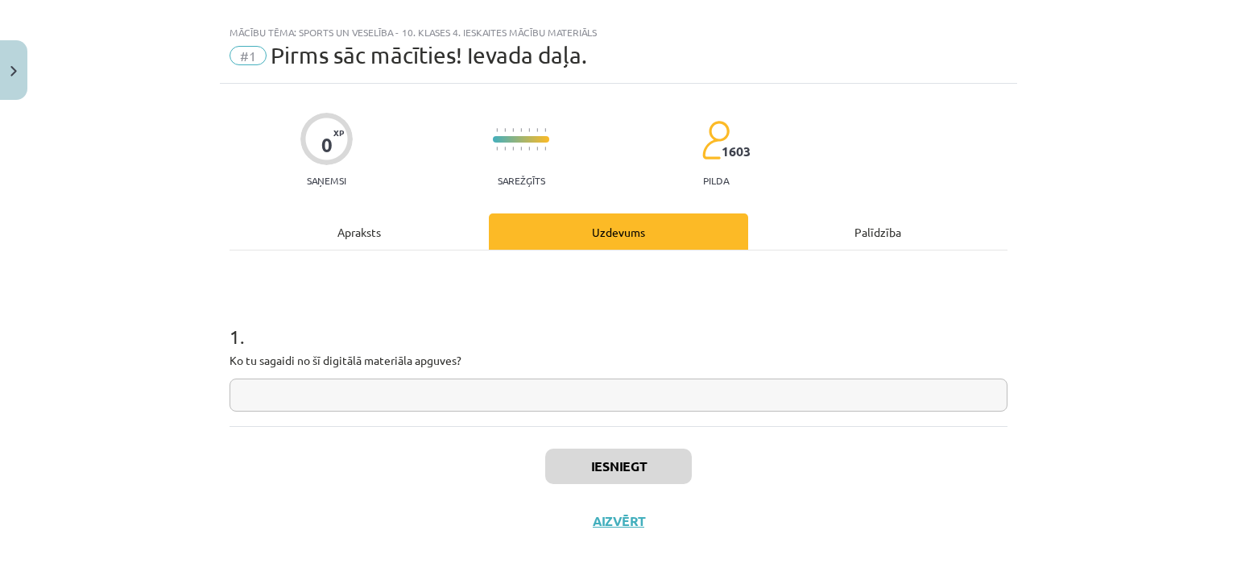
click at [413, 396] on input "text" at bounding box center [619, 395] width 778 height 33
paste input "**********"
type input "**********"
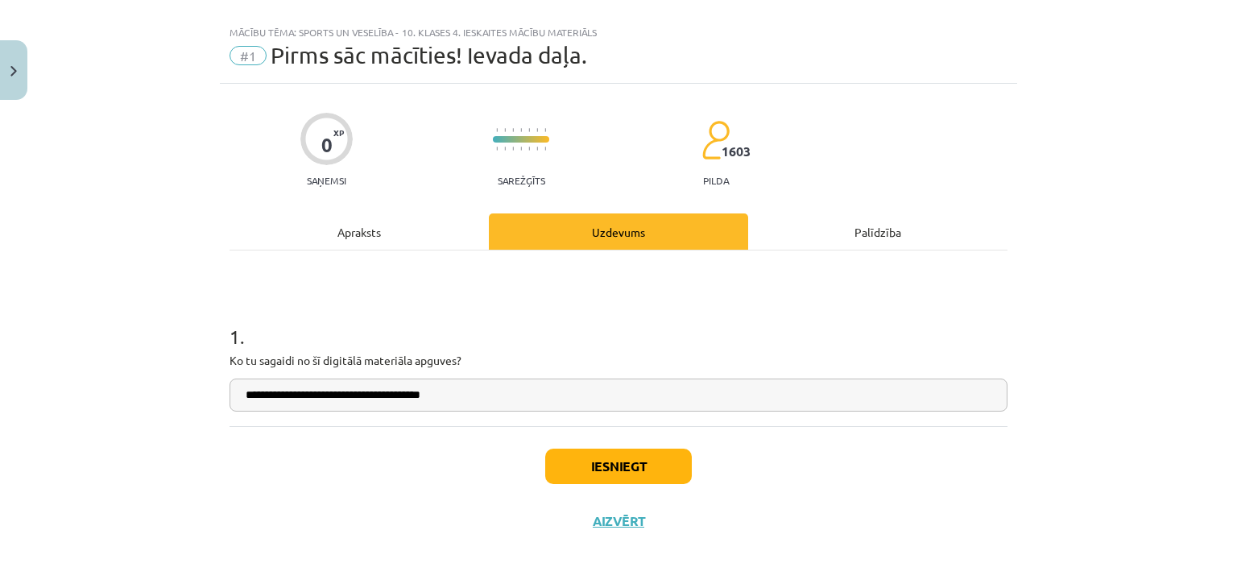
type input "**********"
click at [658, 471] on button "Iesniegt" at bounding box center [618, 466] width 147 height 35
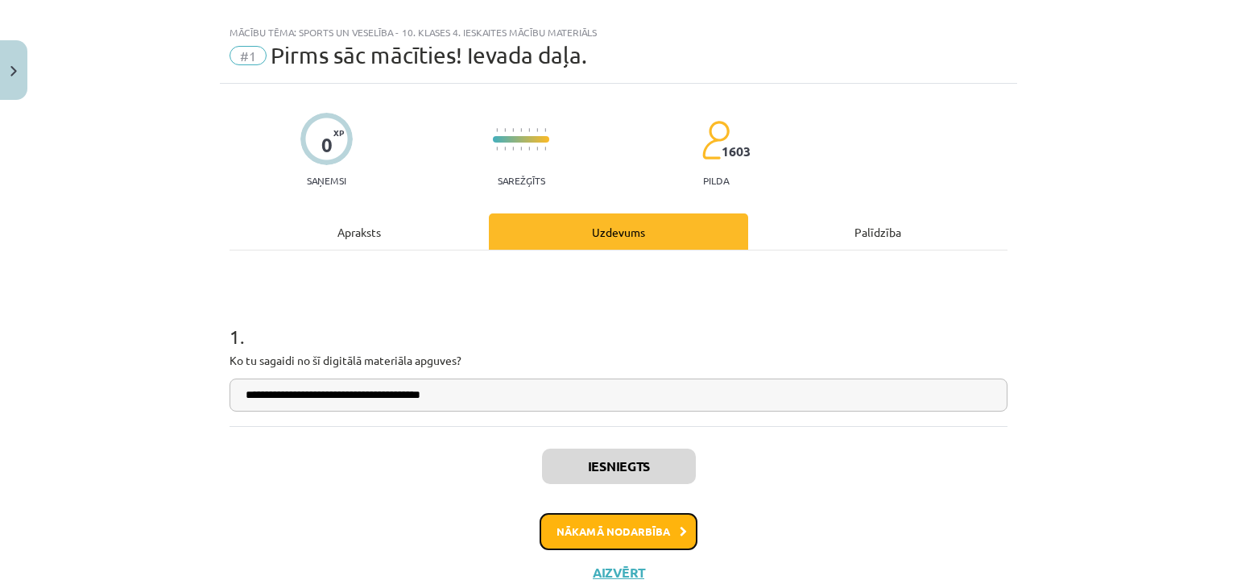
click at [631, 532] on button "Nākamā nodarbība" at bounding box center [619, 531] width 158 height 37
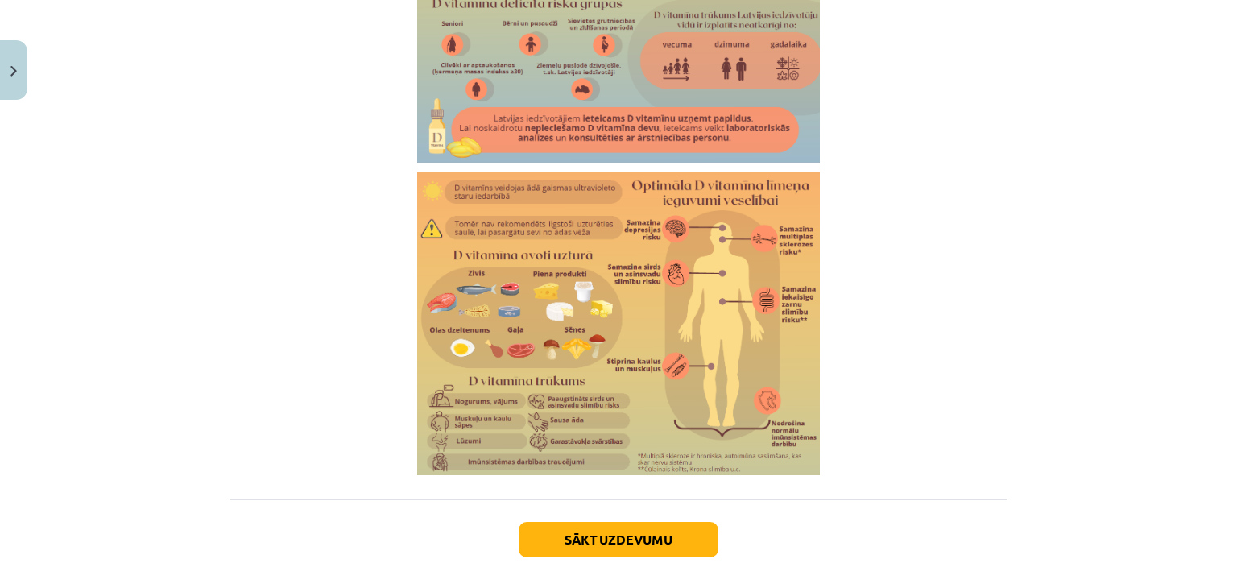
scroll to position [2799, 0]
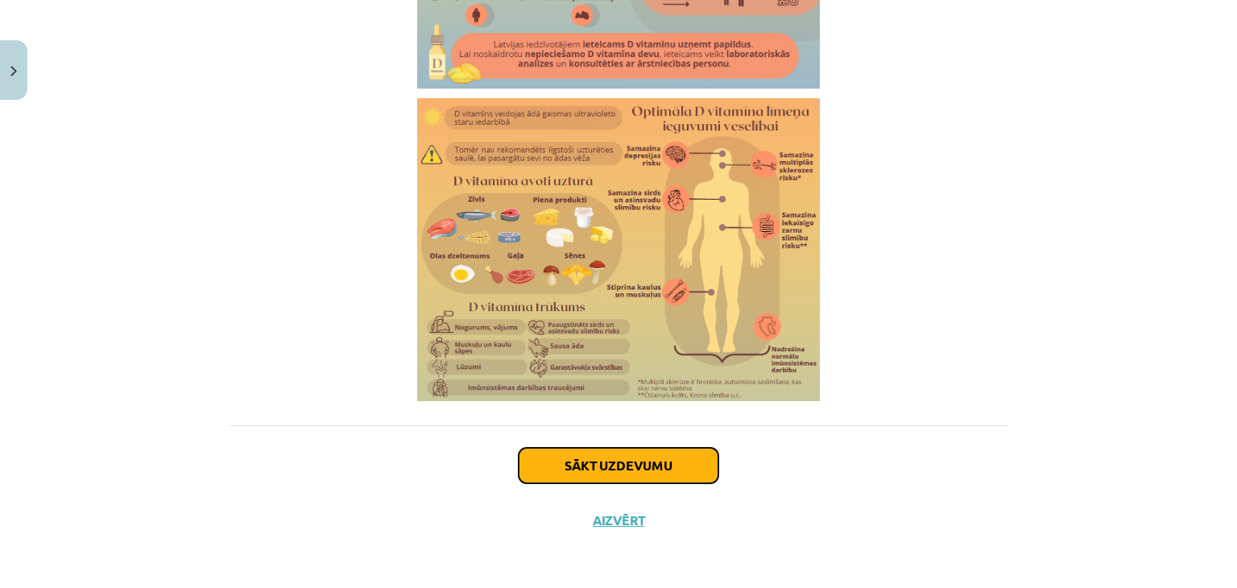
click at [601, 463] on button "Sākt uzdevumu" at bounding box center [619, 465] width 200 height 35
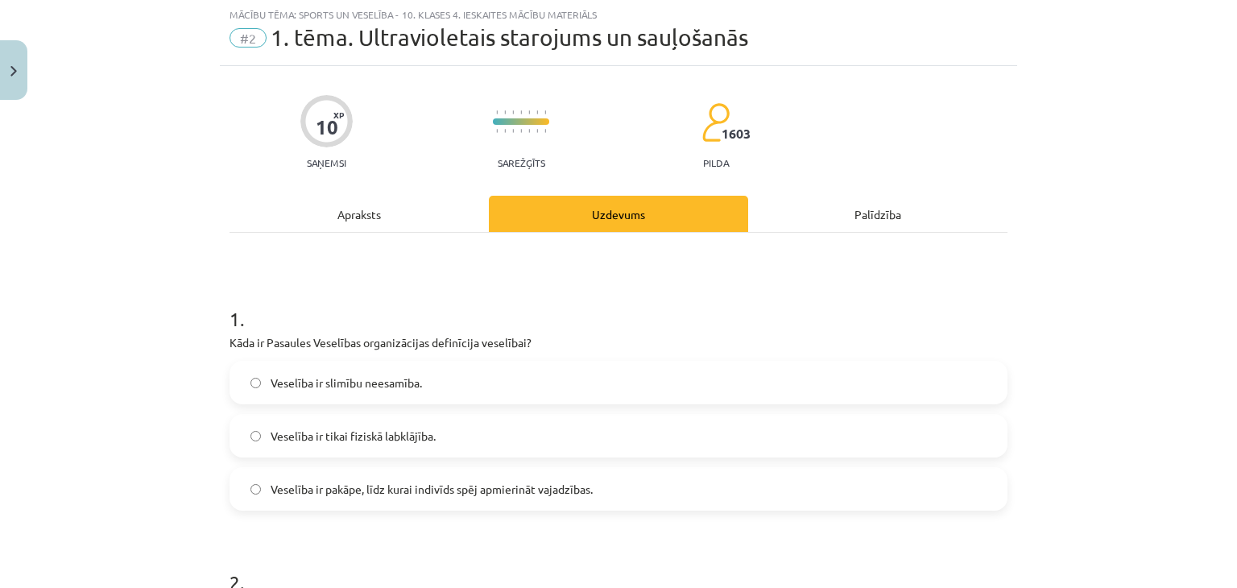
scroll to position [40, 0]
click at [356, 499] on label "Veselība ir pakāpe, līdz kurai indivīds spēj apmierināt vajadzības." at bounding box center [618, 490] width 775 height 40
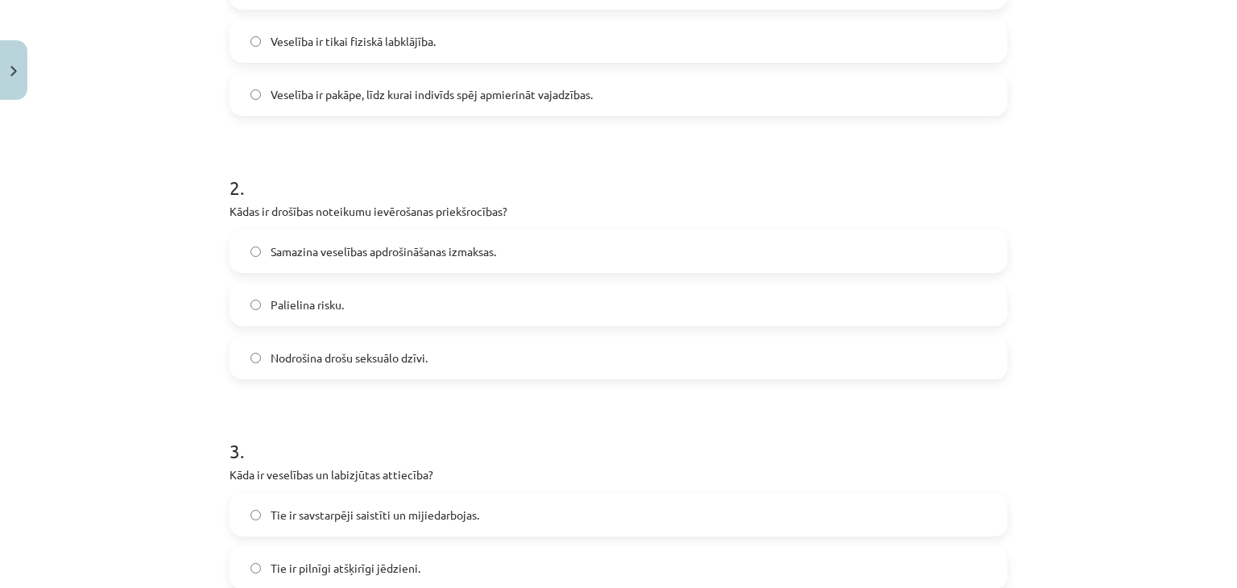
scroll to position [443, 0]
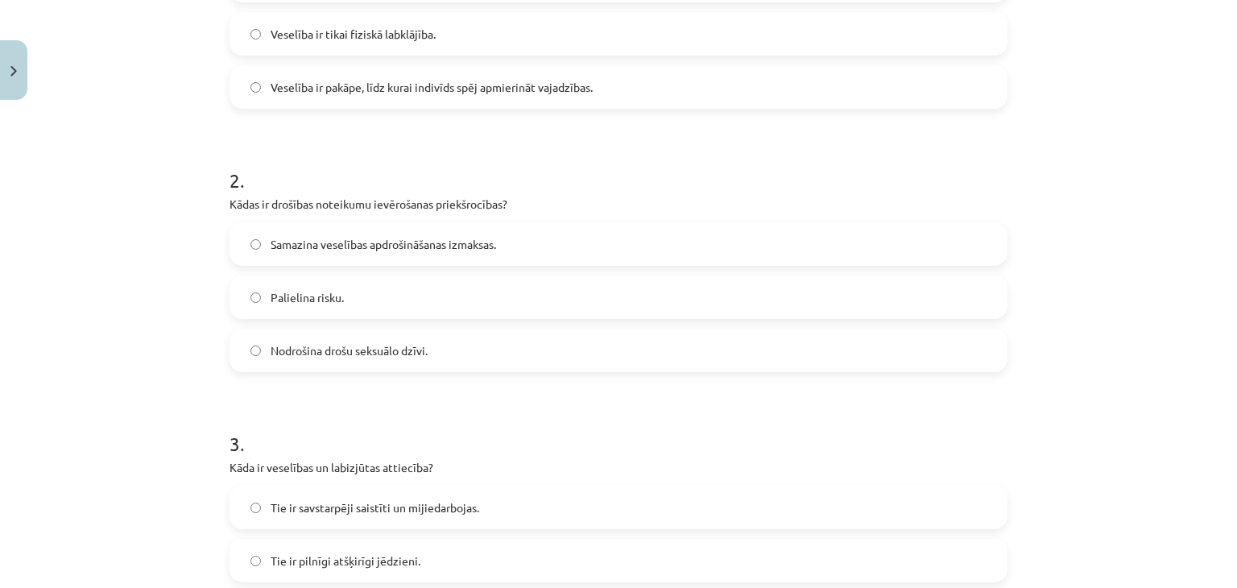
click at [290, 249] on span "Samazina veselības apdrošināšanas izmaksas." at bounding box center [383, 244] width 225 height 17
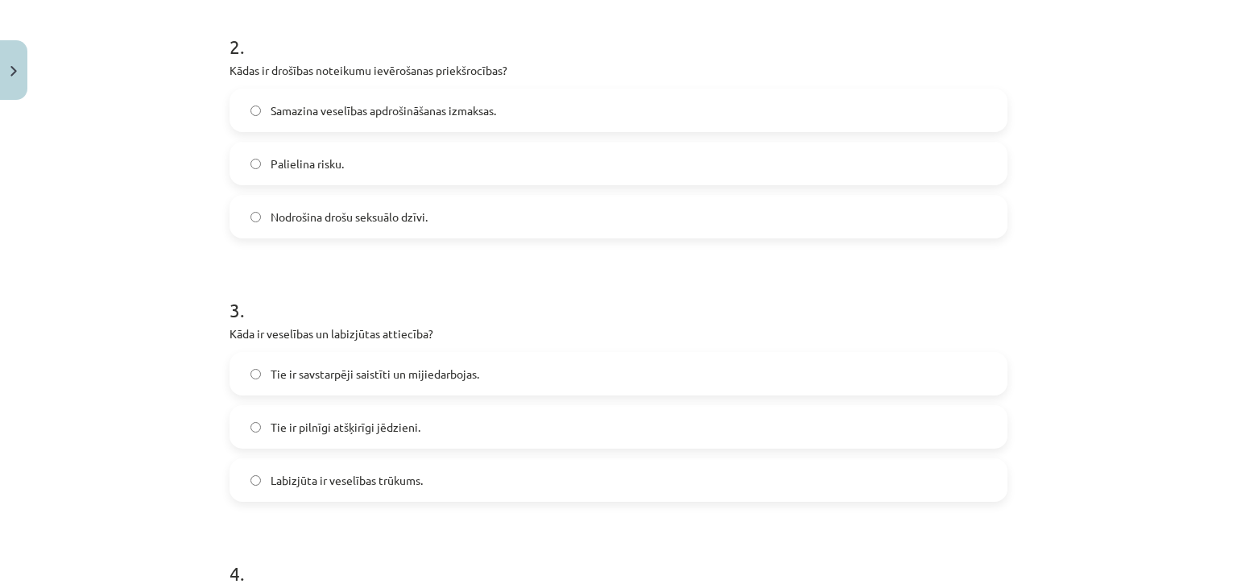
scroll to position [685, 0]
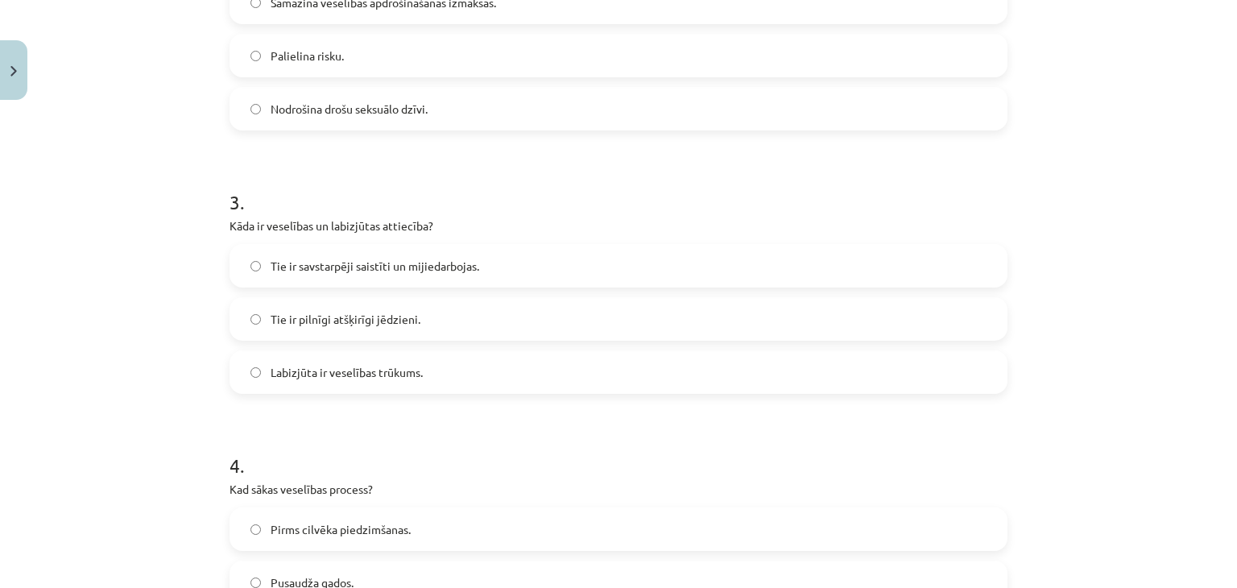
click at [370, 271] on span "Tie ir savstarpēji saistīti un mijiedarbojas." at bounding box center [375, 266] width 209 height 17
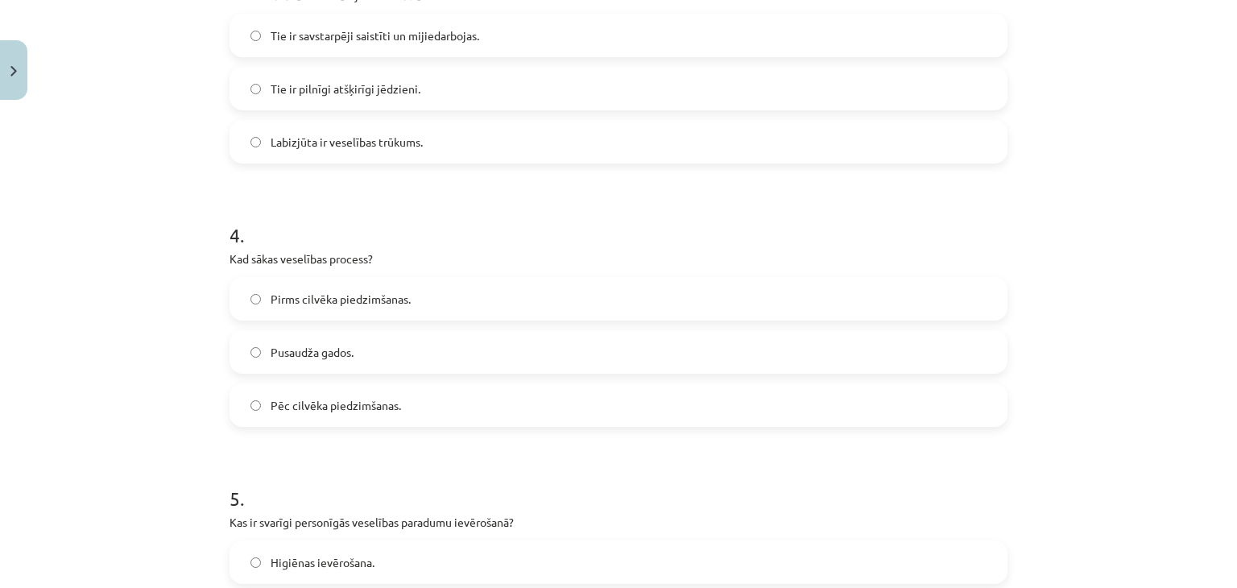
scroll to position [926, 0]
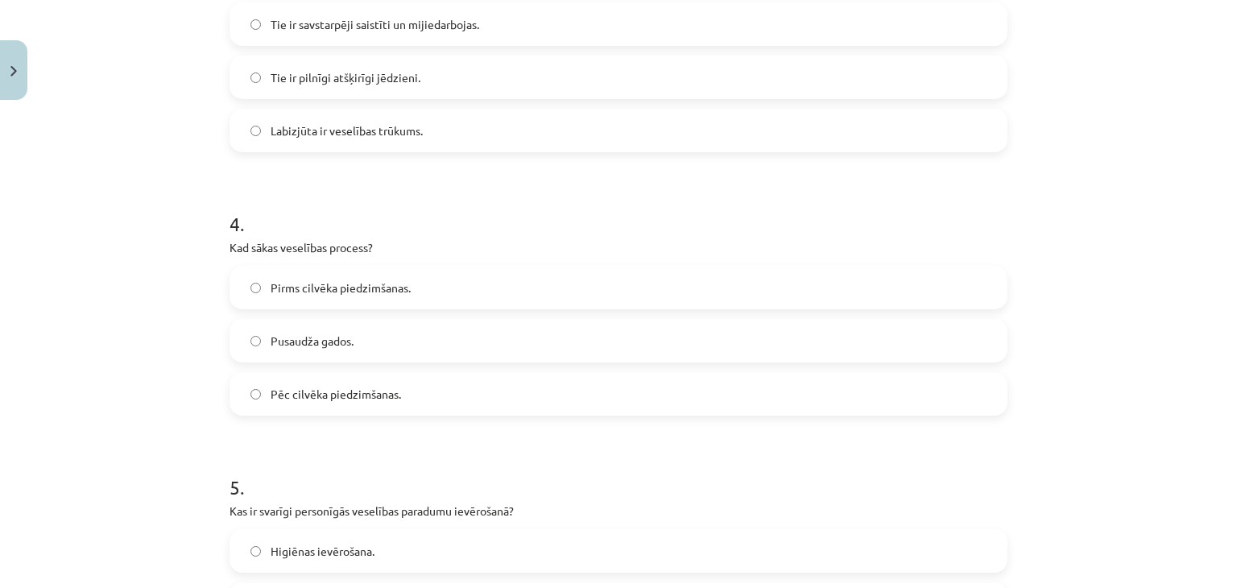
click at [325, 288] on span "Pirms cilvēka piedzimšanas." at bounding box center [341, 287] width 140 height 17
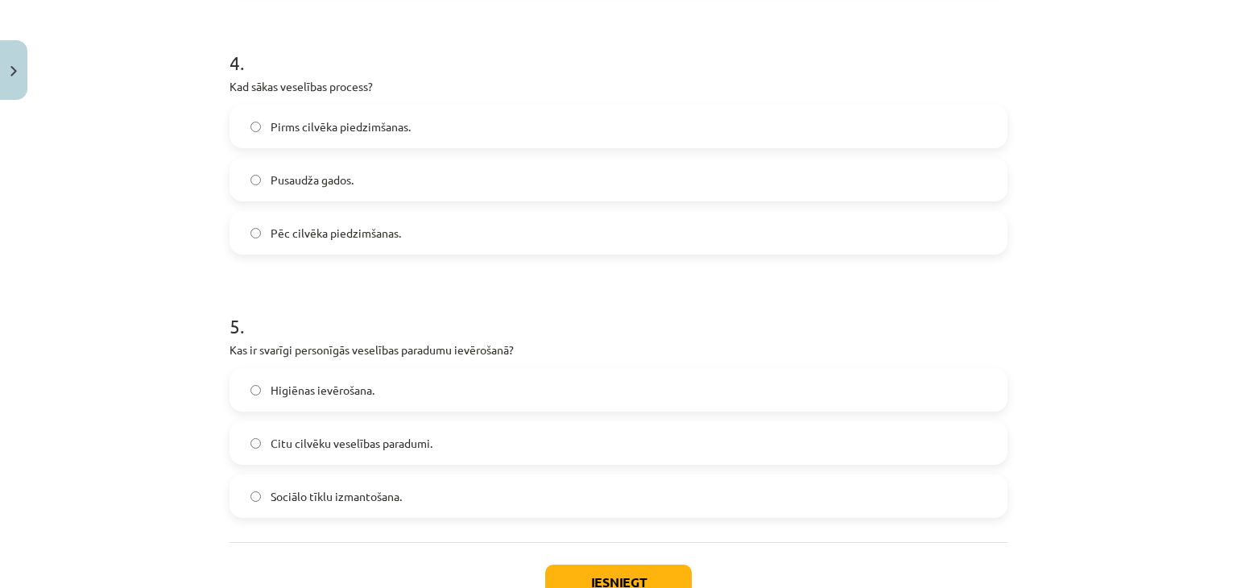
scroll to position [1168, 0]
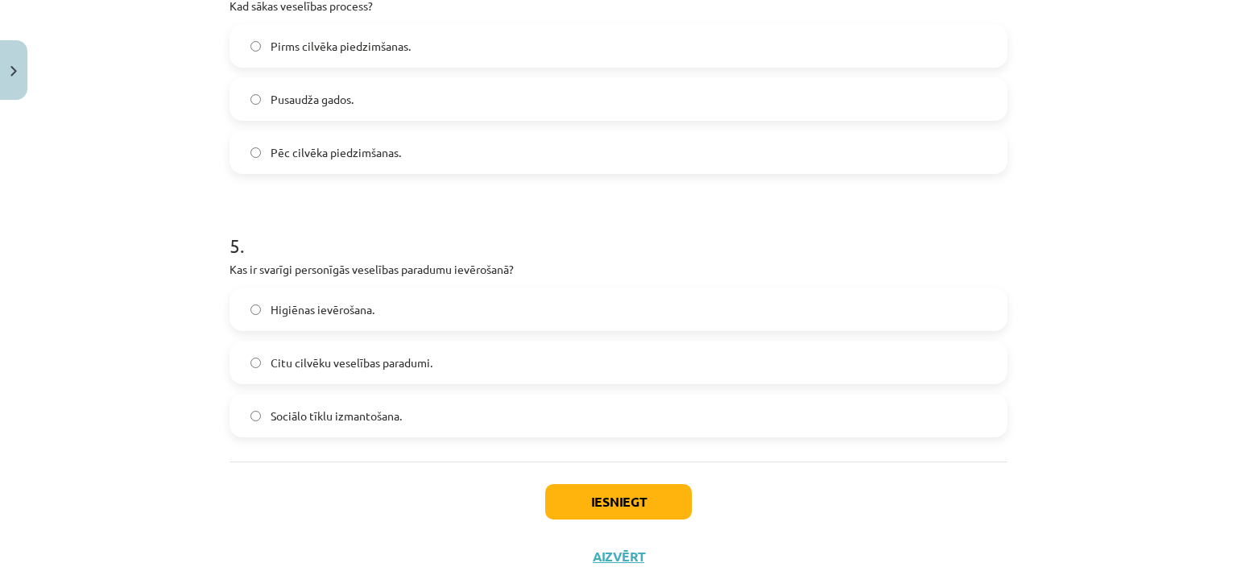
click at [278, 307] on span "Higiēnas ievērošana." at bounding box center [323, 309] width 104 height 17
click at [593, 497] on button "Iesniegt" at bounding box center [618, 501] width 147 height 35
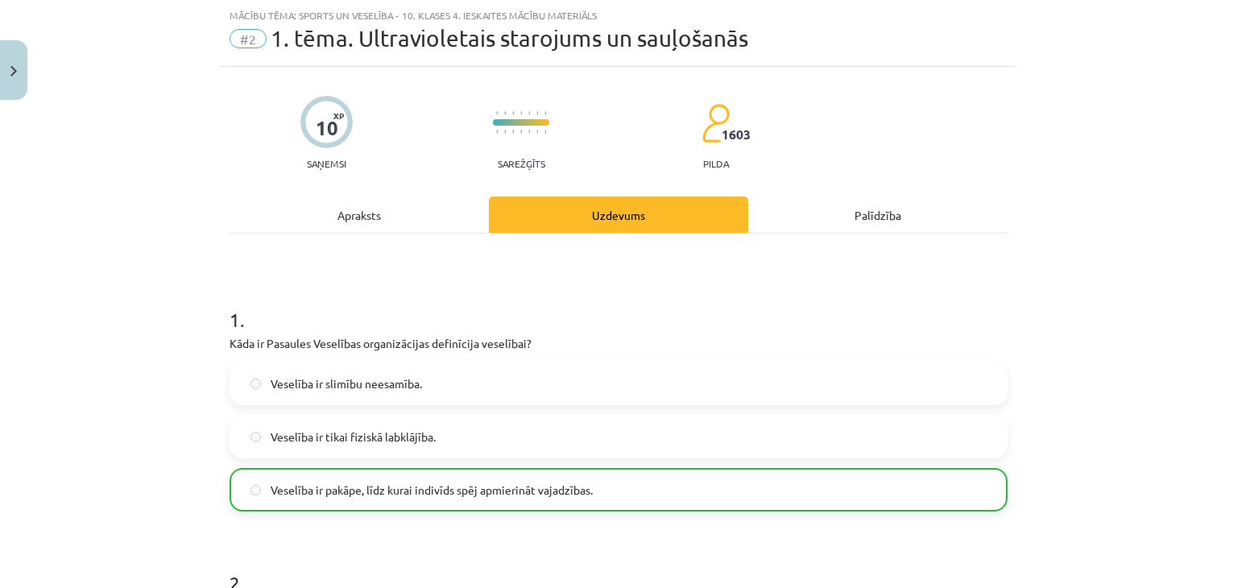
scroll to position [0, 0]
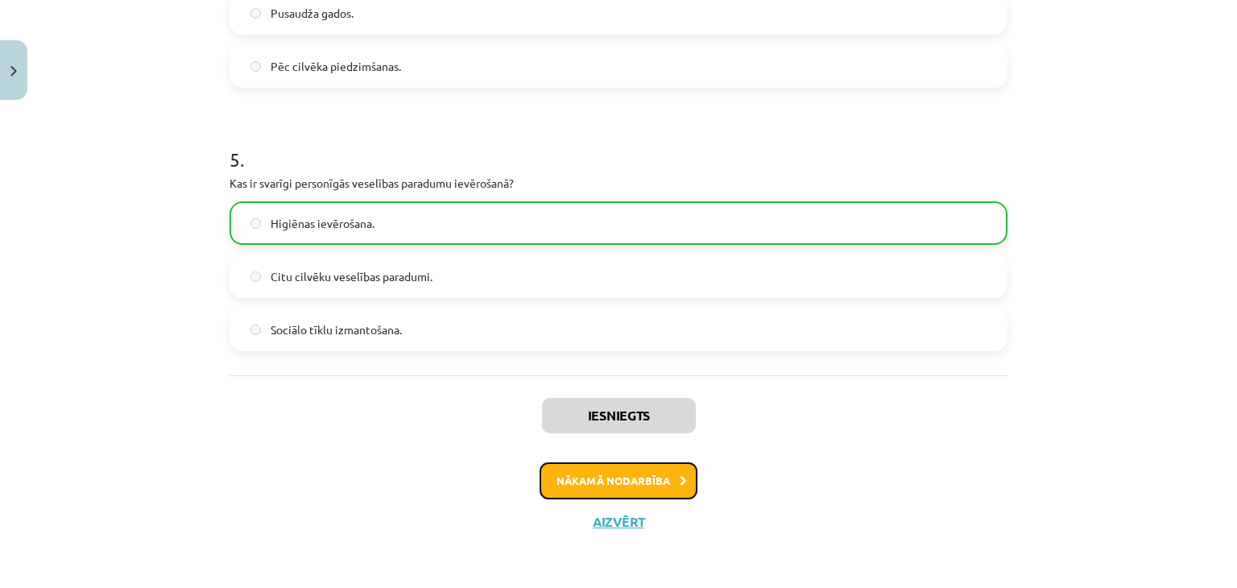
click at [657, 467] on button "Nākamā nodarbība" at bounding box center [619, 480] width 158 height 37
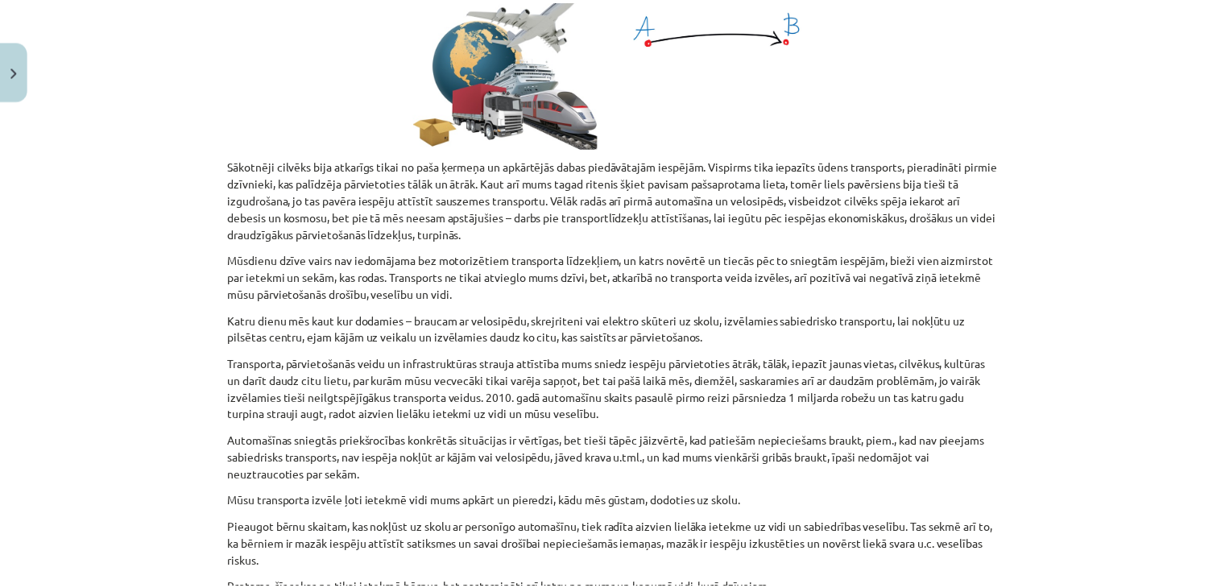
scroll to position [121, 0]
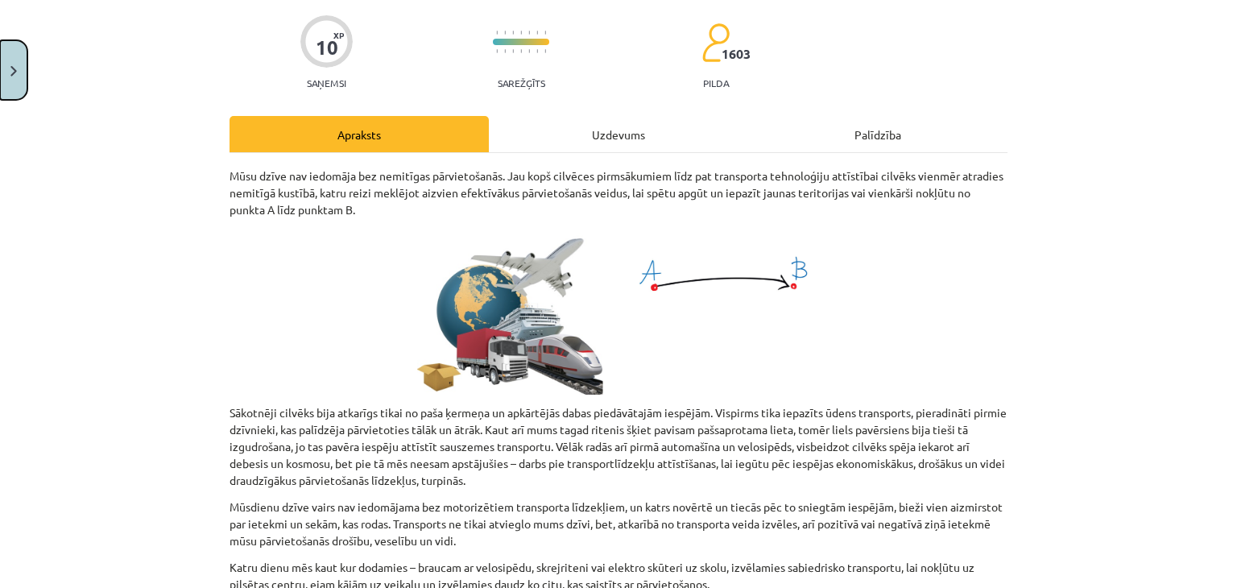
click at [13, 71] on img "Close" at bounding box center [13, 71] width 6 height 10
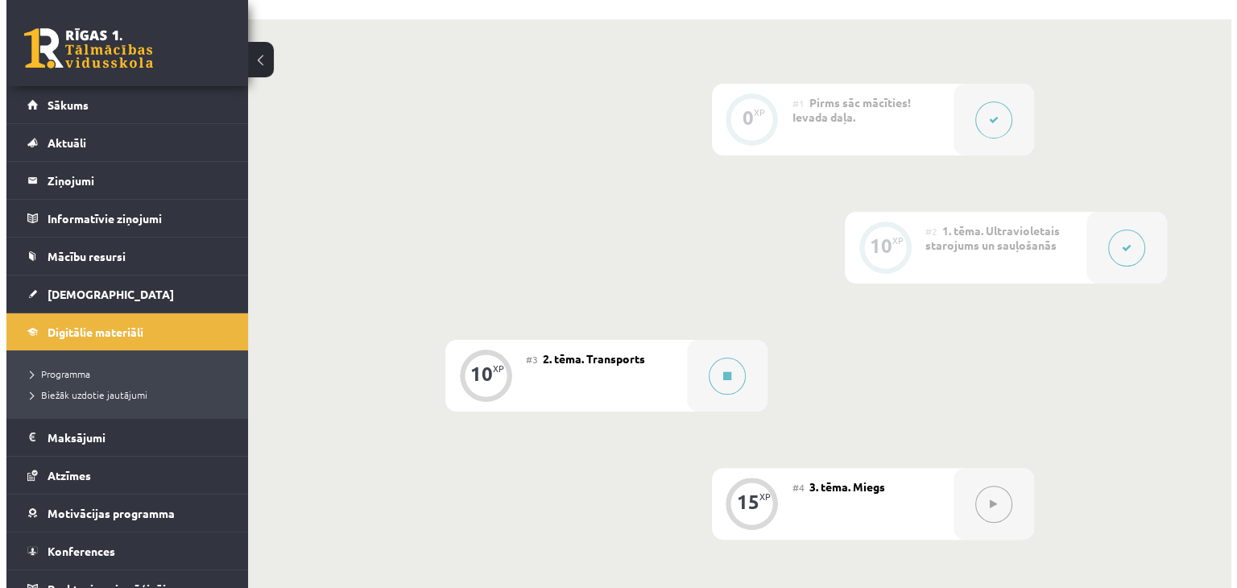
scroll to position [483, 0]
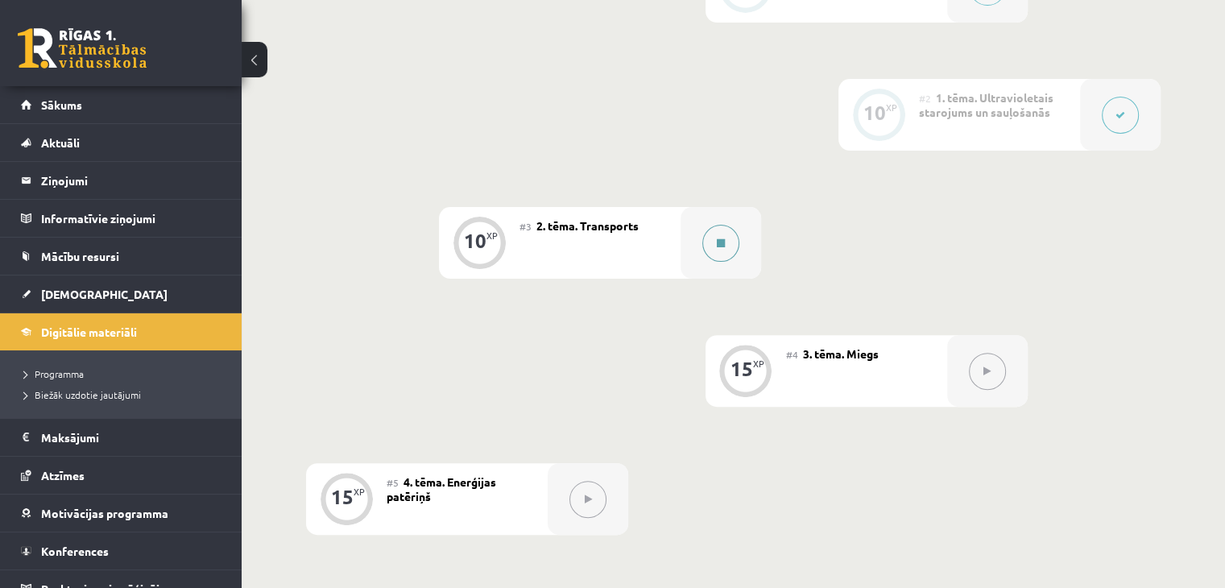
click at [722, 252] on button at bounding box center [720, 243] width 37 height 37
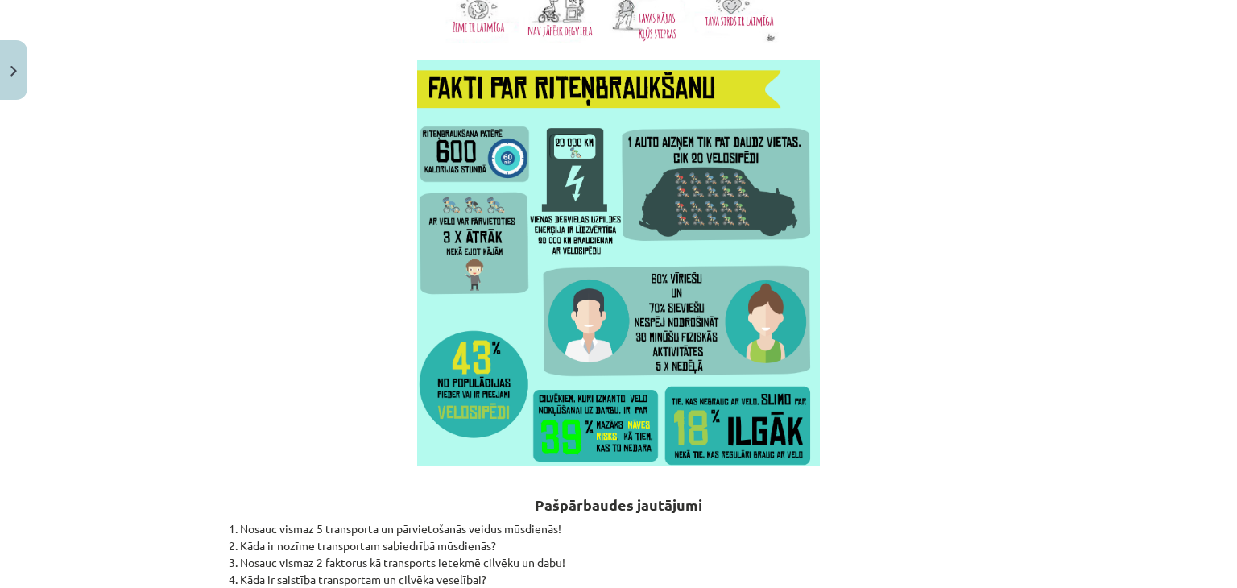
scroll to position [4712, 0]
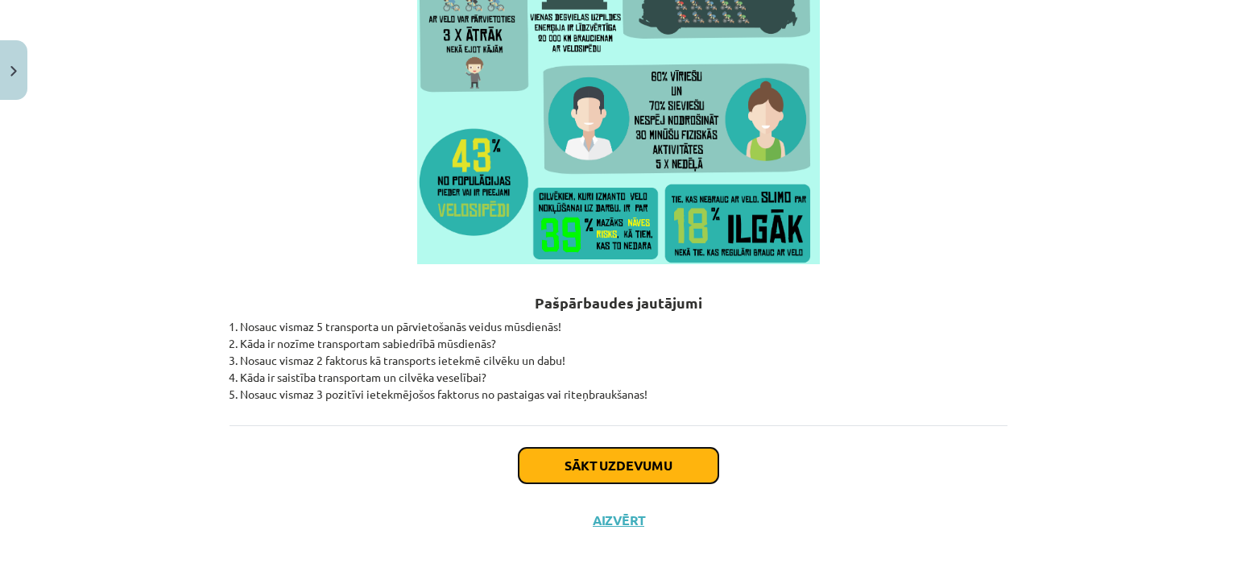
click at [619, 465] on button "Sākt uzdevumu" at bounding box center [619, 465] width 200 height 35
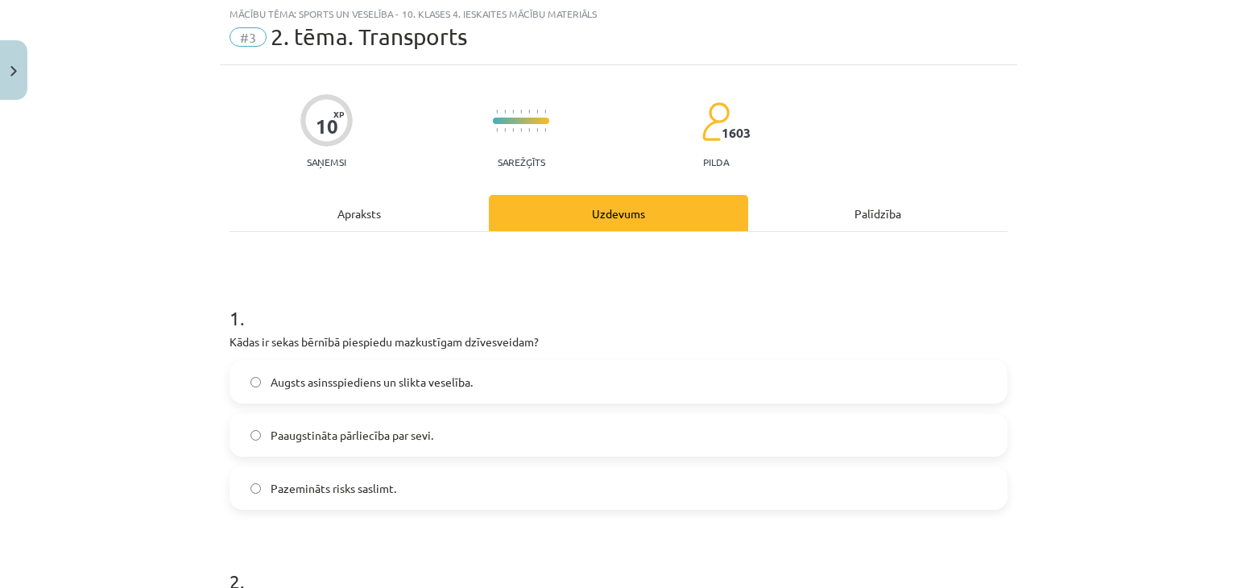
scroll to position [40, 0]
click at [331, 372] on label "Augsts asinsspiediens un slikta veselība." at bounding box center [618, 383] width 775 height 40
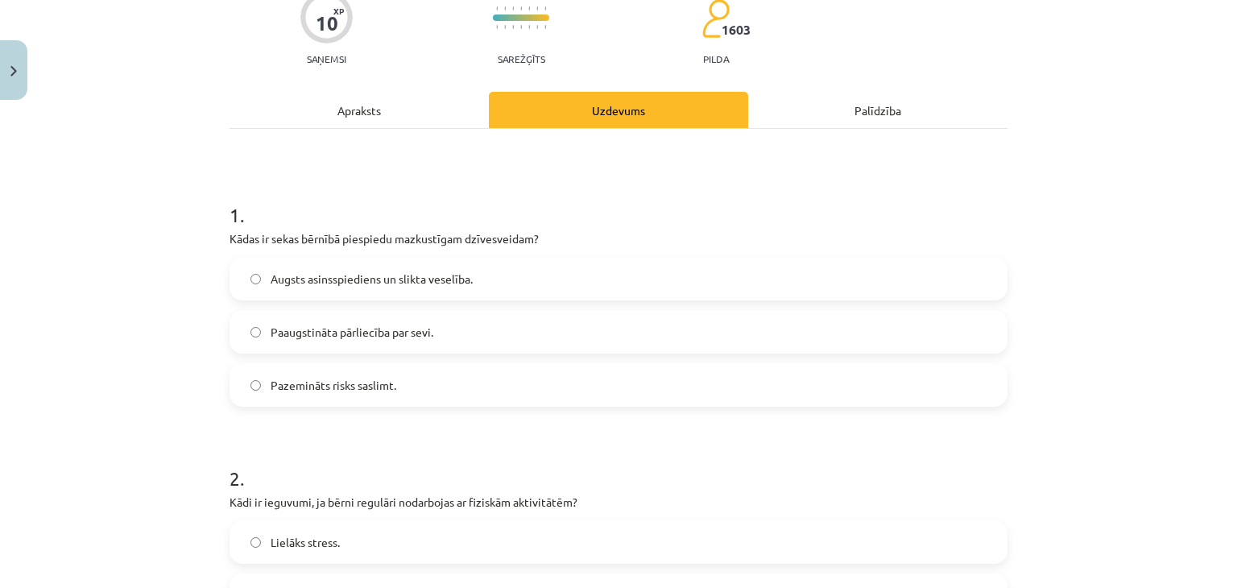
scroll to position [282, 0]
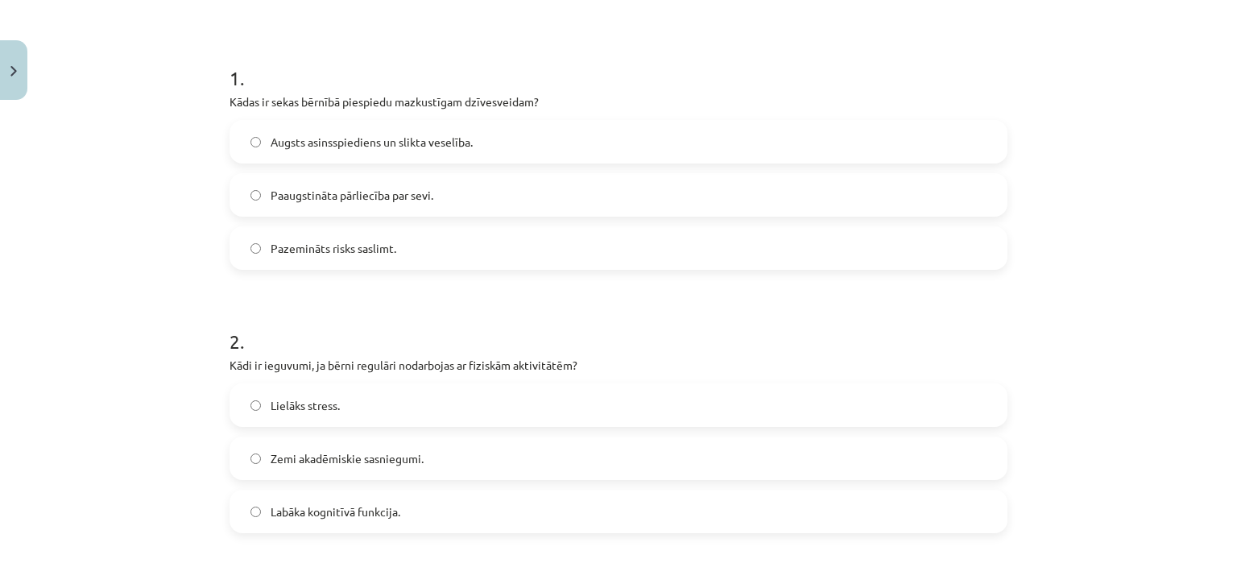
click at [344, 513] on span "Labāka kognitīvā funkcija." at bounding box center [336, 511] width 130 height 17
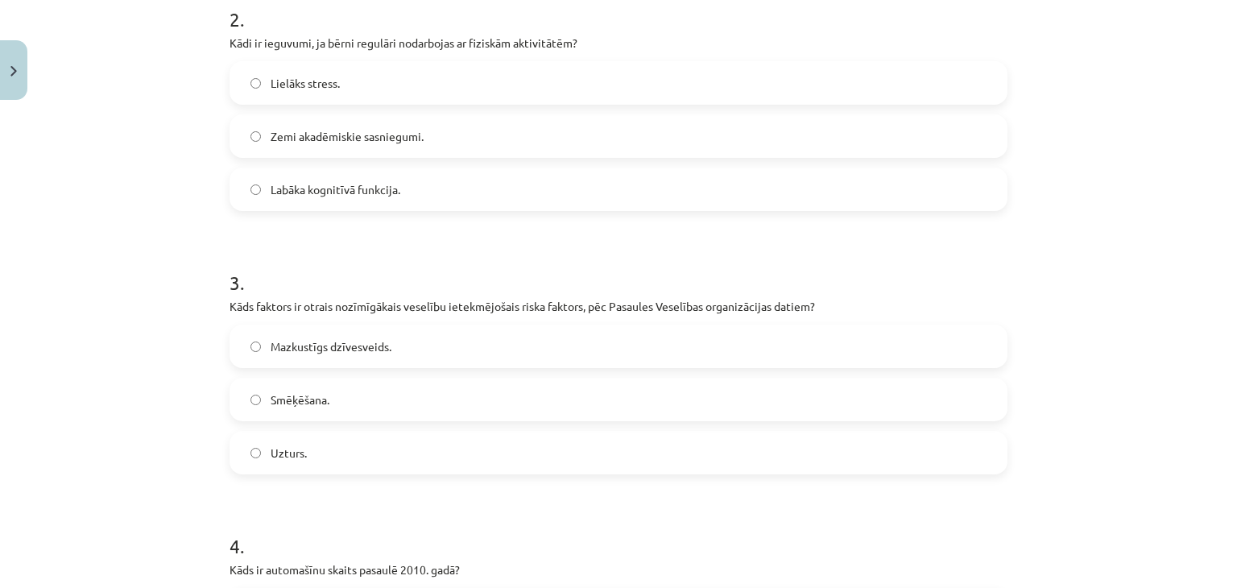
click at [319, 454] on label "Uzturs." at bounding box center [618, 452] width 775 height 40
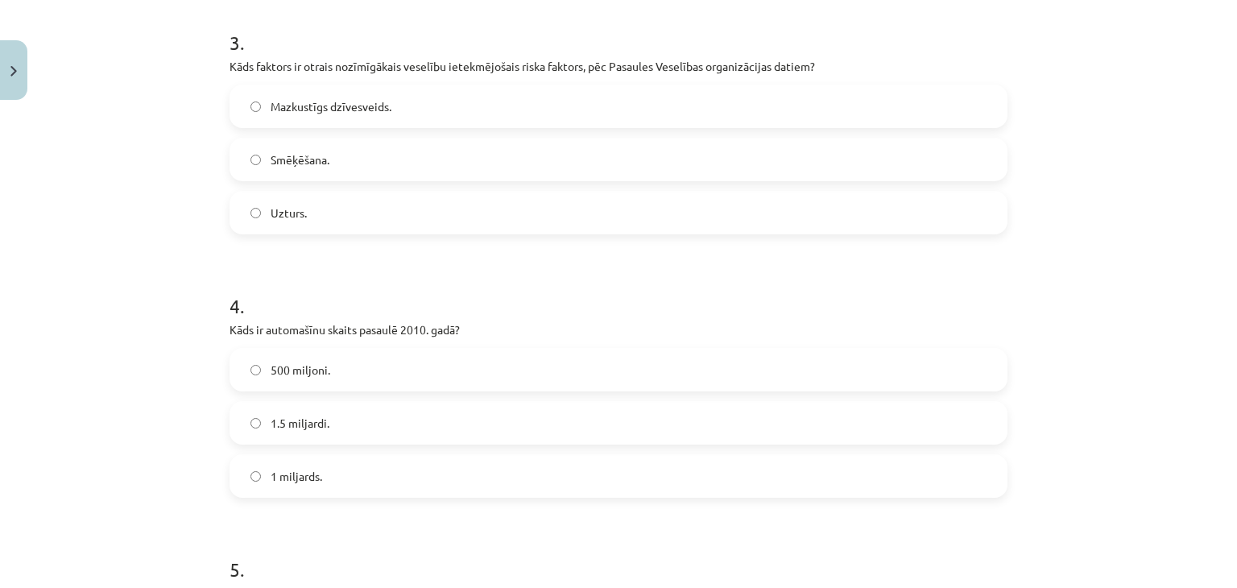
scroll to position [846, 0]
click at [345, 106] on span "Mazkustīgs dzīvesveids." at bounding box center [331, 105] width 121 height 17
drag, startPoint x: 449, startPoint y: 326, endPoint x: 215, endPoint y: 324, distance: 234.4
click at [220, 324] on div "10 XP Saņemsi Sarežģīts 1603 pilda Apraksts Uzdevums Palīdzība 1 . Kādas ir sek…" at bounding box center [618, 83] width 797 height 1645
click at [499, 339] on div "4 . Kāds ir automašīnu skaits pasaulē 2010. gadā? 500 miljoni. 1.5 miljardi. 1 …" at bounding box center [619, 380] width 778 height 231
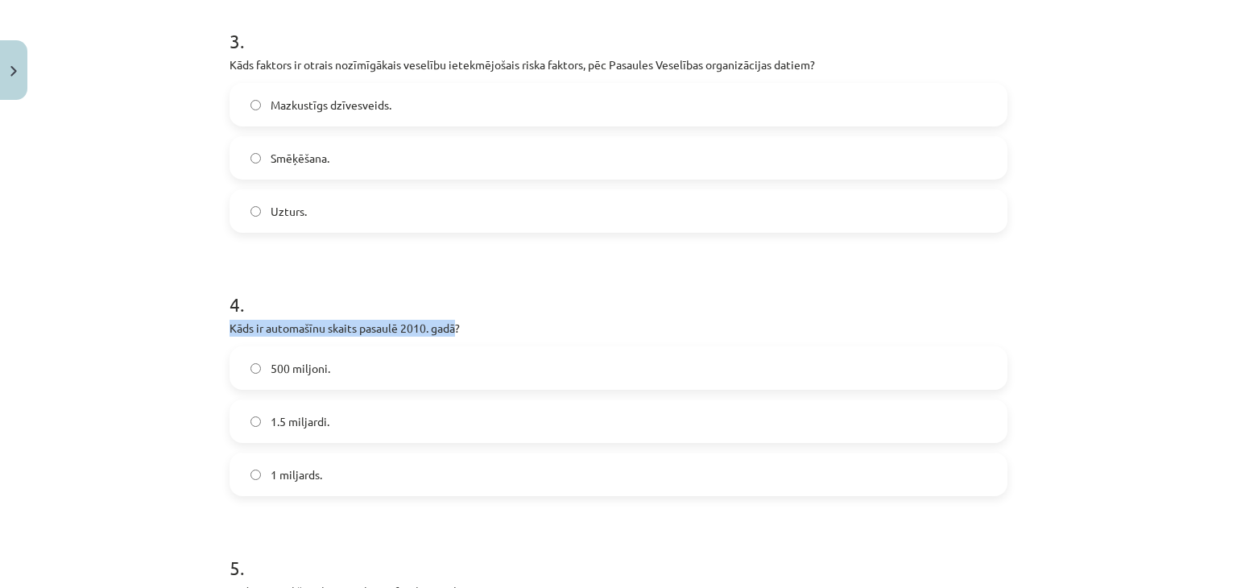
drag, startPoint x: 450, startPoint y: 329, endPoint x: 217, endPoint y: 333, distance: 232.8
click at [220, 333] on div "10 XP Saņemsi Sarežģīts 1603 pilda Apraksts Uzdevums Palīdzība 1 . Kādas ir sek…" at bounding box center [618, 83] width 797 height 1645
copy p "Kāds ir automašīnu skaits pasaulē 2010. gadā"
click at [277, 471] on span "1 miljards." at bounding box center [297, 474] width 52 height 17
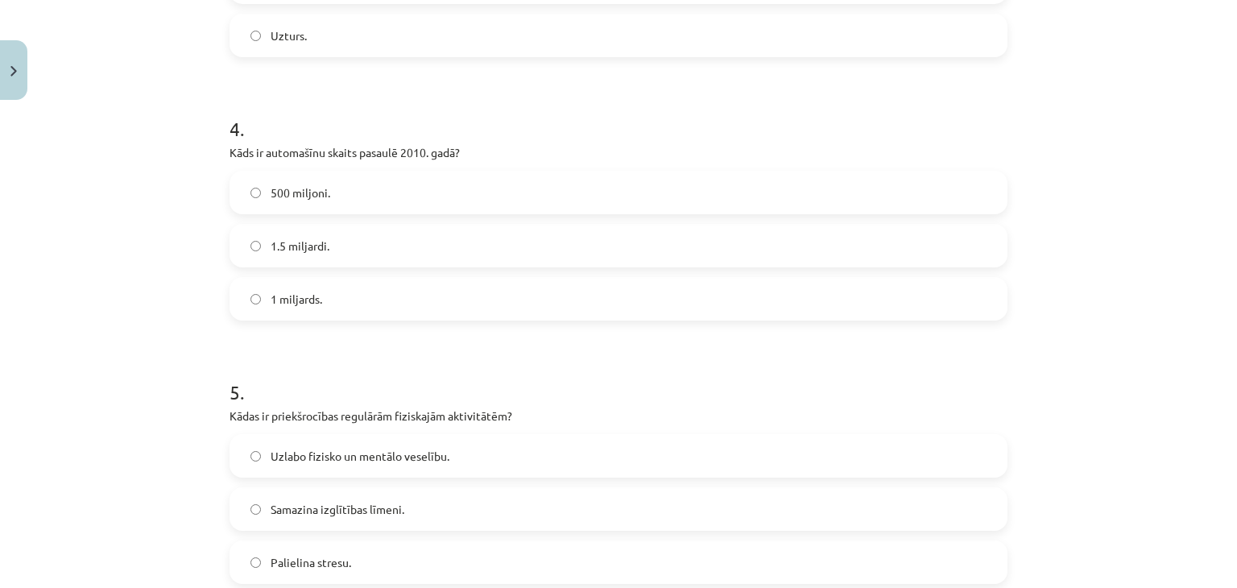
scroll to position [1204, 0]
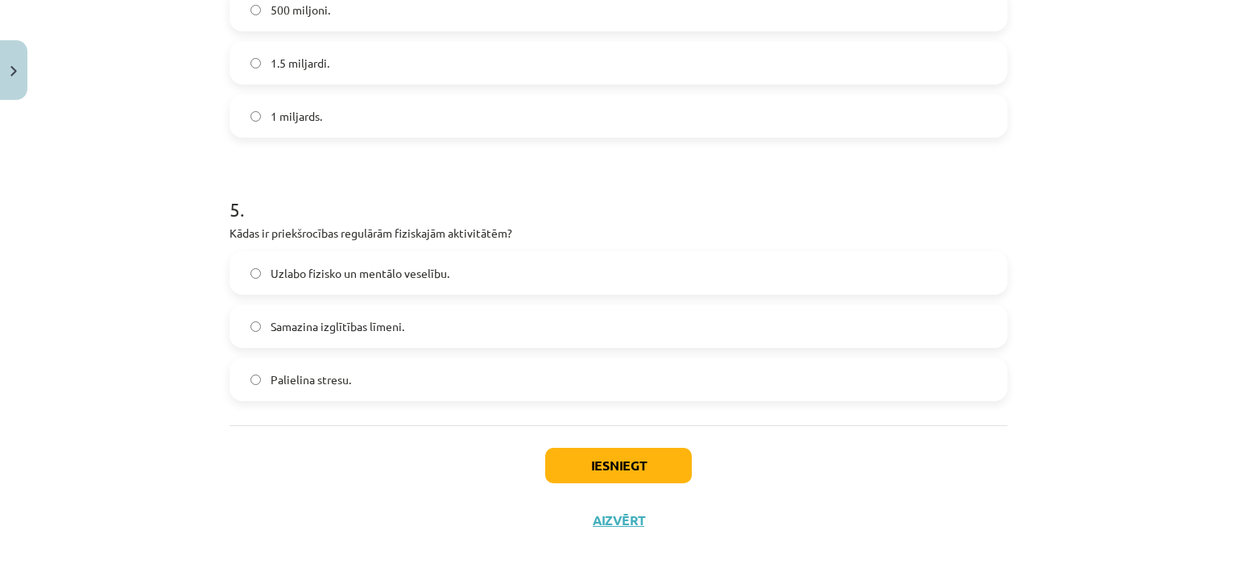
click at [341, 275] on span "Uzlabo fizisko un mentālo veselību." at bounding box center [360, 273] width 179 height 17
click at [581, 479] on button "Iesniegt" at bounding box center [618, 465] width 147 height 35
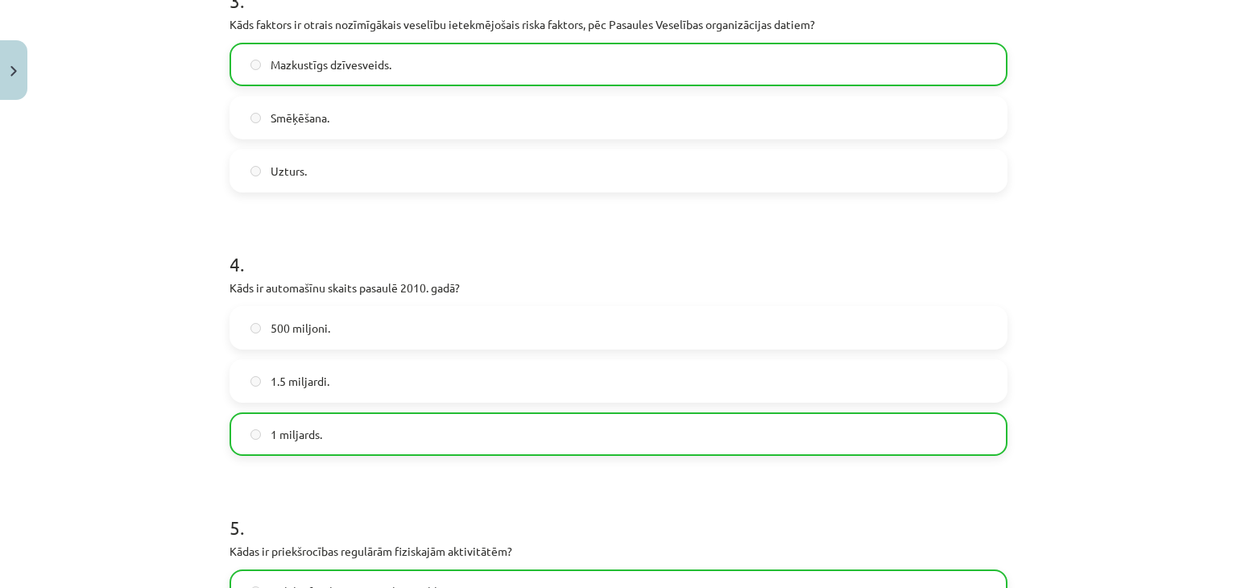
scroll to position [1254, 0]
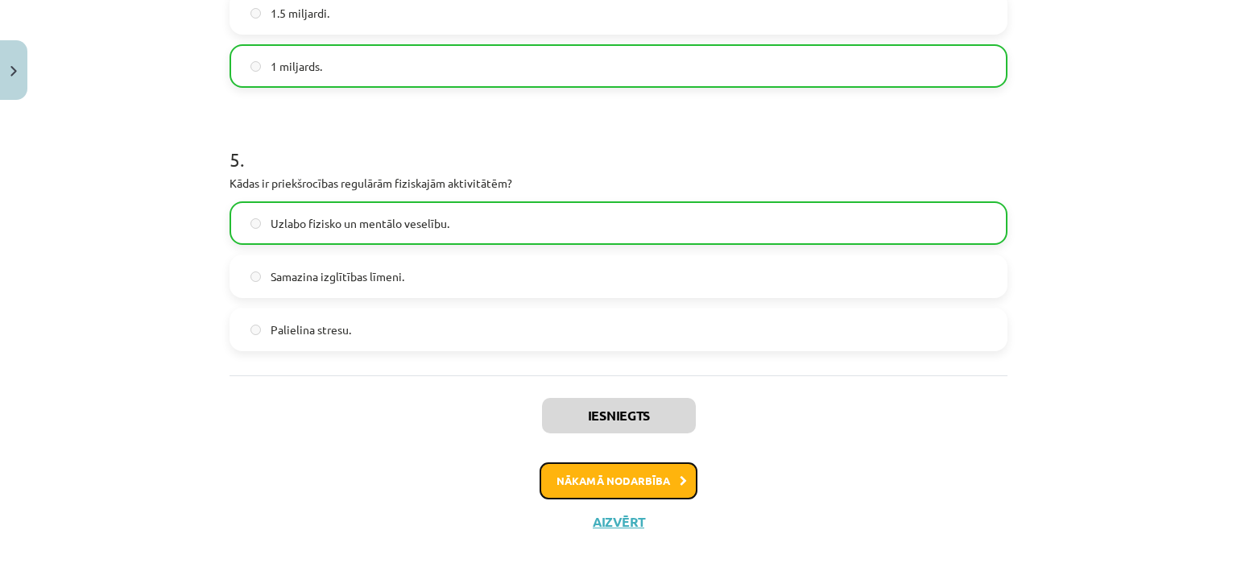
click at [566, 474] on button "Nākamā nodarbība" at bounding box center [619, 480] width 158 height 37
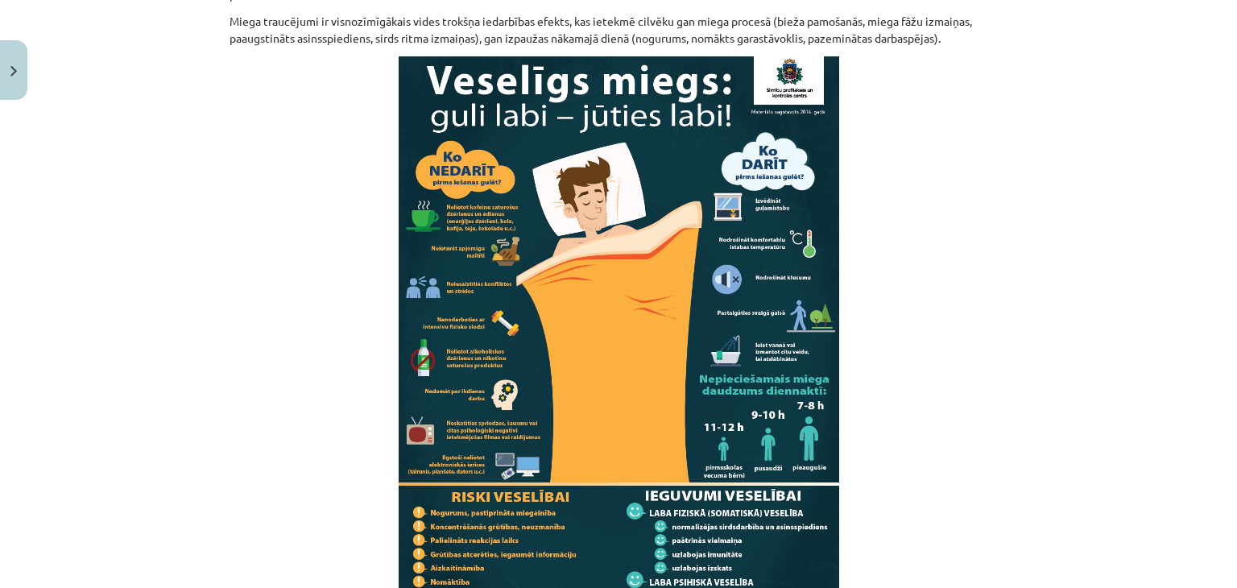
scroll to position [1562, 0]
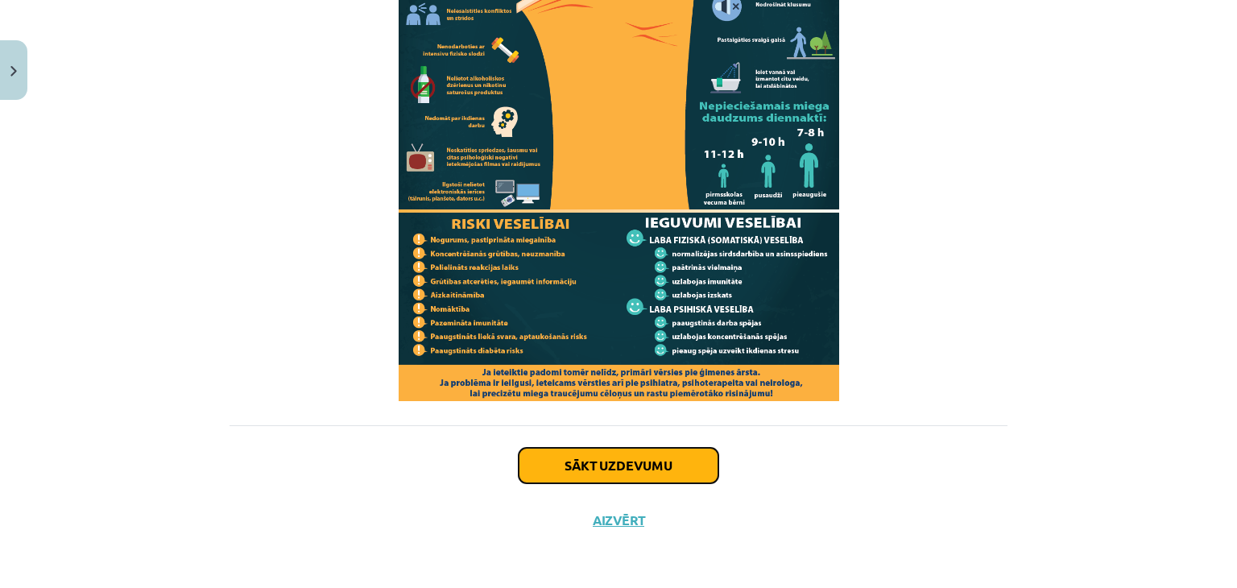
click at [627, 468] on button "Sākt uzdevumu" at bounding box center [619, 465] width 200 height 35
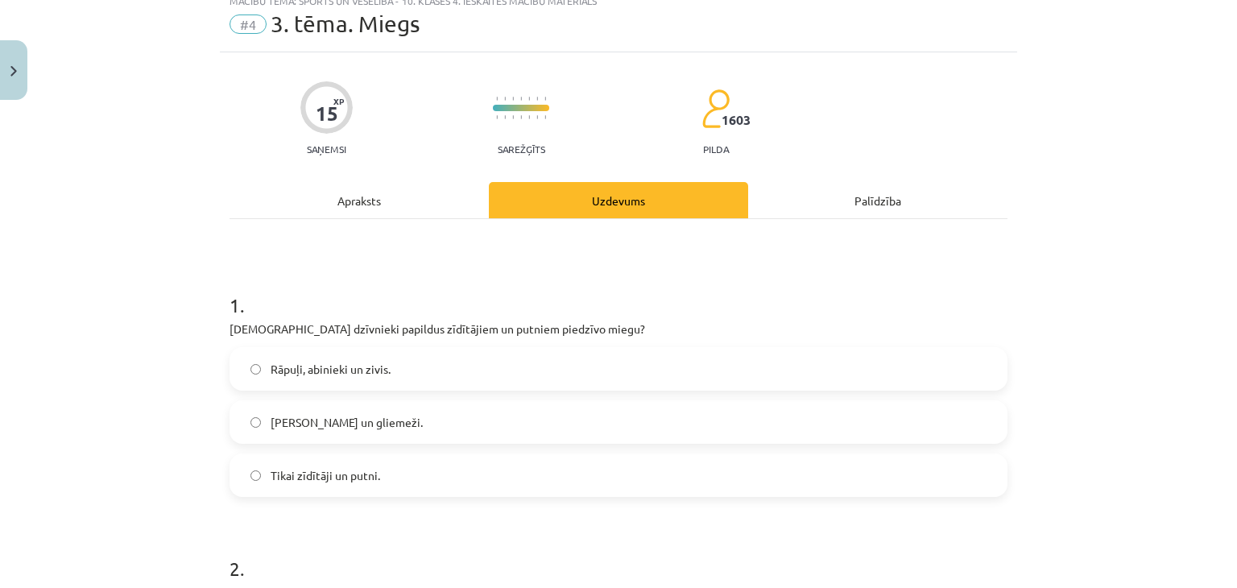
scroll to position [40, 0]
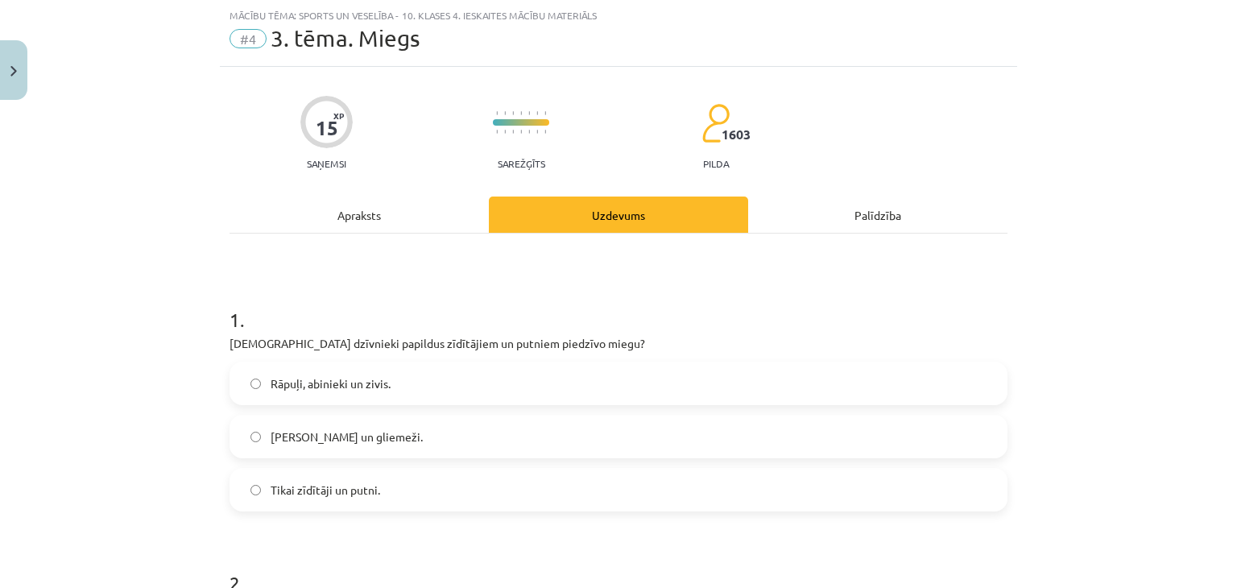
click at [261, 486] on label "Tikai zīdītāji un putni." at bounding box center [618, 490] width 775 height 40
click at [303, 375] on span "Rāpuļi, abinieki un zivis." at bounding box center [331, 383] width 120 height 17
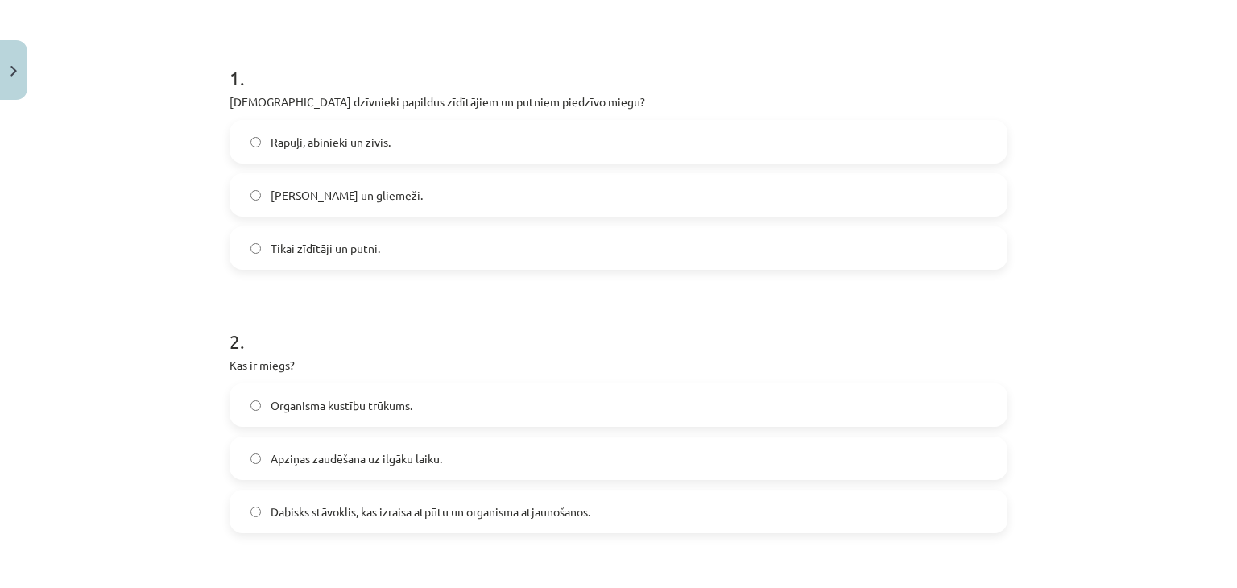
scroll to position [362, 0]
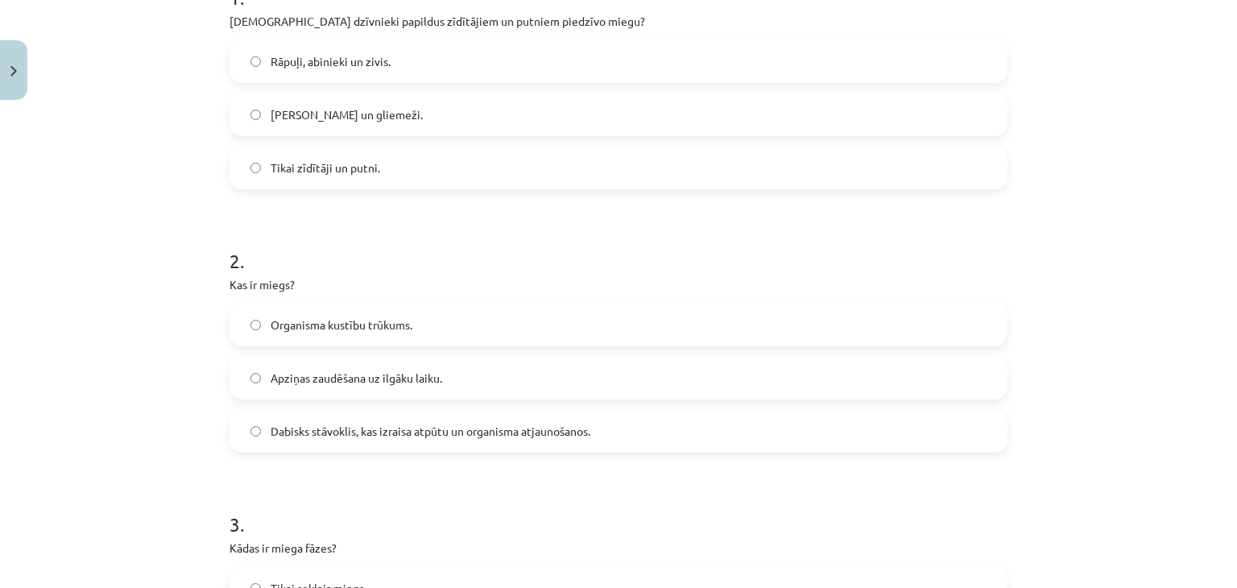
click at [347, 434] on span "Dabisks stāvoklis, kas izraisa atpūtu un organisma atjaunošanos." at bounding box center [431, 431] width 320 height 17
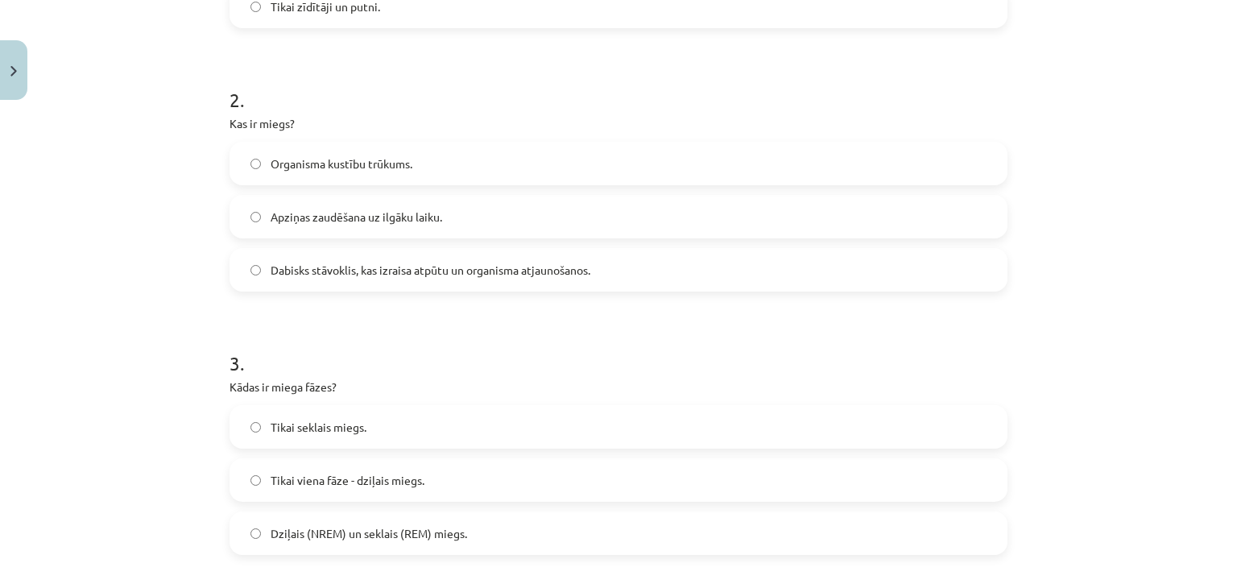
scroll to position [604, 0]
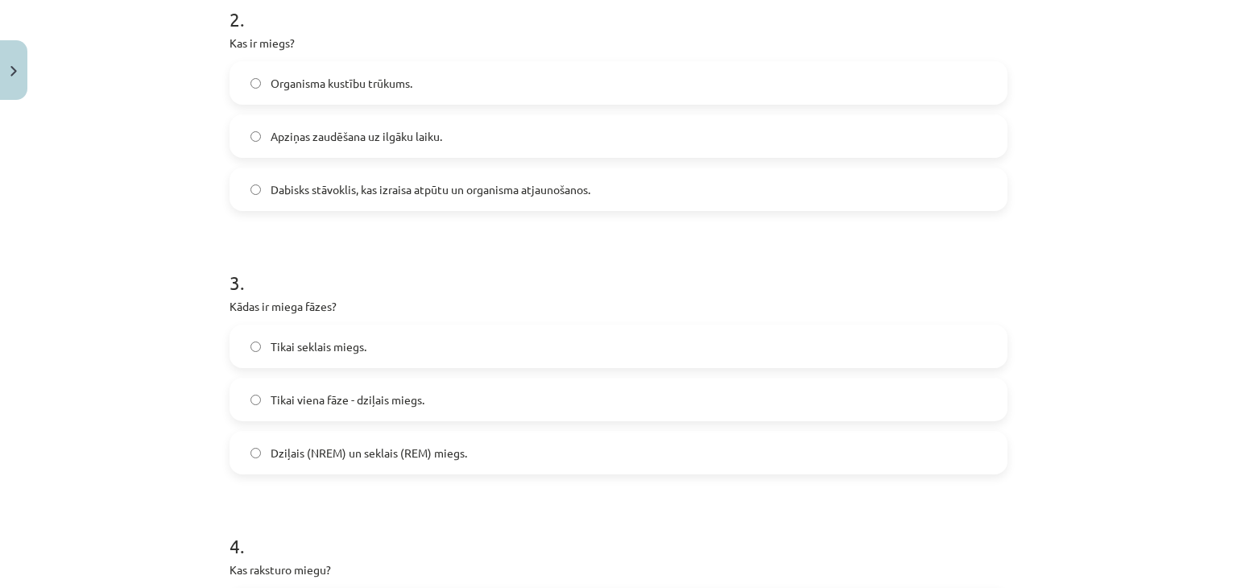
click at [338, 450] on span "Dziļais (NREM) un seklais (REM) miegs." at bounding box center [369, 453] width 197 height 17
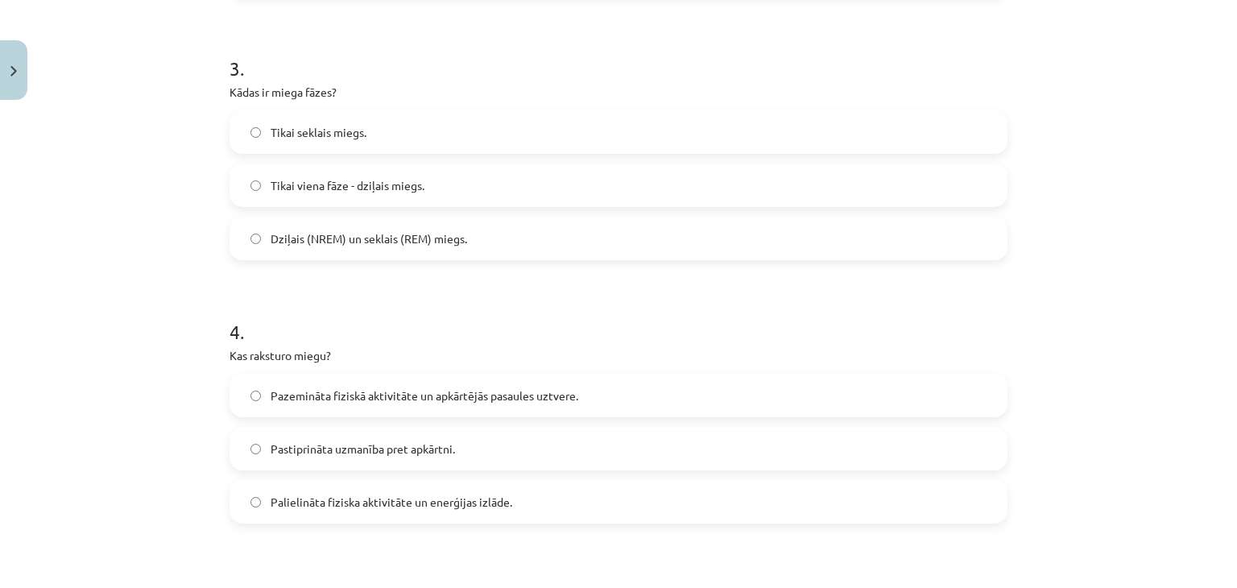
scroll to position [846, 0]
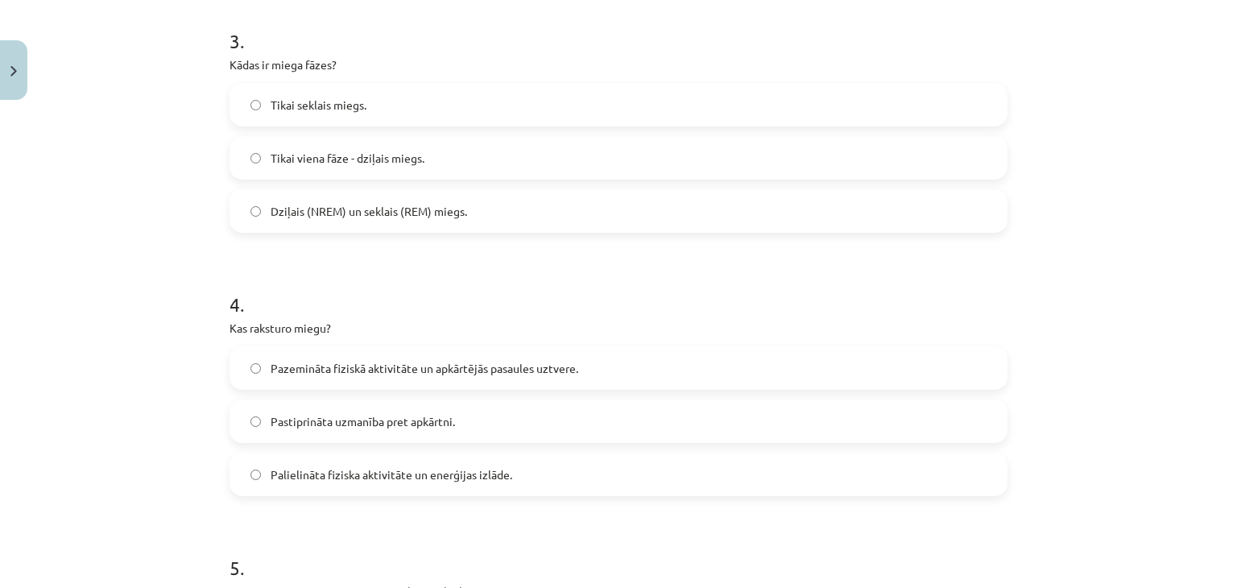
click at [345, 474] on span "Palielināta fiziska aktivitāte un enerģijas izlāde." at bounding box center [392, 474] width 242 height 17
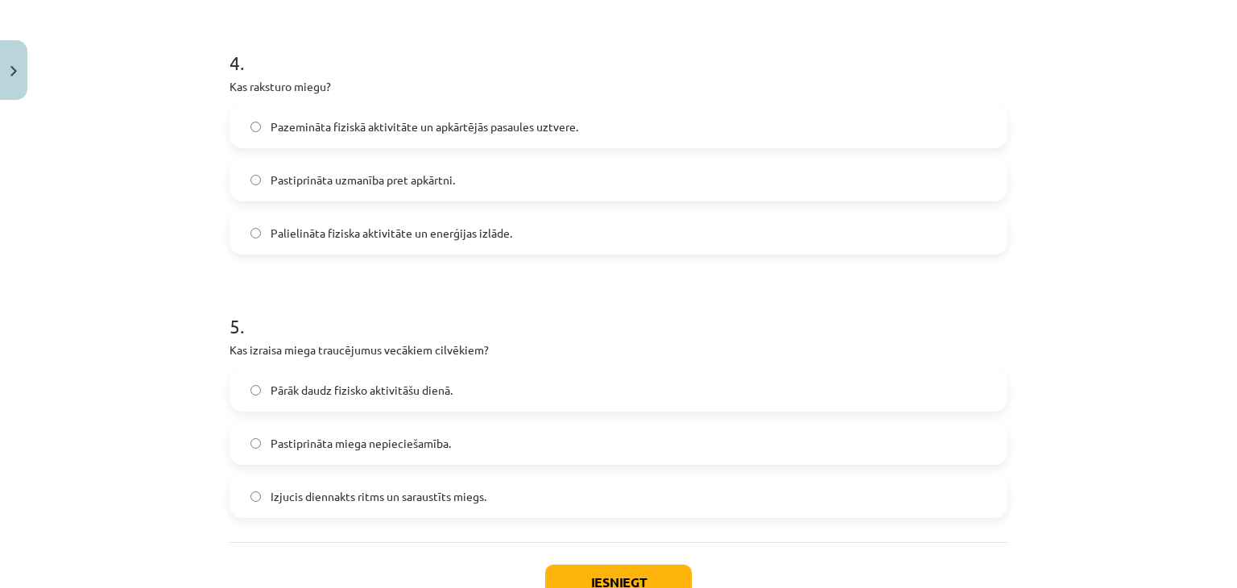
scroll to position [1168, 0]
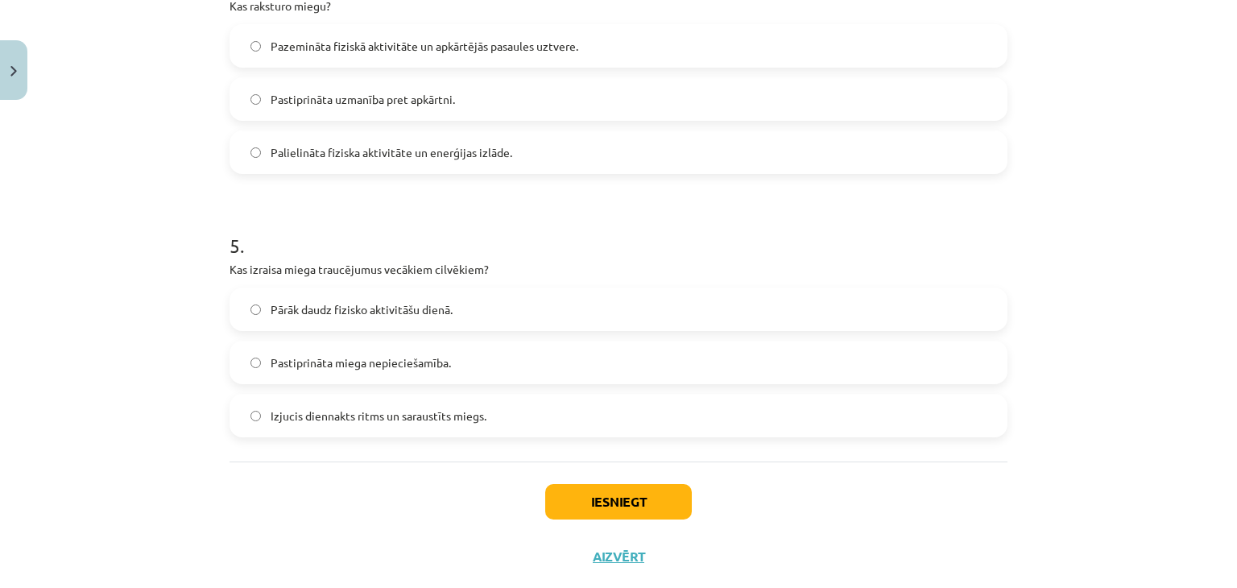
click at [318, 413] on span "Izjucis diennakts ritms un saraustīts miegs." at bounding box center [379, 416] width 216 height 17
click at [567, 496] on button "Iesniegt" at bounding box center [618, 501] width 147 height 35
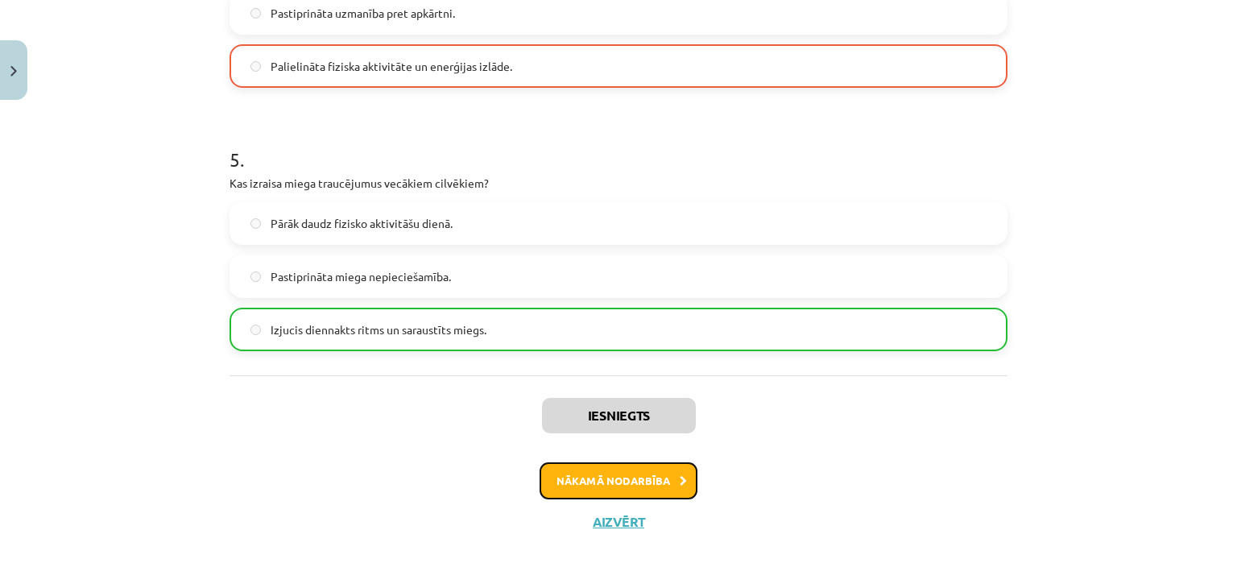
click at [619, 470] on button "Nākamā nodarbība" at bounding box center [619, 480] width 158 height 37
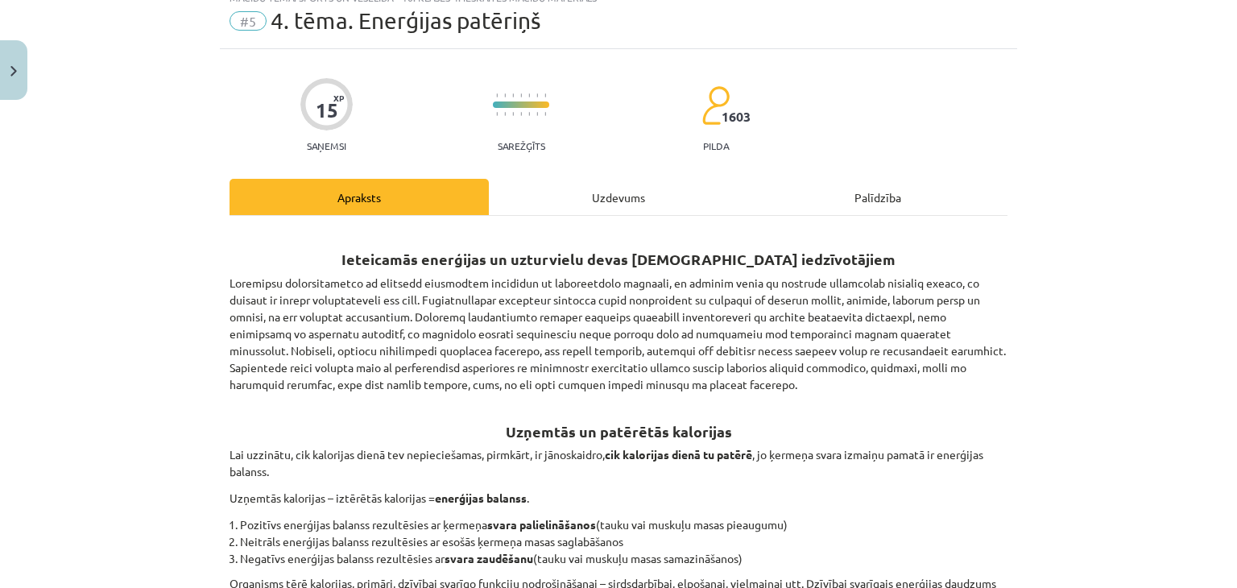
scroll to position [40, 0]
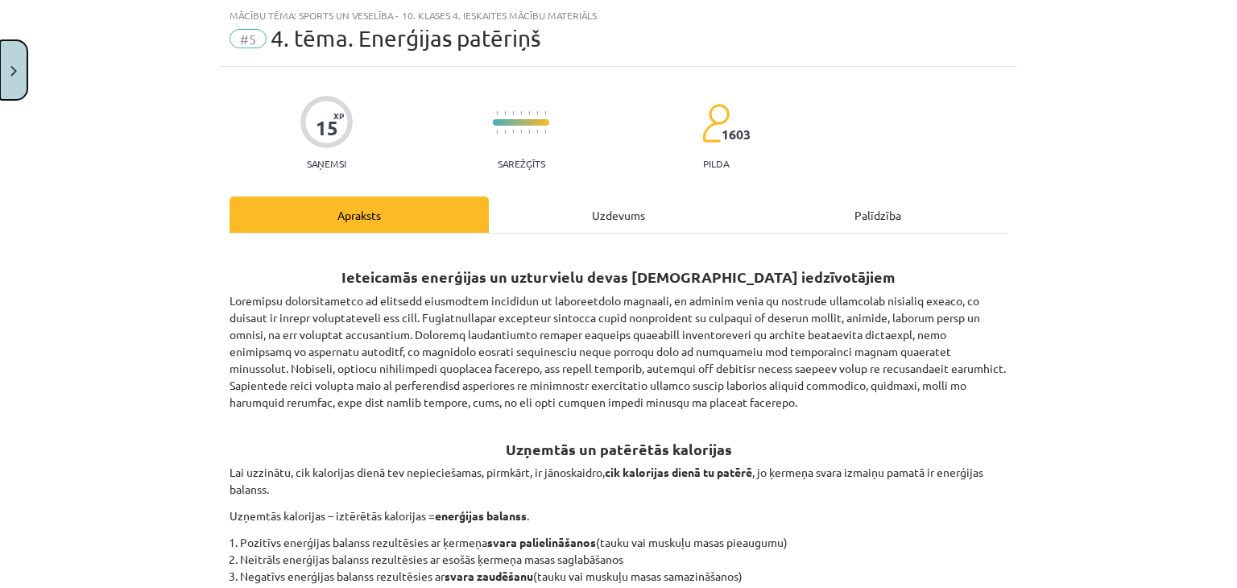
click at [2, 60] on button "Close" at bounding box center [13, 70] width 27 height 60
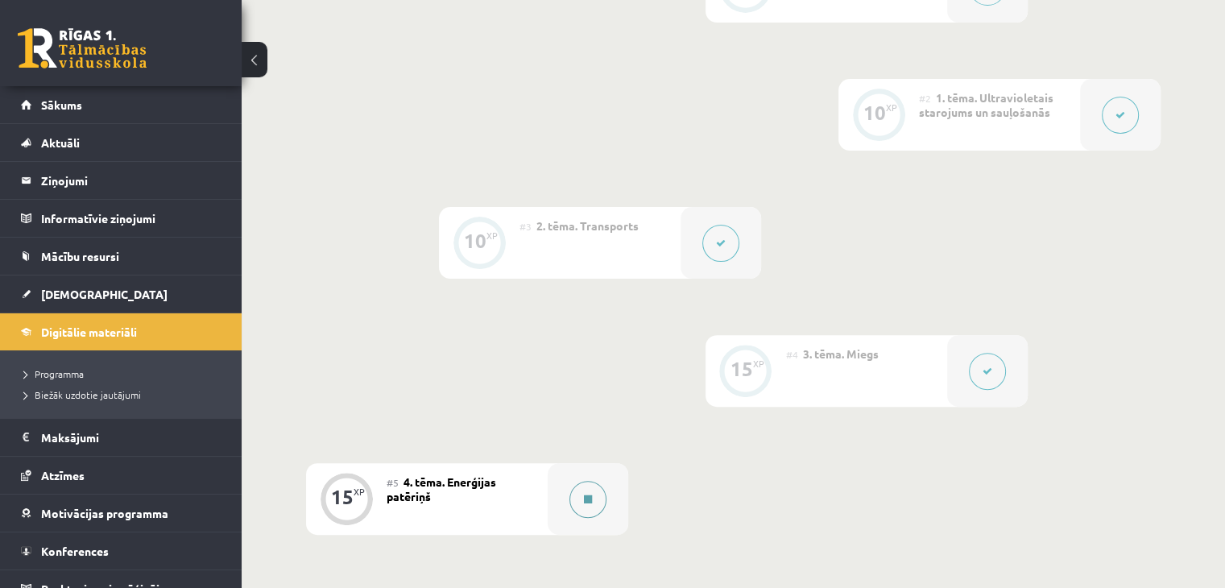
click at [574, 515] on button at bounding box center [587, 499] width 37 height 37
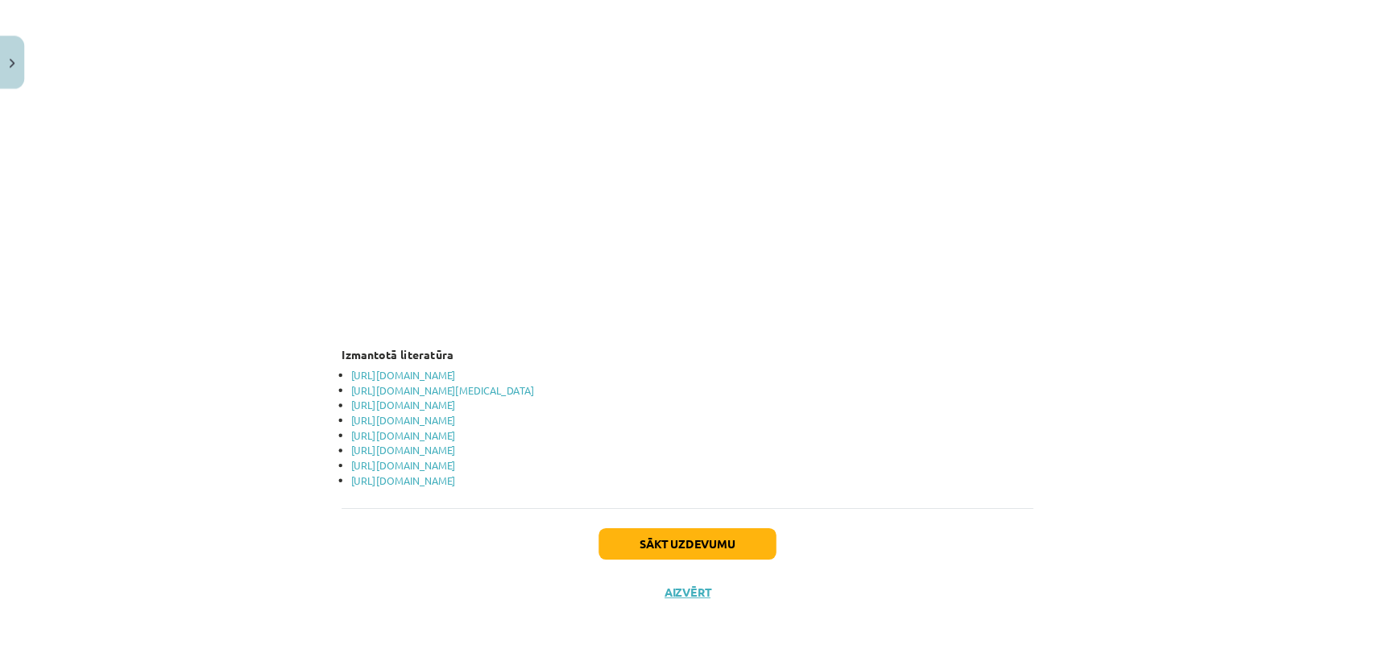
scroll to position [3037, 0]
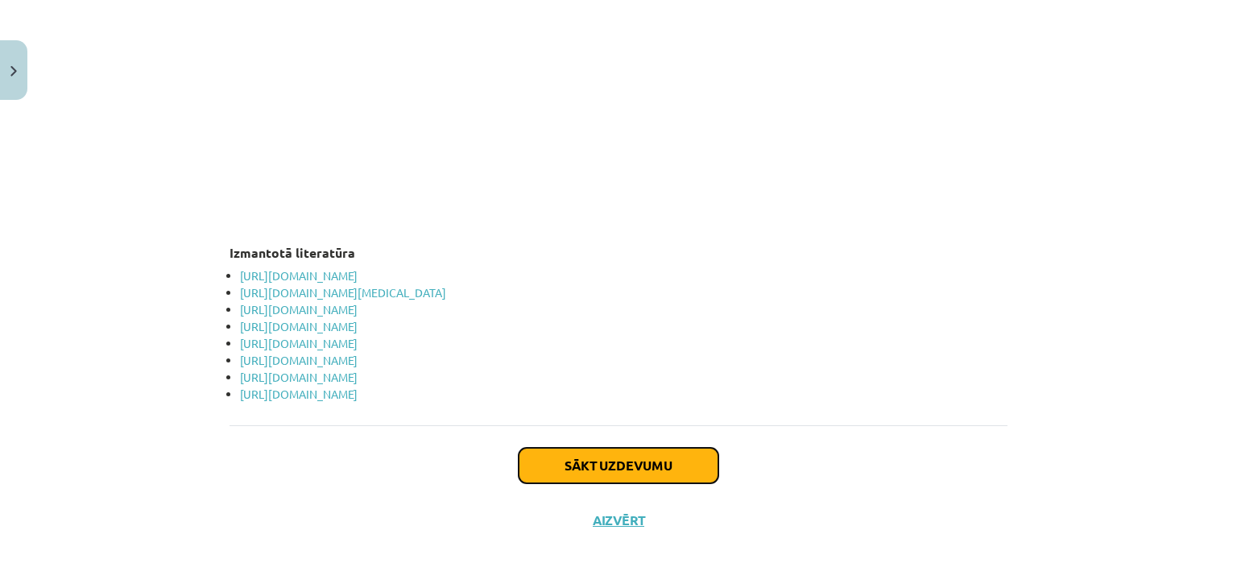
click at [644, 462] on button "Sākt uzdevumu" at bounding box center [619, 465] width 200 height 35
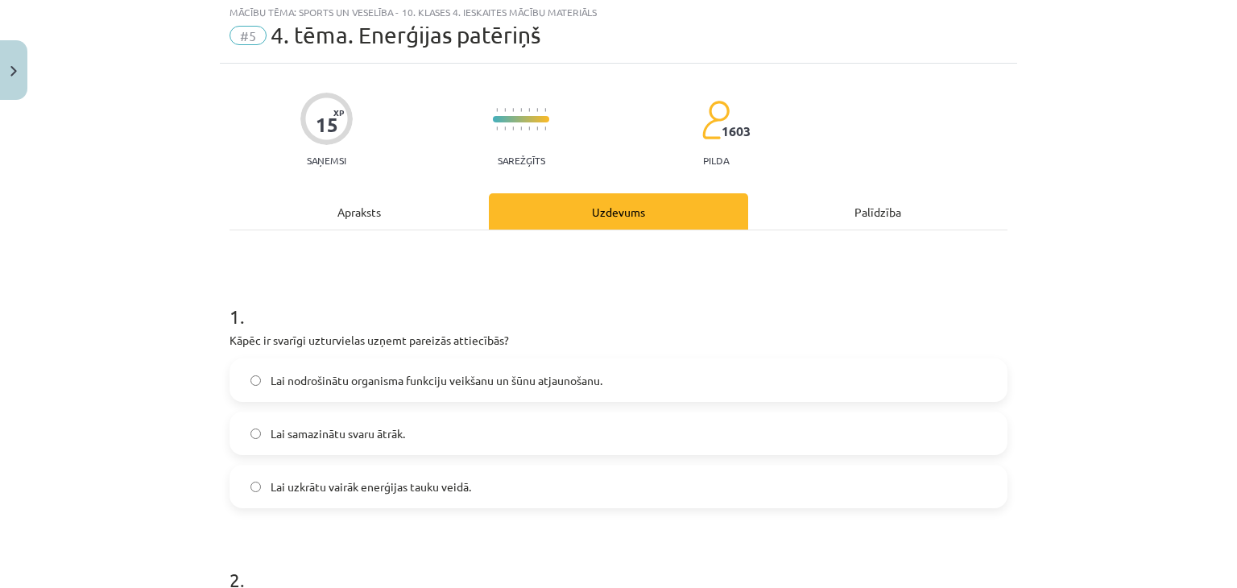
scroll to position [40, 0]
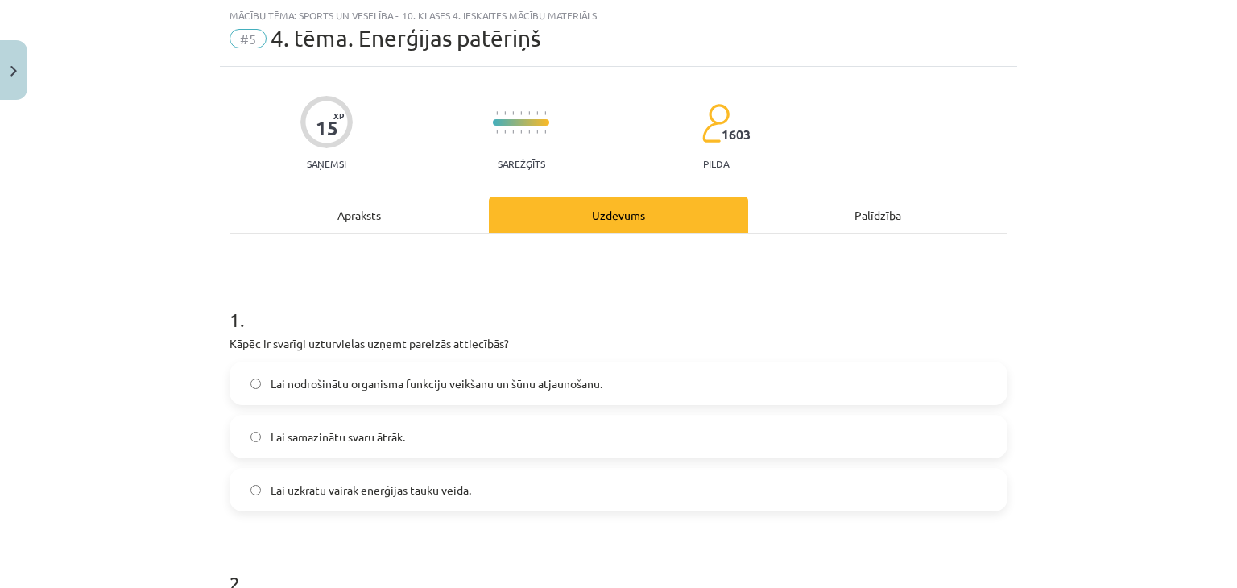
click at [459, 385] on span "Lai nodrošinātu organisma funkciju veikšanu un šūnu atjaunošanu." at bounding box center [437, 383] width 332 height 17
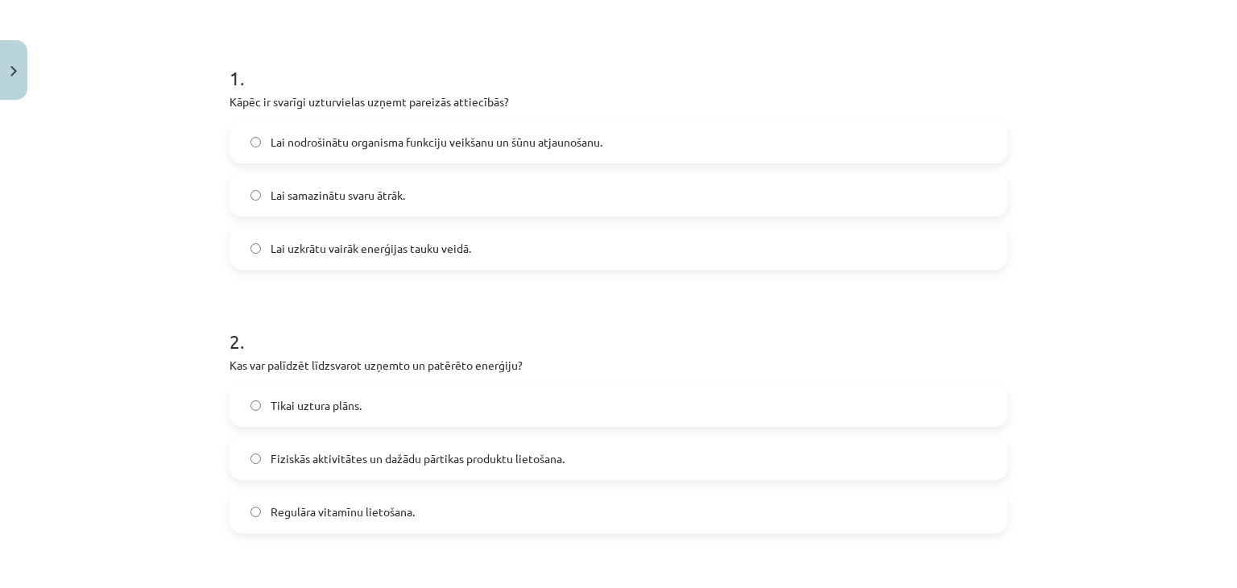
scroll to position [362, 0]
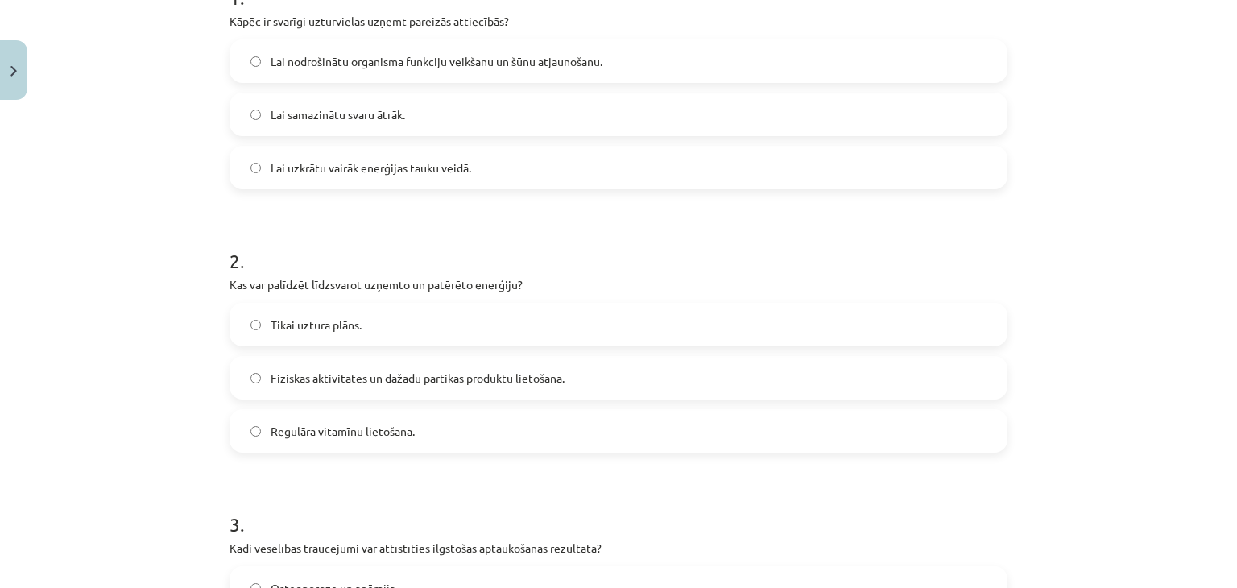
click at [448, 379] on span "Fiziskās aktivitātes un dažādu pārtikas produktu lietošana." at bounding box center [418, 378] width 294 height 17
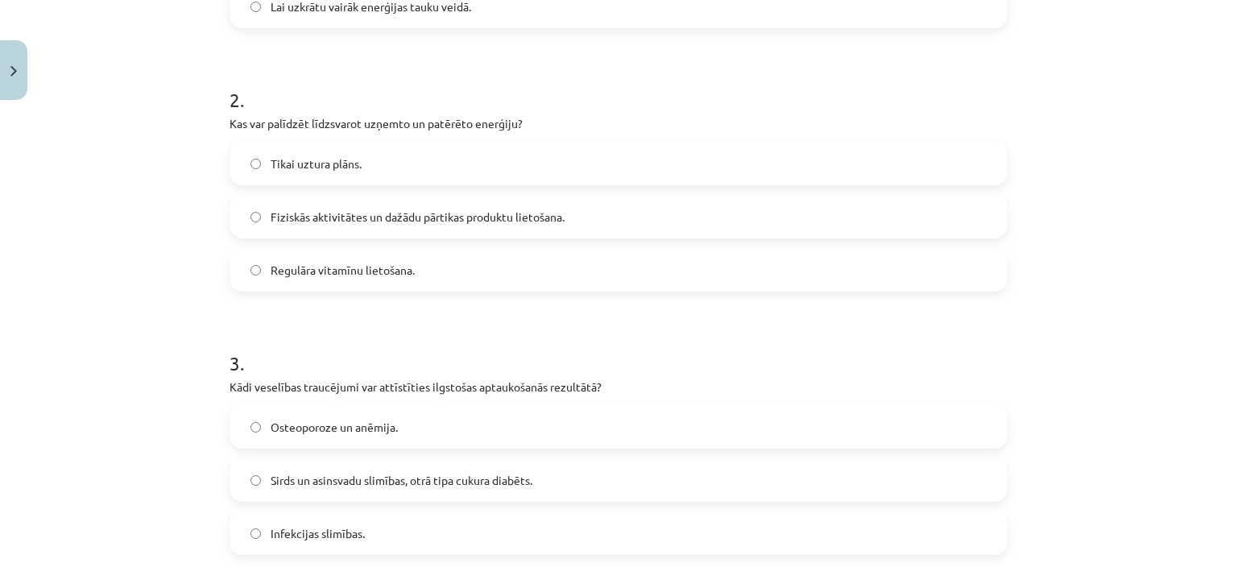
scroll to position [604, 0]
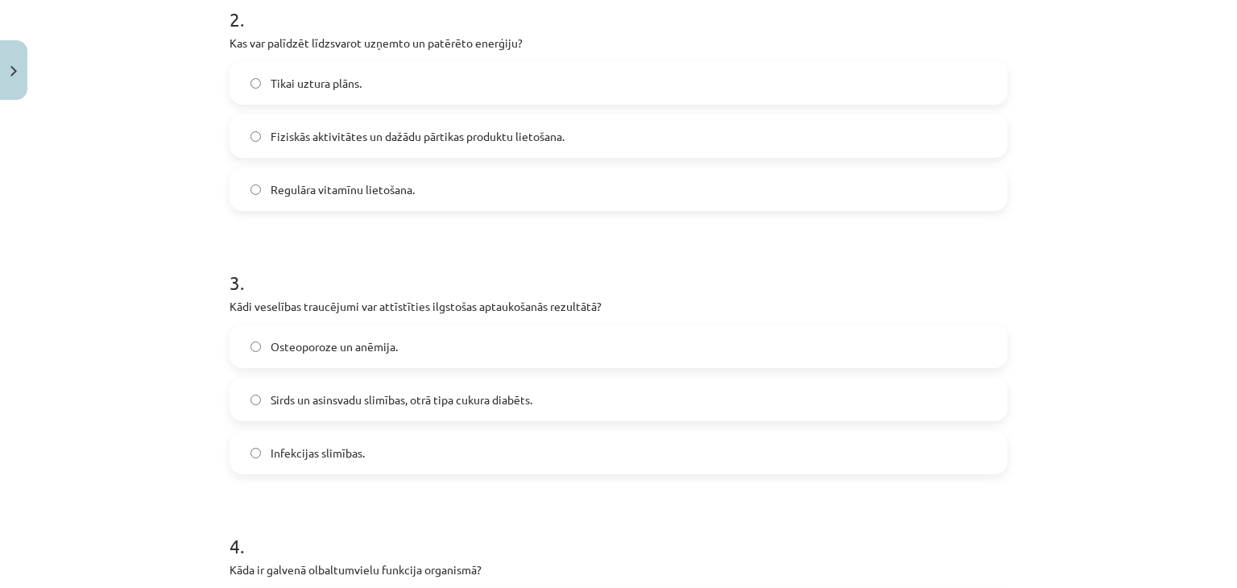
click at [399, 403] on span "Sirds un asinsvadu slimības, otrā tipa cukura diabēts." at bounding box center [402, 399] width 262 height 17
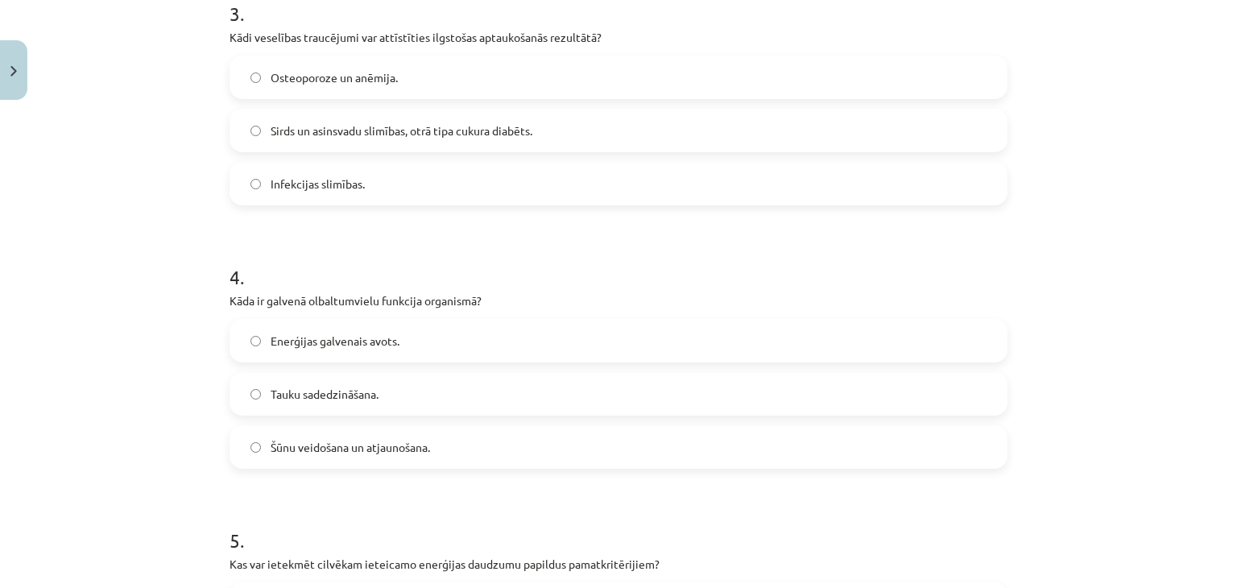
scroll to position [1007, 0]
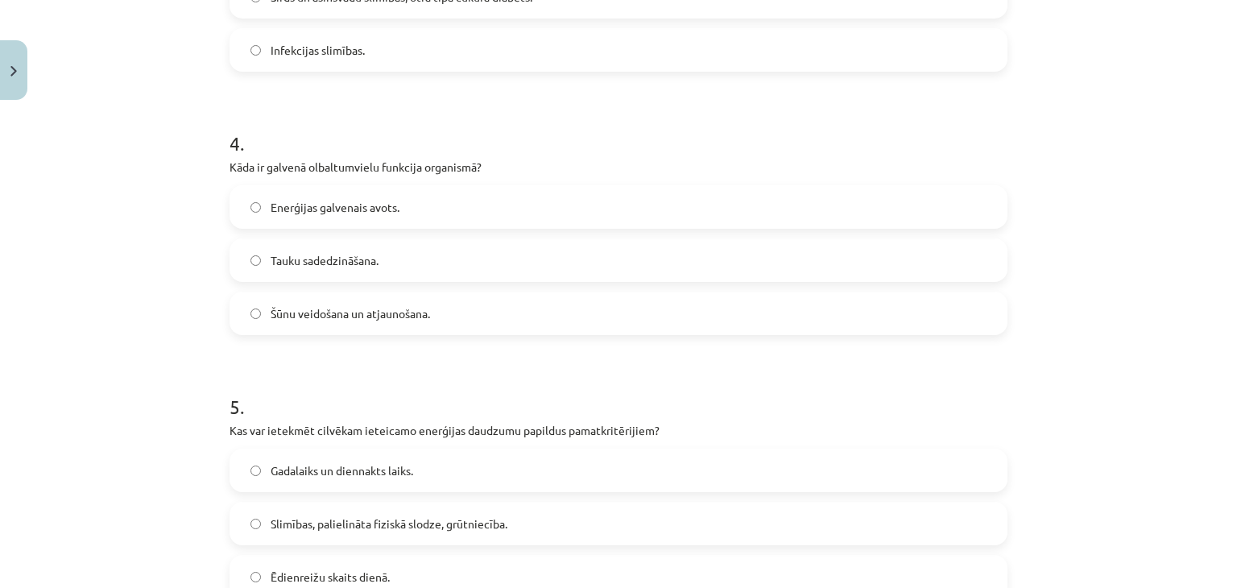
click at [343, 200] on span "Enerģijas galvenais avots." at bounding box center [335, 207] width 129 height 17
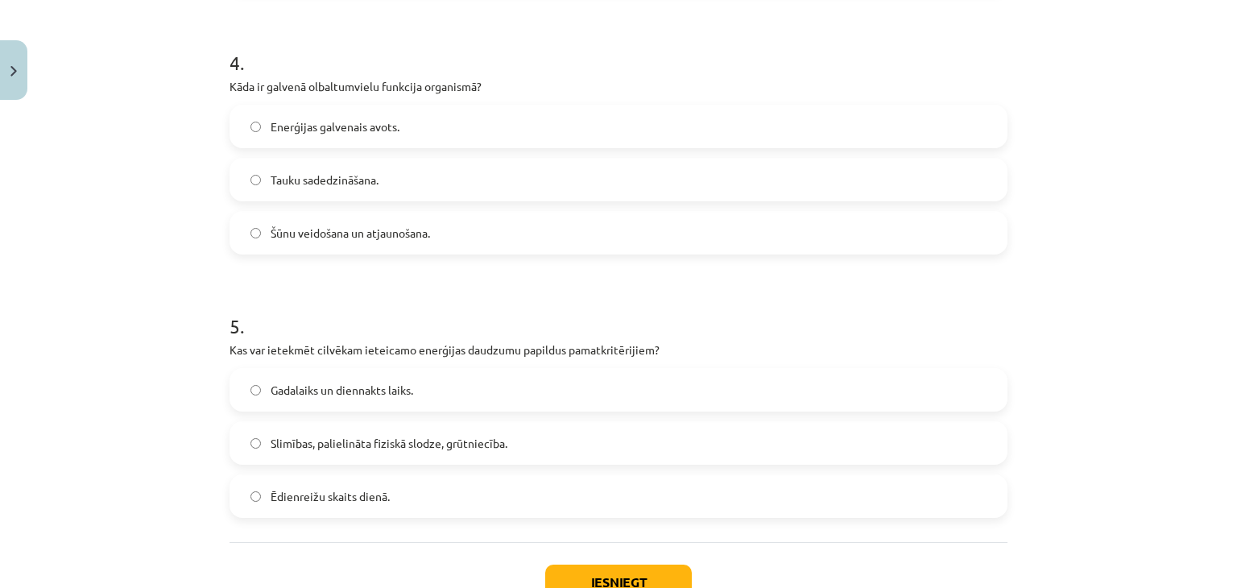
scroll to position [1168, 0]
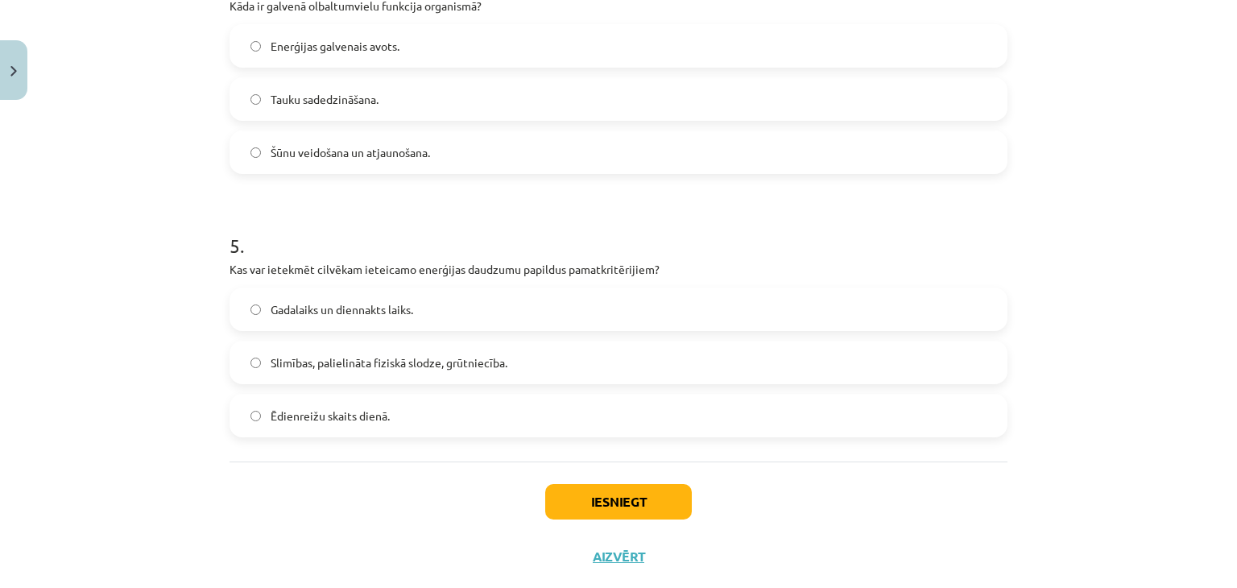
click at [411, 312] on label "Gadalaiks un diennakts laiks." at bounding box center [618, 309] width 775 height 40
click at [615, 515] on button "Iesniegt" at bounding box center [618, 501] width 147 height 35
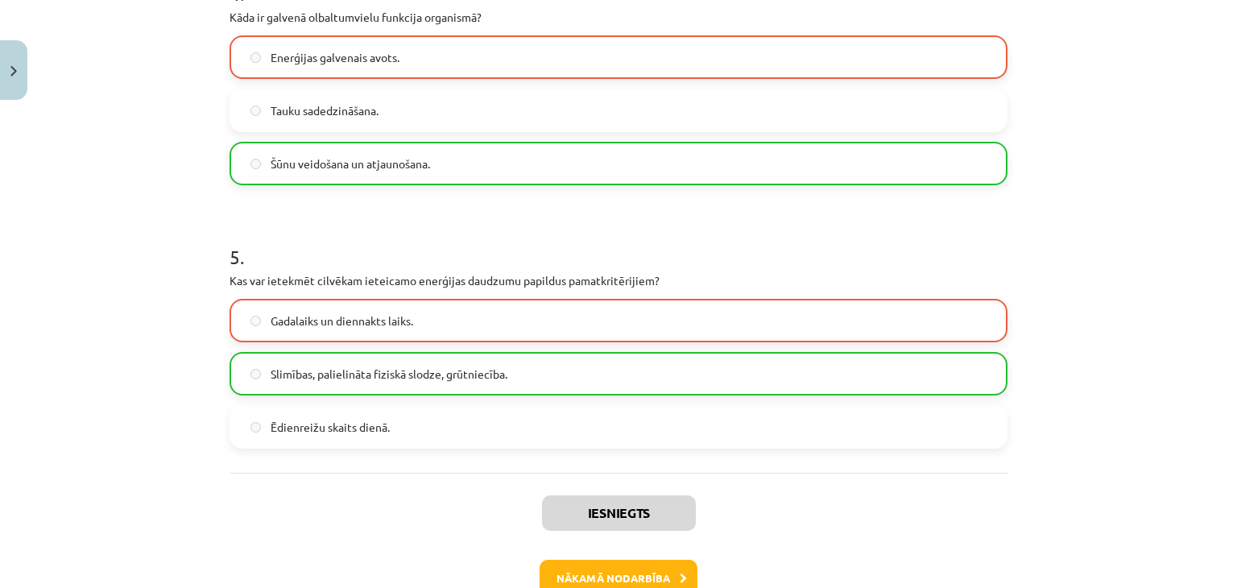
scroll to position [1254, 0]
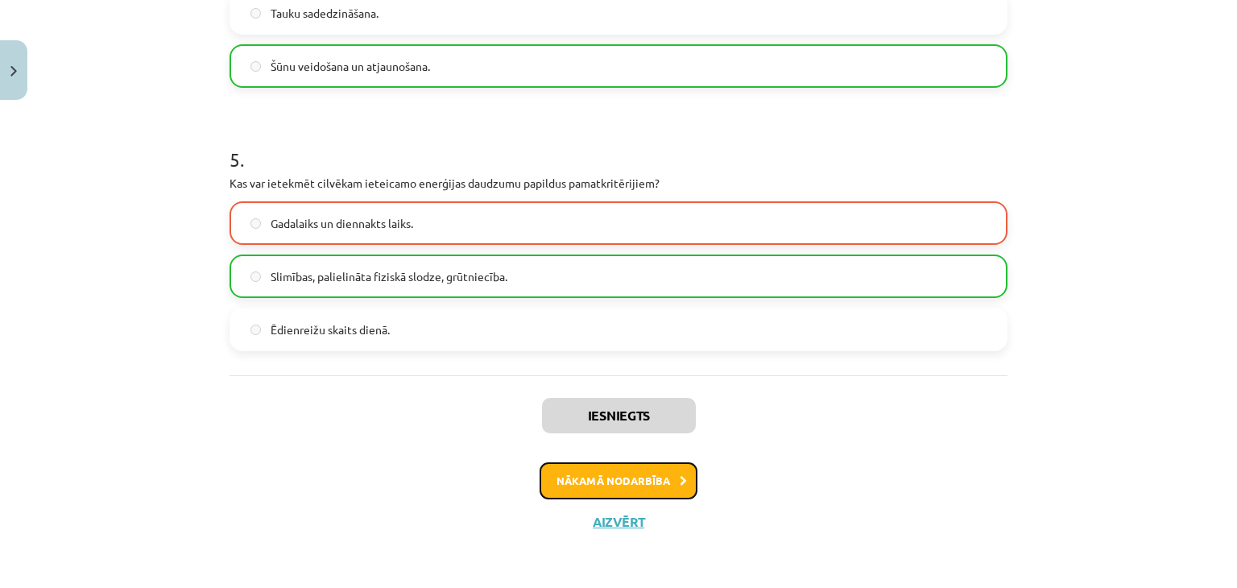
click at [648, 474] on button "Nākamā nodarbība" at bounding box center [619, 480] width 158 height 37
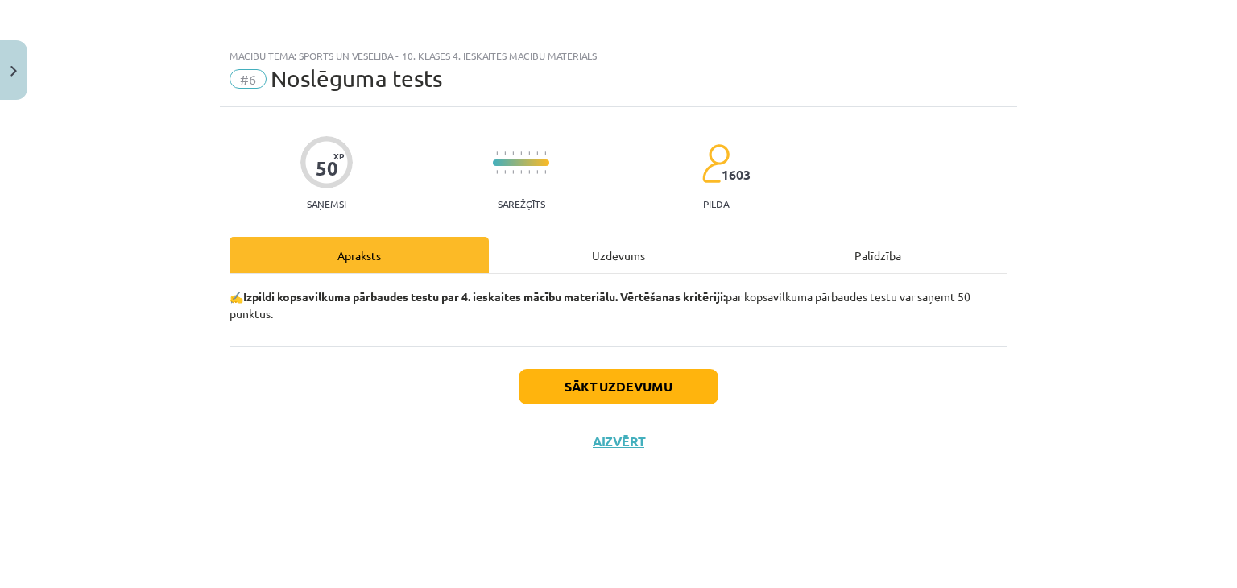
scroll to position [0, 0]
click at [604, 256] on div "Uzdevums" at bounding box center [618, 255] width 259 height 36
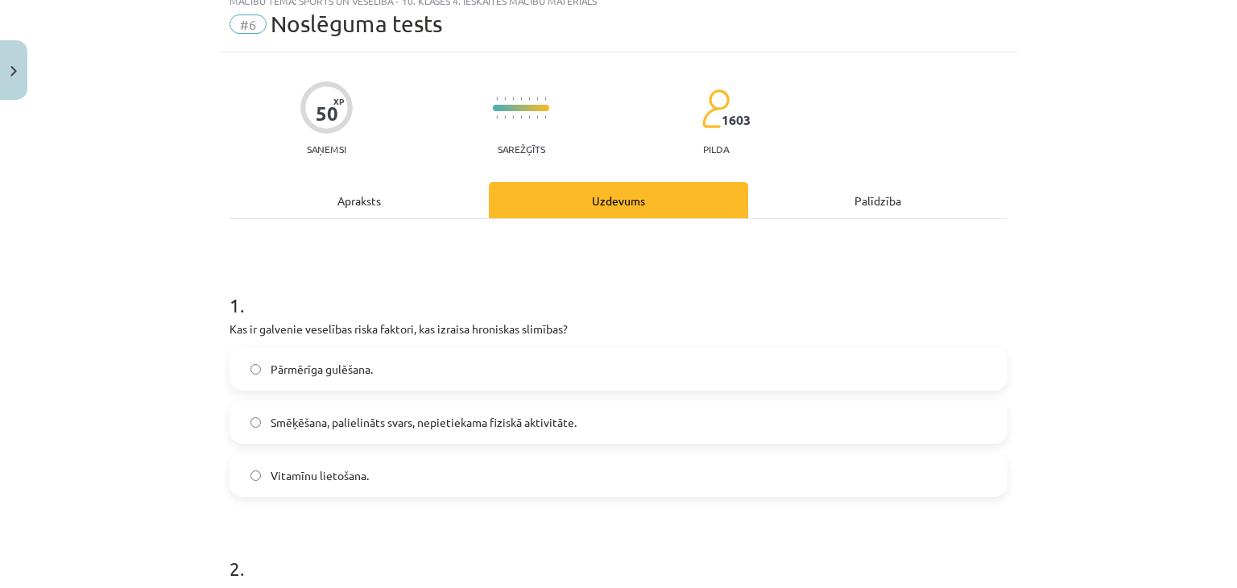
scroll to position [81, 0]
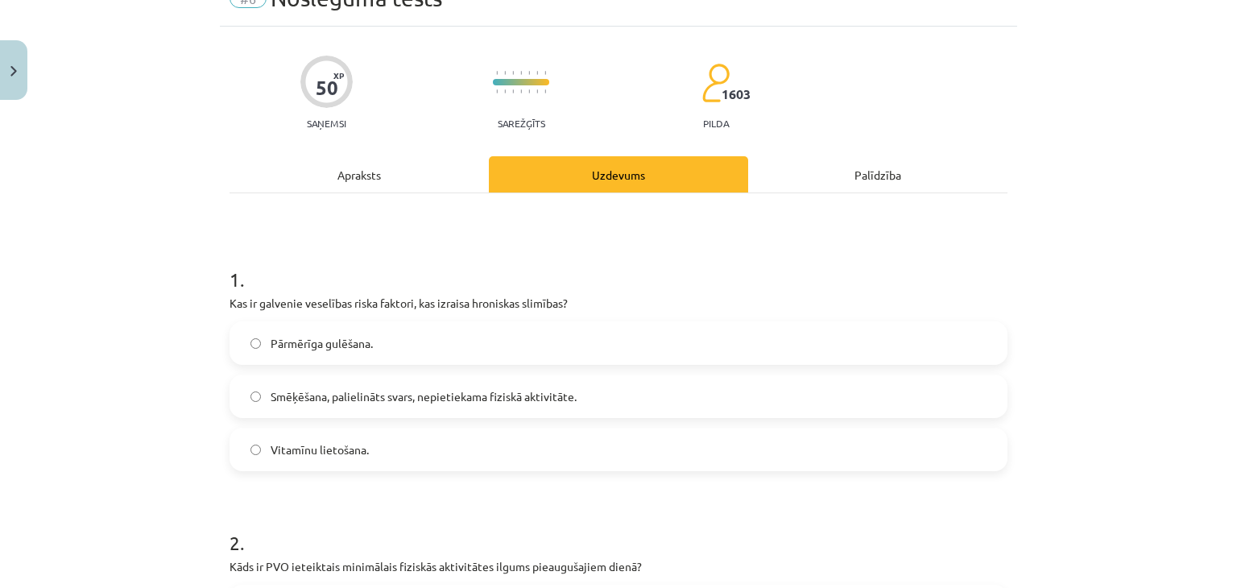
click at [341, 394] on span "Smēķēšana, palielināts svars, nepietiekama fiziskā aktivitāte." at bounding box center [424, 396] width 306 height 17
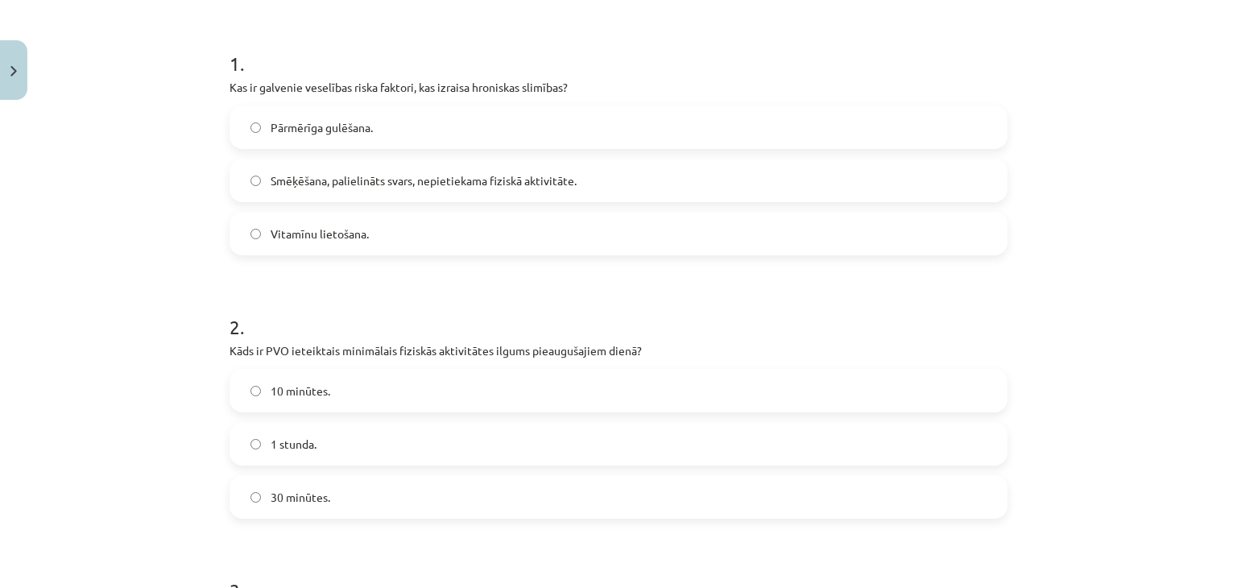
scroll to position [322, 0]
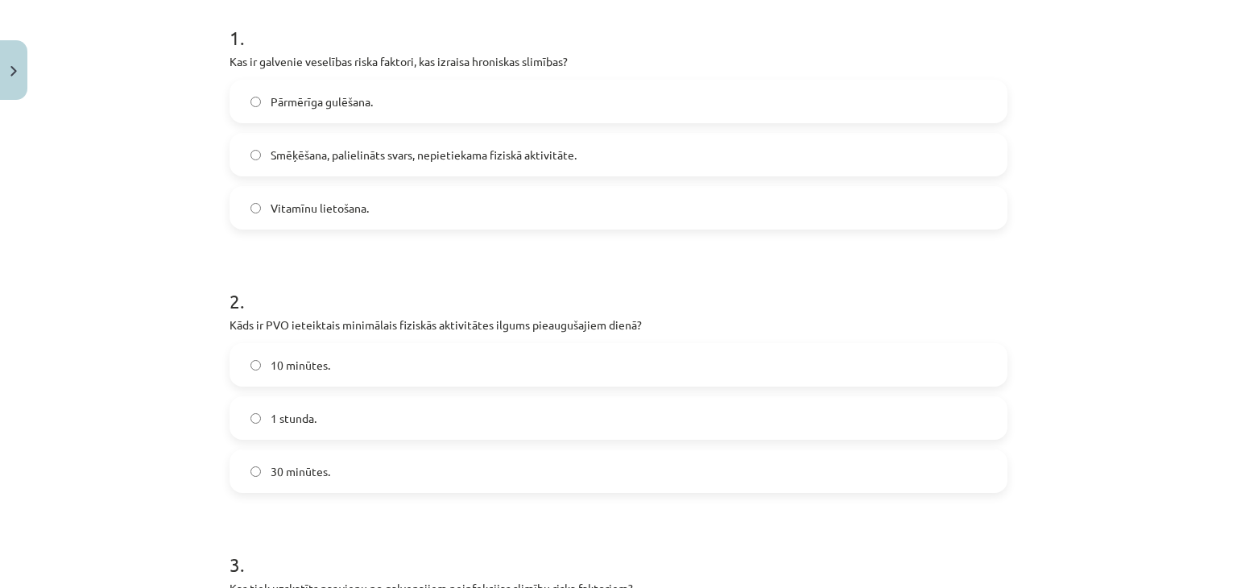
click at [316, 492] on div "30 minūtes." at bounding box center [619, 470] width 778 height 43
click at [328, 464] on label "30 minūtes." at bounding box center [618, 471] width 775 height 40
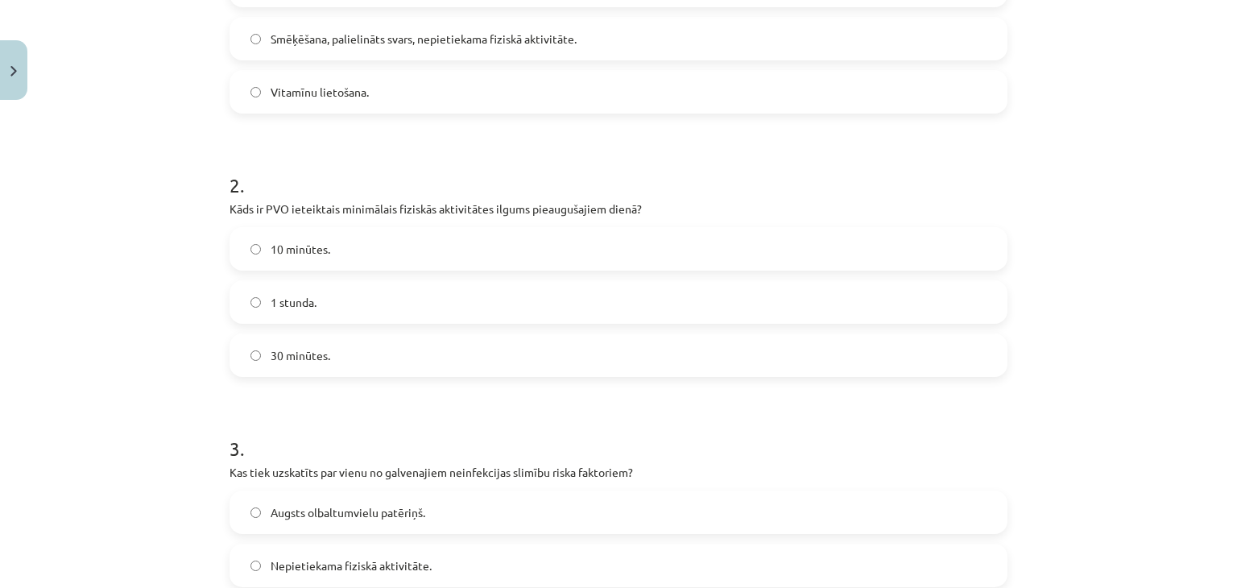
scroll to position [564, 0]
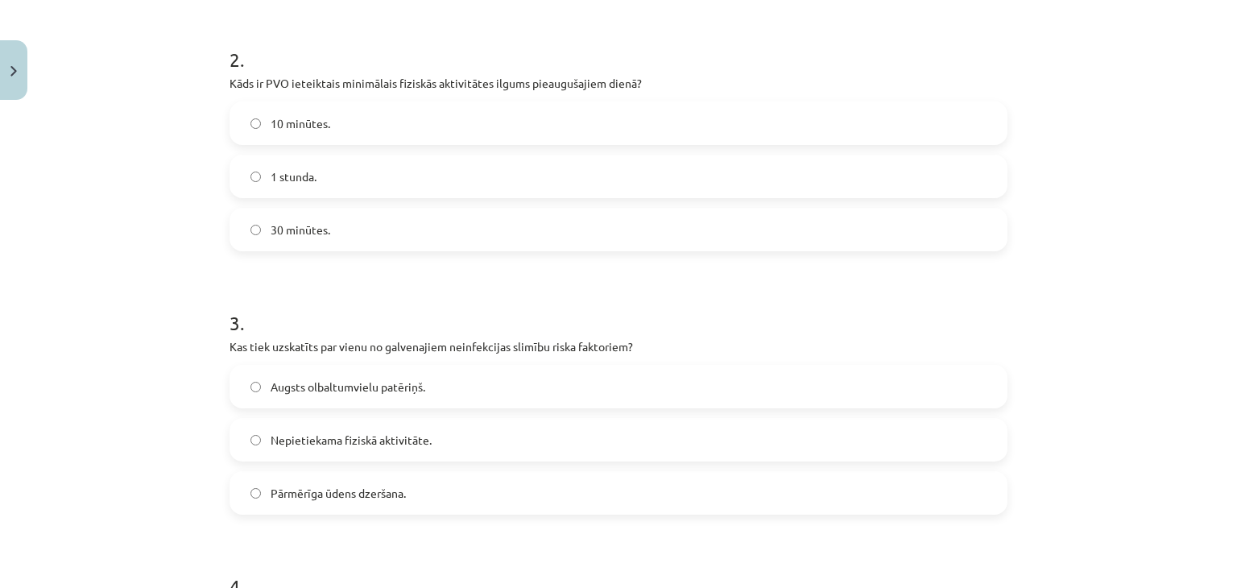
click at [329, 444] on span "Nepietiekama fiziskā aktivitāte." at bounding box center [351, 440] width 161 height 17
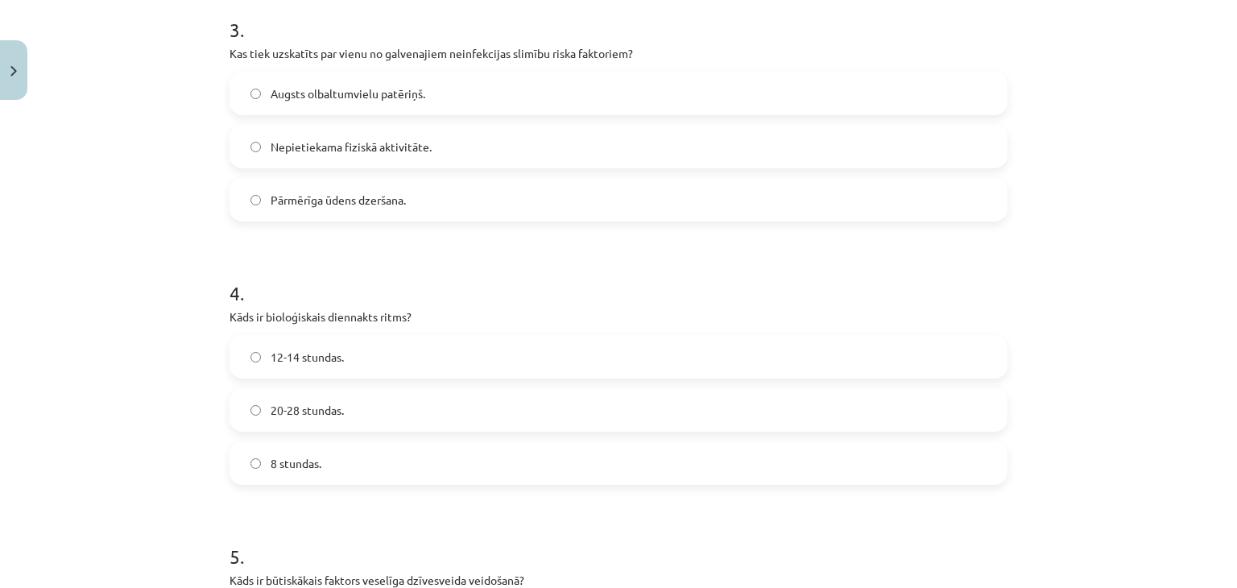
scroll to position [886, 0]
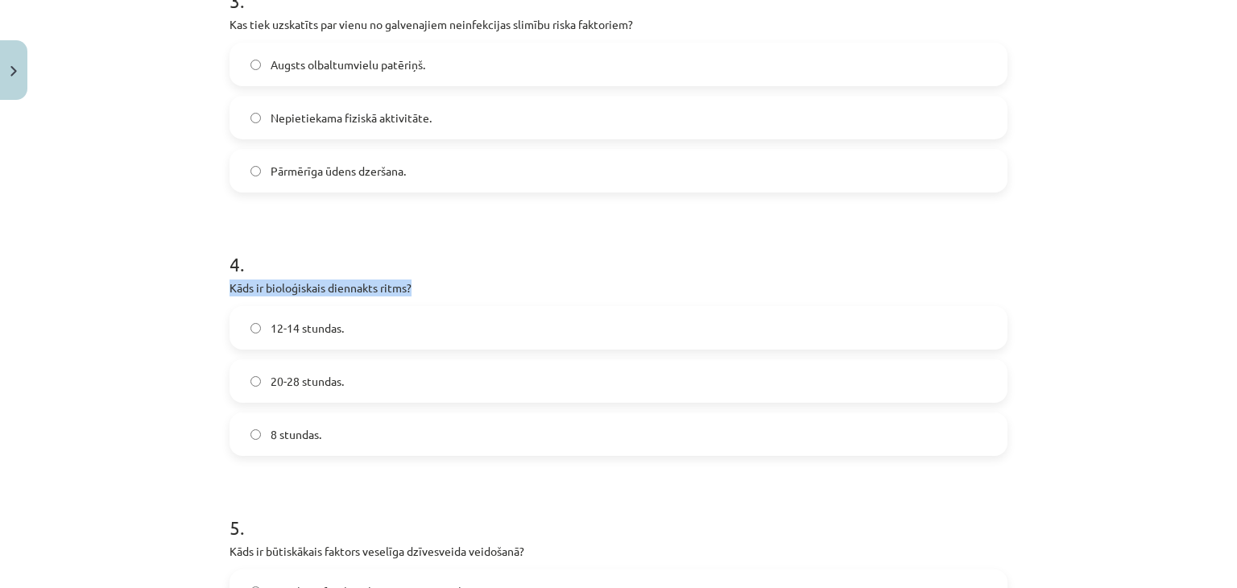
drag, startPoint x: 409, startPoint y: 285, endPoint x: 219, endPoint y: 289, distance: 190.1
copy p "Kāds ir bioloģiskais diennakts ritms?"
click at [318, 341] on label "12-14 stundas." at bounding box center [618, 328] width 775 height 40
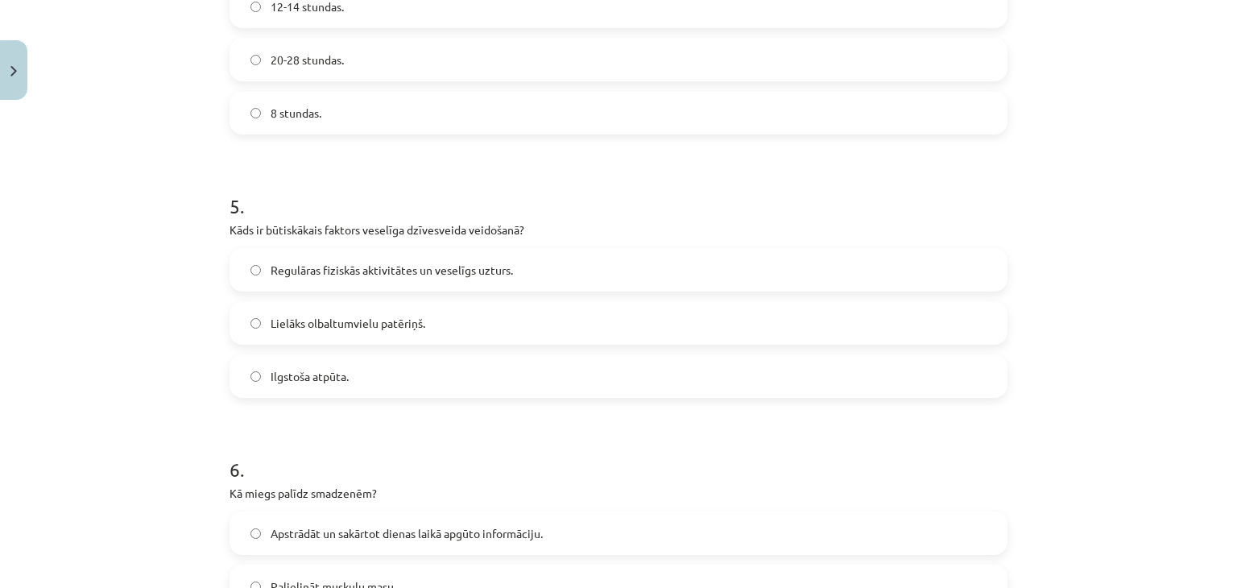
scroll to position [1208, 0]
click at [351, 265] on span "Regulāras fiziskās aktivitātes un veselīgs uzturs." at bounding box center [392, 269] width 242 height 17
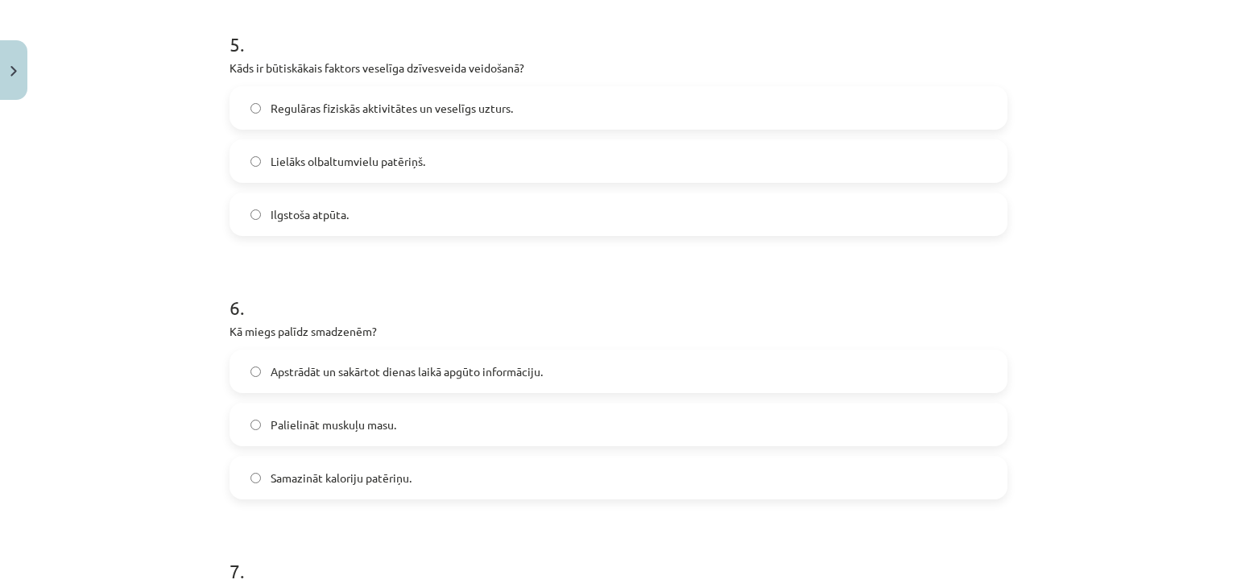
scroll to position [1530, 0]
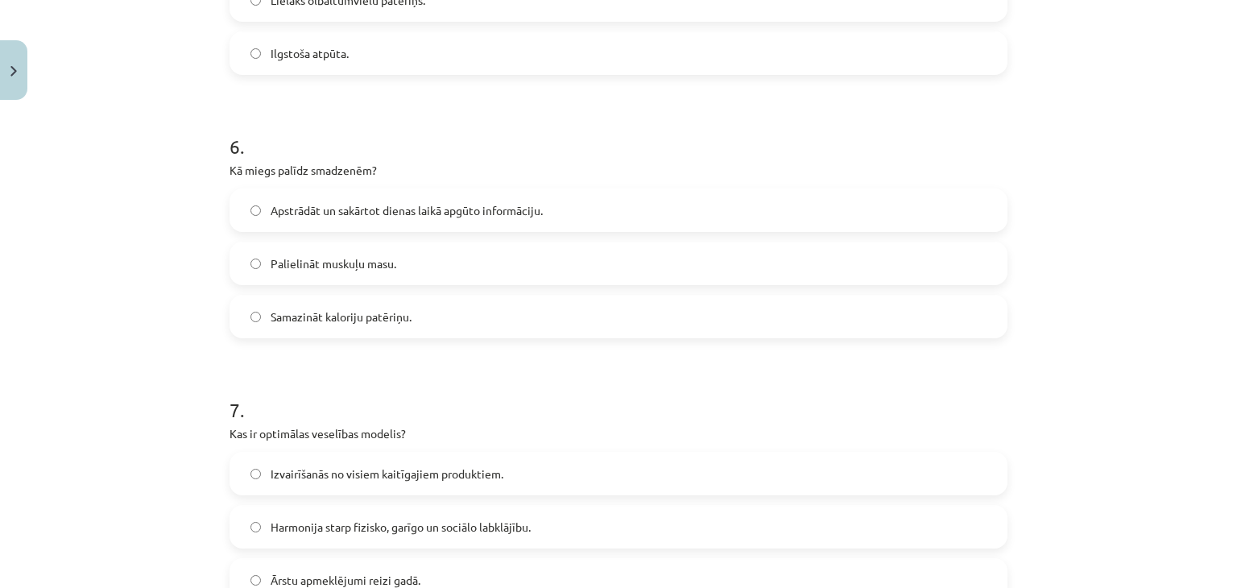
click at [406, 217] on span "Apstrādāt un sakārtot dienas laikā apgūto informāciju." at bounding box center [407, 210] width 272 height 17
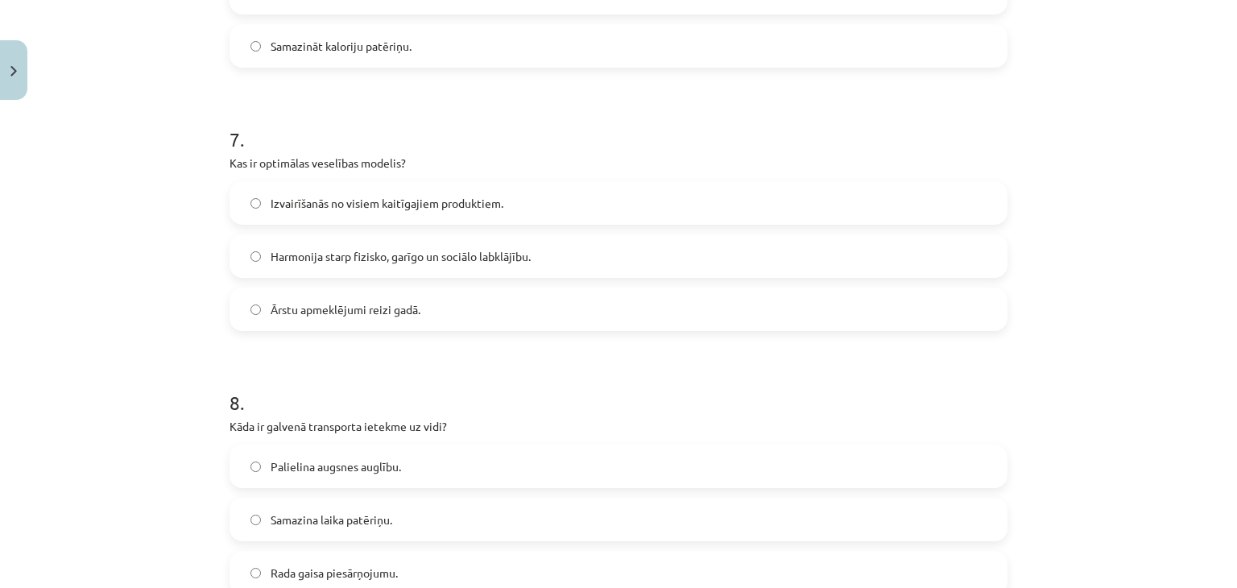
scroll to position [1852, 0]
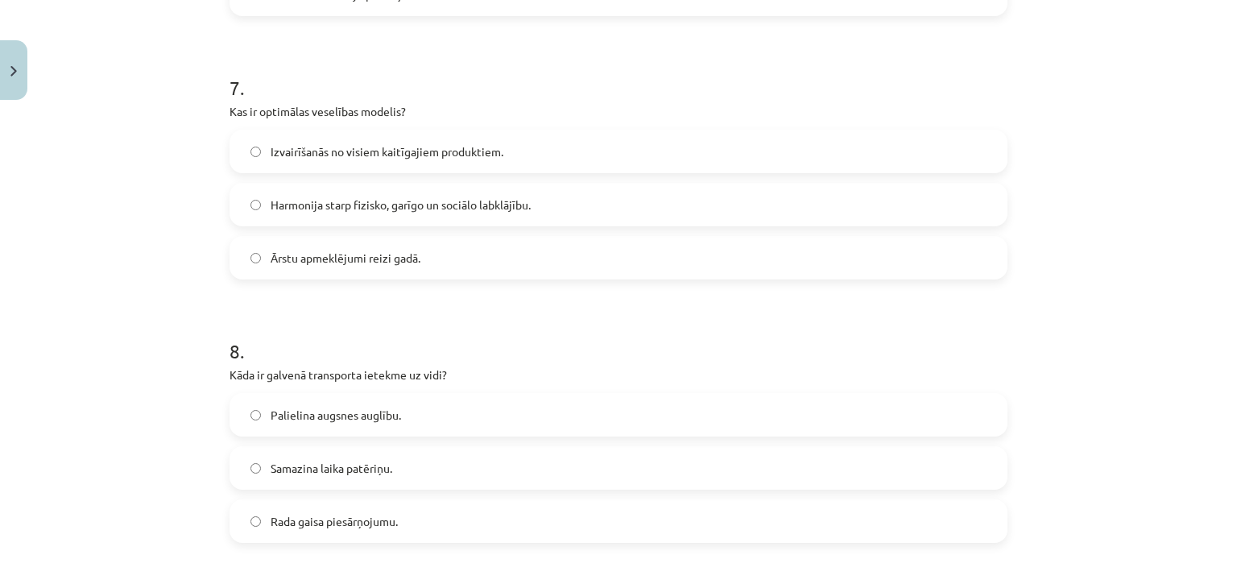
click at [357, 197] on span "Harmonija starp fizisko, garīgo un sociālo labklājību." at bounding box center [401, 205] width 260 height 17
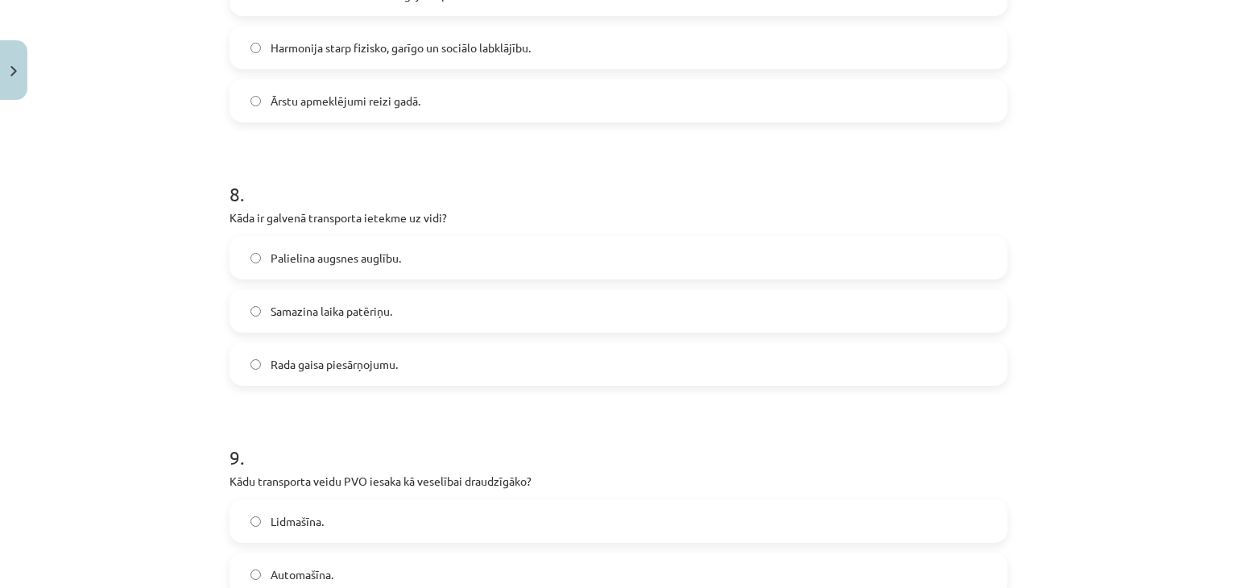
scroll to position [2013, 0]
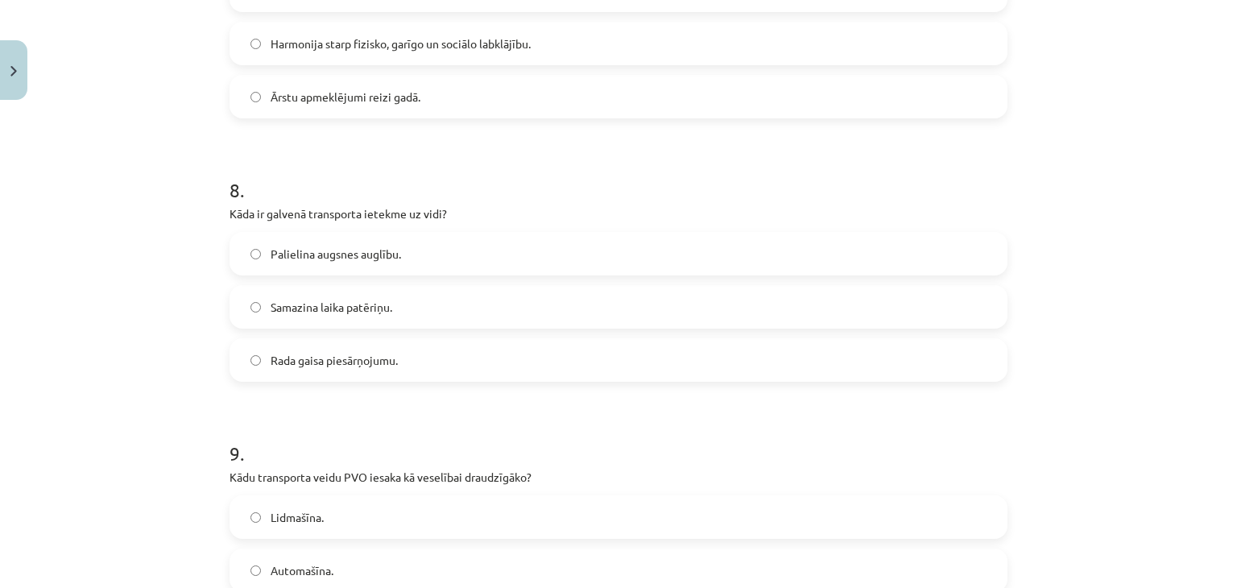
click at [354, 356] on span "Rada gaisa piesārņojumu." at bounding box center [334, 360] width 127 height 17
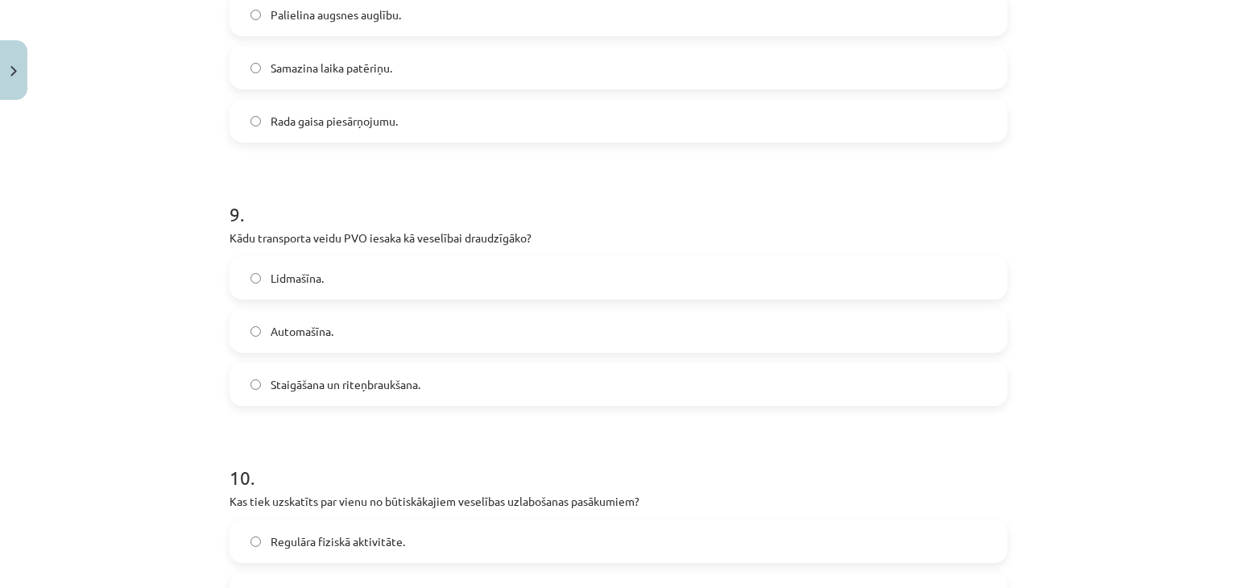
scroll to position [2255, 0]
click at [406, 387] on span "Staigāšana un riteņbraukšana." at bounding box center [346, 382] width 150 height 17
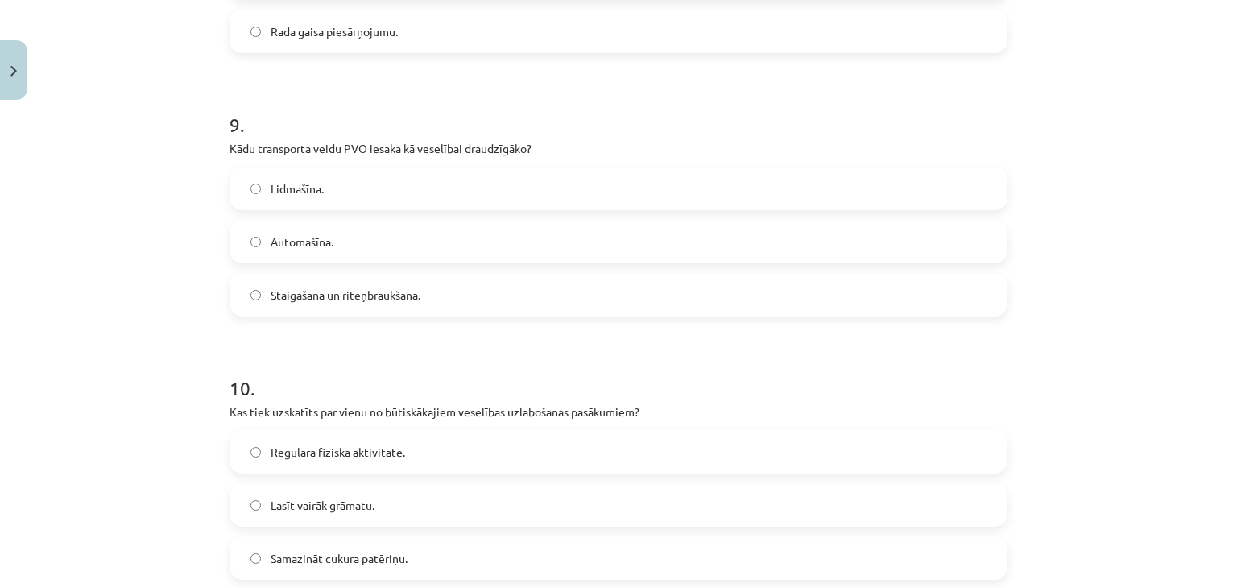
scroll to position [2497, 0]
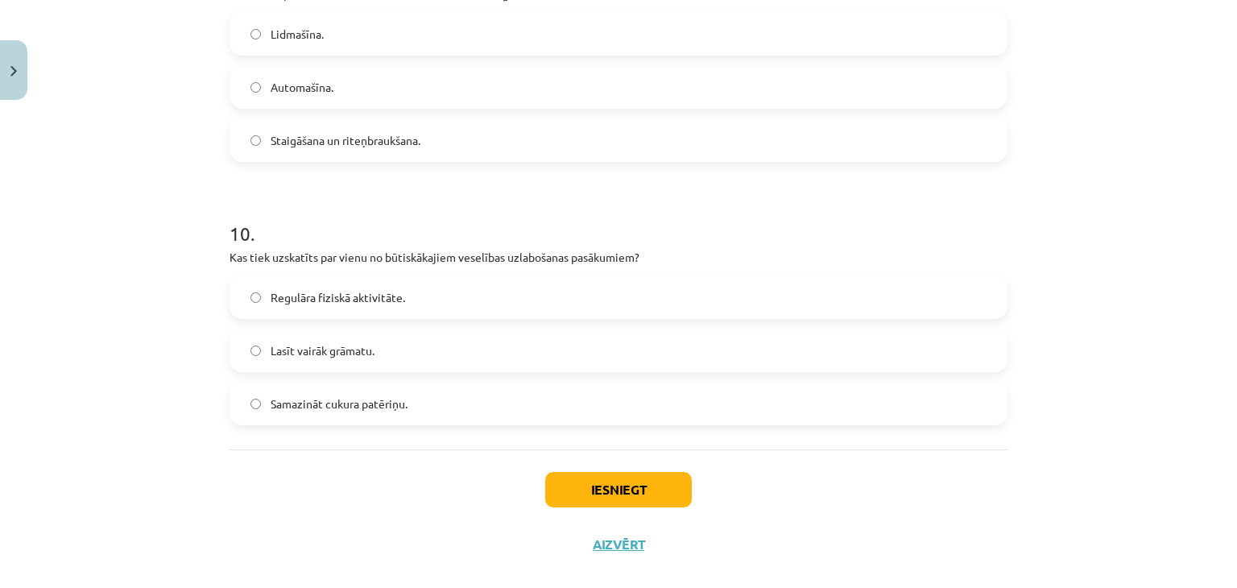
click at [382, 291] on span "Regulāra fiziskā aktivitāte." at bounding box center [338, 297] width 134 height 17
click at [606, 481] on button "Iesniegt" at bounding box center [618, 489] width 147 height 35
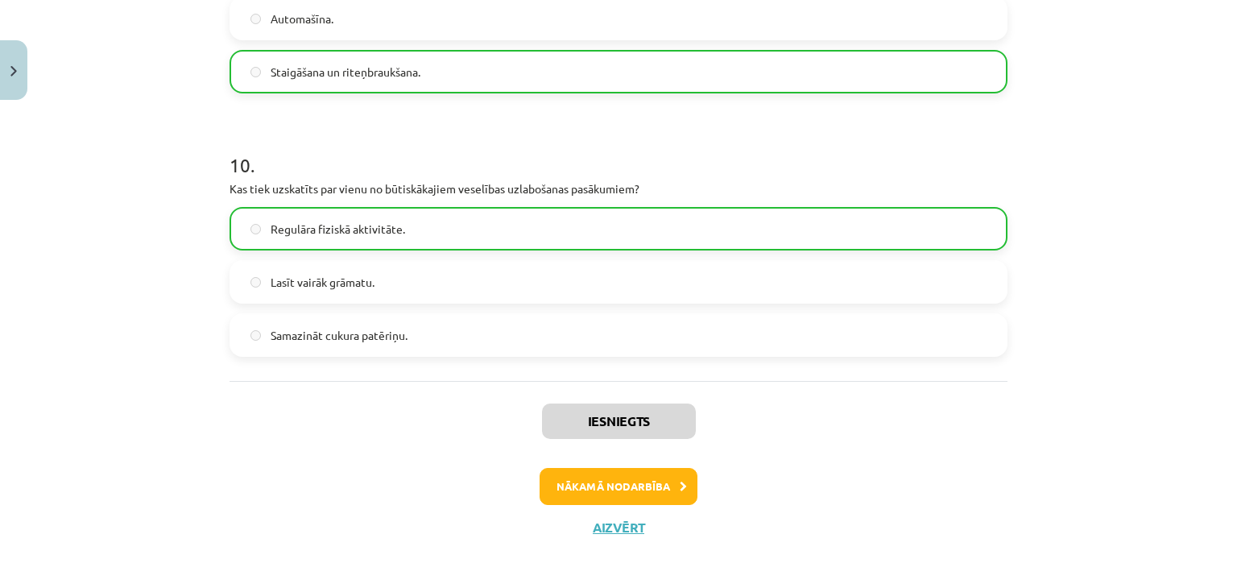
scroll to position [2571, 0]
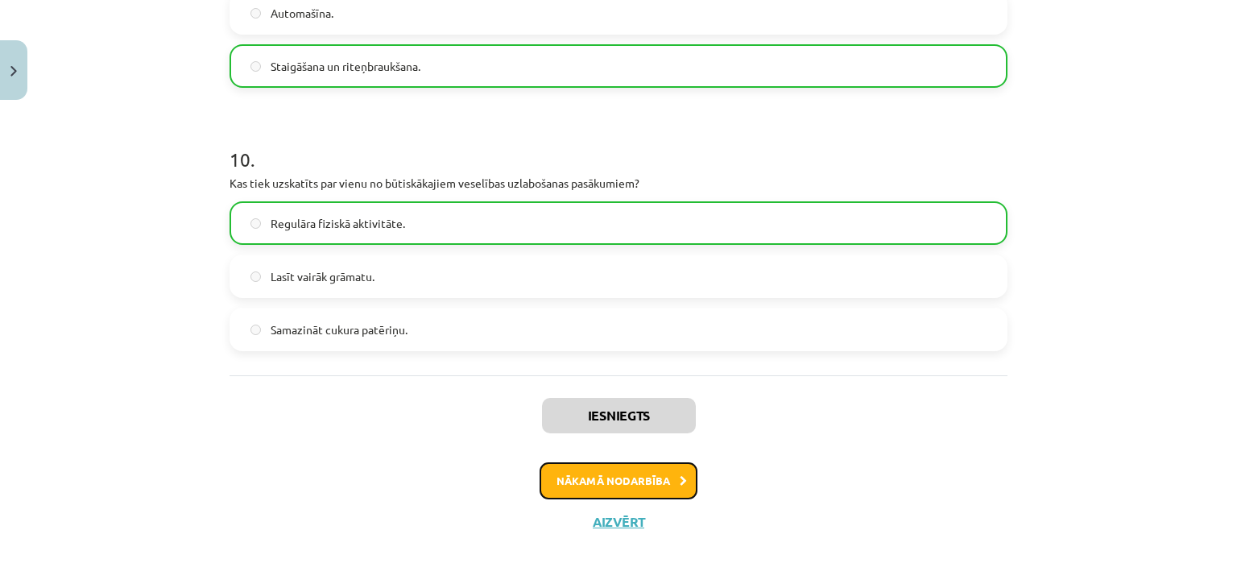
click at [591, 477] on button "Nākamā nodarbība" at bounding box center [619, 480] width 158 height 37
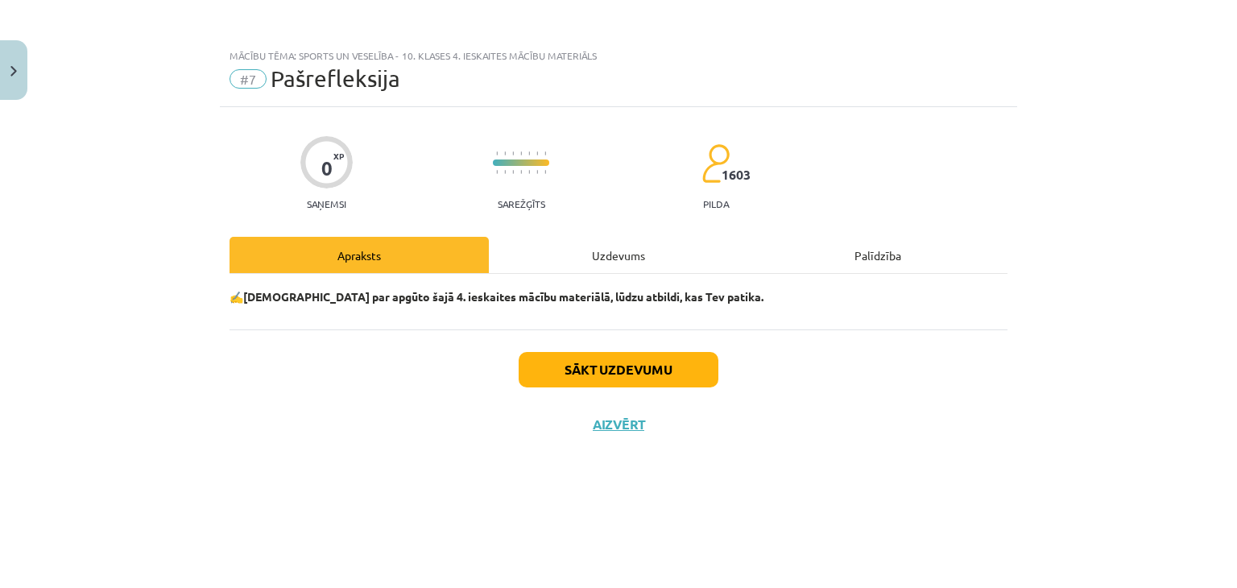
click at [614, 257] on div "Uzdevums" at bounding box center [618, 255] width 259 height 36
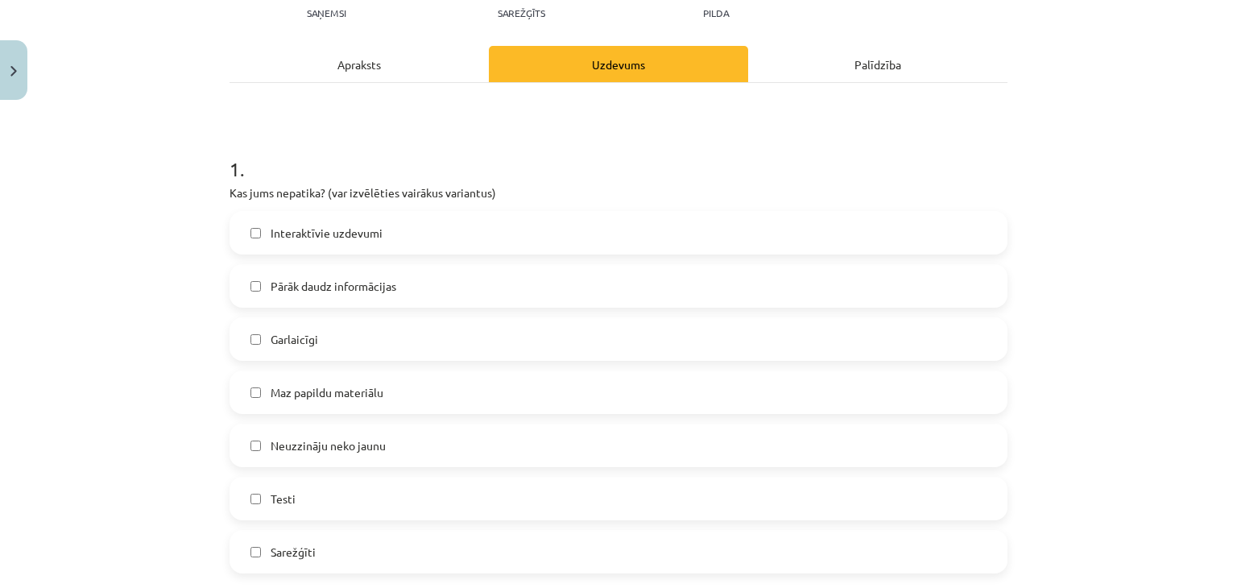
scroll to position [242, 0]
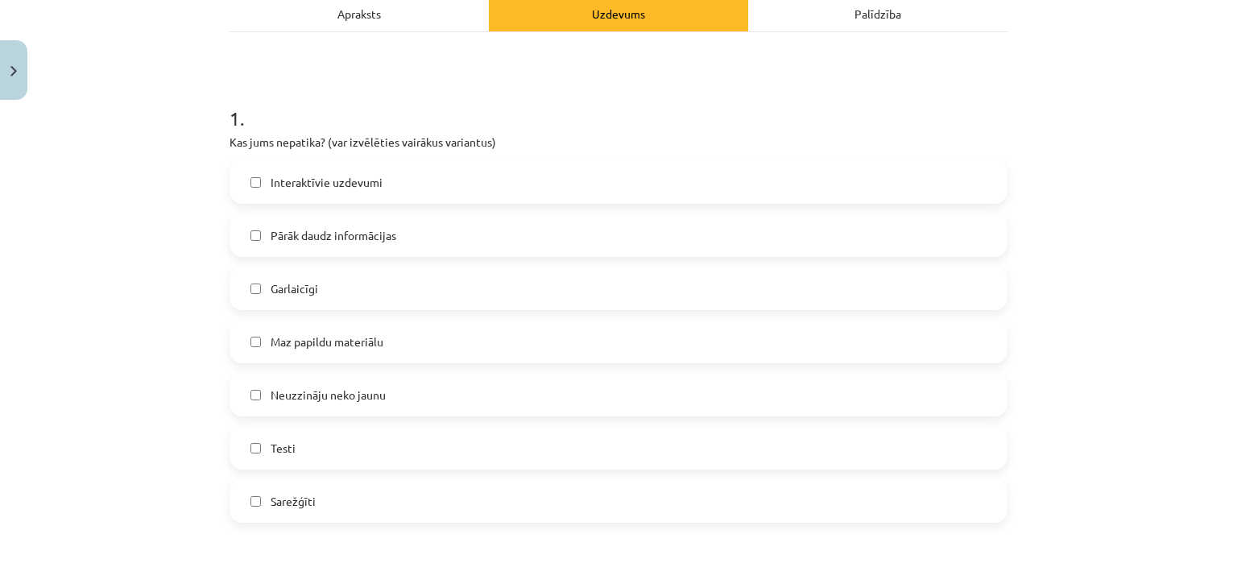
click at [254, 239] on label "Pārāk daudz informācijas" at bounding box center [618, 235] width 775 height 40
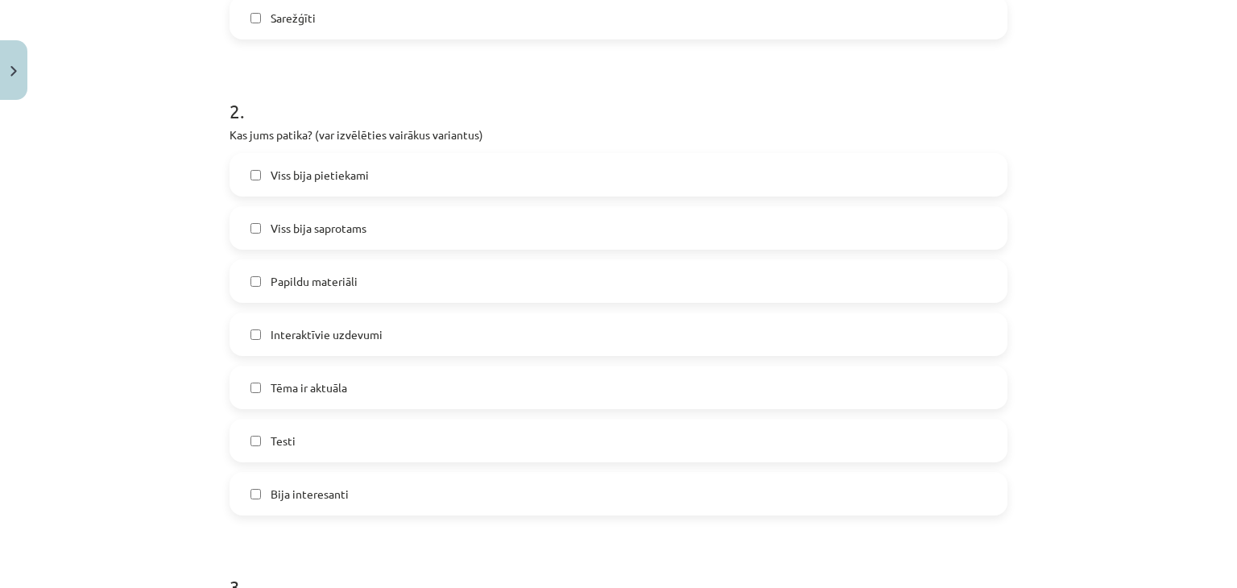
scroll to position [805, 0]
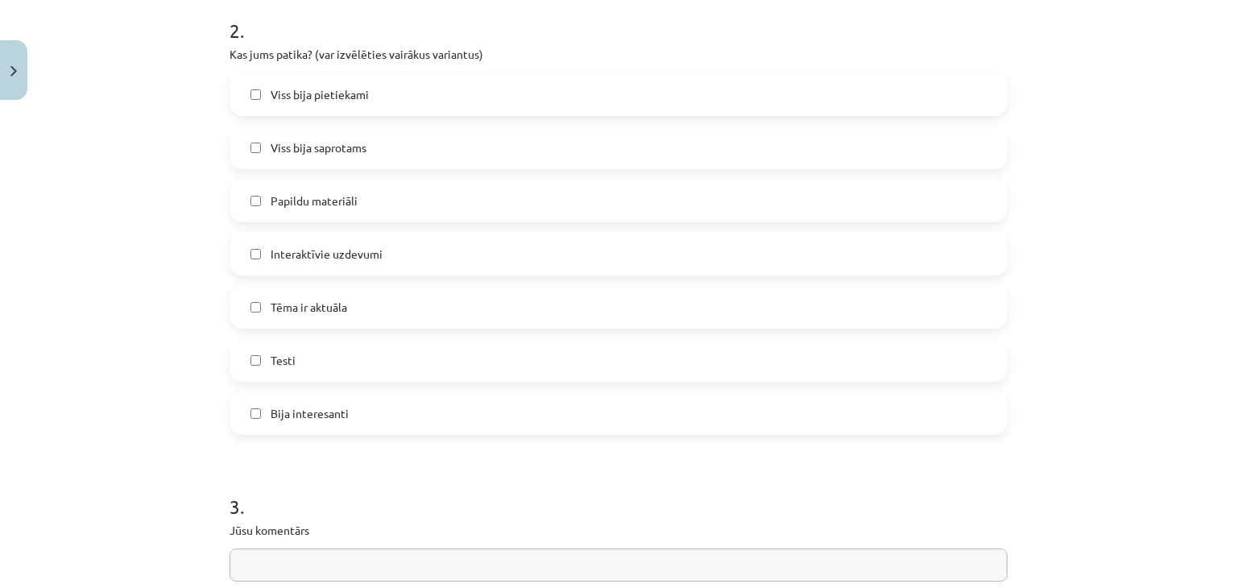
click at [255, 408] on label "Bija interesanti" at bounding box center [618, 413] width 775 height 40
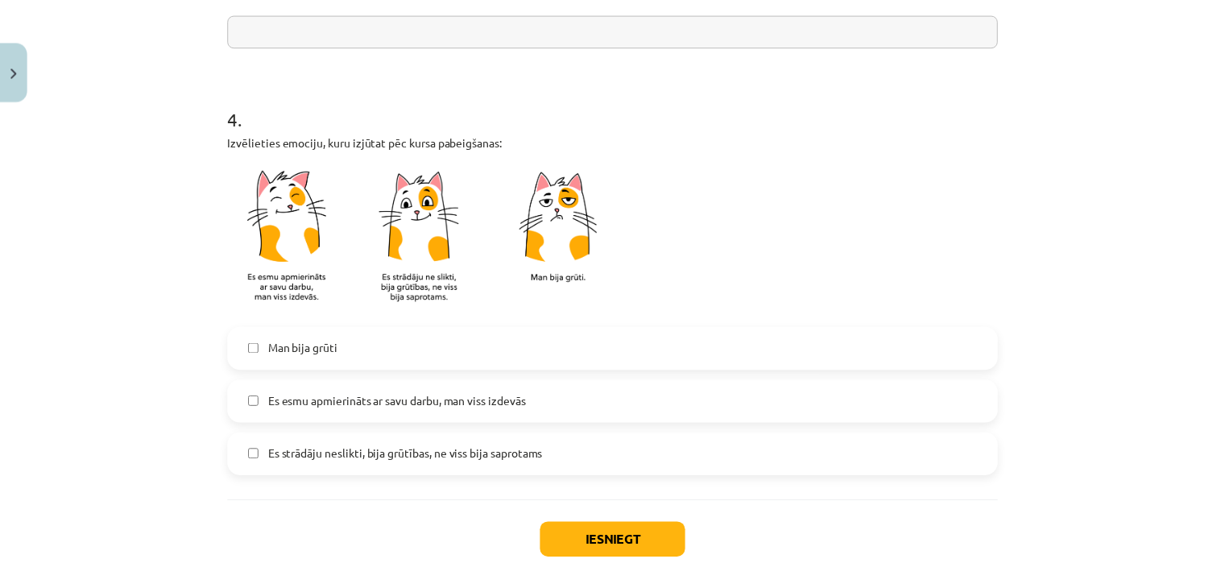
scroll to position [1369, 0]
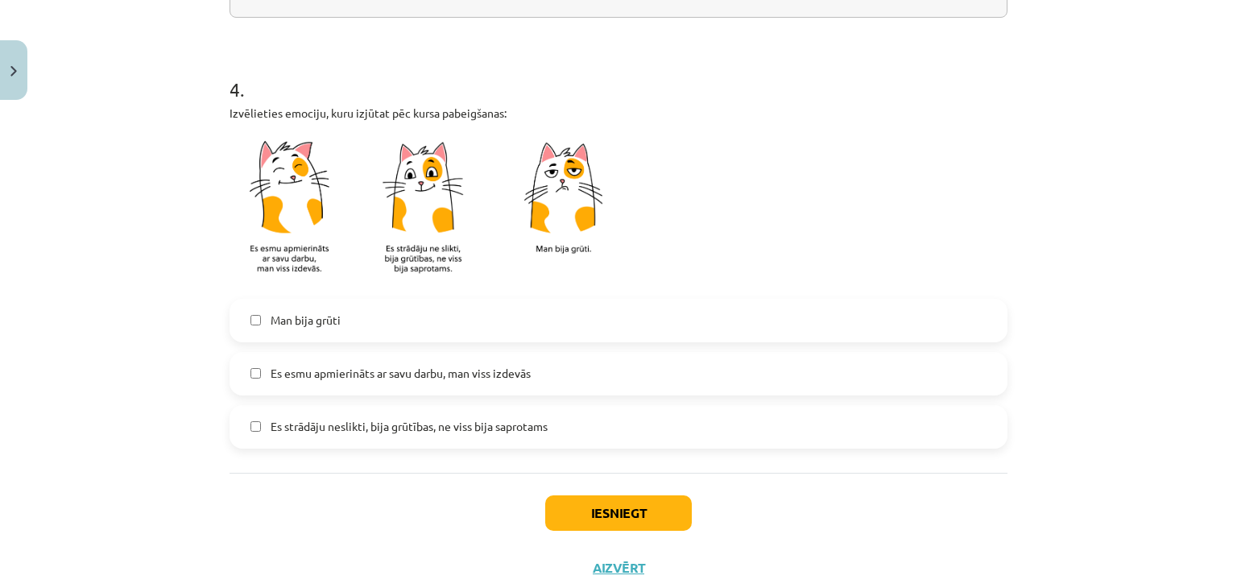
click at [348, 377] on span "Es esmu apmierināts ar savu darbu, man viss izdevās" at bounding box center [401, 373] width 260 height 17
click at [577, 503] on button "Iesniegt" at bounding box center [618, 512] width 147 height 35
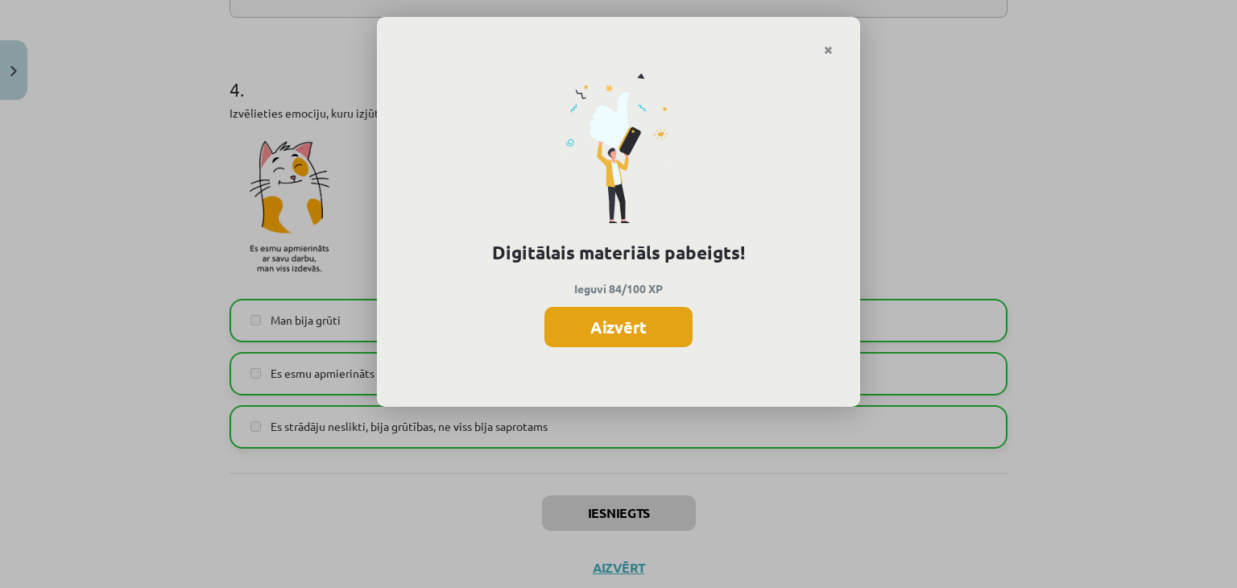
click at [586, 327] on button "Aizvērt" at bounding box center [618, 327] width 148 height 40
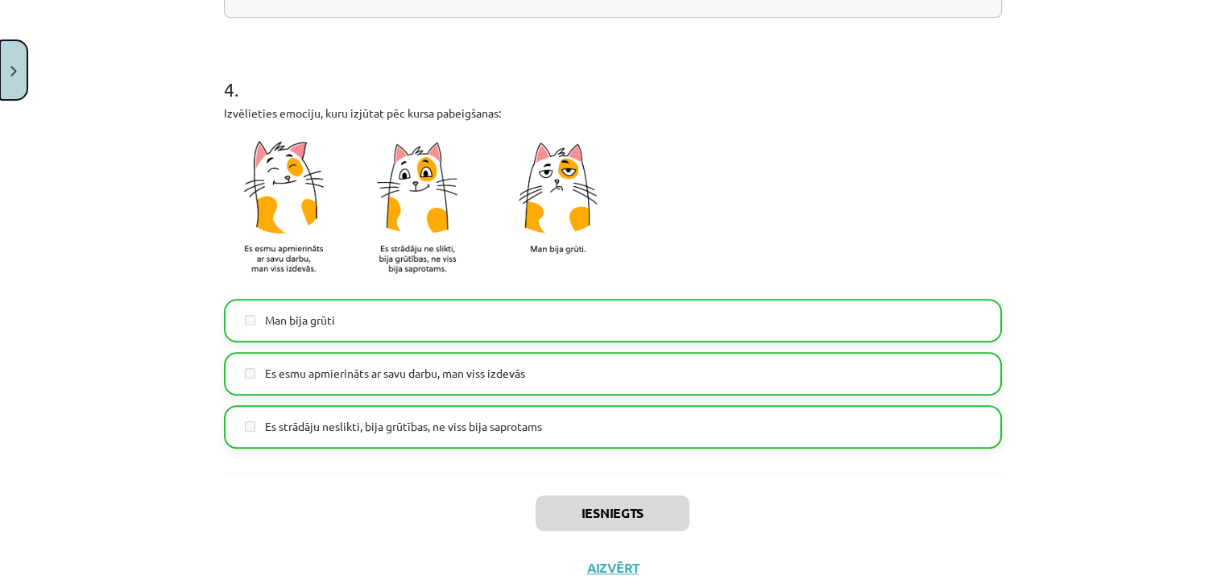
click at [22, 68] on button "Close" at bounding box center [13, 70] width 27 height 60
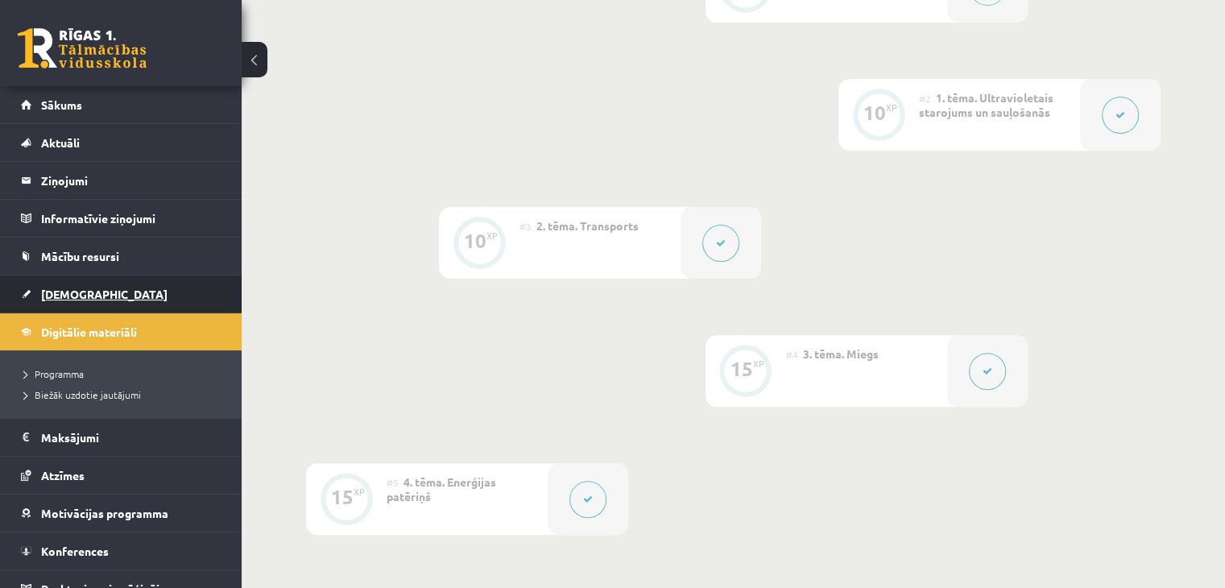
click at [59, 292] on span "[DEMOGRAPHIC_DATA]" at bounding box center [104, 294] width 126 height 14
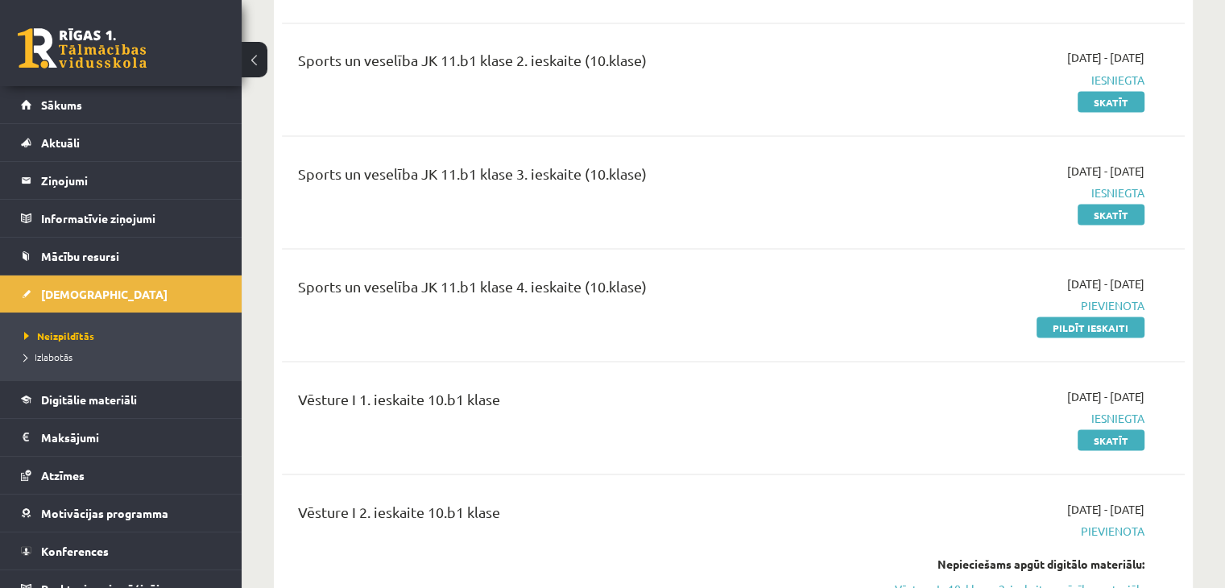
scroll to position [2819, 0]
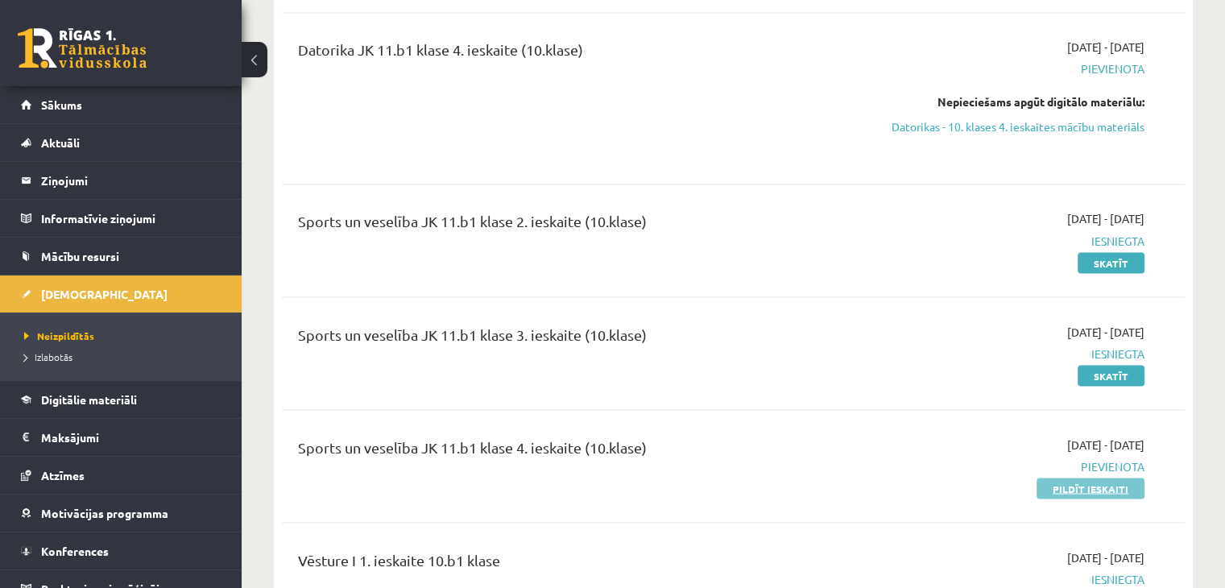
click at [1066, 478] on link "Pildīt ieskaiti" at bounding box center [1090, 488] width 108 height 21
drag, startPoint x: 1095, startPoint y: 401, endPoint x: 685, endPoint y: 81, distance: 520.5
click at [1095, 478] on link "Pildīt ieskaiti" at bounding box center [1090, 488] width 108 height 21
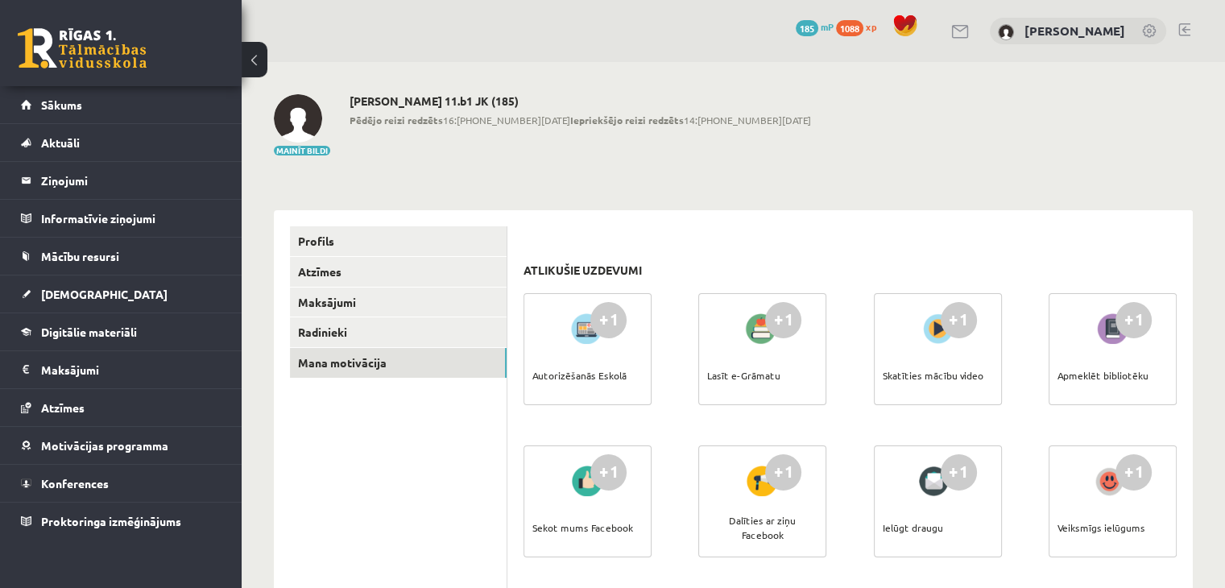
click at [747, 378] on div "Lasīt e-Grāmatu" at bounding box center [743, 375] width 73 height 56
click at [590, 376] on div "Autorizēšanās Eskolā" at bounding box center [579, 375] width 94 height 56
click at [789, 320] on div "+1" at bounding box center [783, 320] width 36 height 36
click at [350, 362] on link "Mana motivācija" at bounding box center [398, 363] width 217 height 30
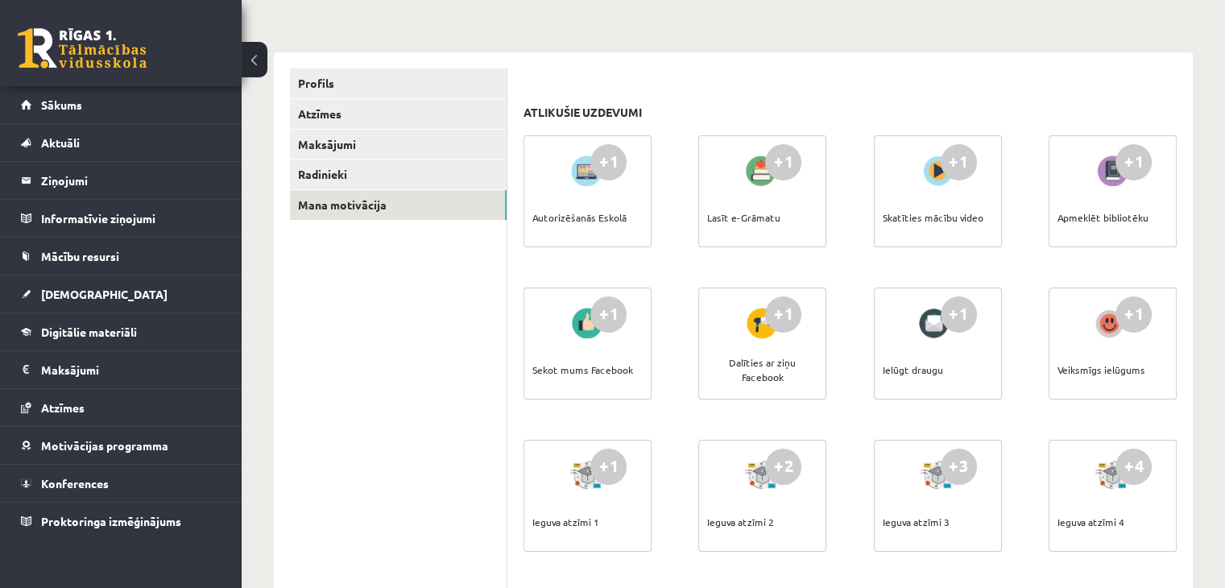
scroll to position [7, 0]
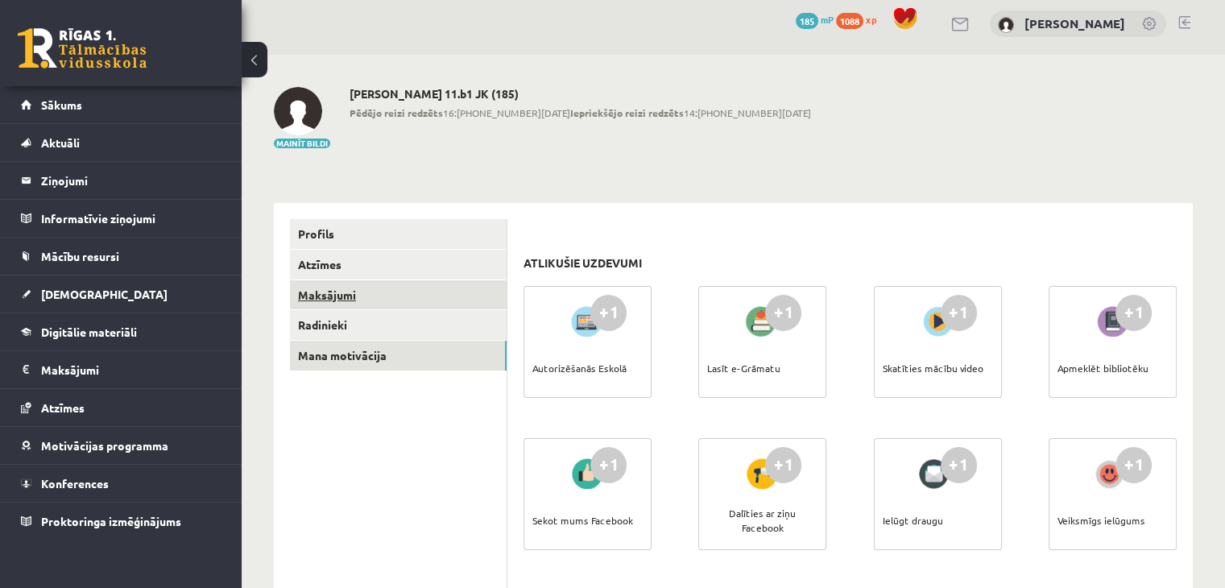
click at [319, 294] on link "Maksājumi" at bounding box center [398, 295] width 217 height 30
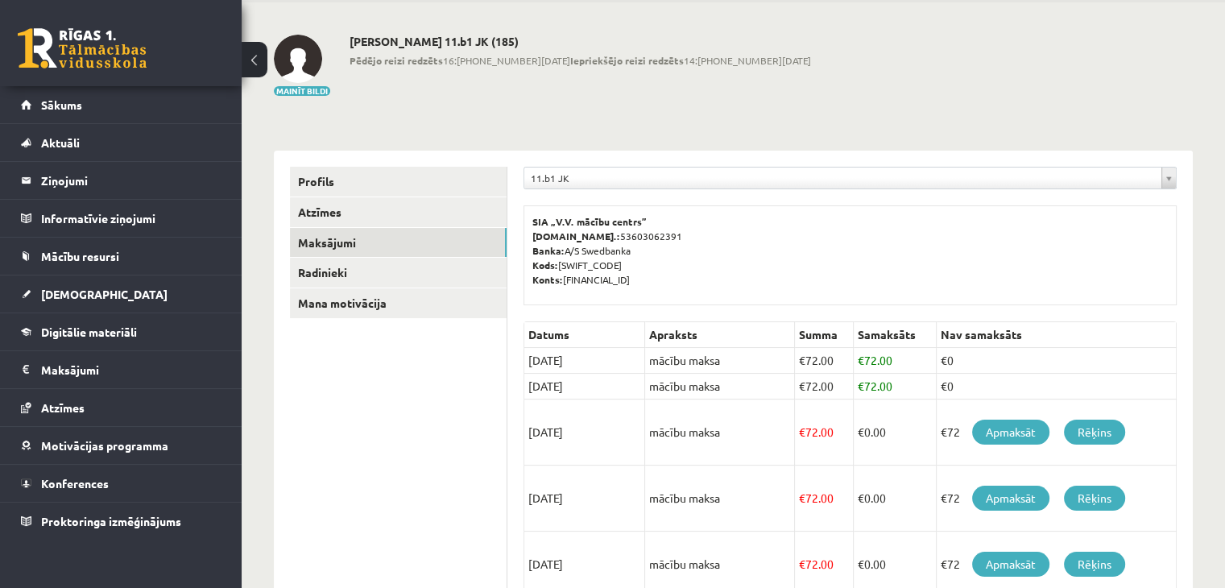
scroll to position [88, 0]
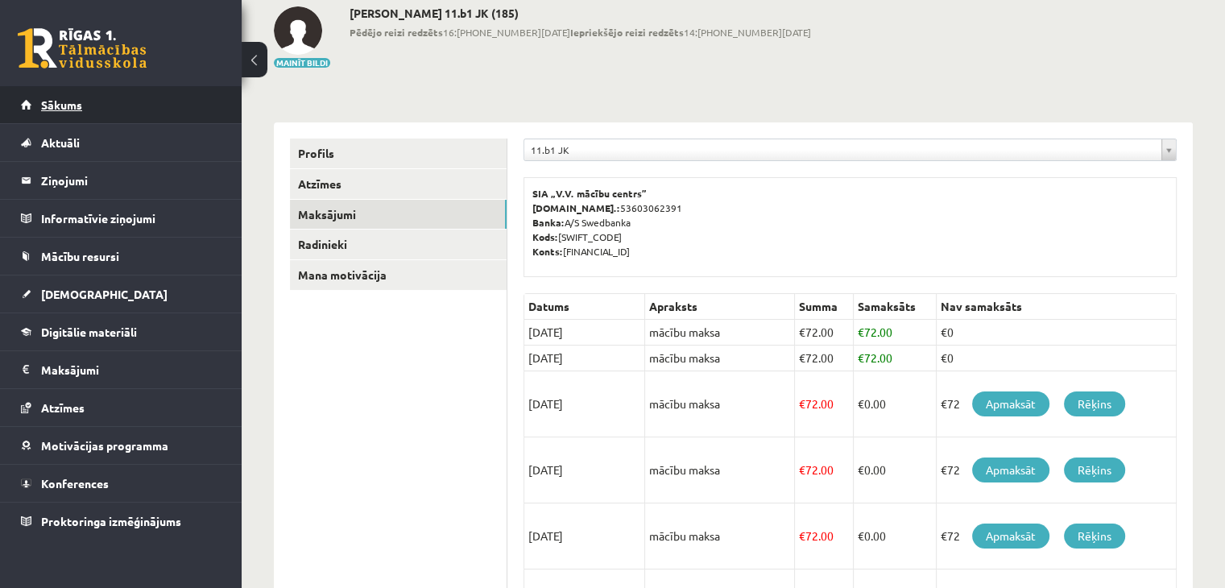
click at [43, 107] on span "Sākums" at bounding box center [61, 104] width 41 height 14
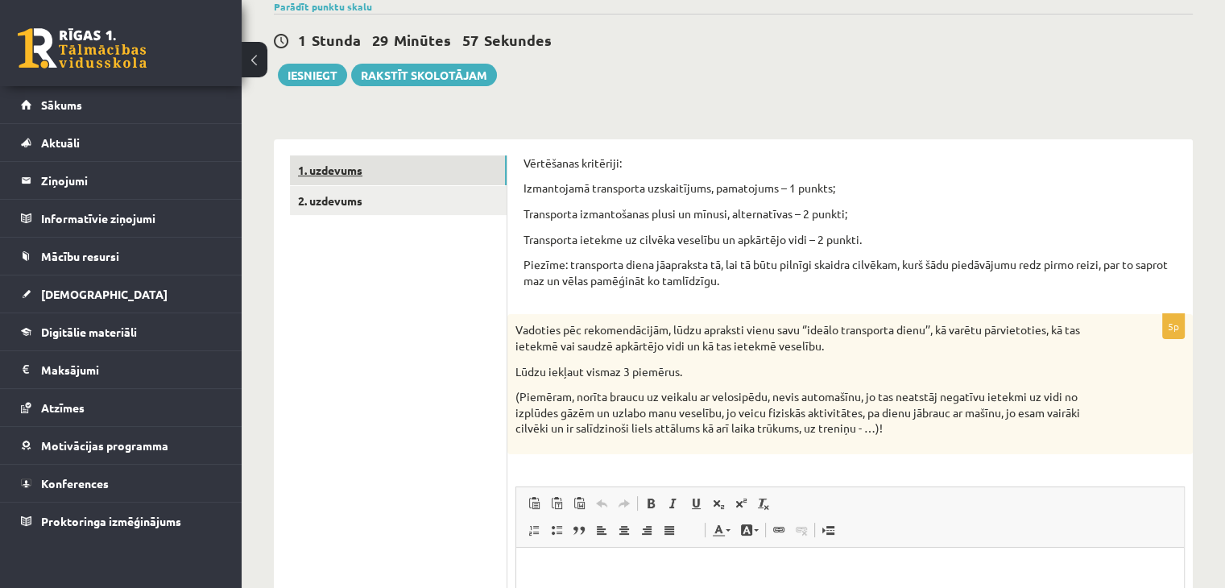
scroll to position [161, 0]
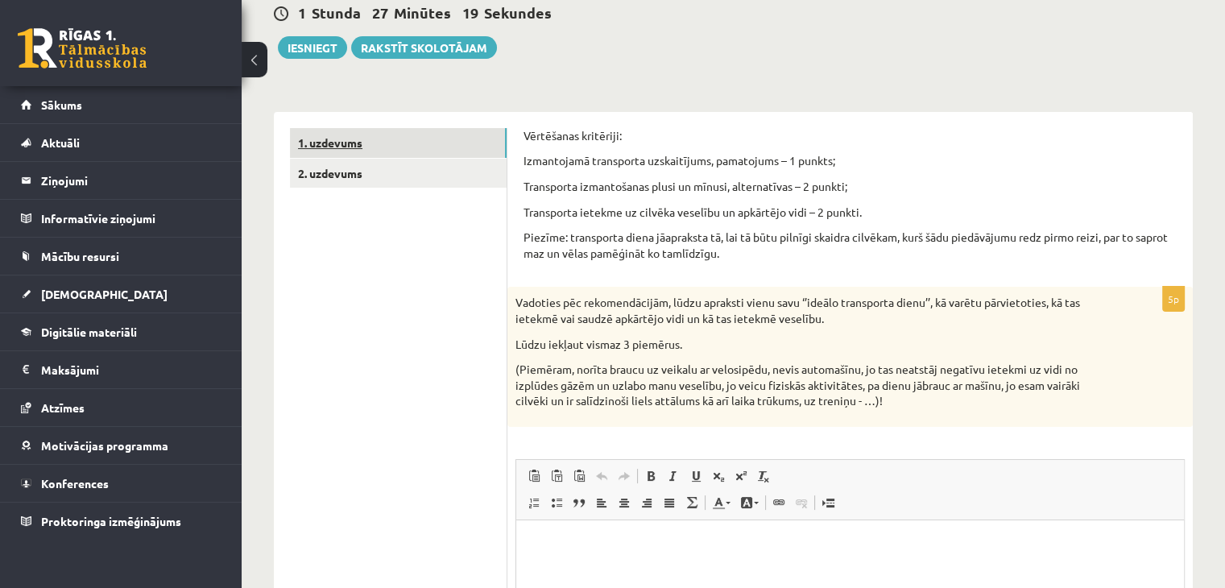
click at [341, 142] on link "1. uzdevums" at bounding box center [398, 143] width 217 height 30
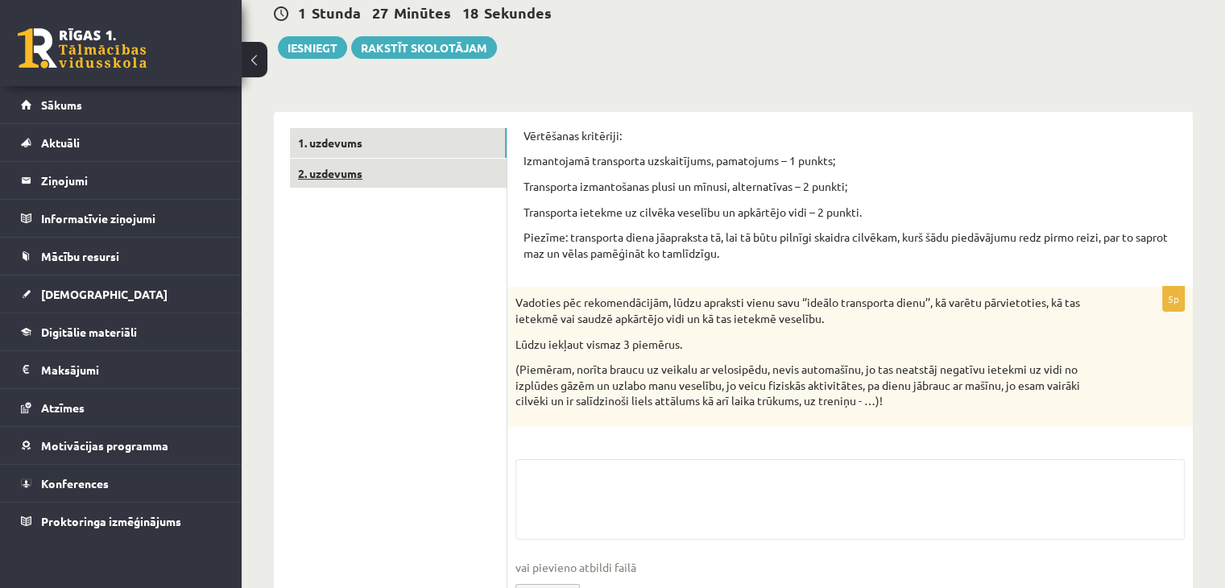
click at [341, 177] on link "2. uzdevums" at bounding box center [398, 174] width 217 height 30
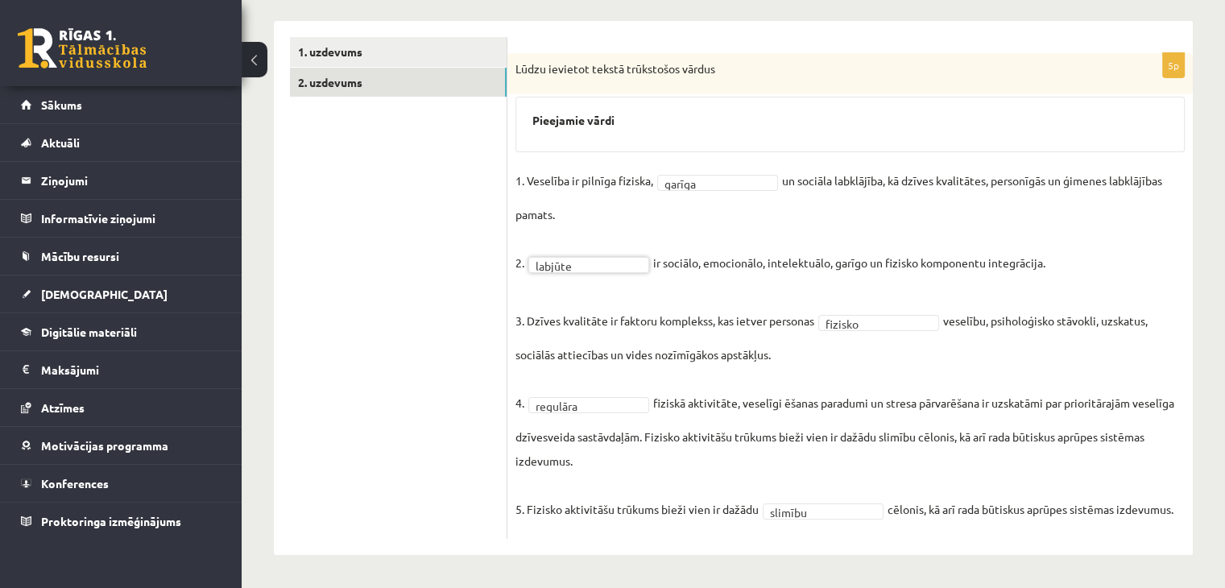
scroll to position [252, 0]
click at [354, 56] on link "1. uzdevums" at bounding box center [398, 52] width 217 height 30
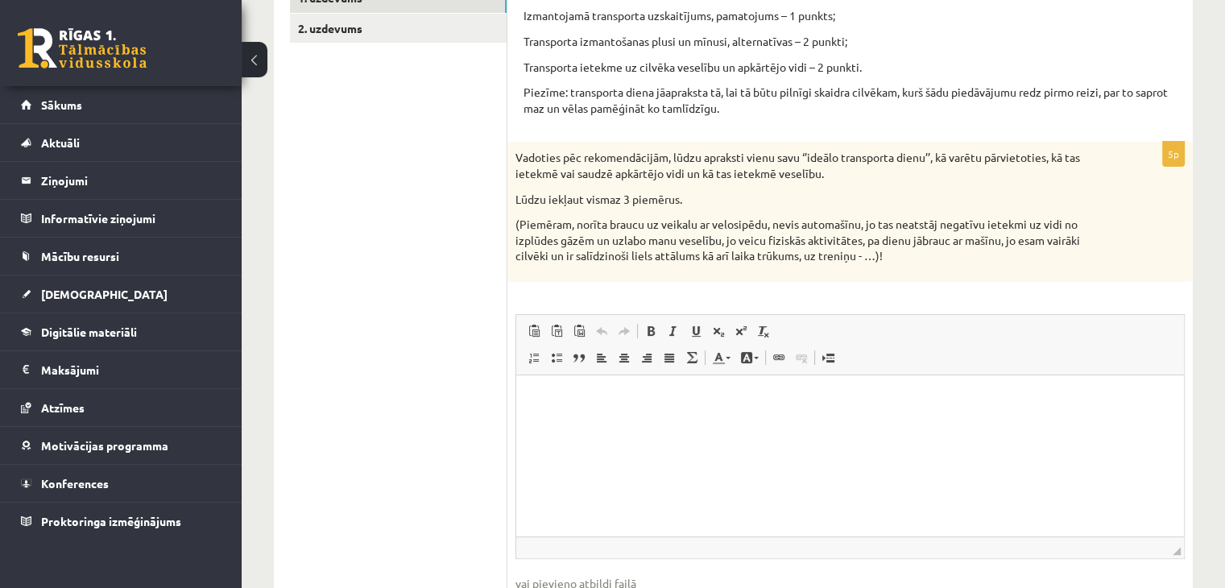
scroll to position [333, 0]
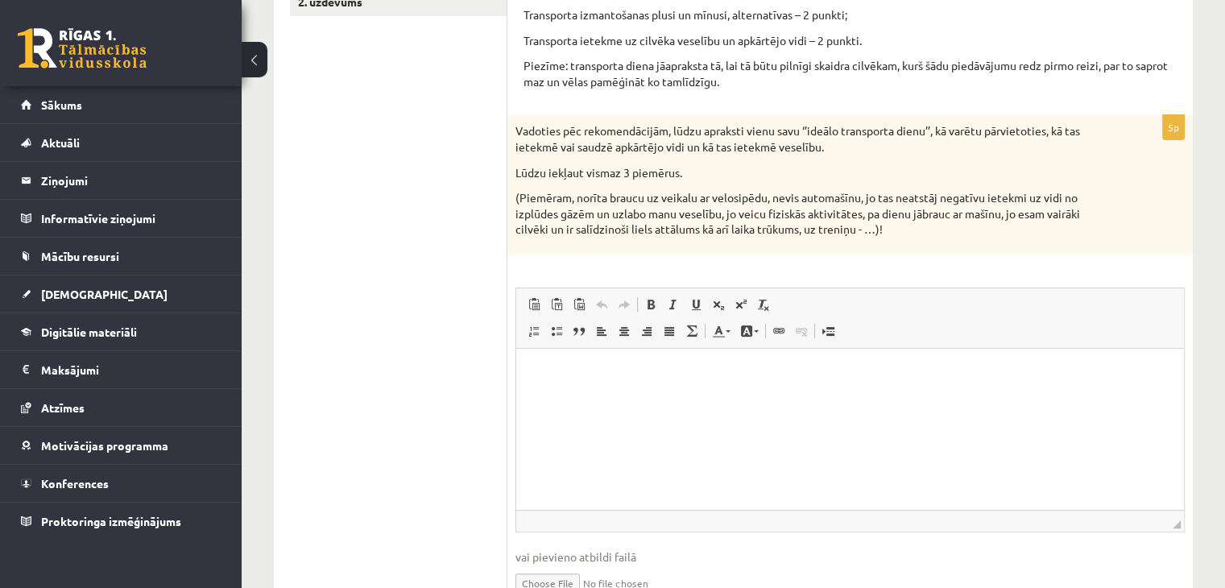
click at [638, 384] on html at bounding box center [850, 372] width 668 height 49
click at [654, 395] on html at bounding box center [850, 372] width 668 height 49
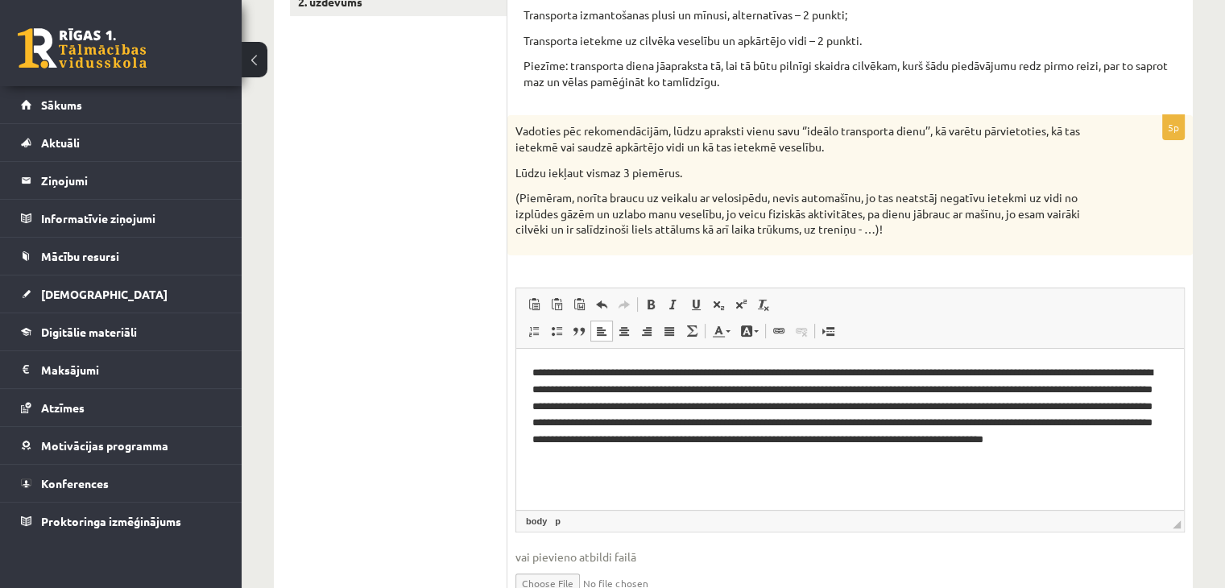
click at [784, 456] on p "**********" at bounding box center [850, 414] width 636 height 101
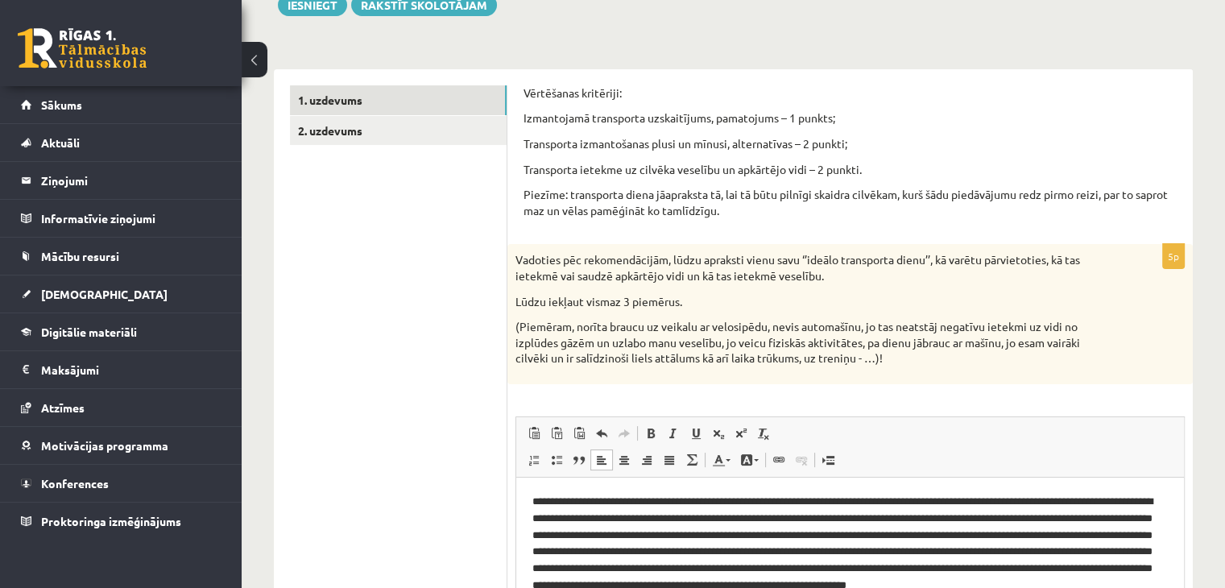
scroll to position [242, 0]
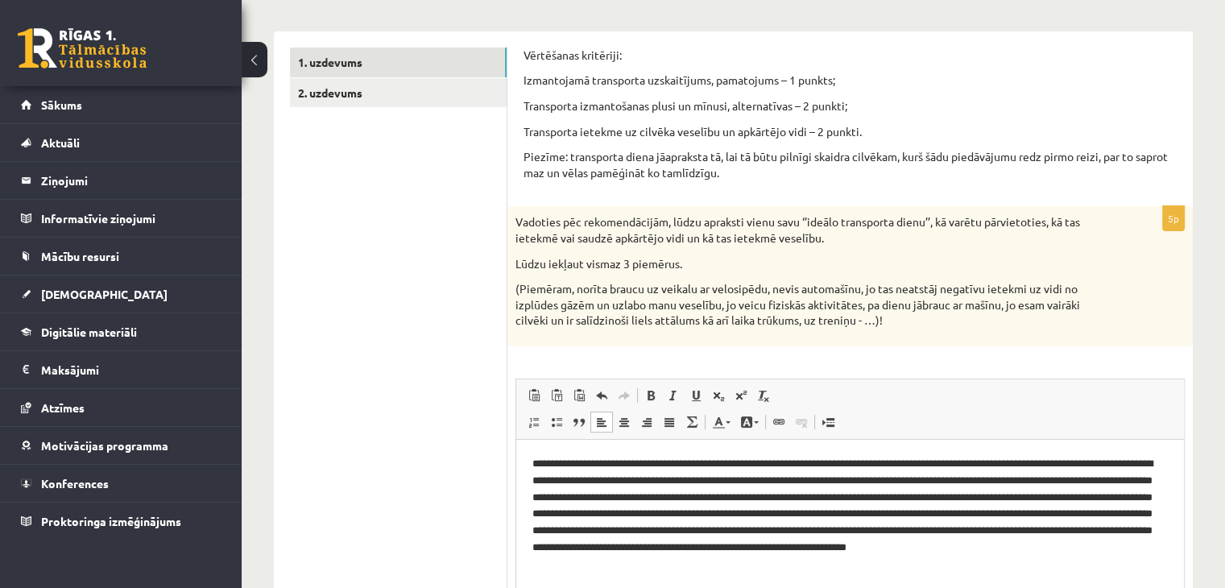
click at [642, 464] on p "**********" at bounding box center [850, 515] width 636 height 118
drag, startPoint x: 653, startPoint y: 464, endPoint x: 610, endPoint y: 469, distance: 43.8
click at [610, 469] on p "**********" at bounding box center [850, 515] width 636 height 118
drag, startPoint x: 647, startPoint y: 463, endPoint x: 613, endPoint y: 465, distance: 33.9
click at [613, 465] on p "**********" at bounding box center [850, 515] width 636 height 118
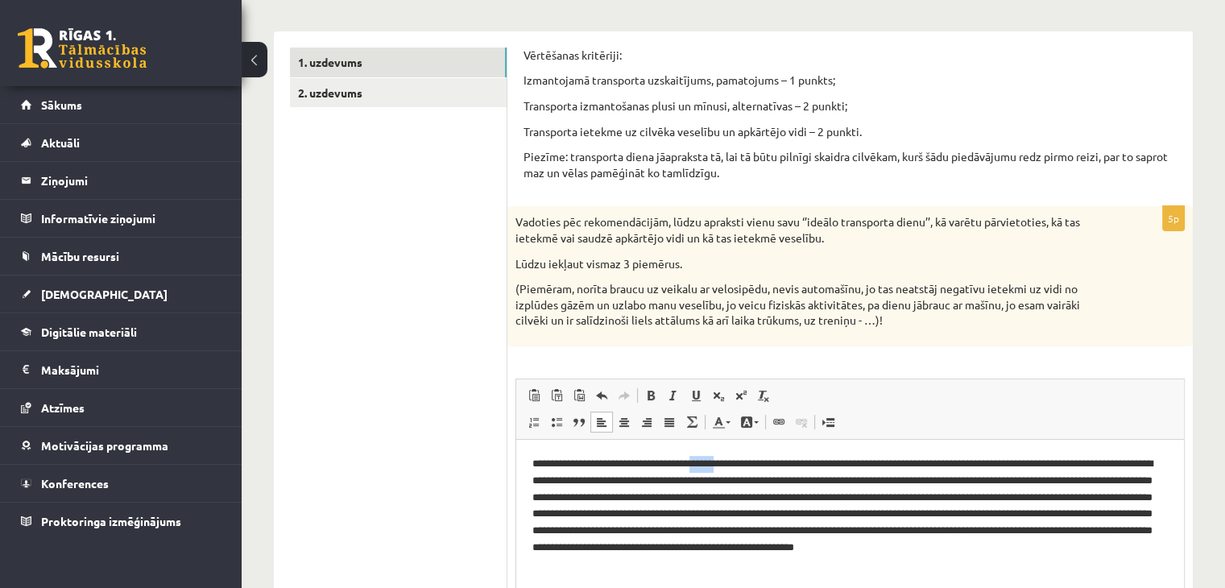
drag, startPoint x: 745, startPoint y: 461, endPoint x: 713, endPoint y: 465, distance: 32.5
click at [713, 465] on p "**********" at bounding box center [850, 515] width 636 height 118
click at [739, 465] on p "**********" at bounding box center [850, 515] width 636 height 118
drag, startPoint x: 745, startPoint y: 463, endPoint x: 726, endPoint y: 465, distance: 18.6
click at [726, 465] on p "**********" at bounding box center [850, 515] width 636 height 118
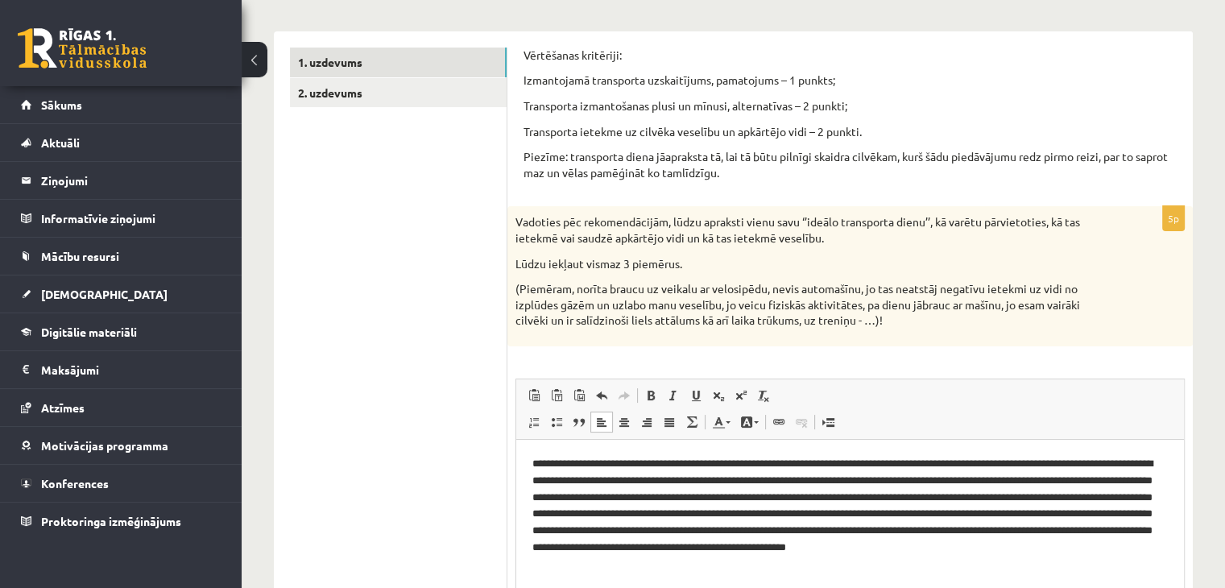
click at [725, 465] on p "**********" at bounding box center [850, 515] width 636 height 118
click at [1135, 462] on p "**********" at bounding box center [850, 515] width 636 height 118
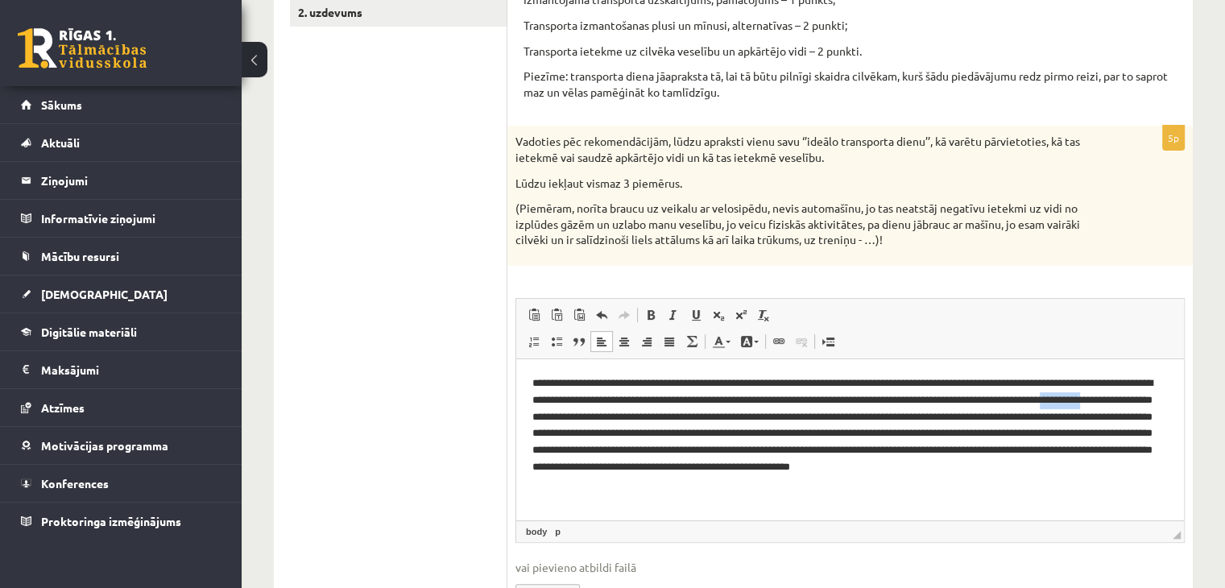
drag, startPoint x: 639, startPoint y: 416, endPoint x: 594, endPoint y: 423, distance: 46.4
click at [594, 423] on p "**********" at bounding box center [850, 433] width 636 height 118
click at [664, 435] on p "**********" at bounding box center [850, 433] width 636 height 118
drag, startPoint x: 874, startPoint y: 432, endPoint x: 929, endPoint y: 431, distance: 54.8
click at [929, 431] on p "**********" at bounding box center [850, 433] width 636 height 118
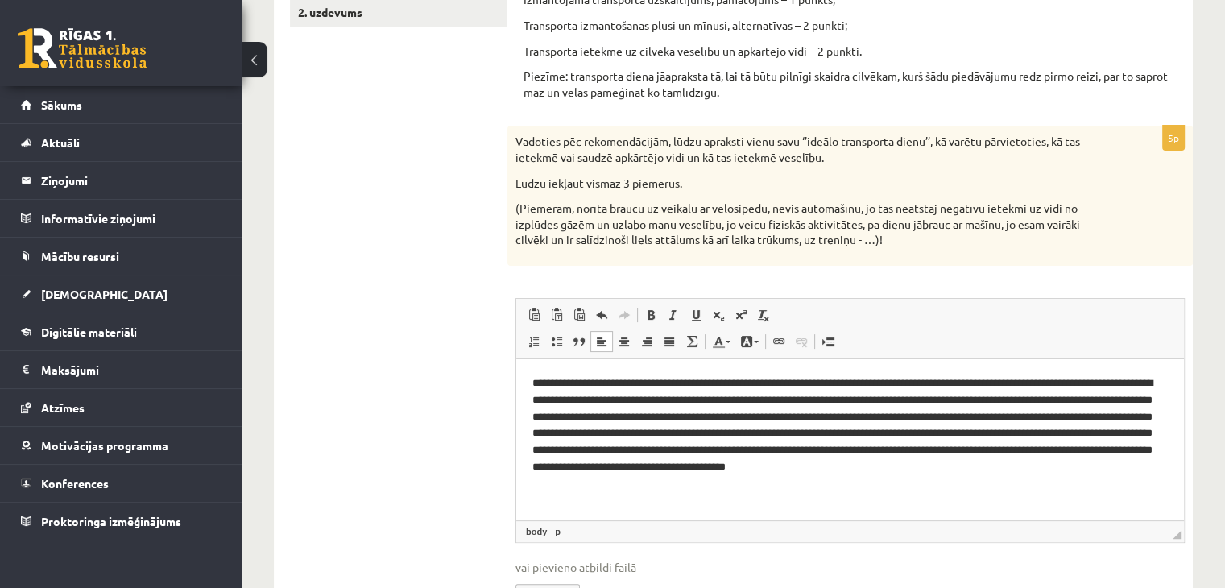
click at [1032, 432] on p "**********" at bounding box center [850, 433] width 636 height 118
click at [746, 451] on p "**********" at bounding box center [850, 433] width 636 height 118
click at [1112, 449] on p "**********" at bounding box center [850, 433] width 636 height 118
drag, startPoint x: 594, startPoint y: 468, endPoint x: 581, endPoint y: 467, distance: 12.9
click at [581, 467] on p "**********" at bounding box center [850, 433] width 636 height 118
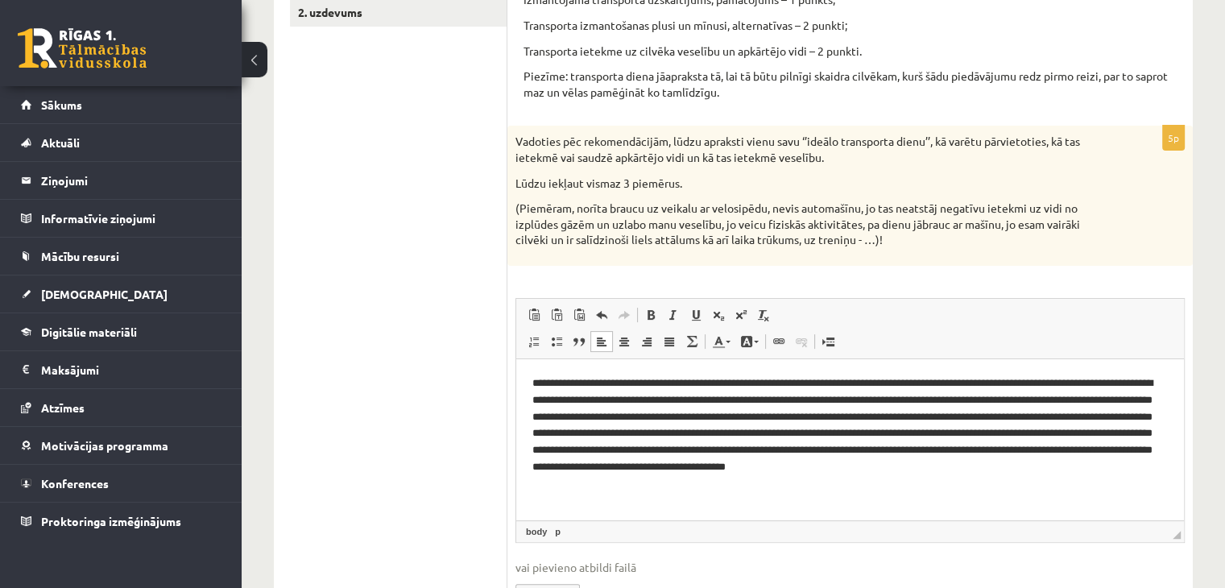
click at [617, 469] on p "**********" at bounding box center [850, 433] width 636 height 118
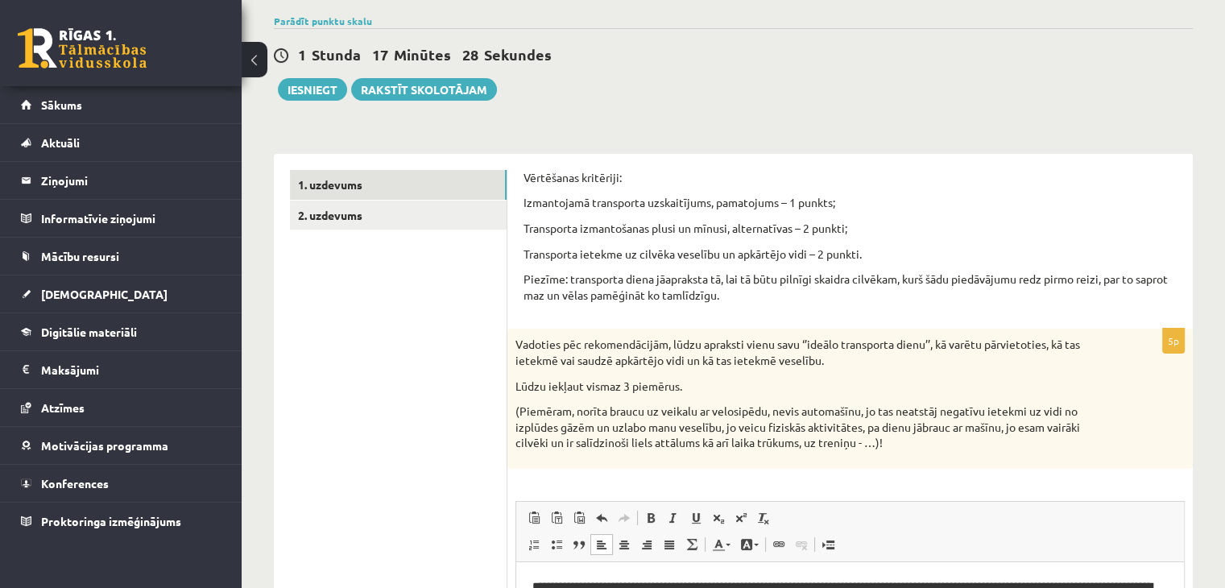
scroll to position [0, 0]
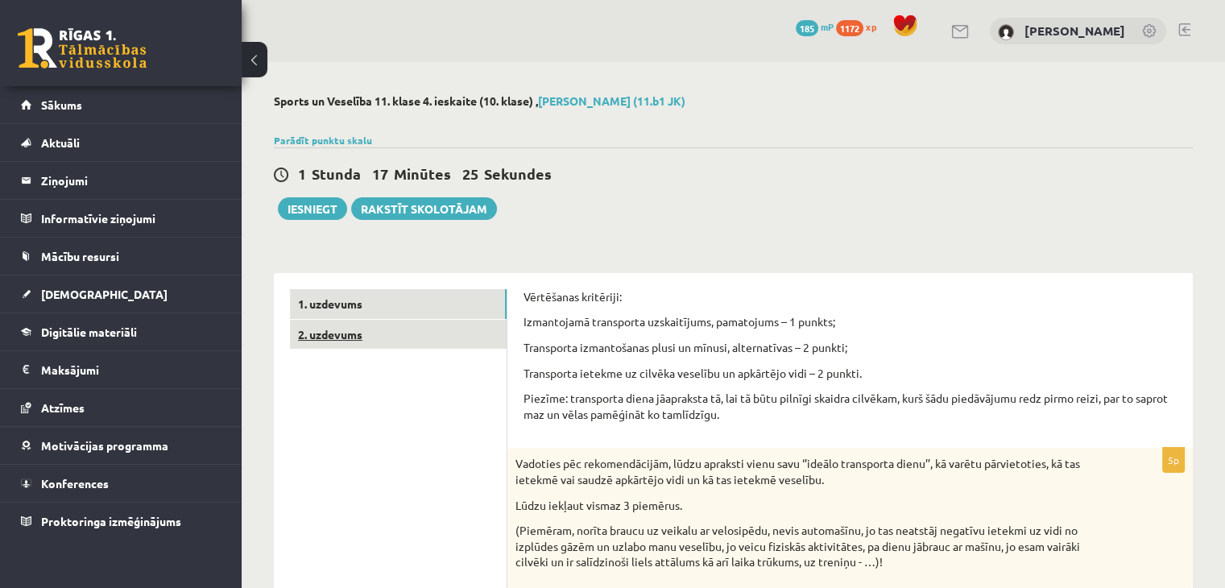
click at [356, 342] on link "2. uzdevums" at bounding box center [398, 335] width 217 height 30
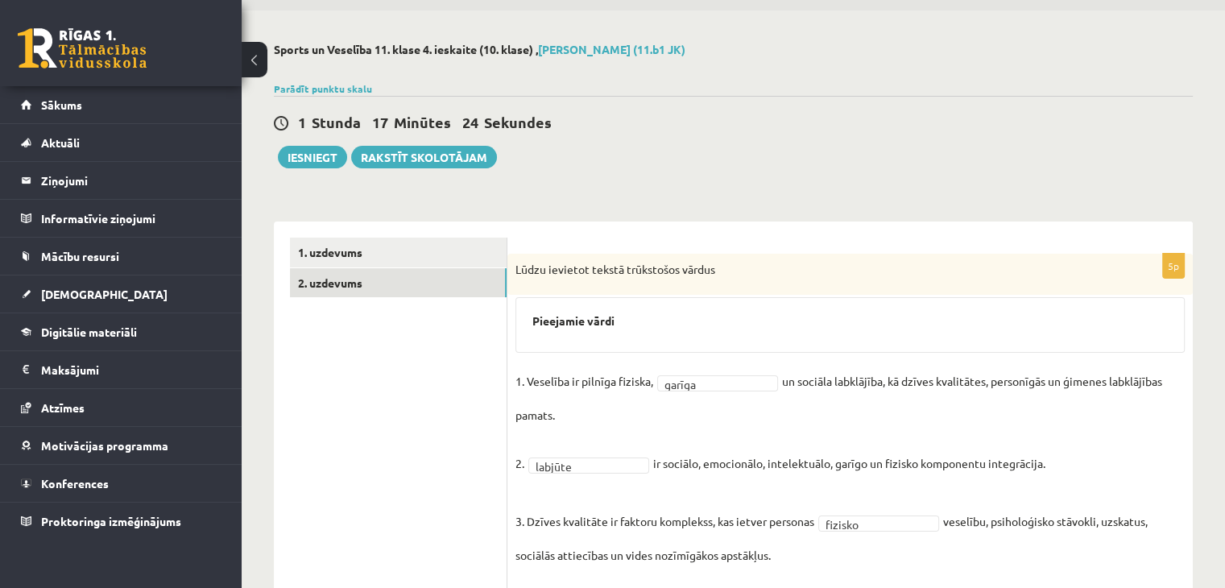
scroll to position [81, 0]
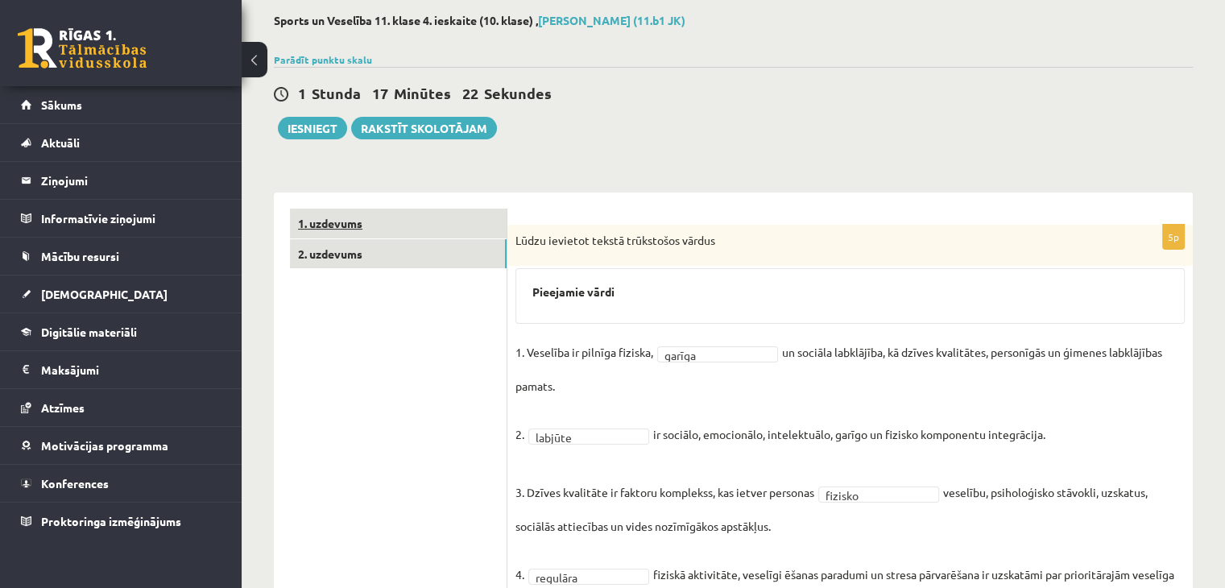
click at [348, 224] on link "1. uzdevums" at bounding box center [398, 224] width 217 height 30
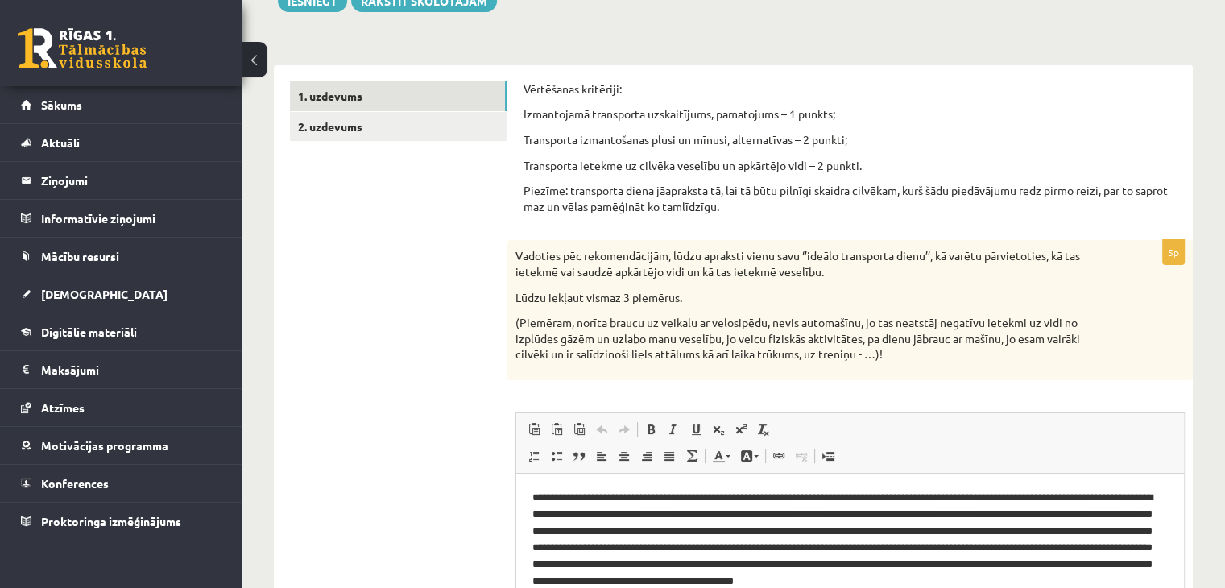
scroll to position [322, 0]
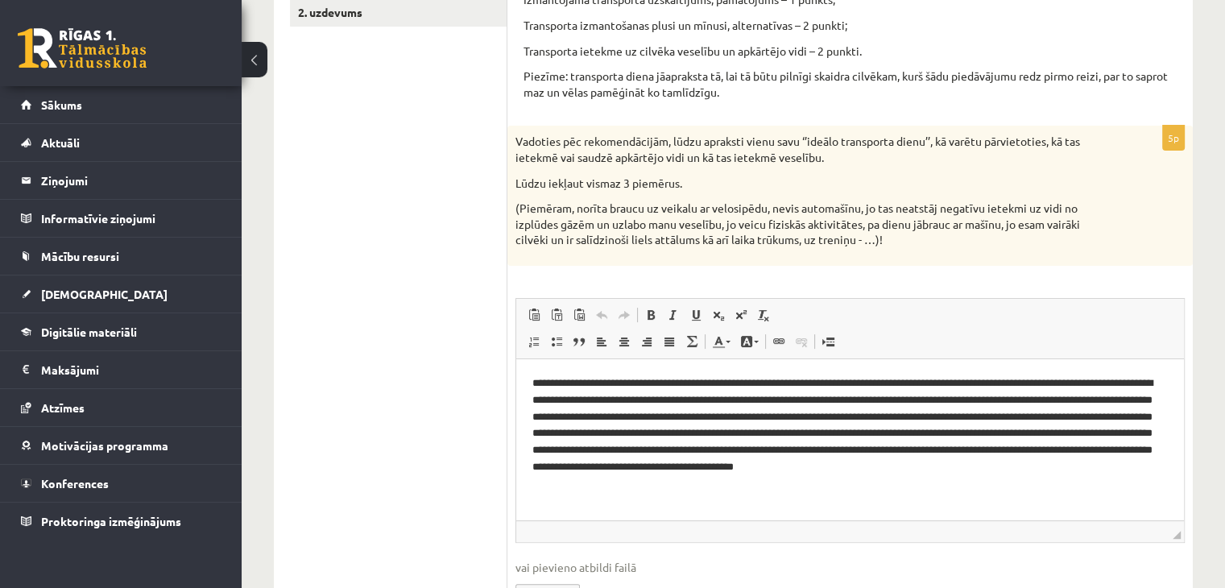
click at [1131, 383] on p "**********" at bounding box center [850, 433] width 636 height 118
click at [1144, 382] on p "**********" at bounding box center [850, 433] width 636 height 118
drag, startPoint x: 1144, startPoint y: 382, endPoint x: 1154, endPoint y: 386, distance: 10.5
click at [1154, 386] on p "**********" at bounding box center [850, 433] width 636 height 118
click at [571, 400] on p "**********" at bounding box center [850, 433] width 636 height 118
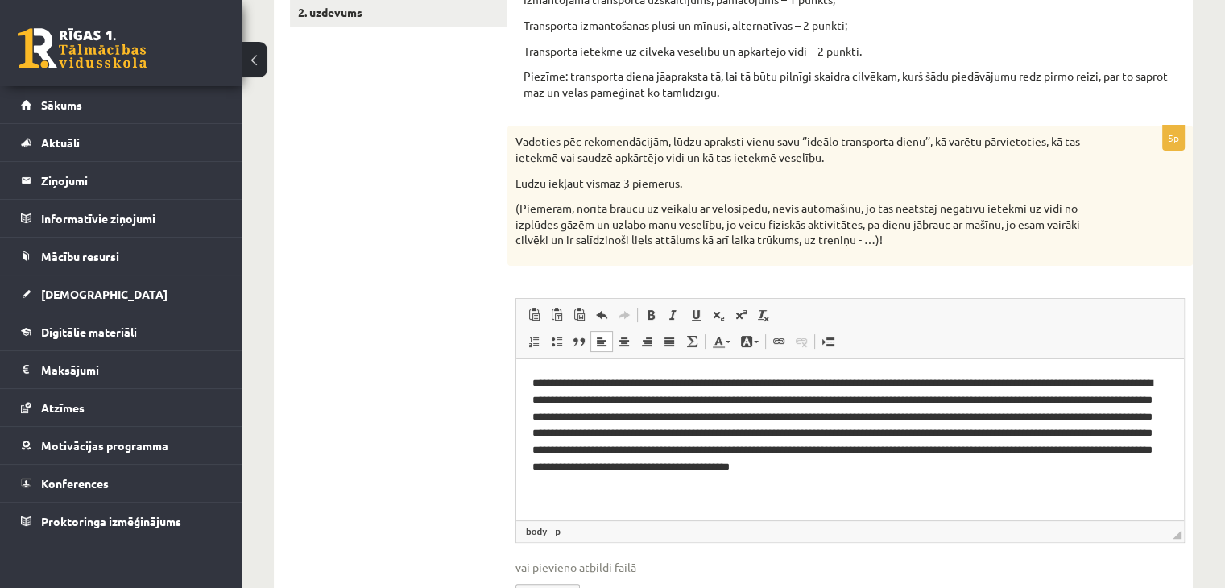
click at [629, 418] on p "**********" at bounding box center [850, 433] width 636 height 118
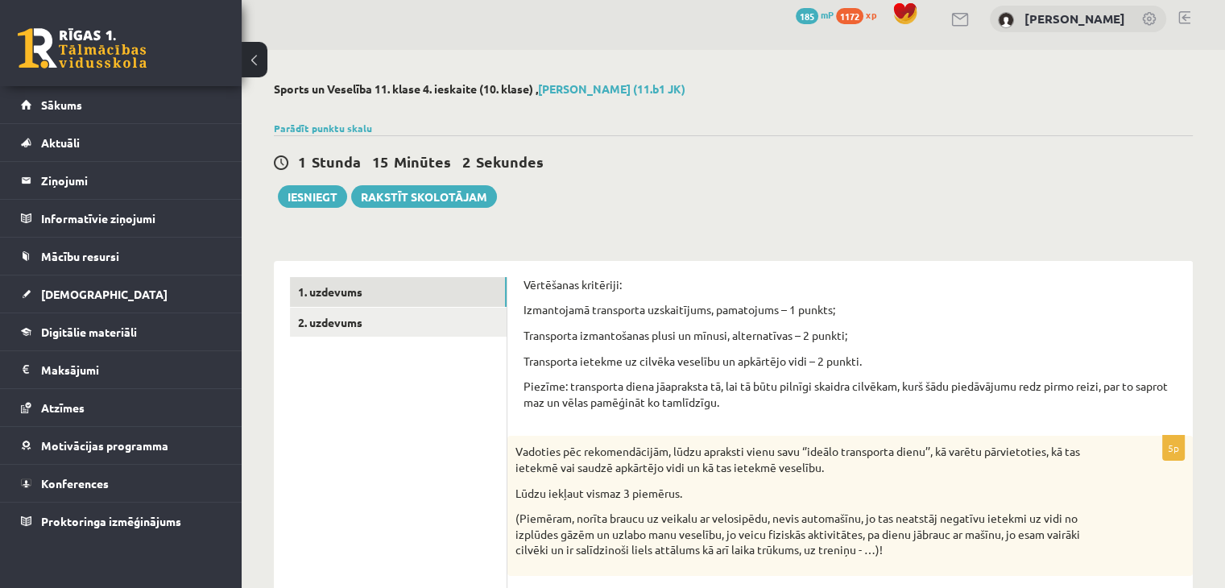
scroll to position [0, 0]
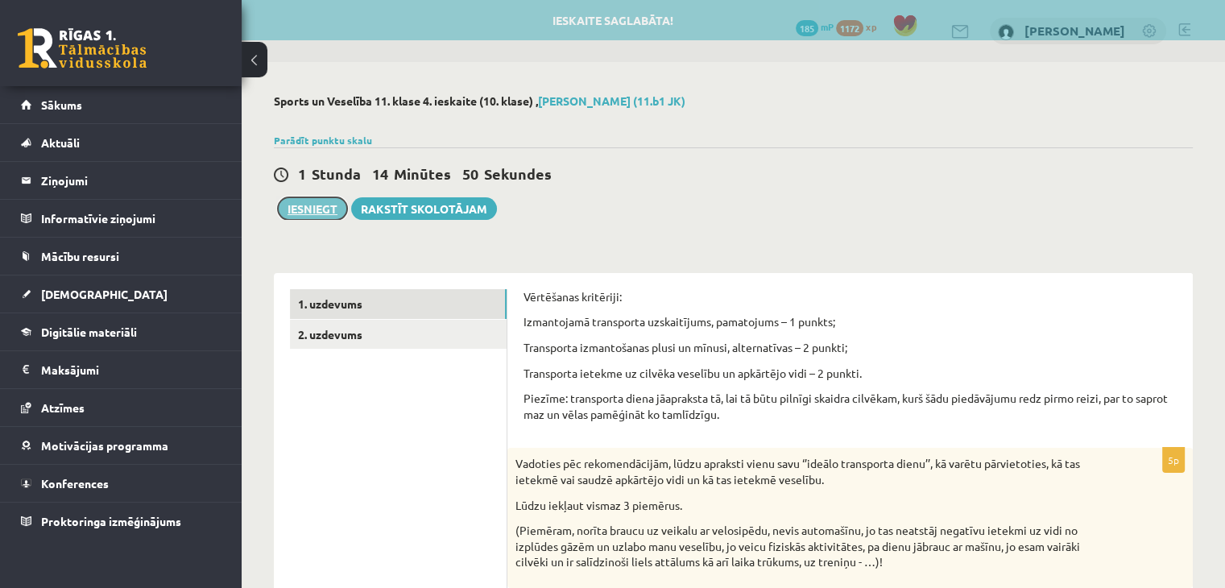
click at [319, 208] on button "Iesniegt" at bounding box center [312, 208] width 69 height 23
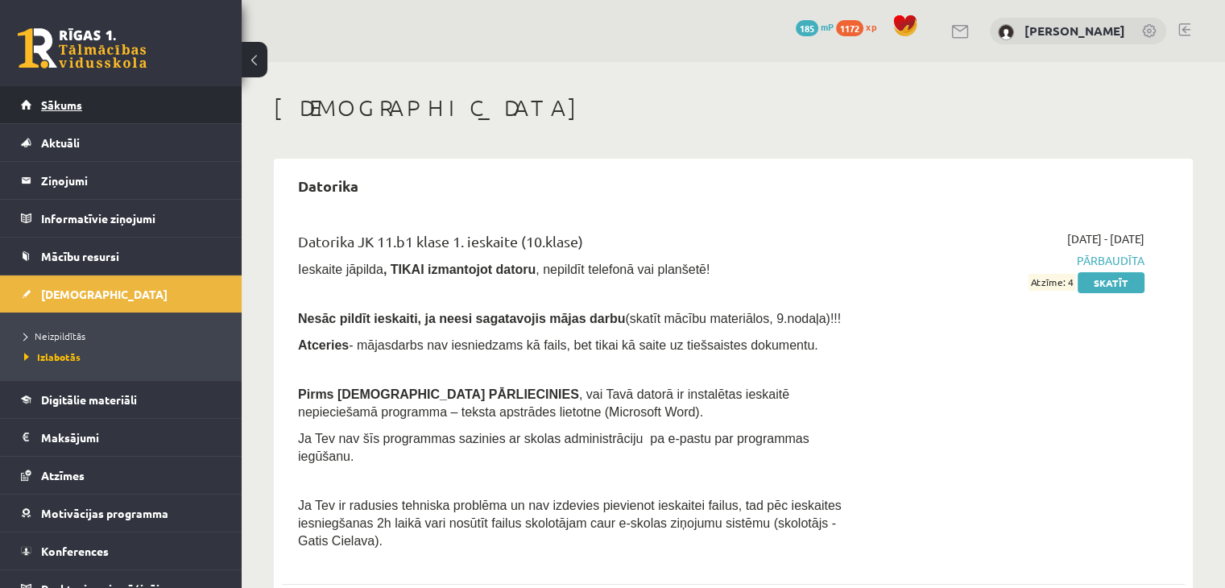
click at [53, 106] on span "Sākums" at bounding box center [61, 104] width 41 height 14
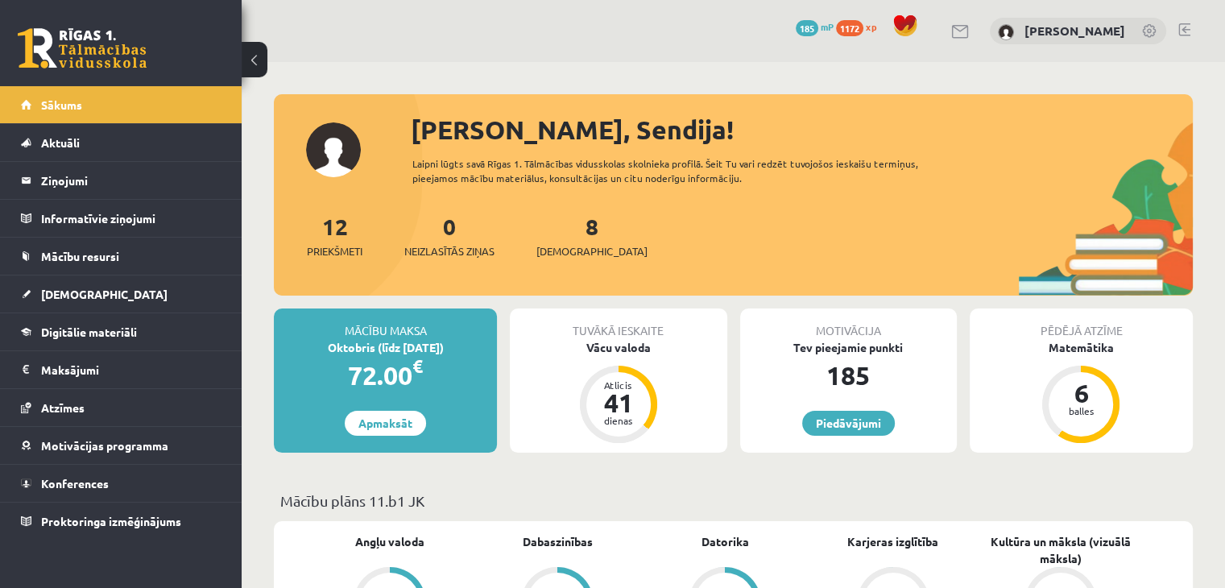
click at [805, 201] on div "[PERSON_NAME], Sendija! Laipni lūgts savā Rīgas 1. Tālmācības vidusskolas skoln…" at bounding box center [733, 202] width 919 height 185
click at [58, 291] on span "[DEMOGRAPHIC_DATA]" at bounding box center [104, 294] width 126 height 14
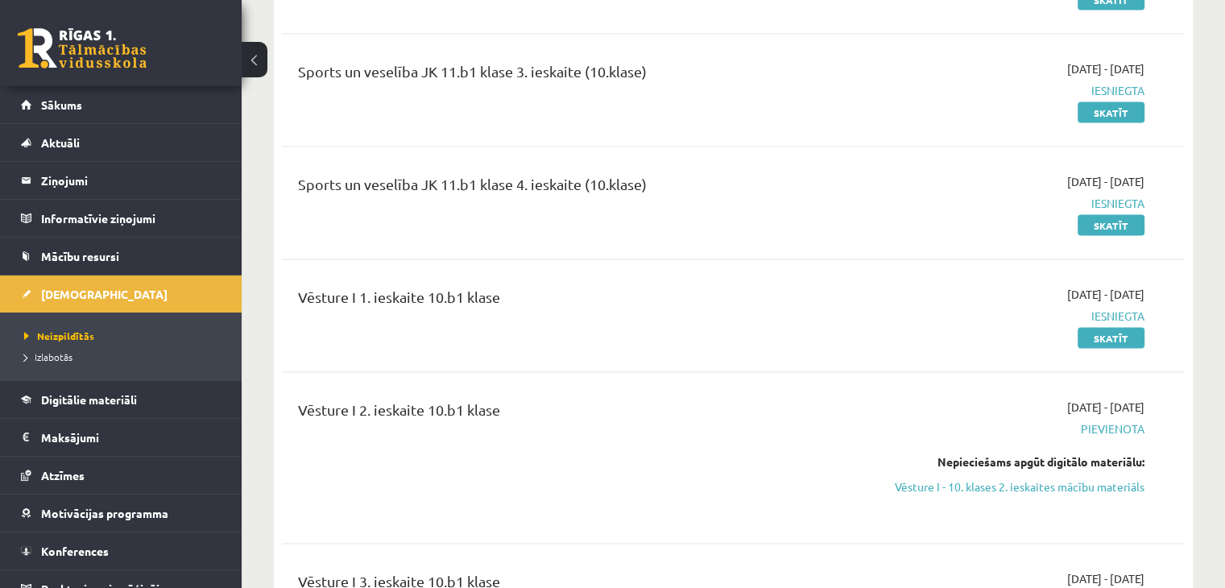
scroll to position [3221, 0]
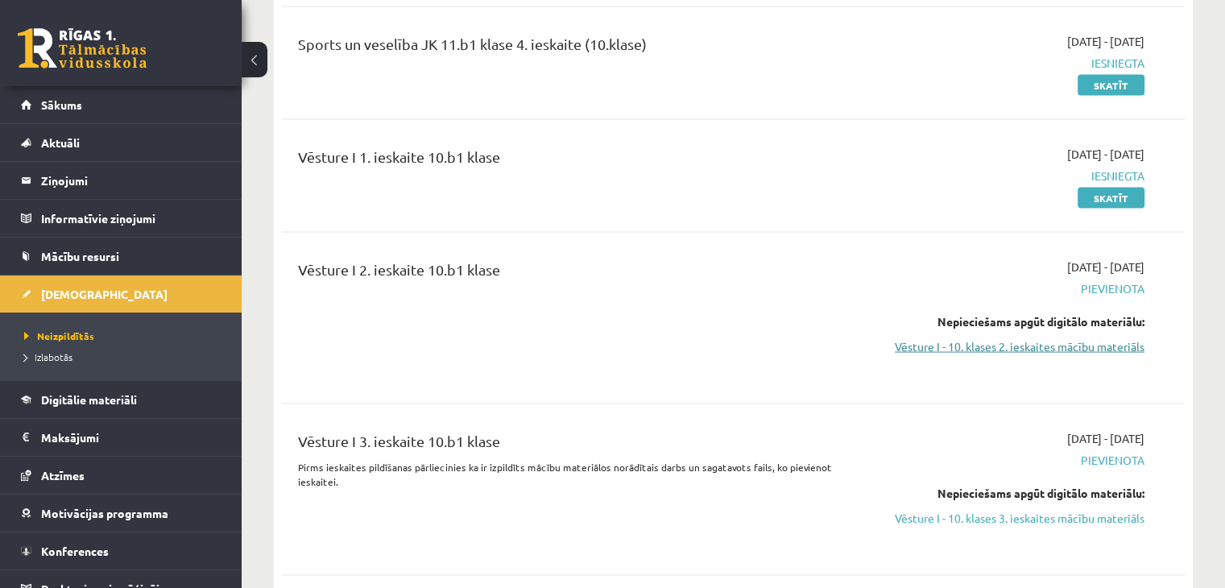
click at [966, 338] on link "Vēsture I - 10. klases 2. ieskaites mācību materiāls" at bounding box center [1012, 346] width 266 height 17
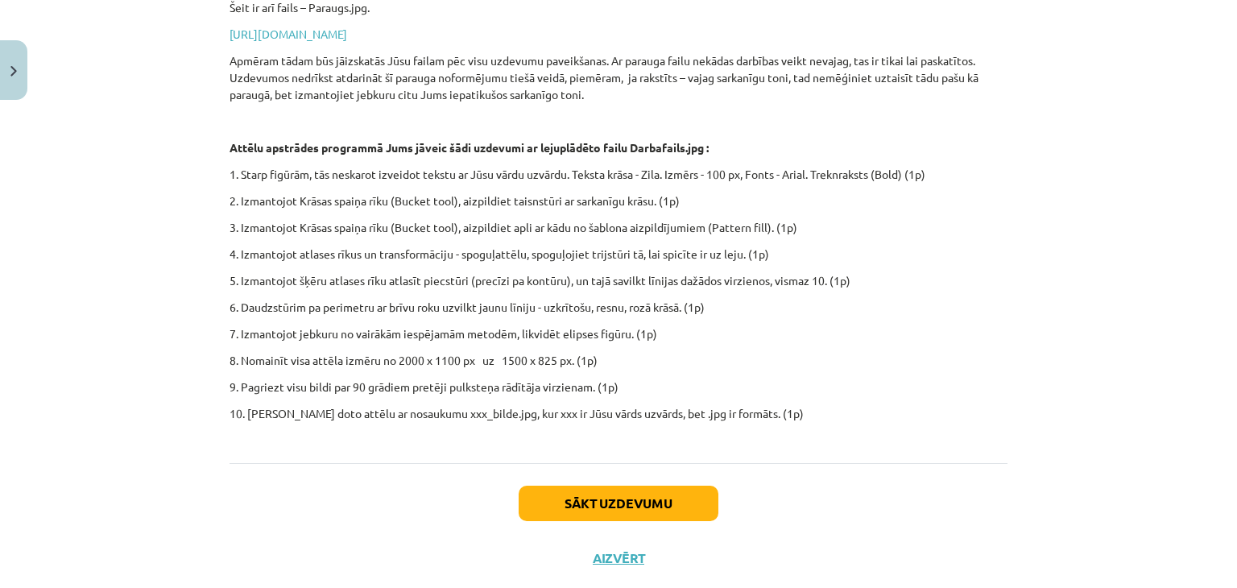
scroll to position [515, 0]
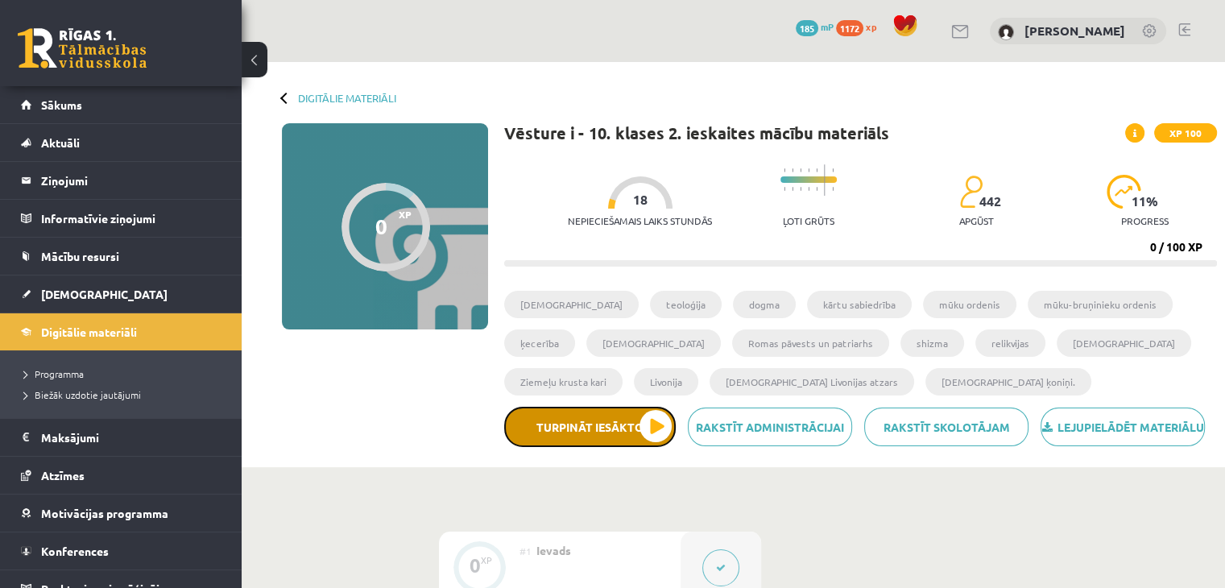
click at [623, 442] on button "Turpināt iesākto" at bounding box center [590, 427] width 172 height 40
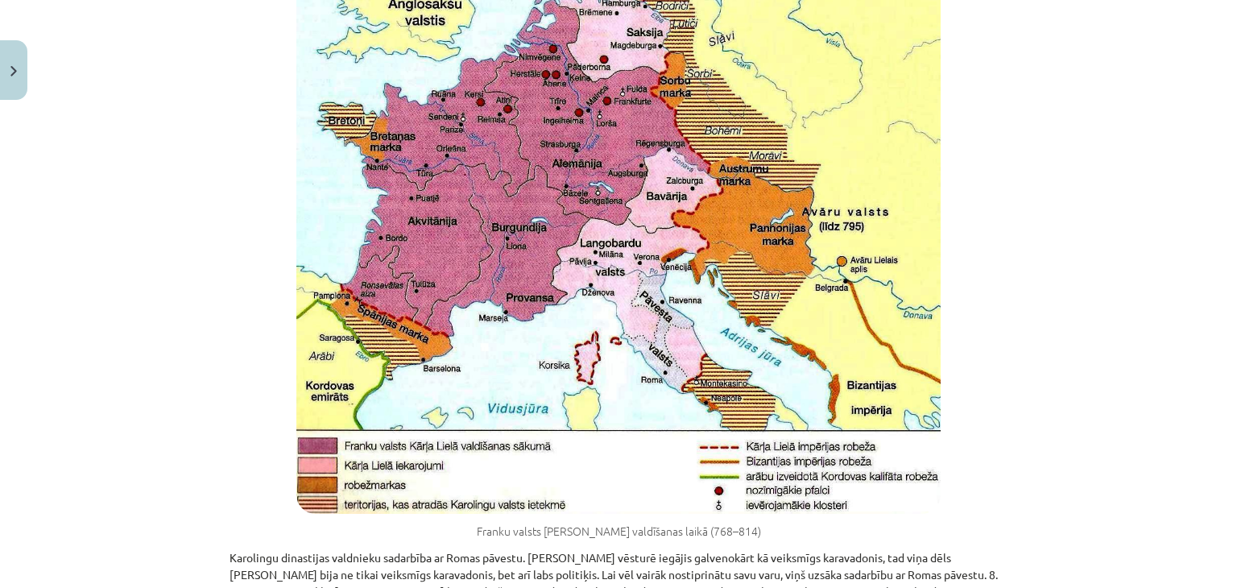
scroll to position [11665, 0]
